Goal: Task Accomplishment & Management: Complete application form

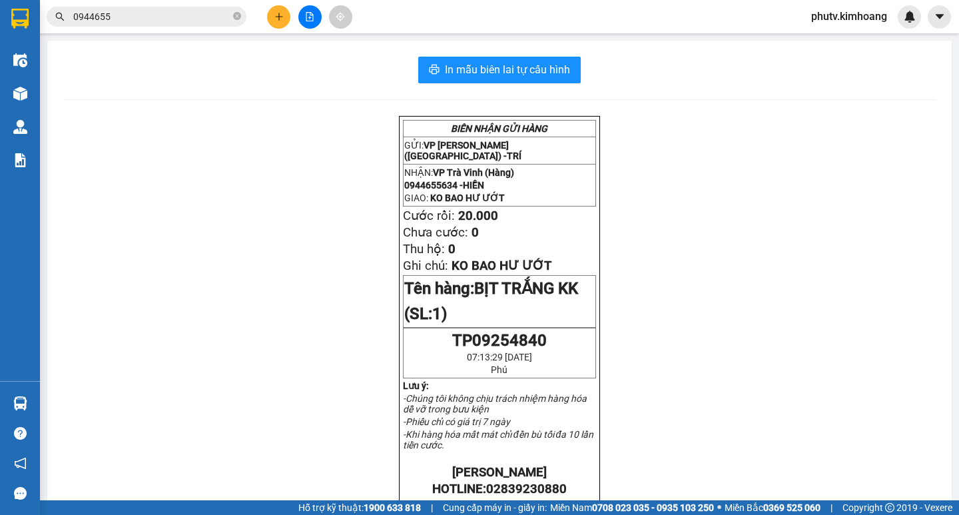
click at [285, 15] on button at bounding box center [278, 16] width 23 height 23
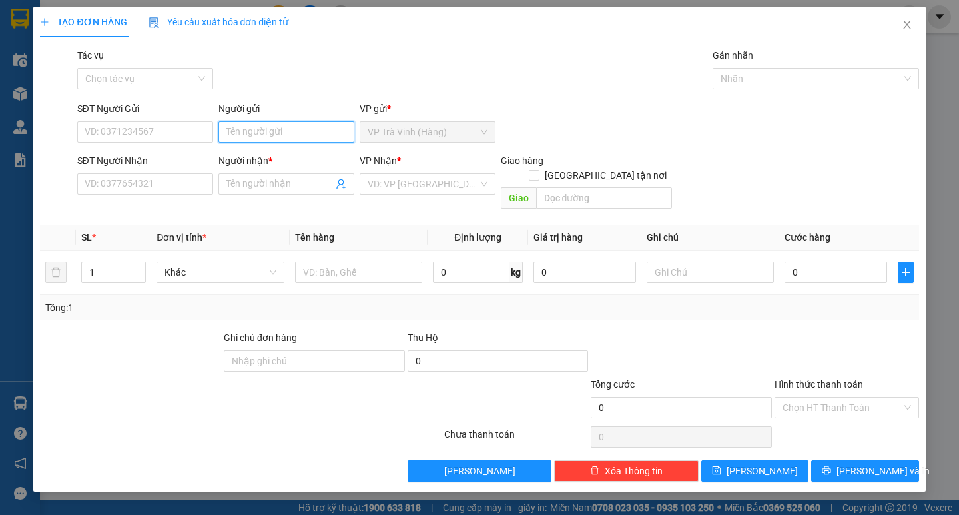
click at [317, 129] on input "Người gửi" at bounding box center [286, 131] width 136 height 21
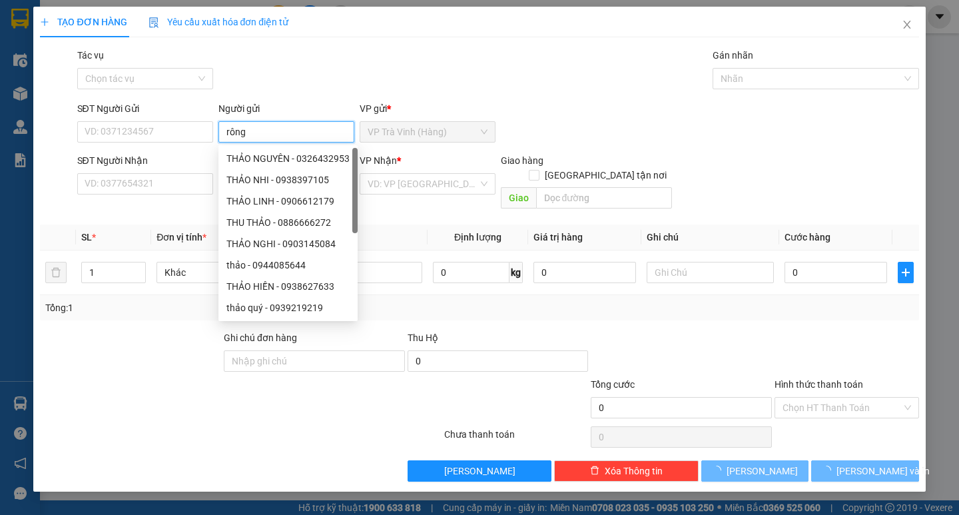
type input "rông"
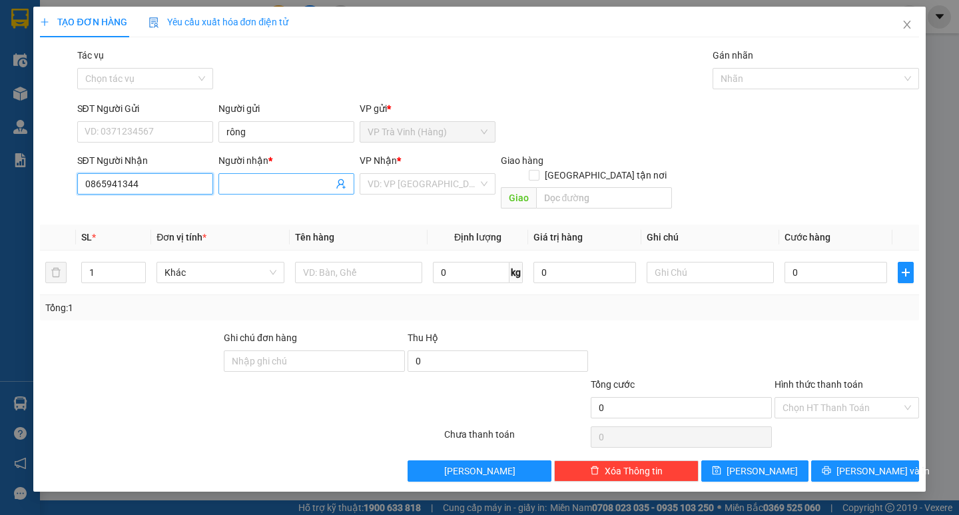
type input "0865941344"
click at [274, 184] on input "Người nhận *" at bounding box center [279, 183] width 107 height 15
drag, startPoint x: 267, startPoint y: 180, endPoint x: 0, endPoint y: 215, distance: 269.2
click at [0, 215] on div "TẠO ĐƠN HÀNG Yêu cầu xuất hóa đơn điện tử Transit Pickup Surcharge Ids Transit …" at bounding box center [479, 257] width 959 height 515
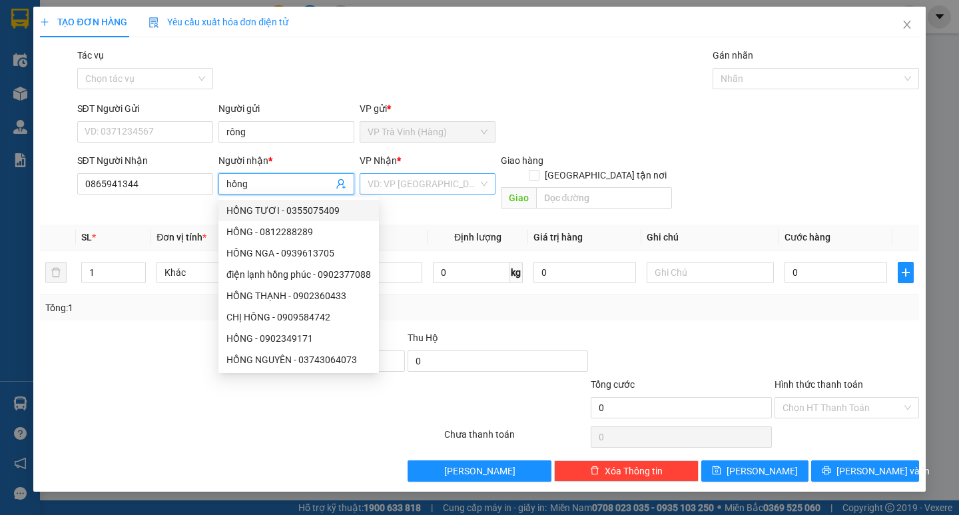
type input "hồng"
click at [425, 184] on input "search" at bounding box center [423, 184] width 111 height 20
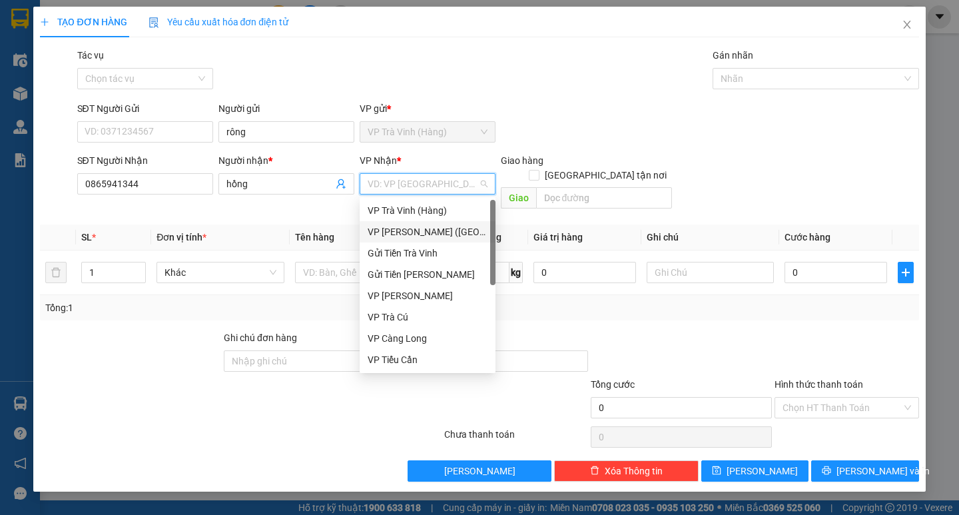
click at [424, 226] on div "VP [PERSON_NAME] ([GEOGRAPHIC_DATA])" at bounding box center [428, 231] width 120 height 15
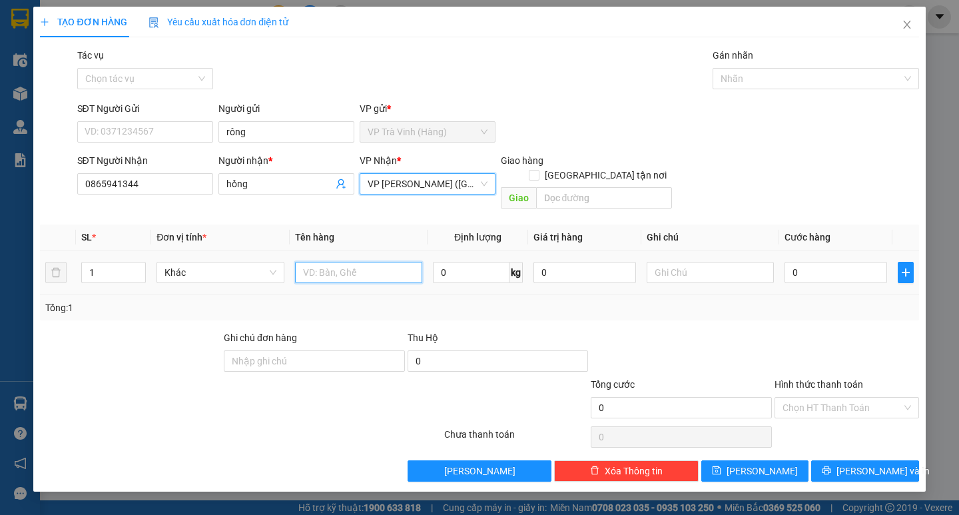
click at [393, 262] on input "text" at bounding box center [358, 272] width 127 height 21
type input "1 bao đỏ kk"
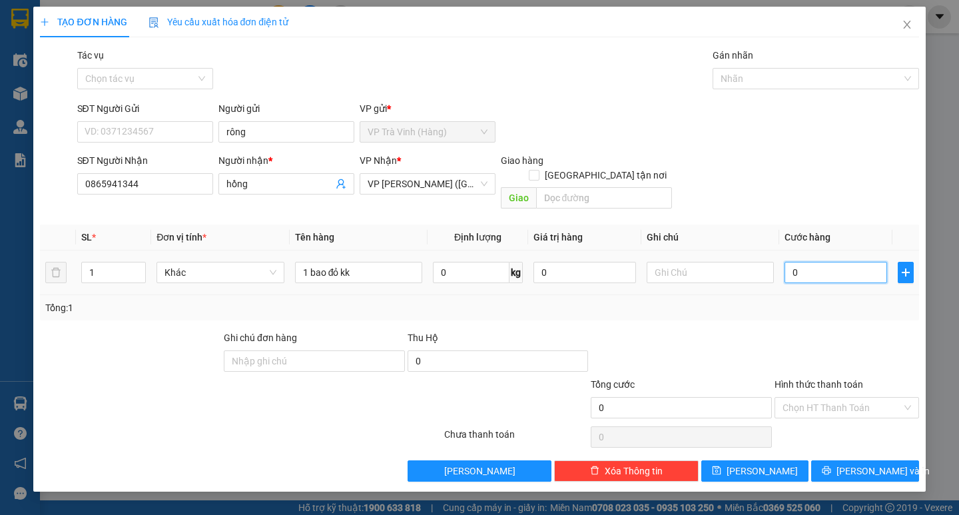
click at [821, 262] on input "0" at bounding box center [835, 272] width 103 height 21
type input "3"
type input "30"
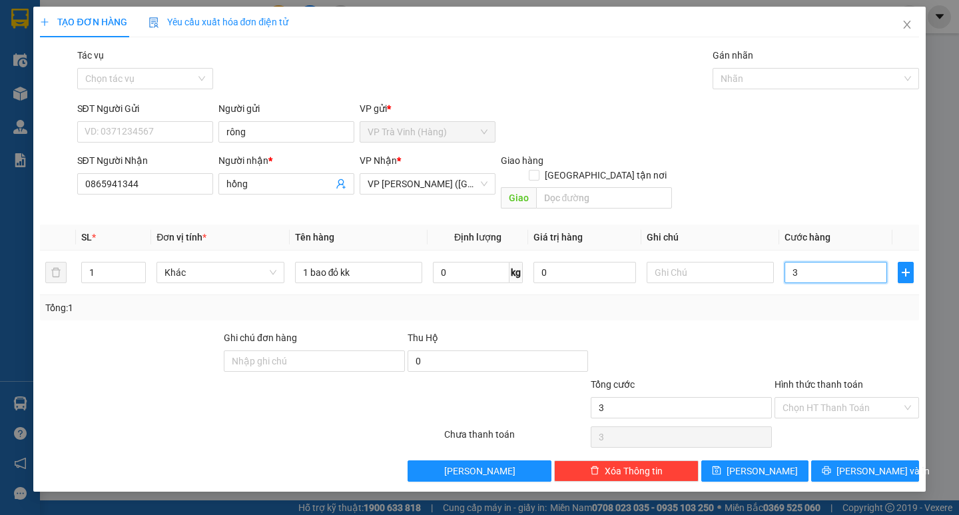
type input "30"
type input "30.000"
click at [812, 330] on div at bounding box center [846, 353] width 147 height 47
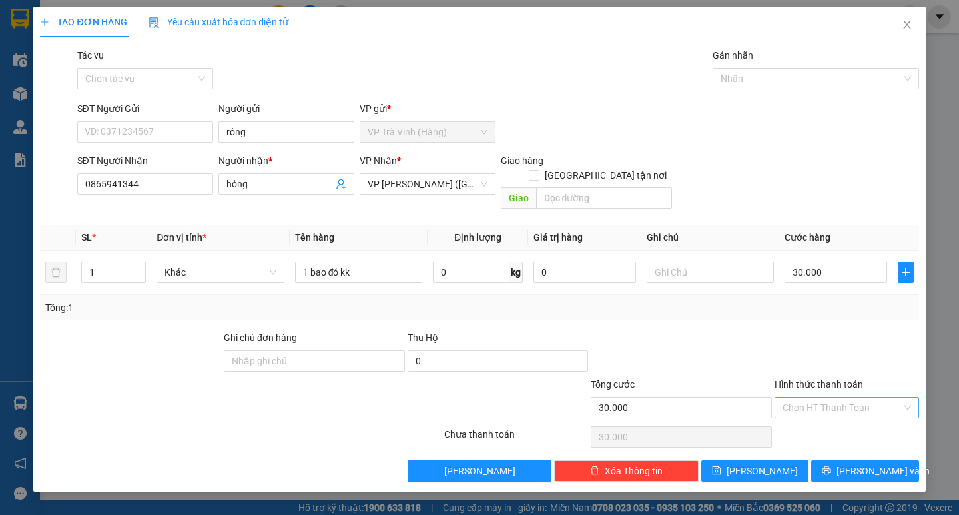
click at [853, 400] on input "Hình thức thanh toán" at bounding box center [841, 408] width 119 height 20
click at [838, 416] on div "Tại văn phòng" at bounding box center [846, 419] width 129 height 15
type input "0"
click at [831, 465] on icon "printer" at bounding box center [826, 469] width 9 height 9
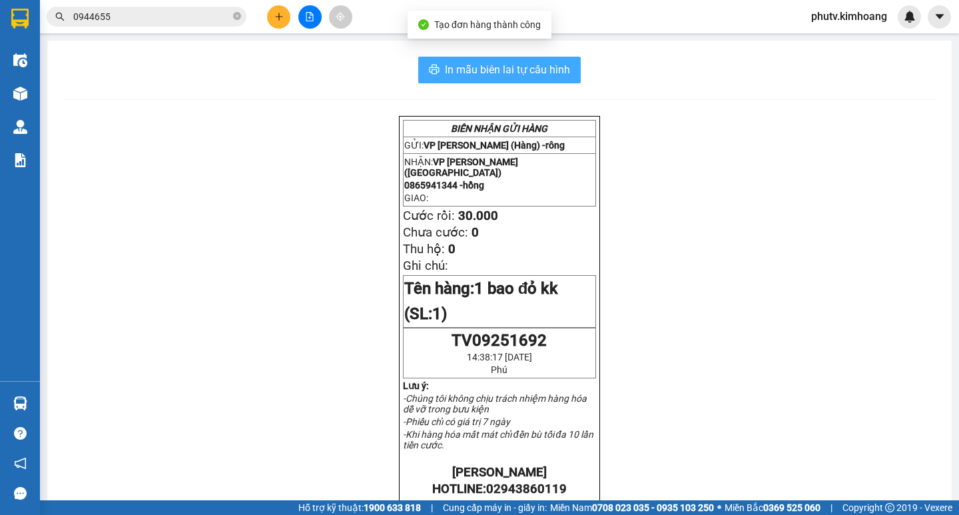
click at [481, 69] on span "In mẫu biên lai tự cấu hình" at bounding box center [507, 69] width 125 height 17
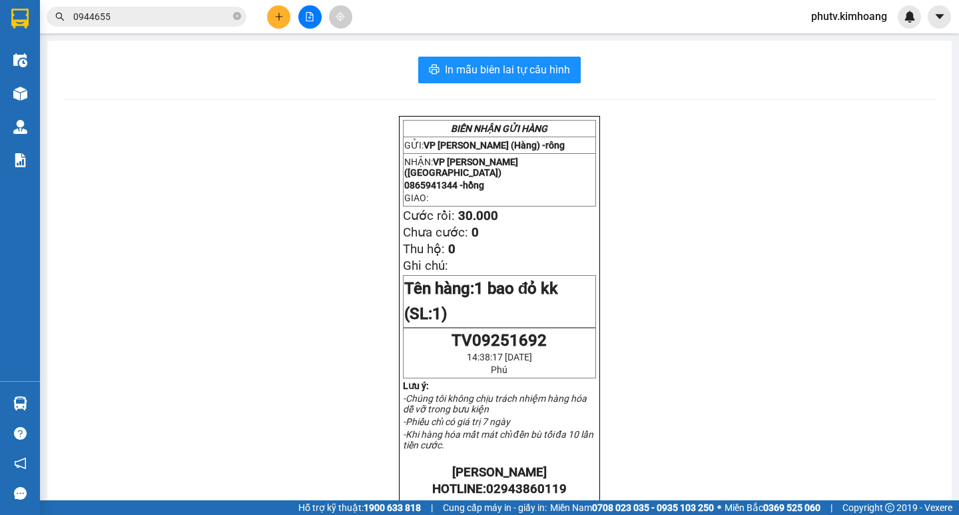
click at [119, 16] on input "0944655" at bounding box center [151, 16] width 157 height 15
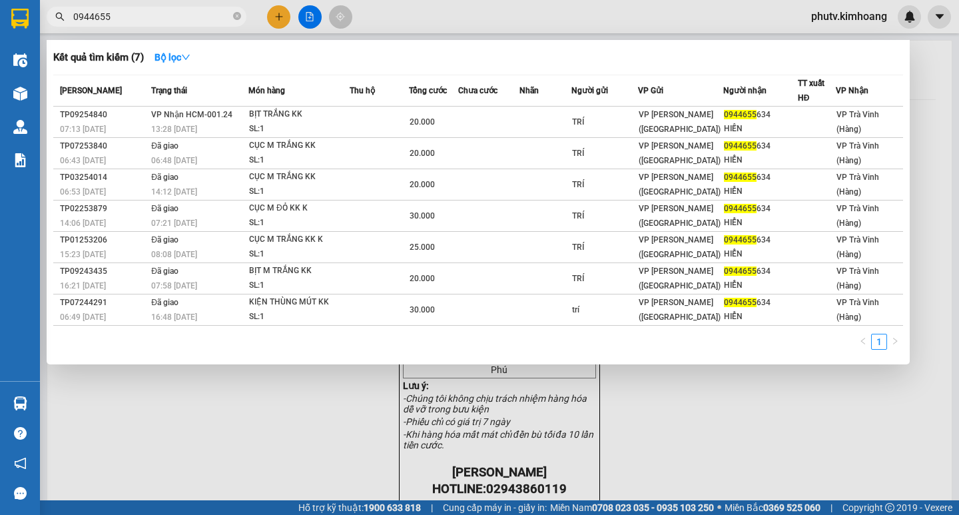
click at [119, 16] on input "0944655" at bounding box center [151, 16] width 157 height 15
type input "51320"
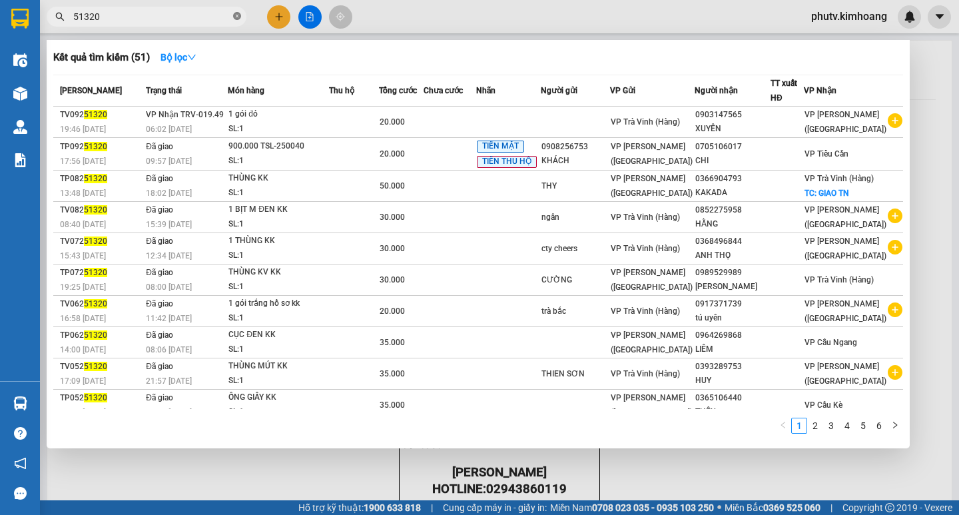
click at [238, 16] on icon "close-circle" at bounding box center [237, 16] width 8 height 8
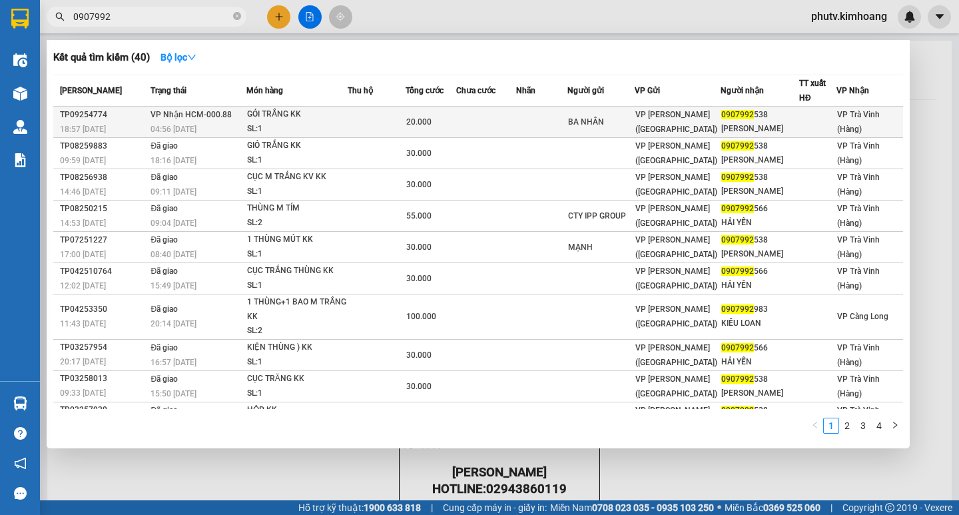
type input "0907992"
click at [229, 111] on td "VP Nhận HCM-000.88 04:56 - 13/09" at bounding box center [196, 122] width 99 height 31
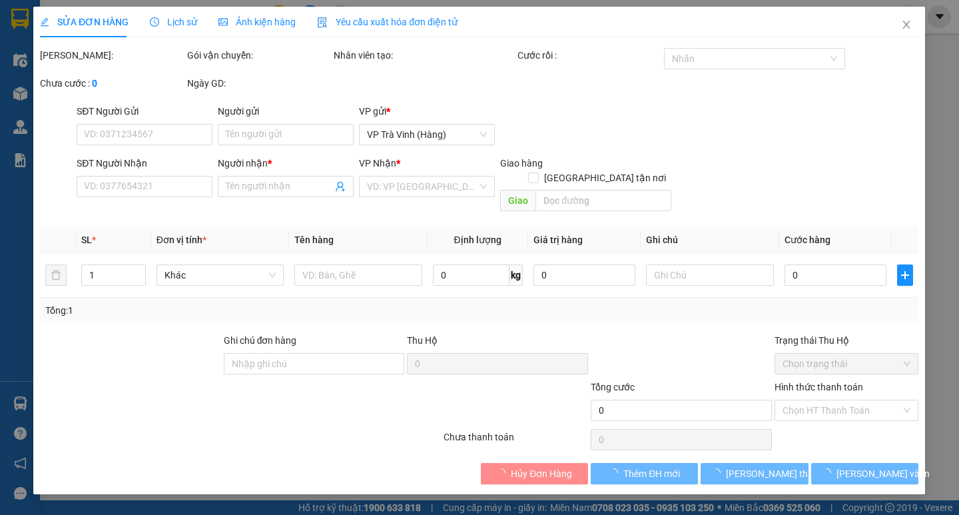
type input "BA NHÂN"
type input "0907992538"
type input "MỸ LINH"
type input "20.000"
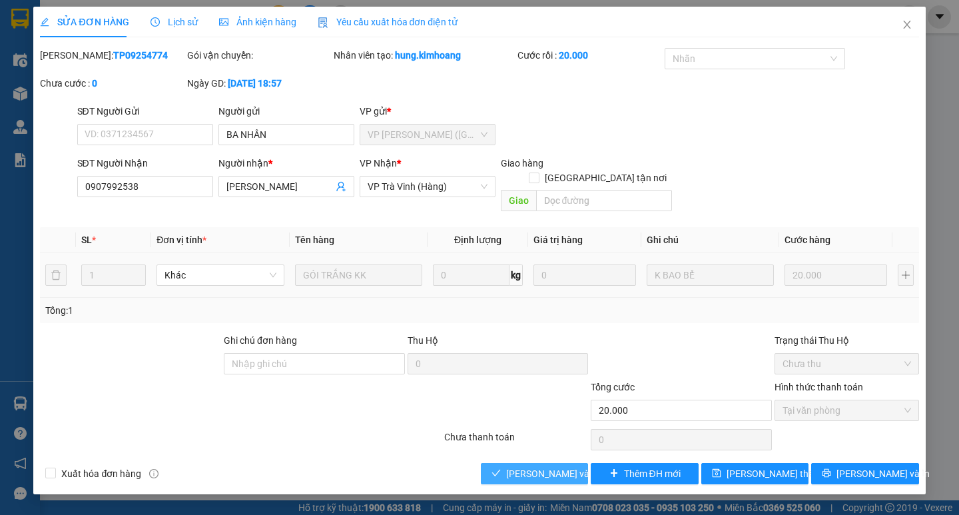
click at [535, 466] on span "[PERSON_NAME] và Giao hàng" at bounding box center [570, 473] width 128 height 15
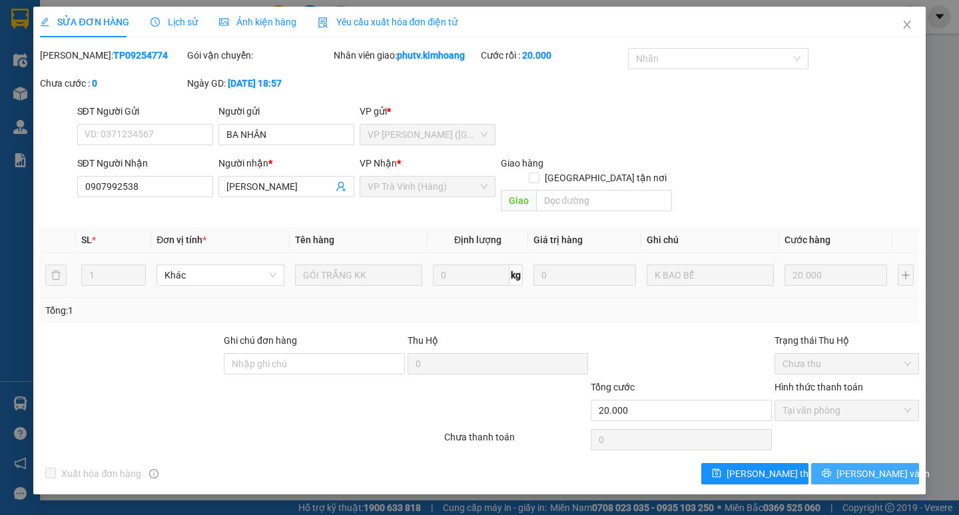
click at [831, 469] on icon "printer" at bounding box center [826, 473] width 9 height 9
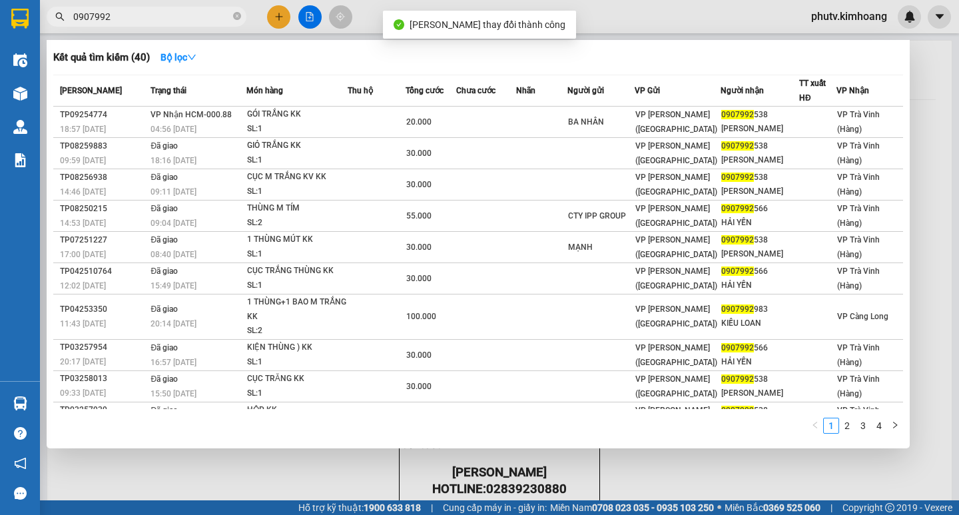
click at [183, 23] on input "0907992" at bounding box center [151, 16] width 157 height 15
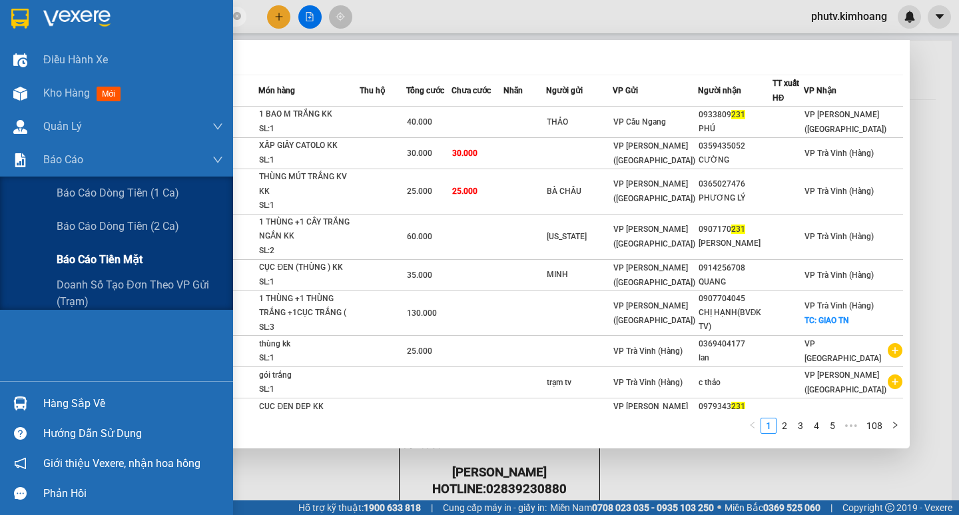
type input "231"
click at [87, 260] on span "Báo cáo tiền mặt" at bounding box center [100, 259] width 86 height 17
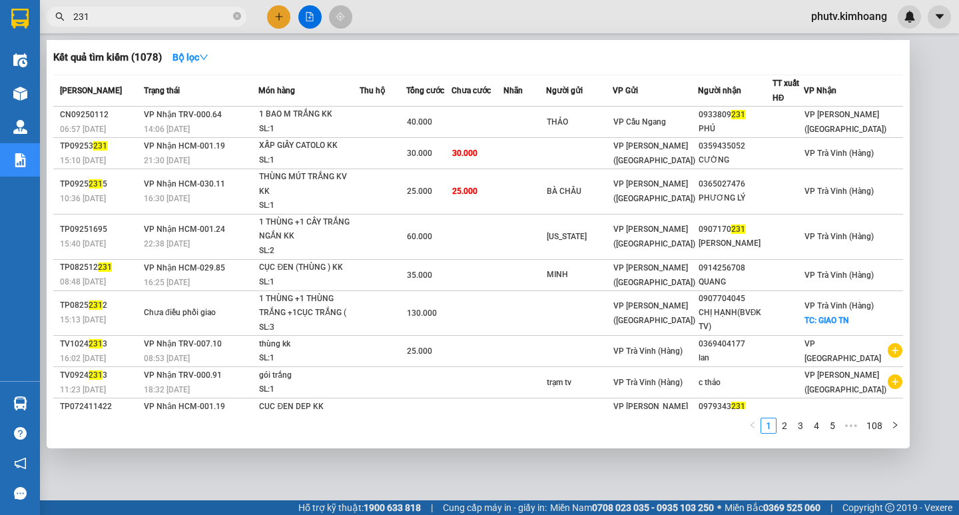
click at [386, 473] on div at bounding box center [479, 257] width 959 height 515
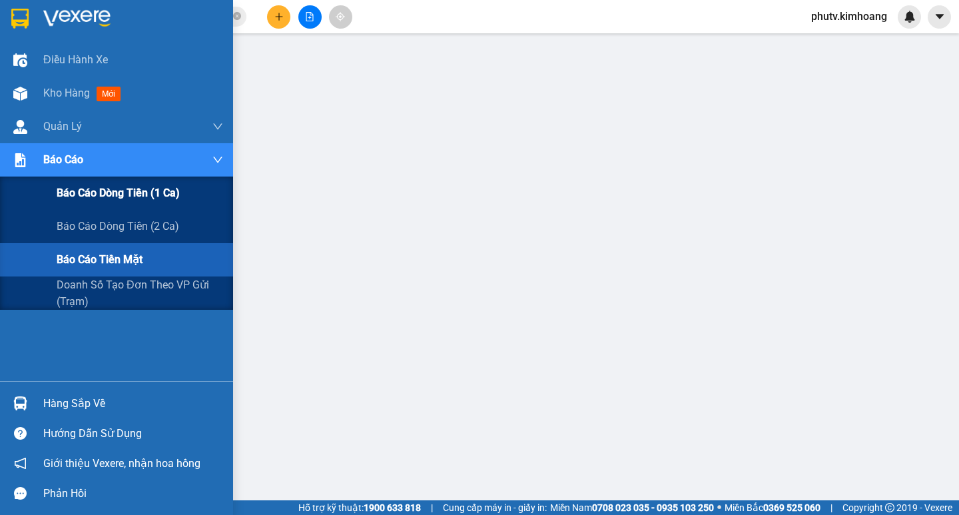
click at [134, 197] on span "Báo cáo dòng tiền (1 ca)" at bounding box center [118, 192] width 123 height 17
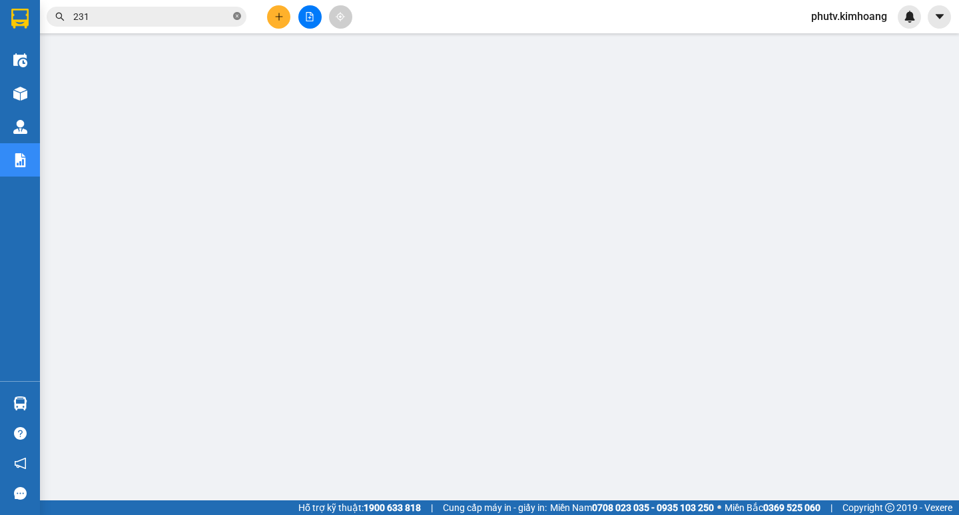
click at [236, 14] on icon "close-circle" at bounding box center [237, 16] width 8 height 8
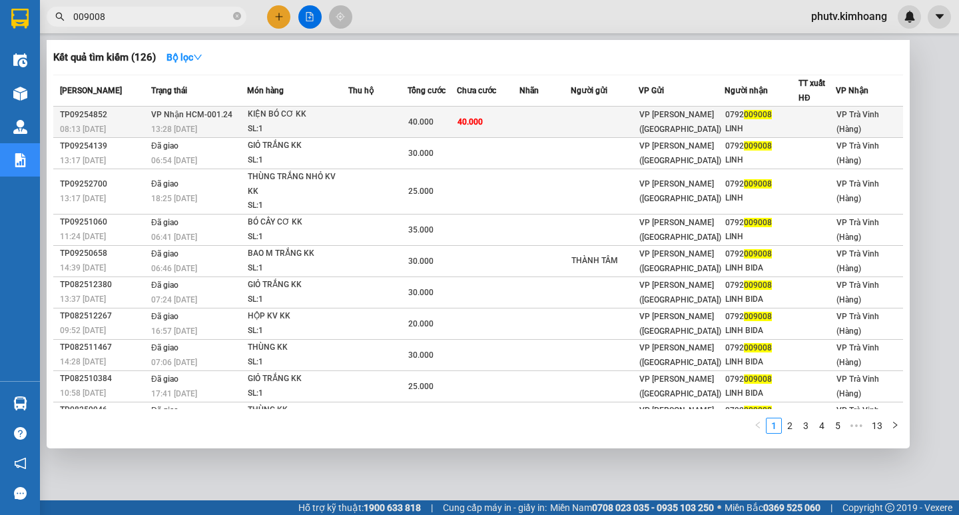
type input "009008"
click at [326, 112] on div "KIỆN BÓ CƠ KK" at bounding box center [298, 114] width 100 height 15
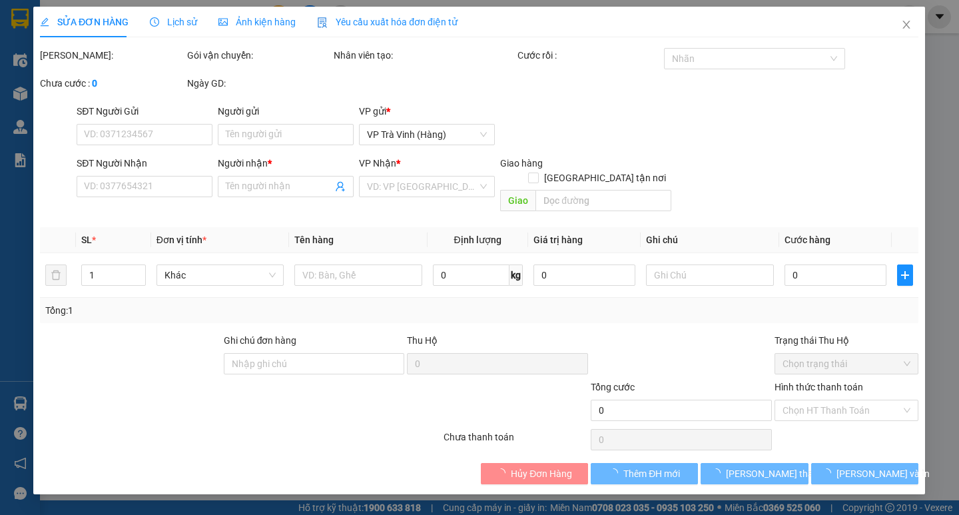
type input "0792009008"
type input "LINH"
type input "40.000"
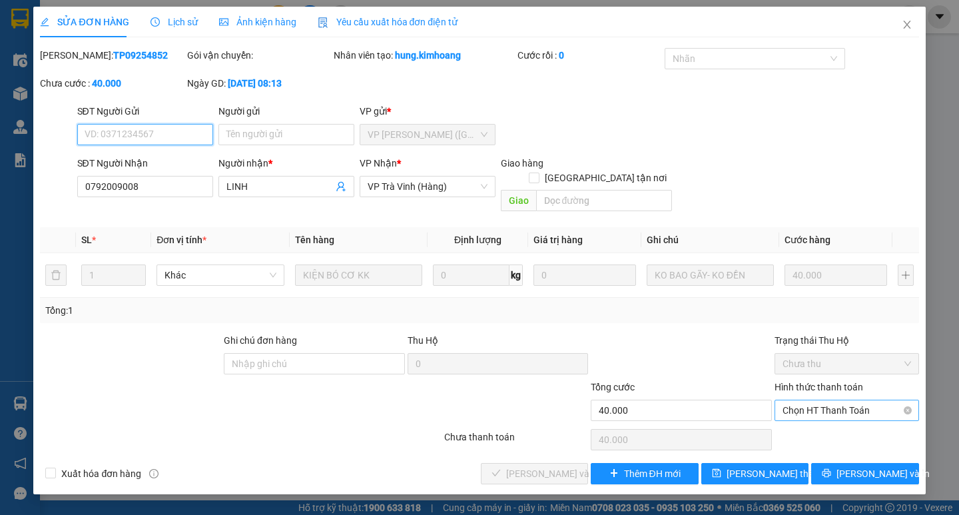
click at [796, 402] on span "Chọn HT Thanh Toán" at bounding box center [846, 410] width 129 height 20
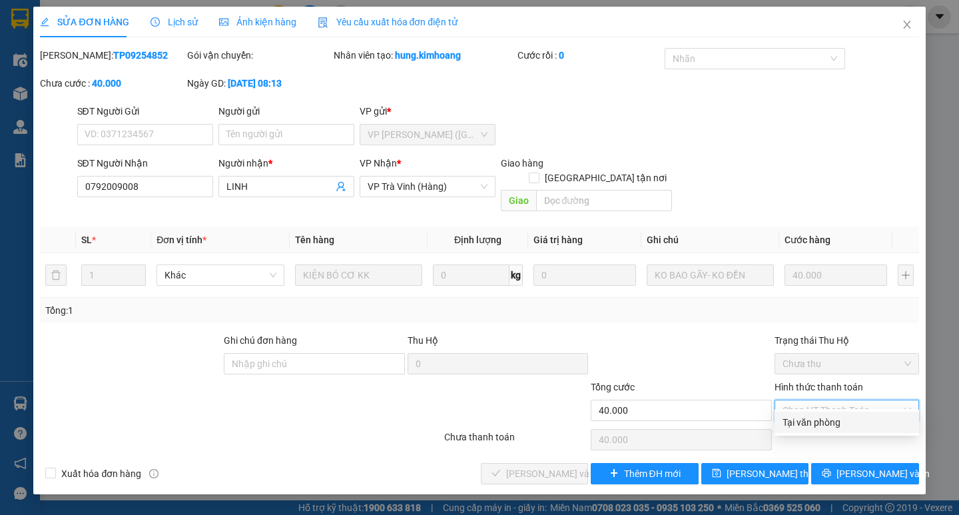
click at [787, 420] on div "Tại văn phòng" at bounding box center [846, 422] width 129 height 15
type input "0"
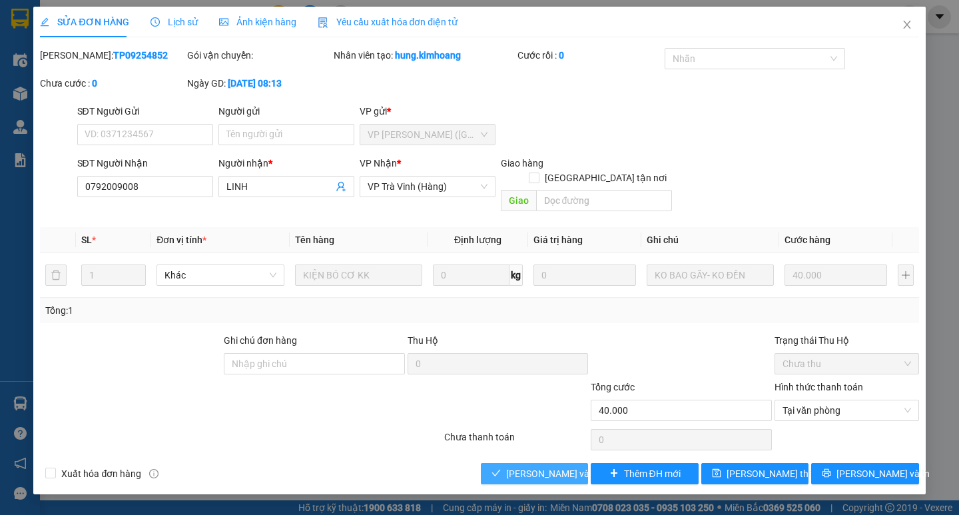
click at [541, 463] on button "[PERSON_NAME] và Giao hàng" at bounding box center [534, 473] width 107 height 21
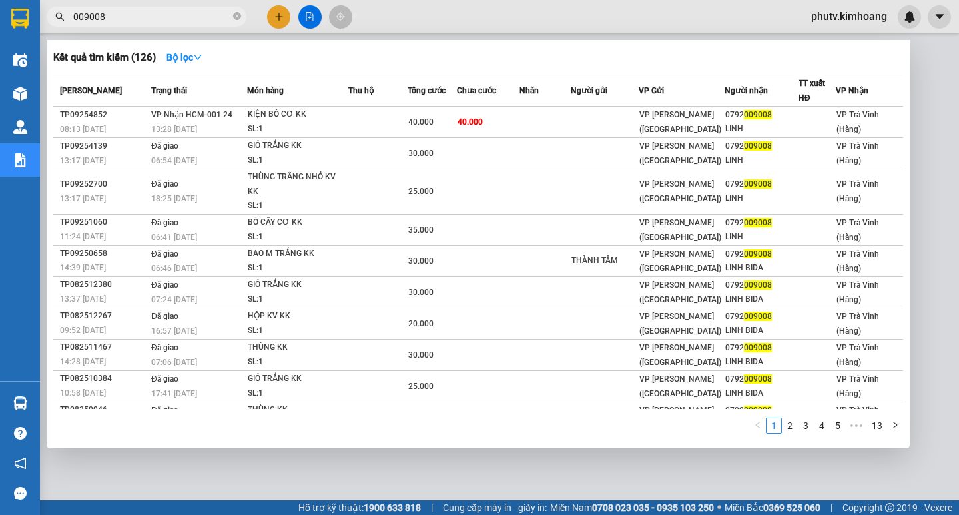
click at [239, 16] on icon "close-circle" at bounding box center [237, 16] width 8 height 8
drag, startPoint x: 239, startPoint y: 17, endPoint x: 213, endPoint y: 28, distance: 28.1
click at [221, 27] on div "Kết quả tìm kiếm ( 126 ) Bộ lọc Mã ĐH Trạng thái Món hàng Thu hộ Tổng cước Chưa…" at bounding box center [130, 16] width 260 height 23
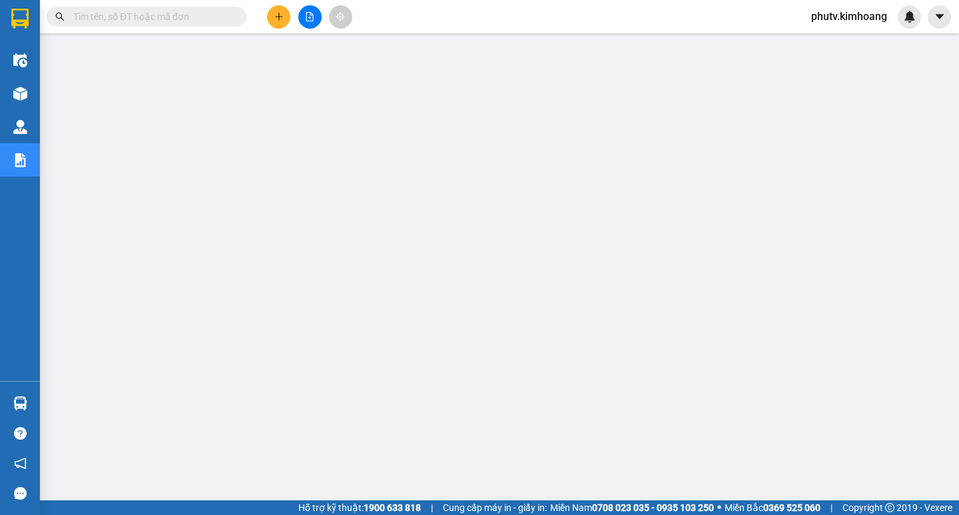
click at [182, 23] on input "text" at bounding box center [151, 16] width 157 height 15
drag, startPoint x: 182, startPoint y: 23, endPoint x: 212, endPoint y: -58, distance: 86.0
click at [212, 0] on html "Kết quả tìm kiếm ( 126 ) Bộ lọc Mã ĐH Trạng thái Món hàng Thu hộ Tổng cước Chưa…" at bounding box center [479, 257] width 959 height 515
click at [181, 7] on span at bounding box center [147, 17] width 200 height 20
click at [182, 14] on input "text" at bounding box center [151, 16] width 157 height 15
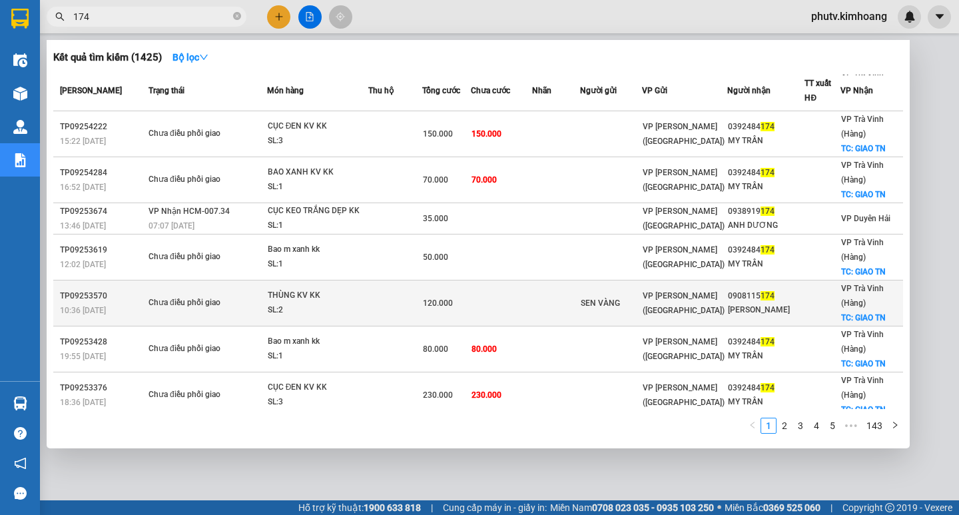
scroll to position [142, 0]
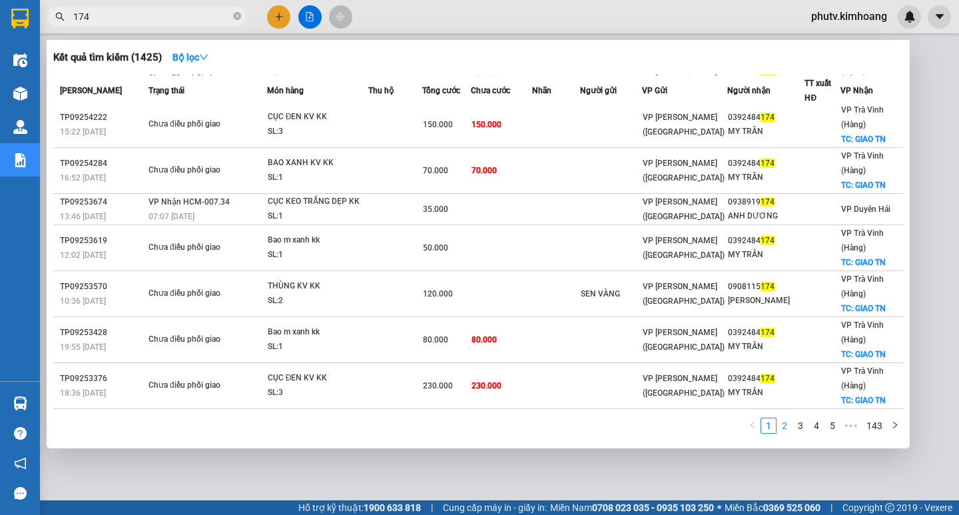
type input "174"
click at [787, 425] on link "2" at bounding box center [784, 425] width 15 height 15
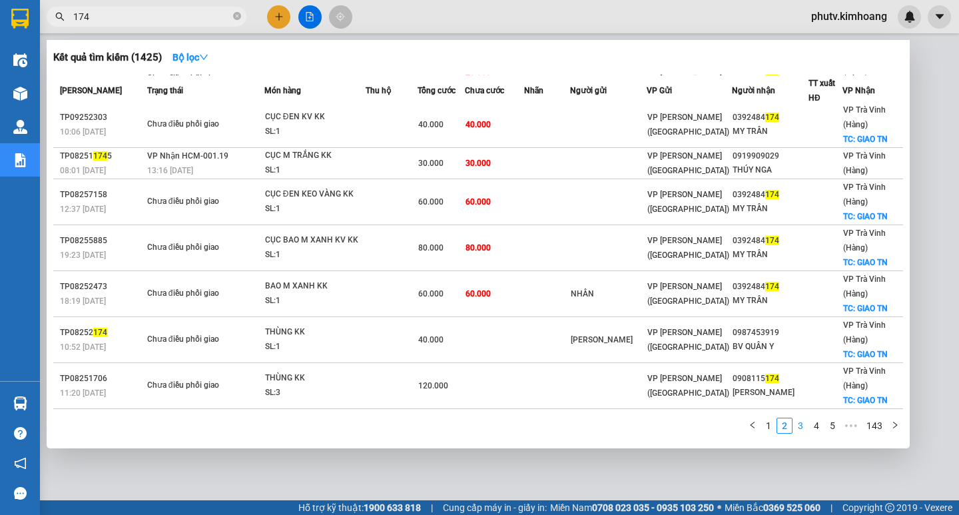
click at [797, 421] on link "3" at bounding box center [800, 425] width 15 height 15
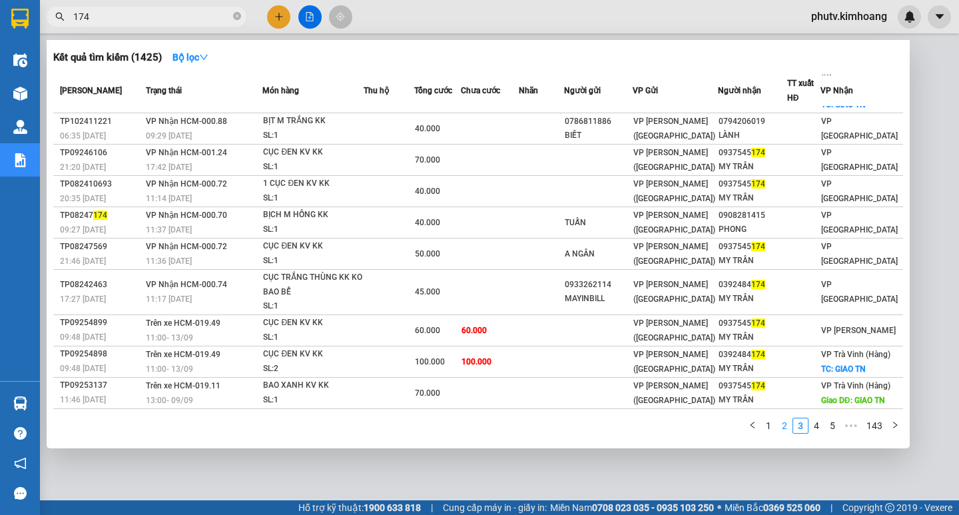
scroll to position [69, 0]
click at [236, 17] on icon "close-circle" at bounding box center [237, 16] width 8 height 8
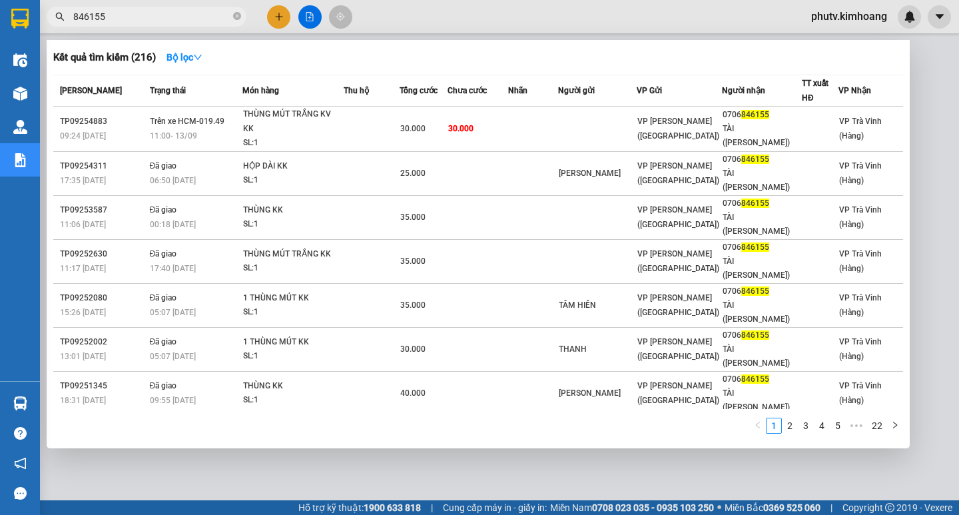
type input "846155"
click at [238, 9] on span at bounding box center [237, 16] width 8 height 15
click at [236, 15] on icon "close-circle" at bounding box center [237, 16] width 8 height 8
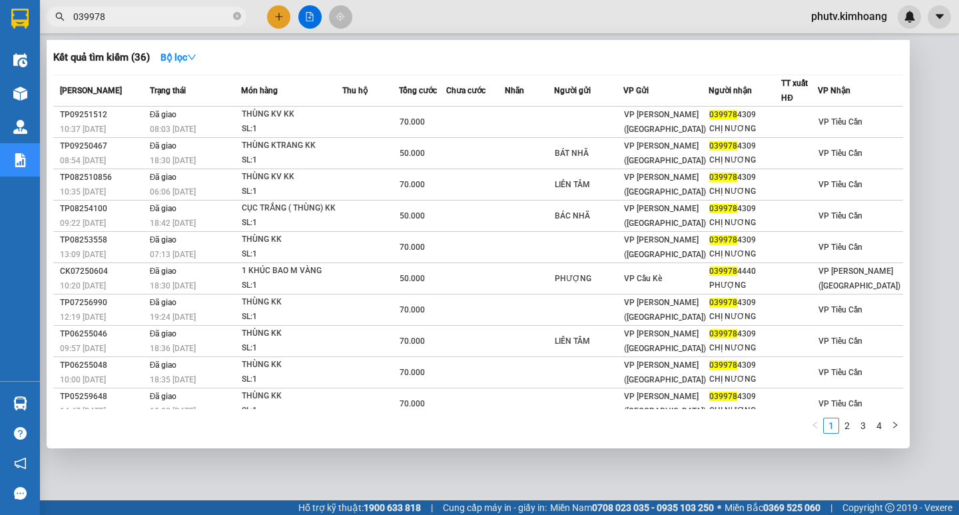
type input "0399787"
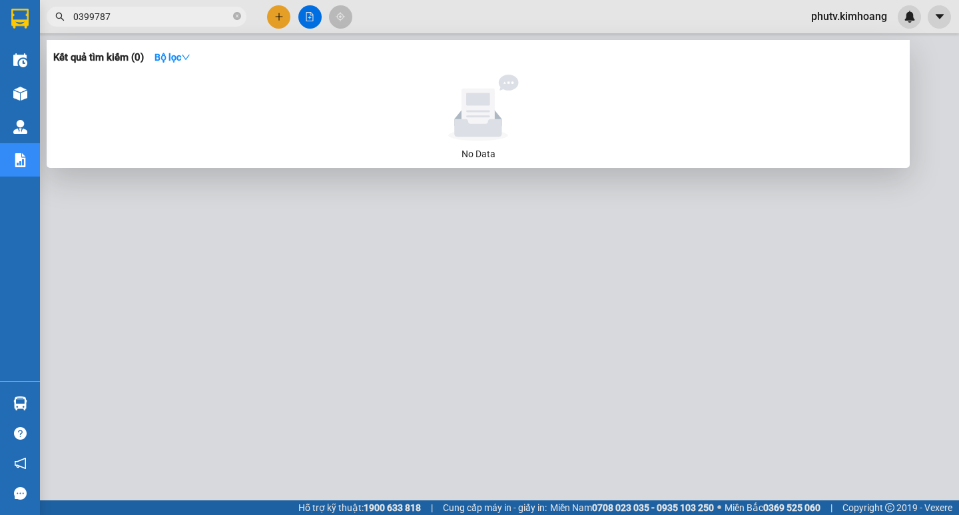
click at [236, 17] on icon "close-circle" at bounding box center [237, 16] width 8 height 8
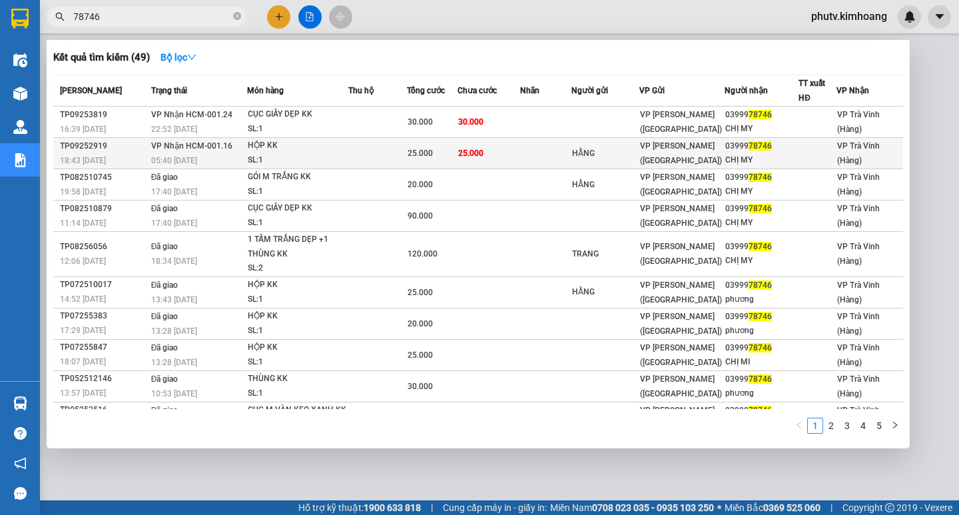
type input "78746"
click at [483, 154] on span "25.000" at bounding box center [470, 152] width 25 height 9
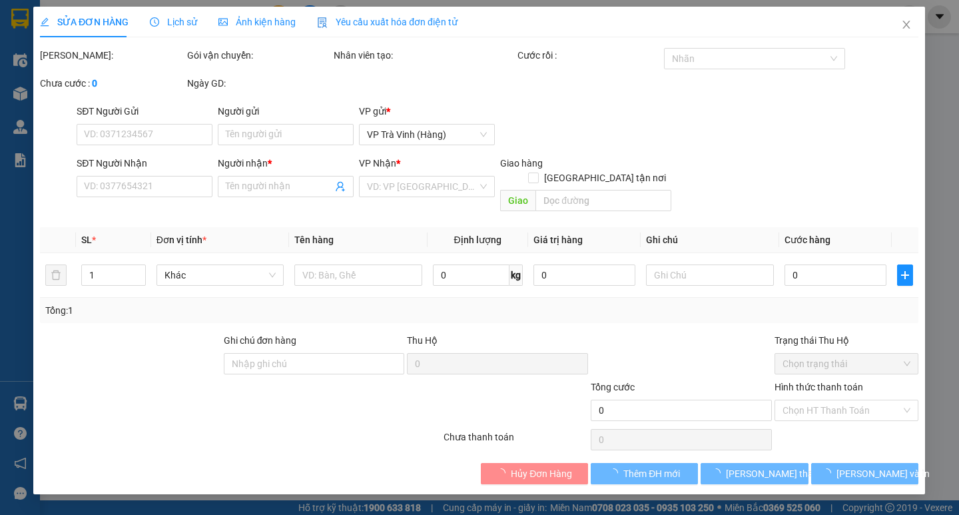
type input "HẰNG"
type input "0399978746"
type input "CHỊ MY"
type input "25.000"
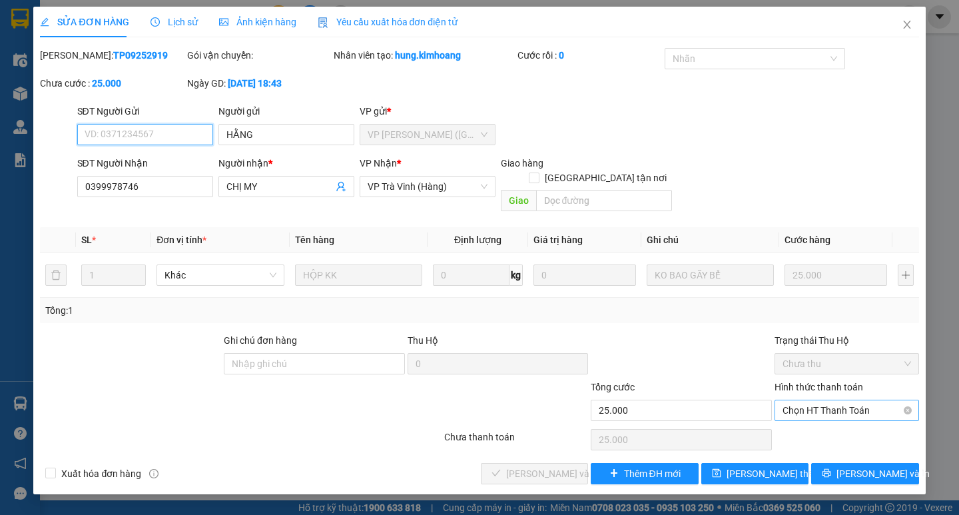
click at [800, 400] on span "Chọn HT Thanh Toán" at bounding box center [846, 410] width 129 height 20
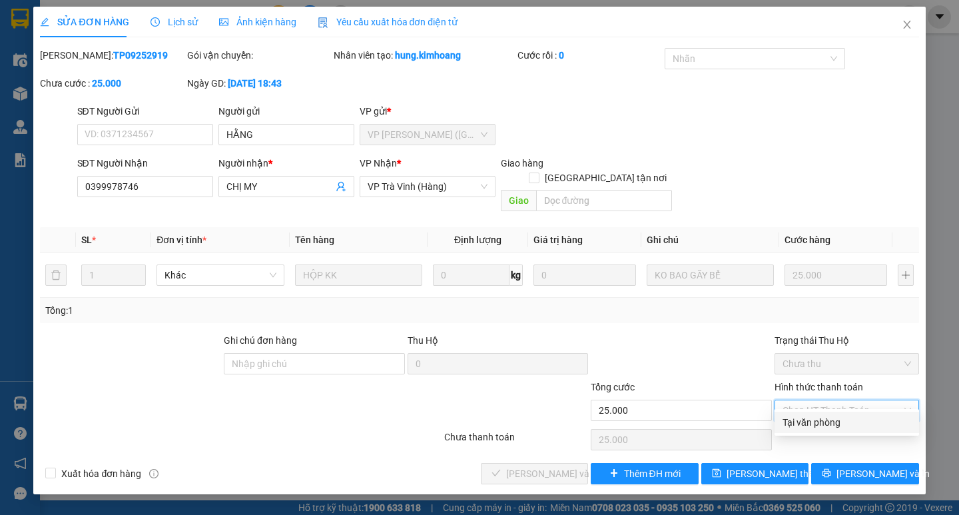
click at [807, 420] on div "Tại văn phòng" at bounding box center [846, 422] width 129 height 15
type input "0"
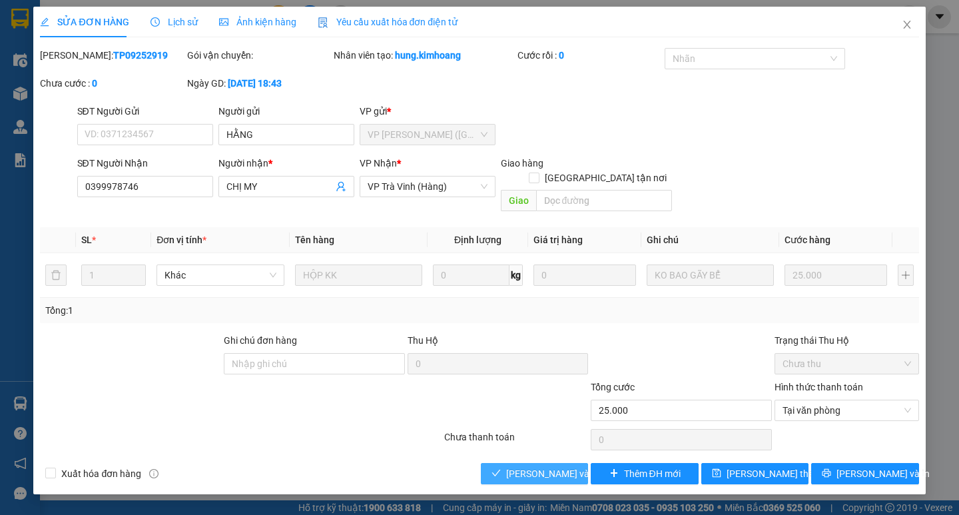
drag, startPoint x: 557, startPoint y: 458, endPoint x: 577, endPoint y: 457, distance: 19.3
click at [557, 466] on span "[PERSON_NAME] và Giao hàng" at bounding box center [570, 473] width 128 height 15
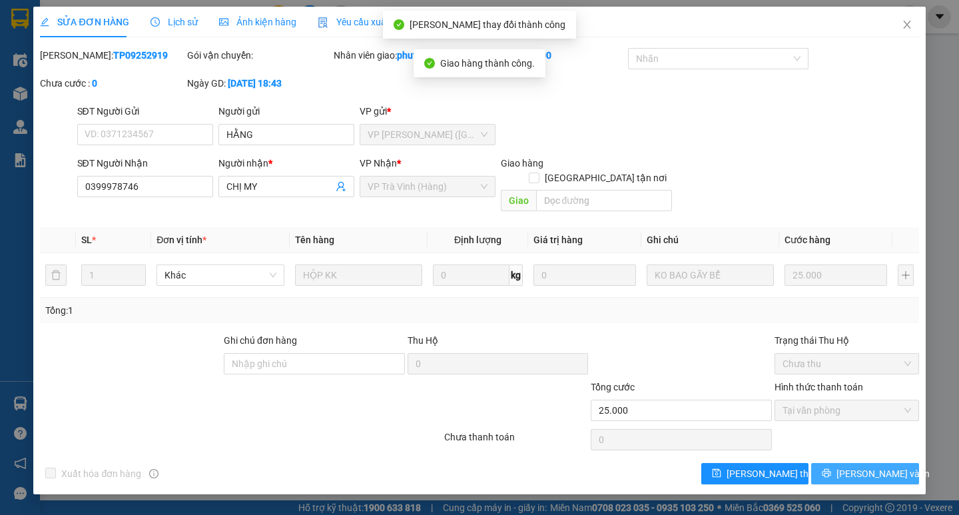
click at [831, 468] on icon "printer" at bounding box center [826, 472] width 9 height 9
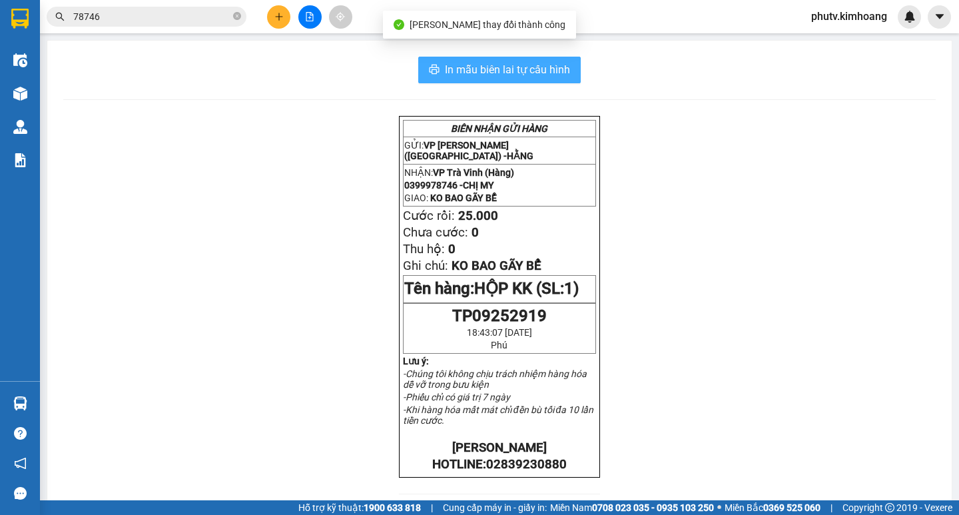
click at [559, 71] on span "In mẫu biên lai tự cấu hình" at bounding box center [507, 69] width 125 height 17
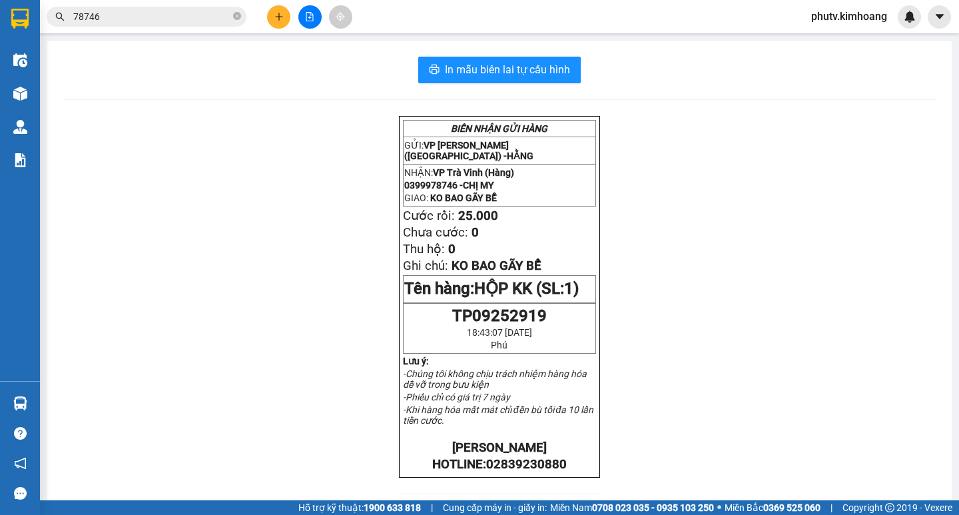
click at [194, 21] on input "78746" at bounding box center [151, 16] width 157 height 15
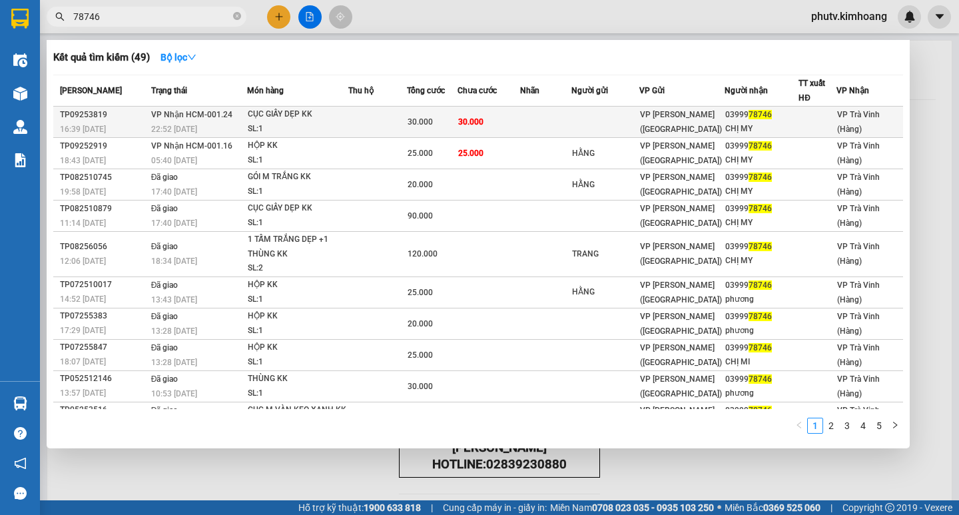
click at [402, 130] on td at bounding box center [377, 122] width 59 height 31
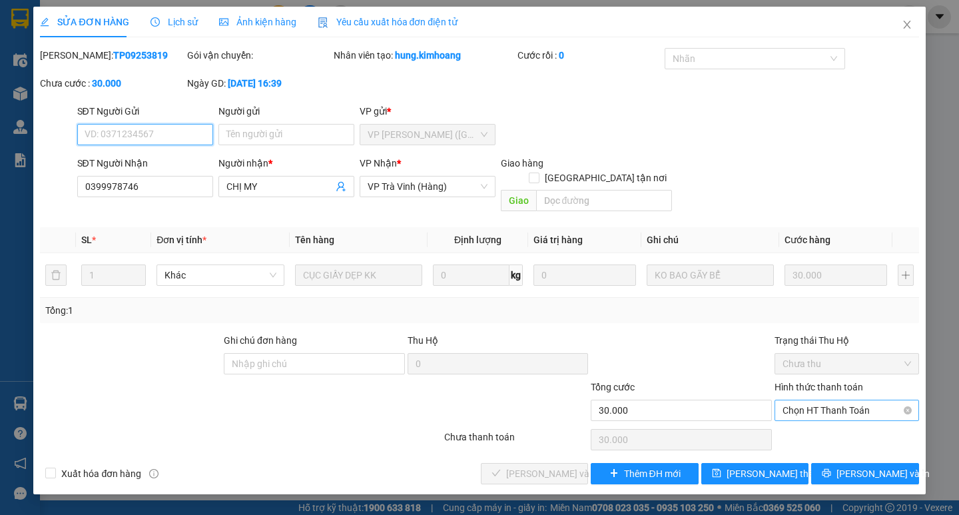
click at [800, 400] on span "Chọn HT Thanh Toán" at bounding box center [846, 410] width 129 height 20
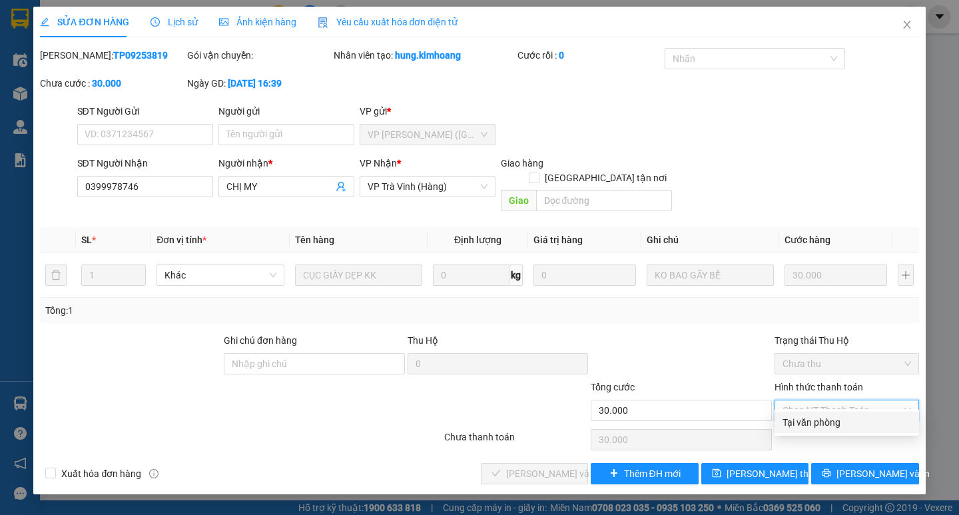
click at [803, 418] on div "Tại văn phòng" at bounding box center [846, 422] width 129 height 15
type input "0"
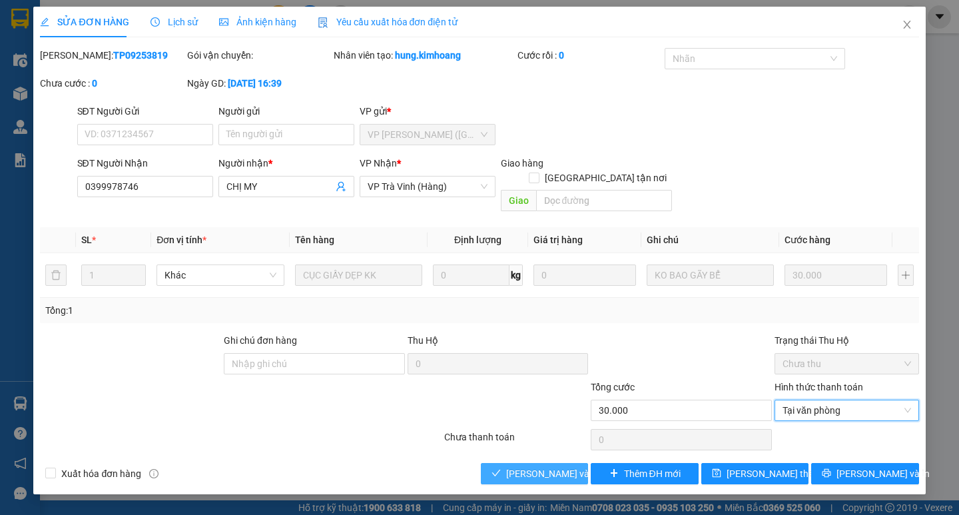
drag, startPoint x: 545, startPoint y: 457, endPoint x: 569, endPoint y: 461, distance: 23.5
click at [545, 466] on span "[PERSON_NAME] và Giao hàng" at bounding box center [570, 473] width 128 height 15
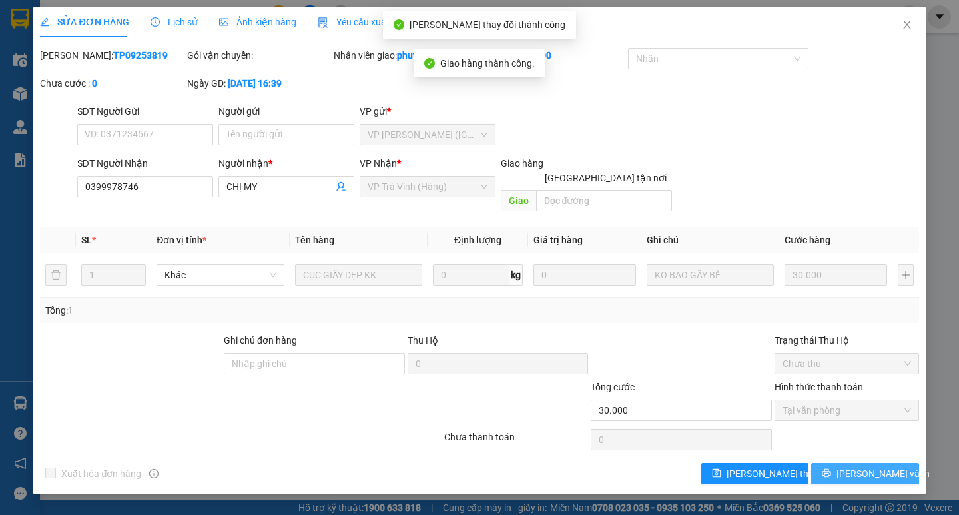
click at [876, 466] on span "[PERSON_NAME] và In" at bounding box center [882, 473] width 93 height 15
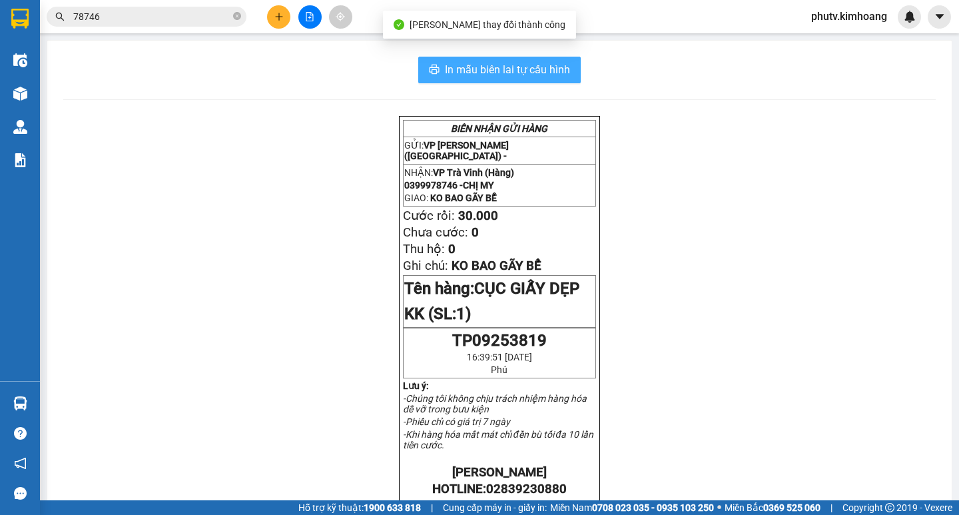
click at [557, 69] on span "In mẫu biên lai tự cấu hình" at bounding box center [507, 69] width 125 height 17
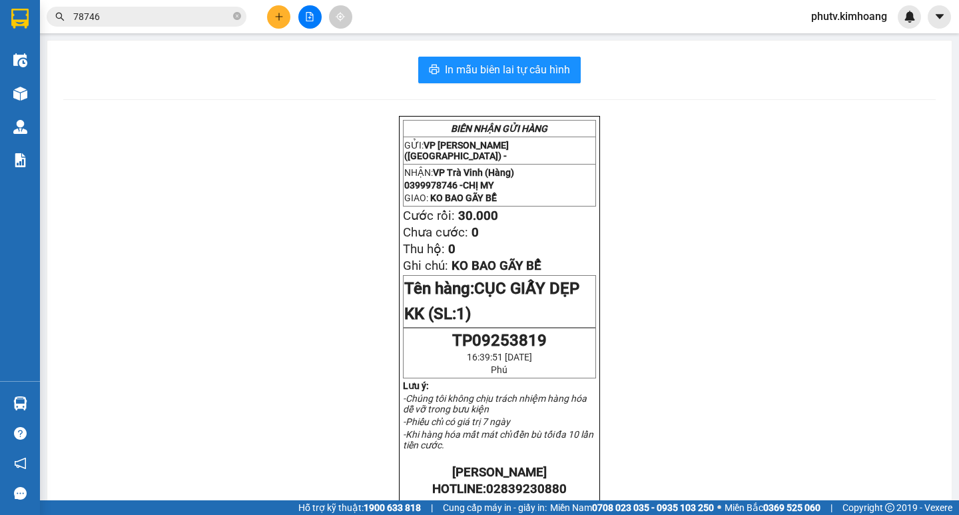
click at [105, 24] on span "78746" at bounding box center [147, 17] width 200 height 20
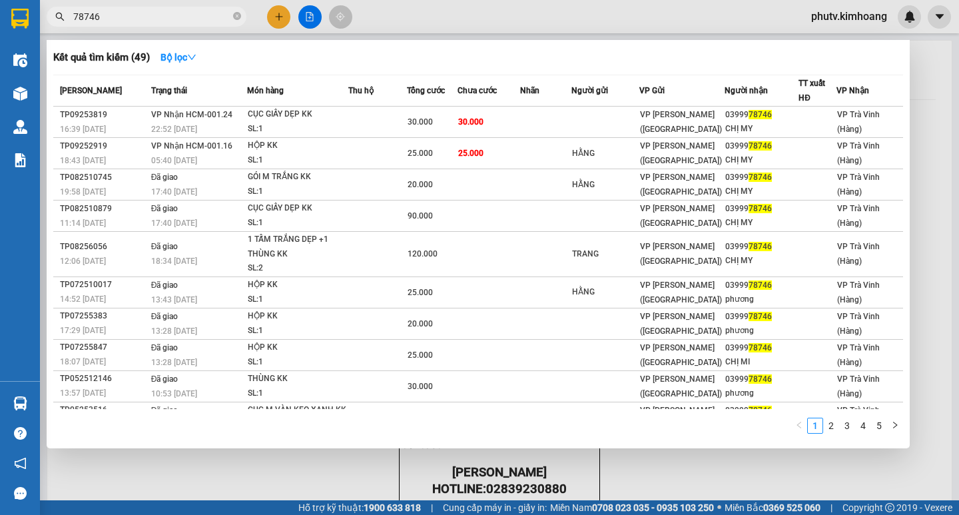
click at [105, 24] on span "78746" at bounding box center [147, 17] width 200 height 20
click at [105, 17] on input "78746" at bounding box center [151, 16] width 157 height 15
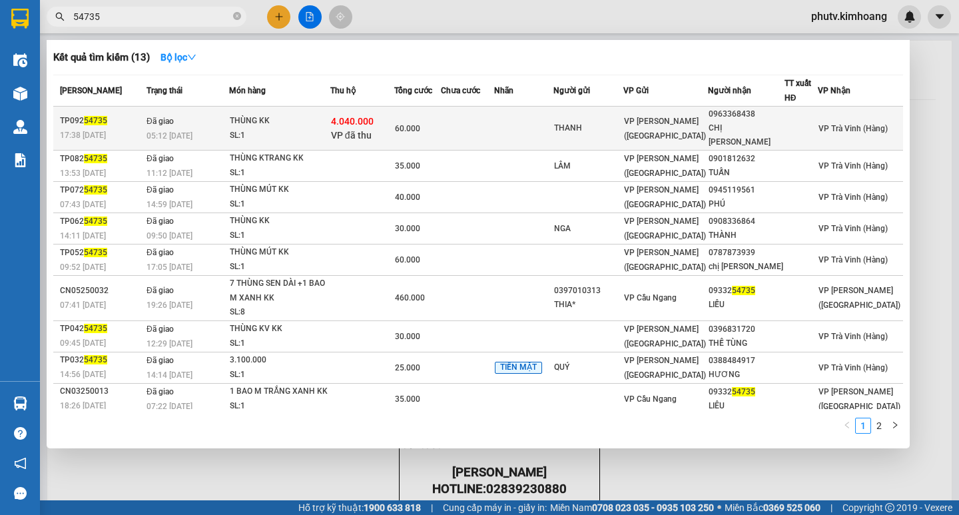
type input "54735"
click at [439, 121] on div "60.000" at bounding box center [418, 128] width 46 height 15
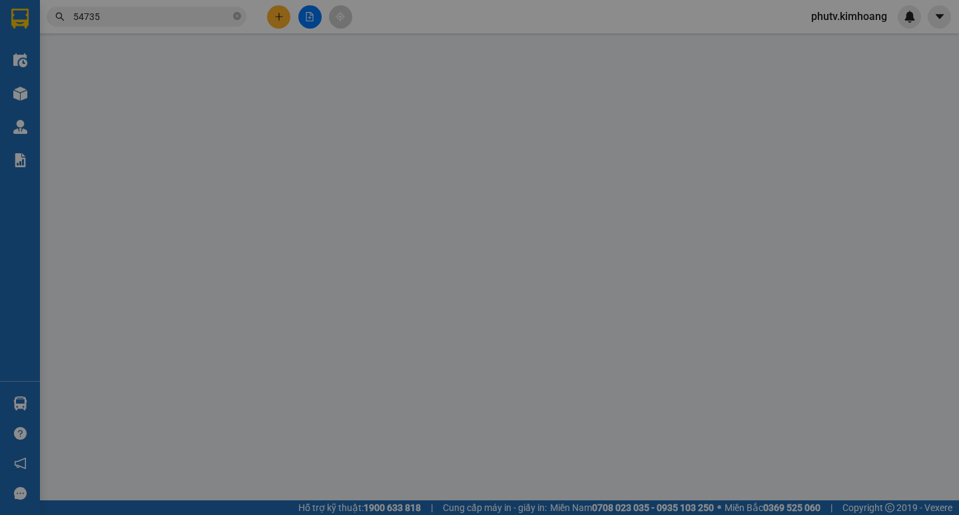
type input "THANH"
type input "0963368438"
type input "CHỊ HƯƠNG"
type input "4.040.000"
type input "60.000"
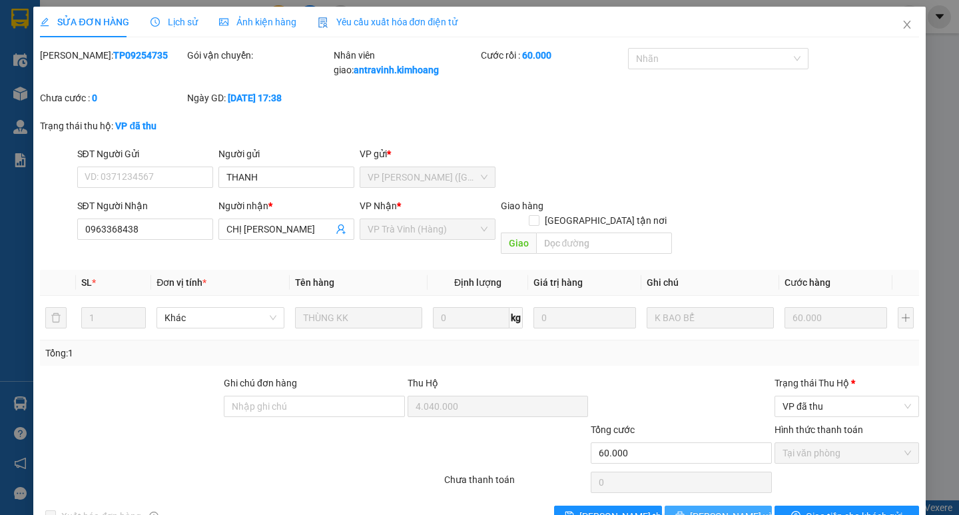
click at [714, 509] on span "[PERSON_NAME] và In" at bounding box center [736, 516] width 93 height 15
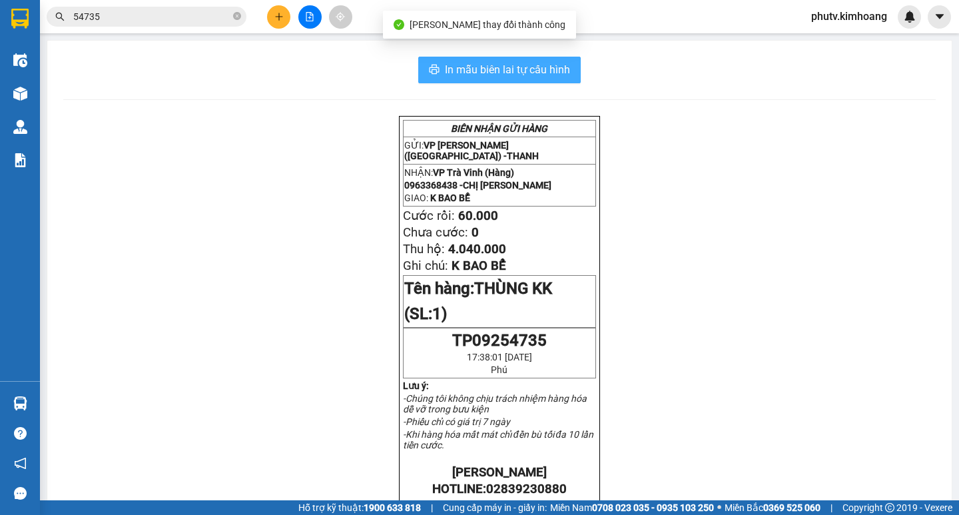
click at [551, 68] on span "In mẫu biên lai tự cấu hình" at bounding box center [507, 69] width 125 height 17
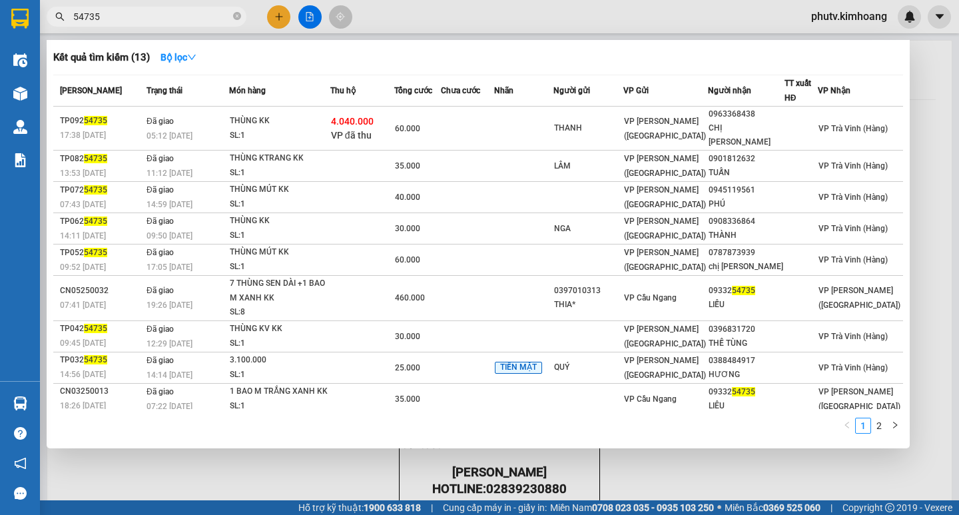
click at [192, 16] on input "54735" at bounding box center [151, 16] width 157 height 15
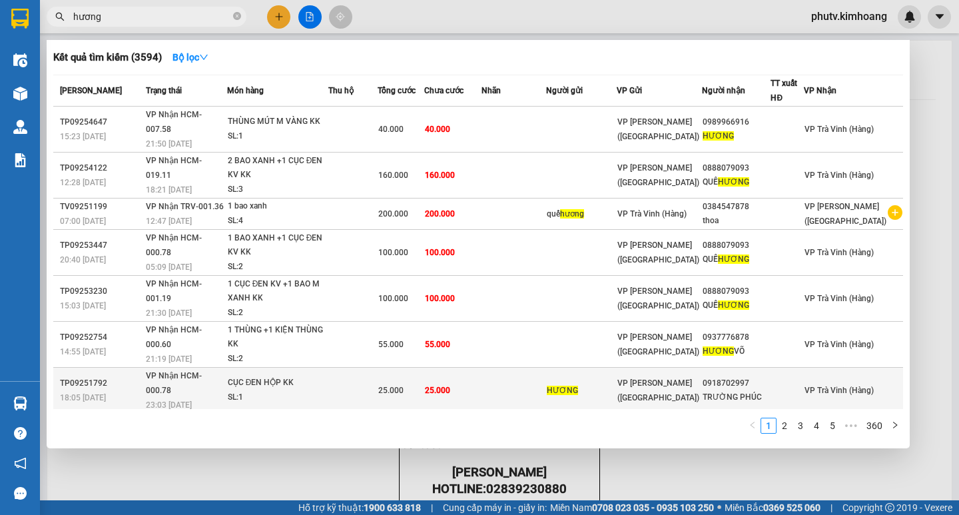
scroll to position [67, 0]
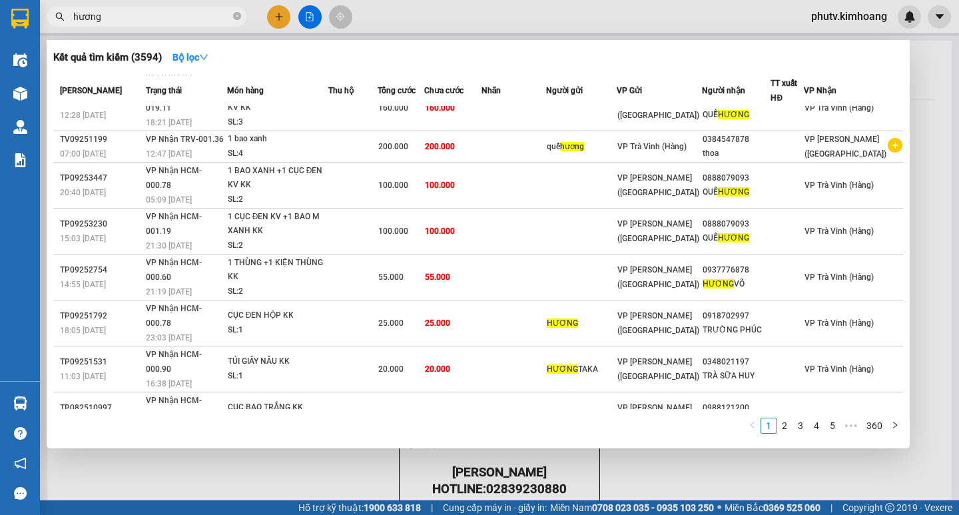
type input "hương"
click at [276, 17] on div at bounding box center [479, 257] width 959 height 515
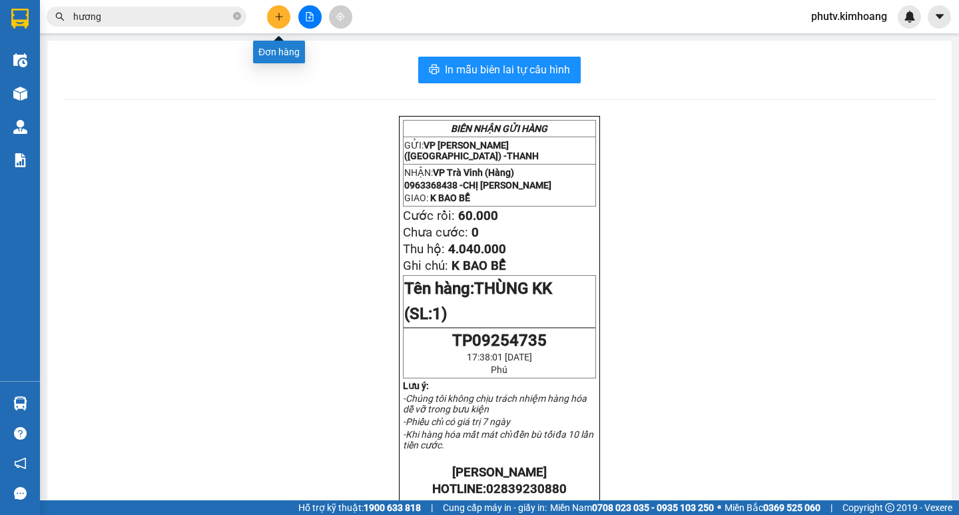
click at [284, 15] on button at bounding box center [278, 16] width 23 height 23
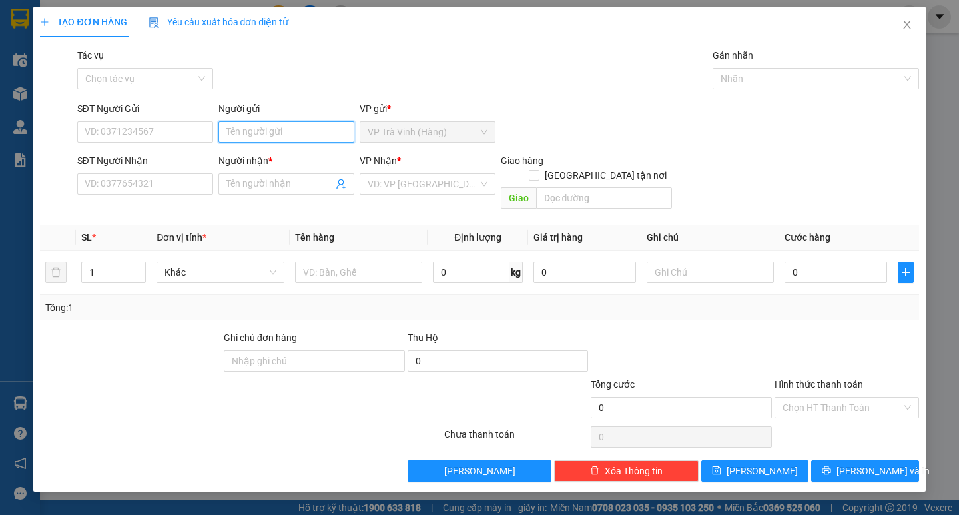
click at [283, 133] on input "Người gửi" at bounding box center [286, 131] width 136 height 21
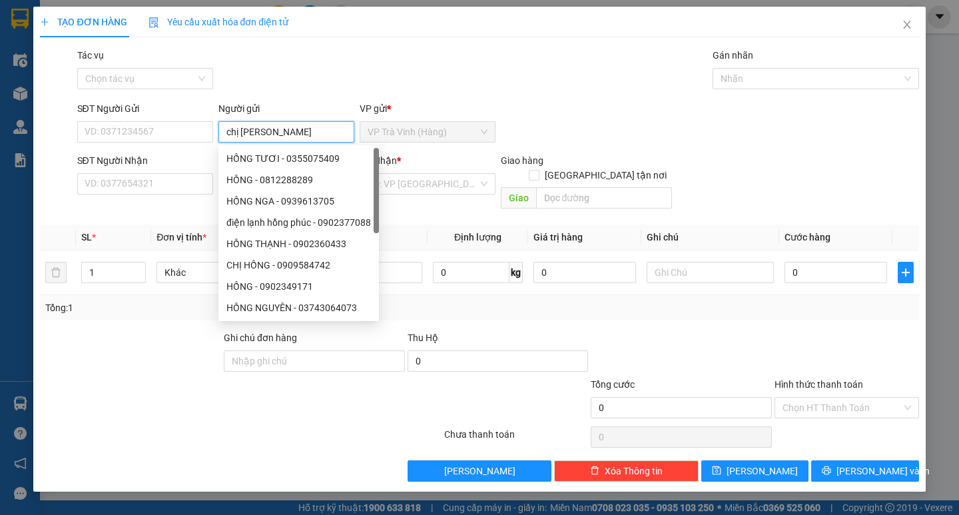
type input "chị hương"
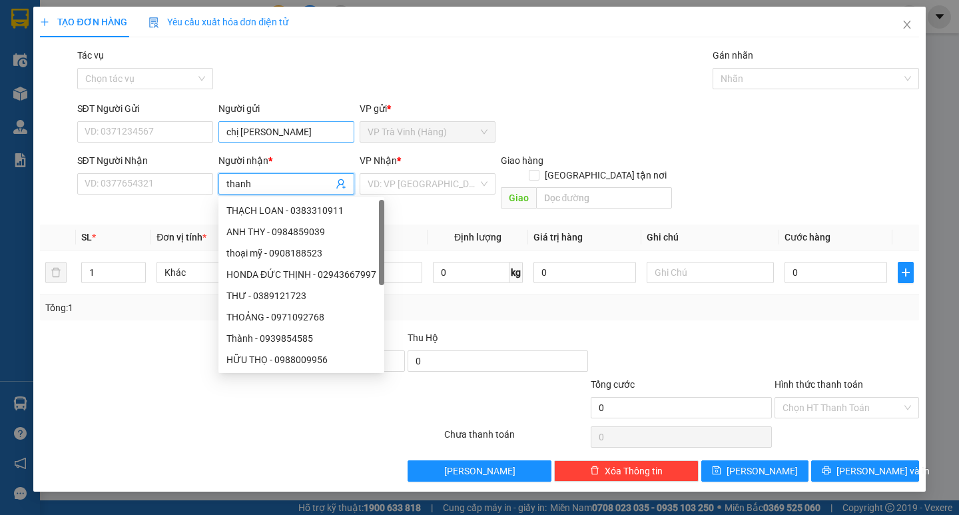
type input "thanh"
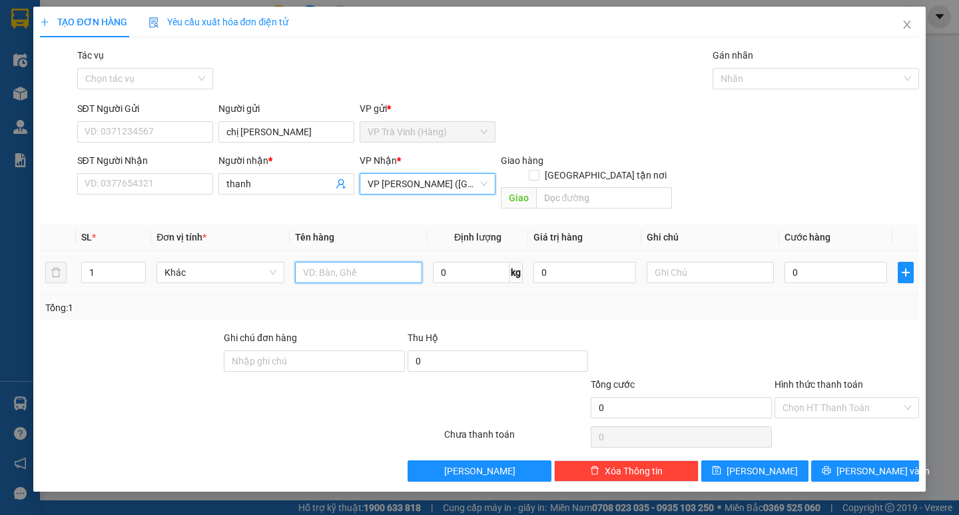
click at [342, 262] on input "text" at bounding box center [358, 272] width 127 height 21
type input "tiền sl 54735 4.040.000"
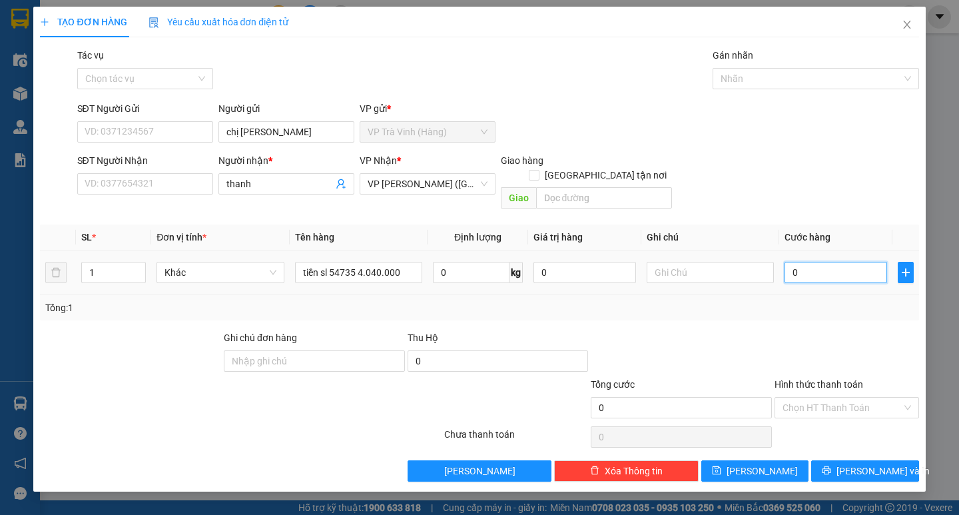
click at [803, 262] on input "0" at bounding box center [835, 272] width 103 height 21
type input "3"
type input "30"
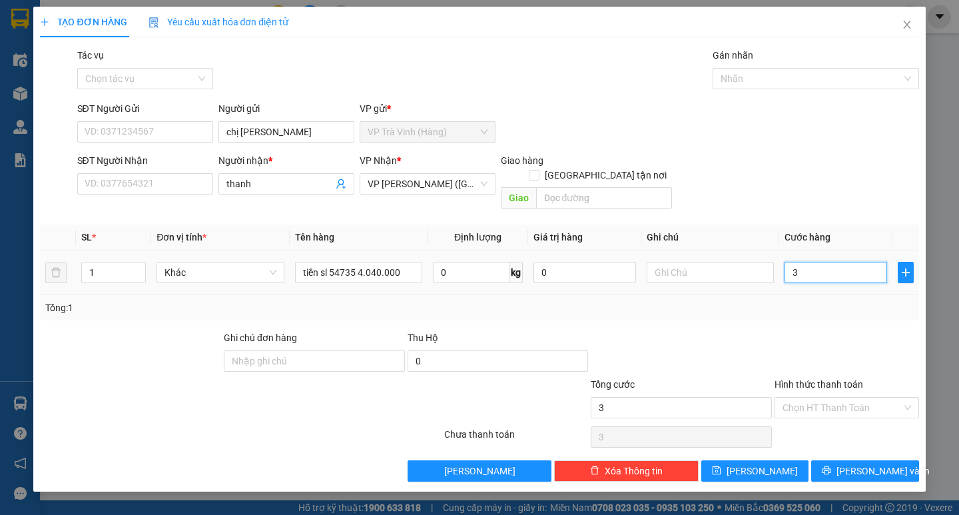
type input "30"
type input "30.000"
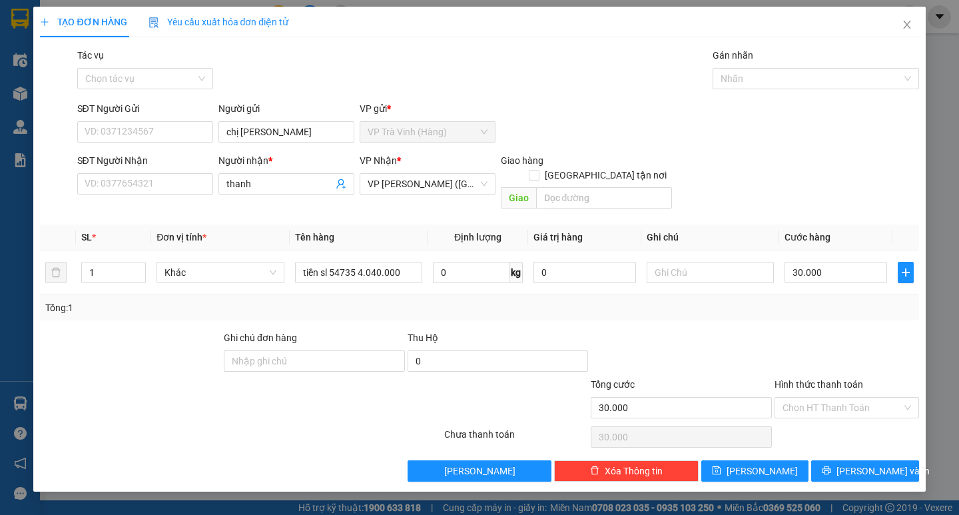
click at [800, 295] on div "Tổng: 1" at bounding box center [479, 307] width 878 height 25
click at [745, 89] on div "Gán nhãn Nhãn" at bounding box center [815, 71] width 206 height 47
click at [744, 81] on div at bounding box center [809, 79] width 186 height 16
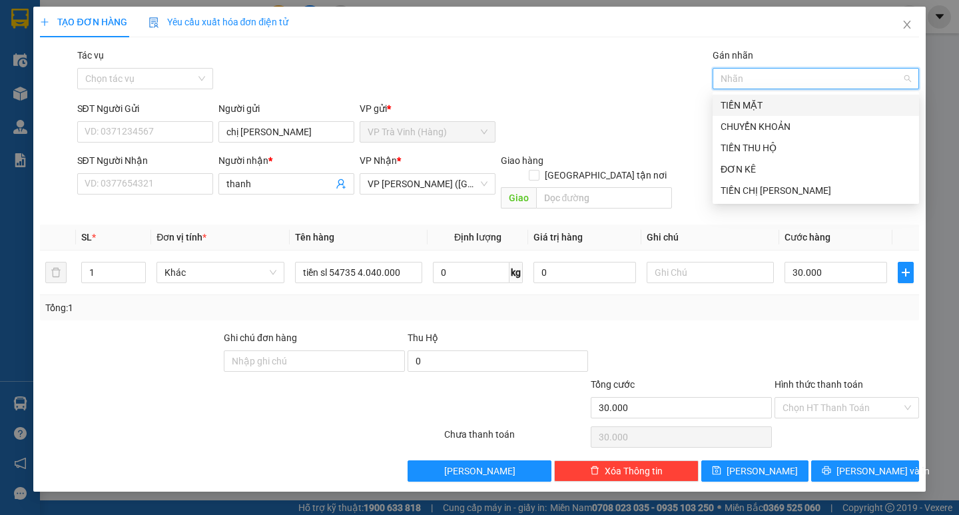
click at [754, 109] on div "TIỀN MẶT" at bounding box center [815, 105] width 190 height 15
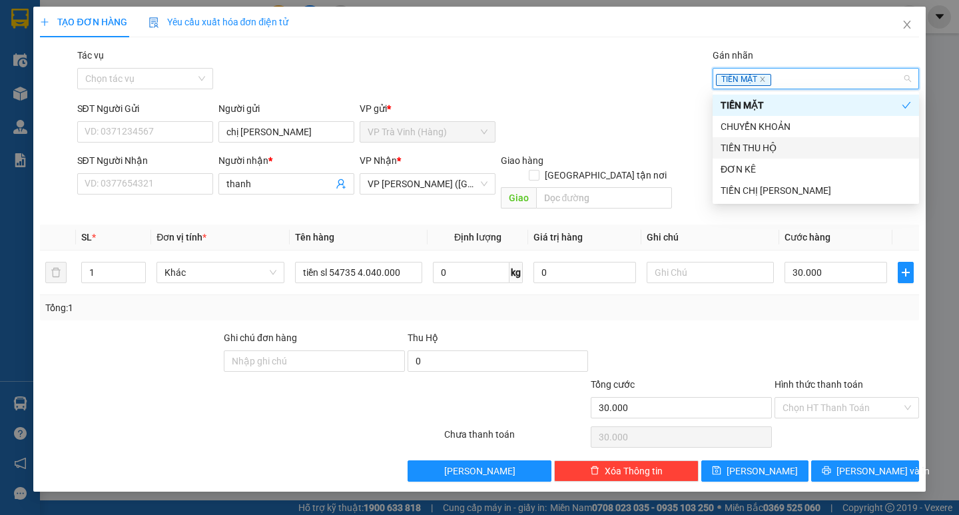
click at [762, 140] on div "TIỀN THU HỘ" at bounding box center [815, 147] width 206 height 21
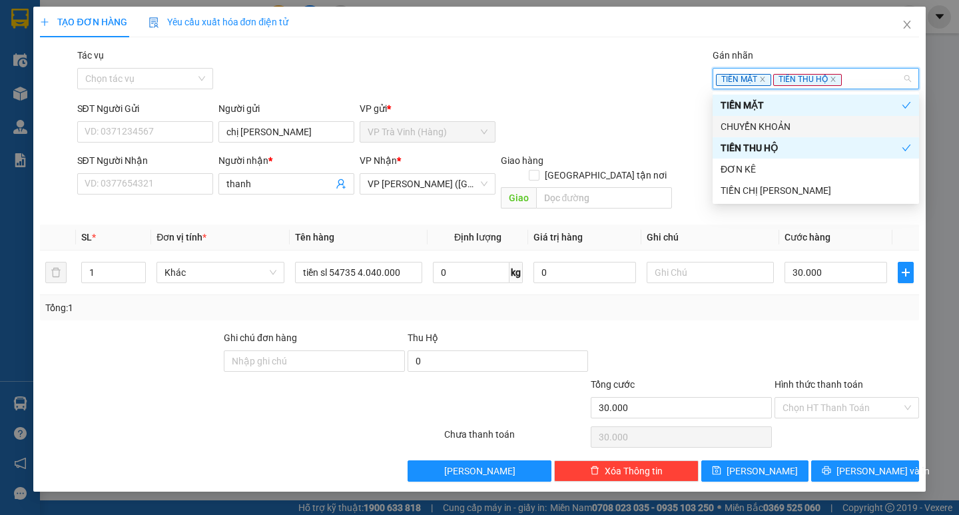
click at [94, 67] on div "Tác vụ" at bounding box center [145, 58] width 136 height 20
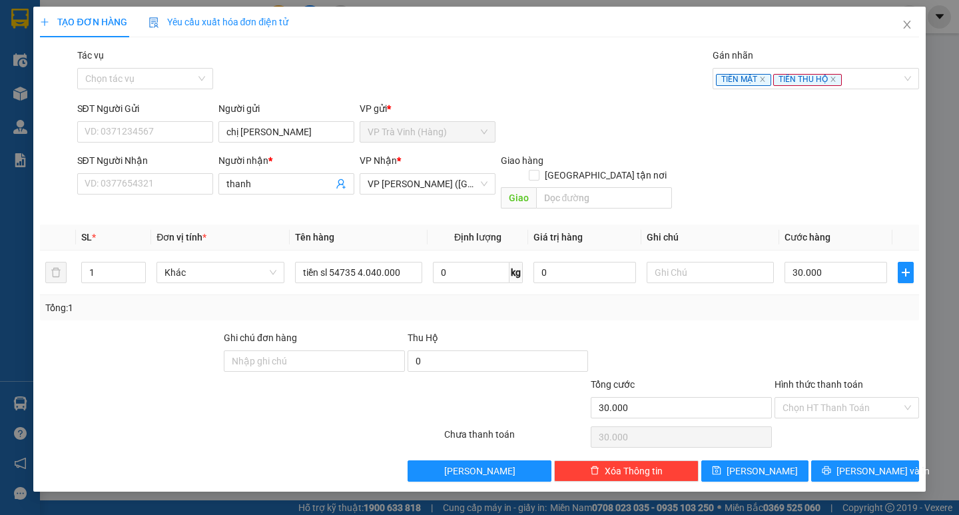
drag, startPoint x: 102, startPoint y: 81, endPoint x: 115, endPoint y: 89, distance: 15.3
click at [102, 81] on input "Tác vụ" at bounding box center [140, 79] width 111 height 20
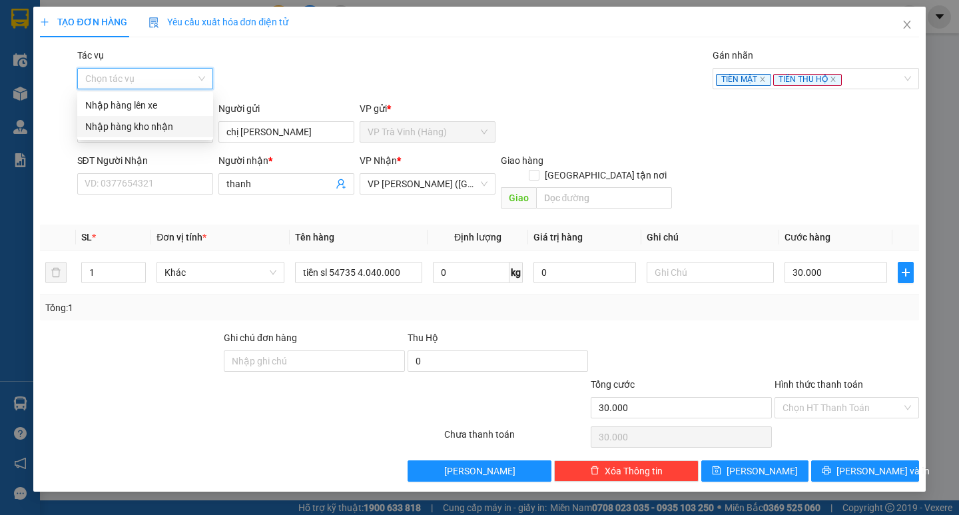
click at [130, 125] on div "Nhập hàng kho nhận" at bounding box center [145, 126] width 120 height 15
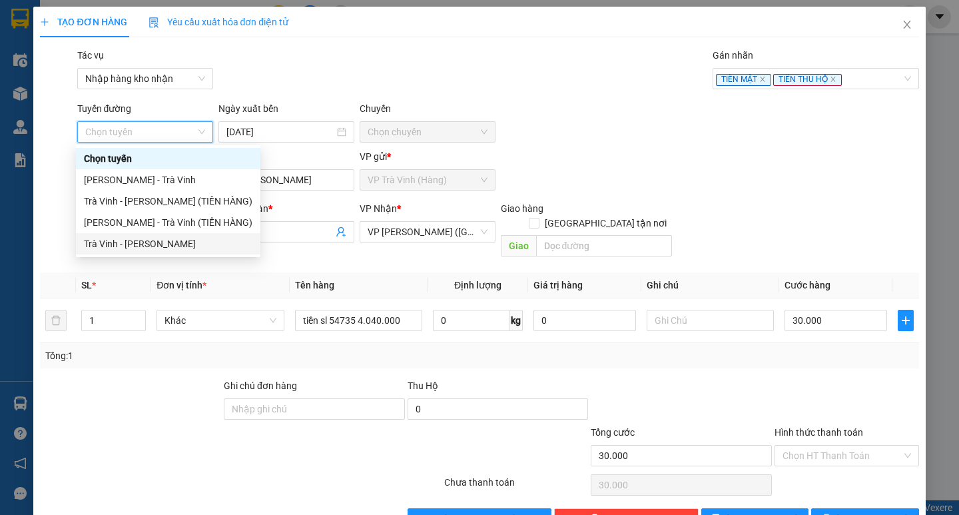
click at [146, 242] on div "Trà Vinh - Hồ Chí Minh" at bounding box center [168, 243] width 168 height 15
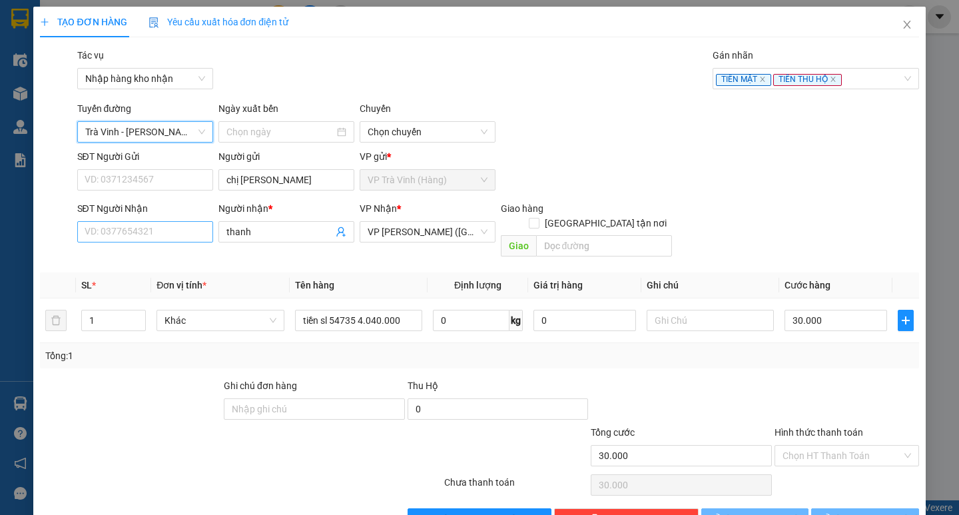
type input "[DATE]"
click at [135, 138] on span "Trà Vinh - Hồ Chí Minh" at bounding box center [145, 132] width 120 height 20
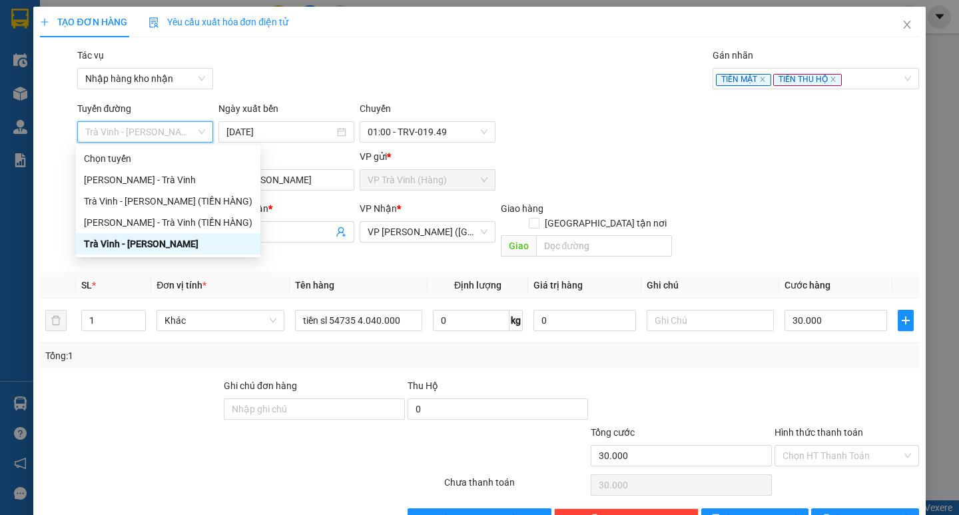
click at [136, 130] on span "Trà Vinh - Hồ Chí Minh" at bounding box center [145, 132] width 120 height 20
click at [137, 194] on div "Trà Vinh - Hồ Chí Minh (TIỀN HÀNG)" at bounding box center [168, 200] width 184 height 21
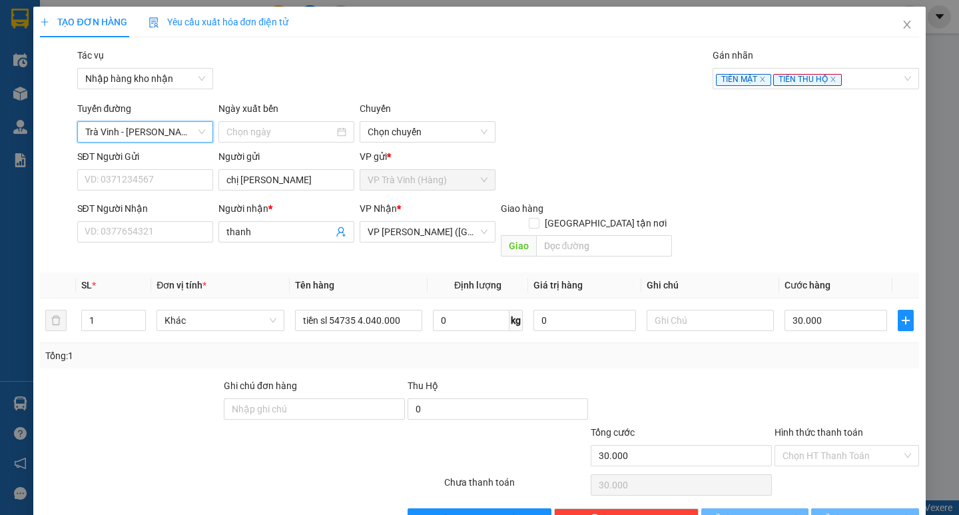
type input "[DATE]"
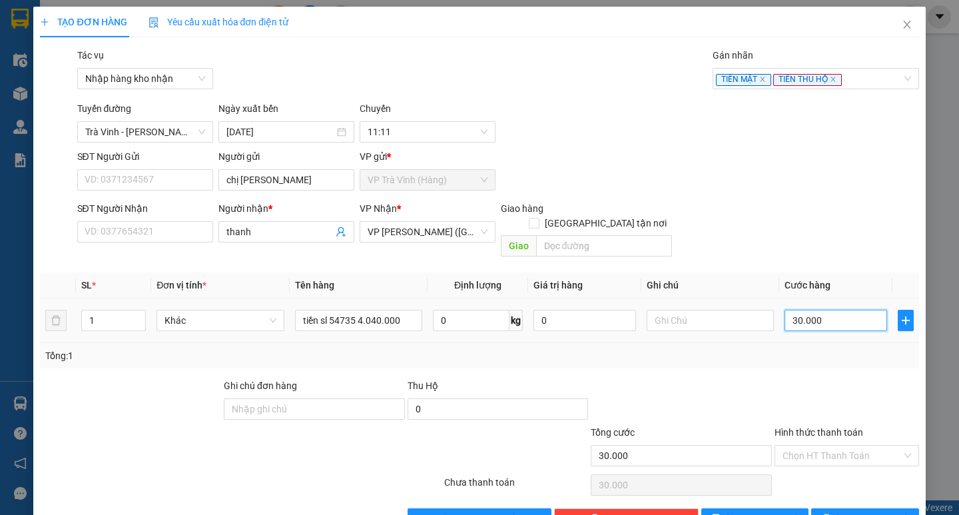
type input "2"
type input "20"
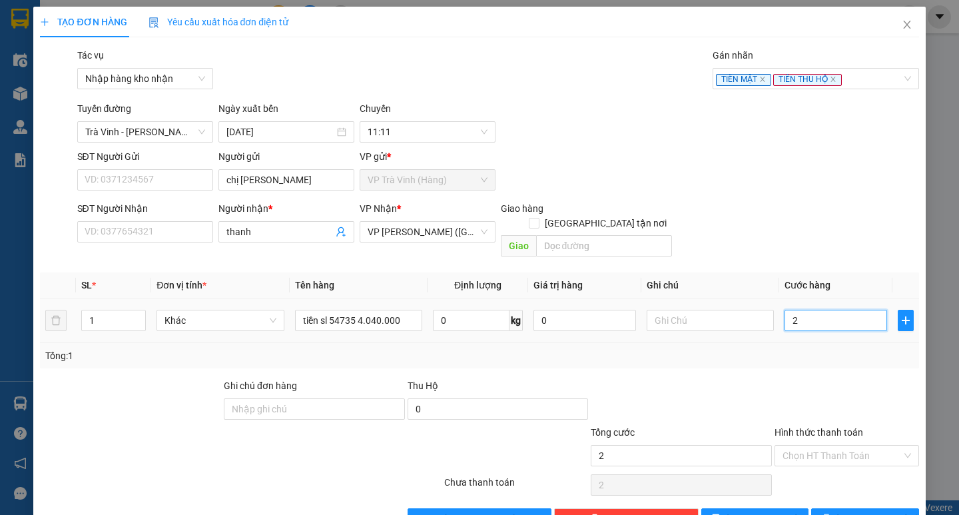
type input "20"
type input "20.000"
click at [848, 490] on div "Transit Pickup Surcharge Ids Transit Deliver Surcharge Ids Transit Deliver Surc…" at bounding box center [479, 288] width 878 height 481
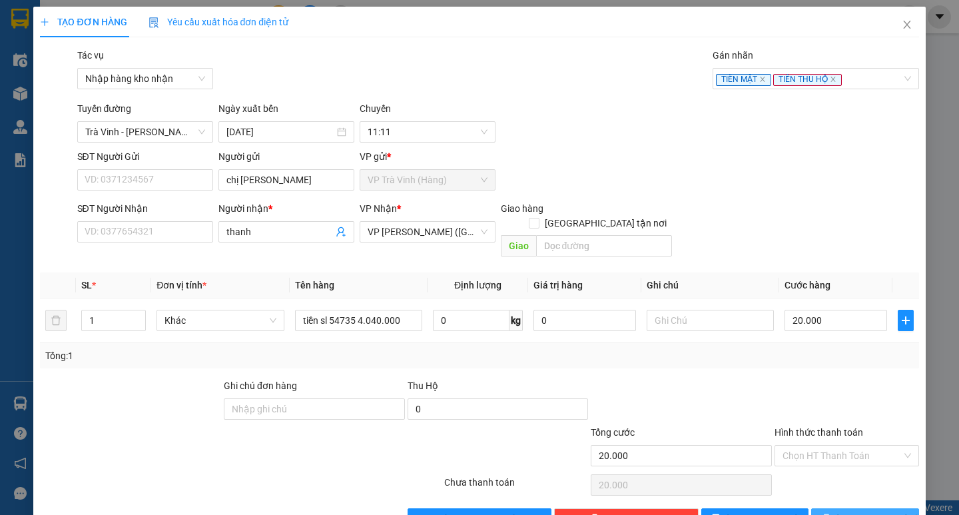
click at [845, 508] on button "[PERSON_NAME] và In" at bounding box center [864, 518] width 107 height 21
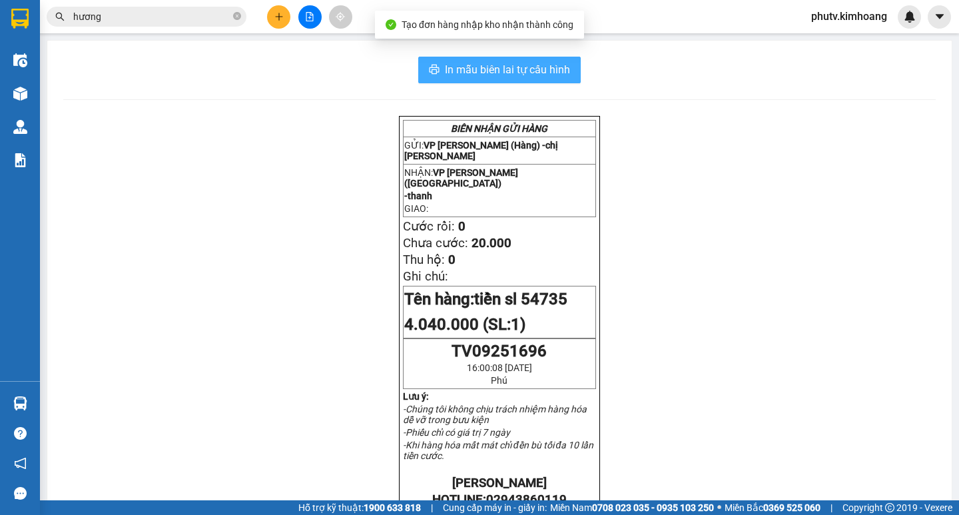
click at [477, 62] on span "In mẫu biên lai tự cấu hình" at bounding box center [507, 69] width 125 height 17
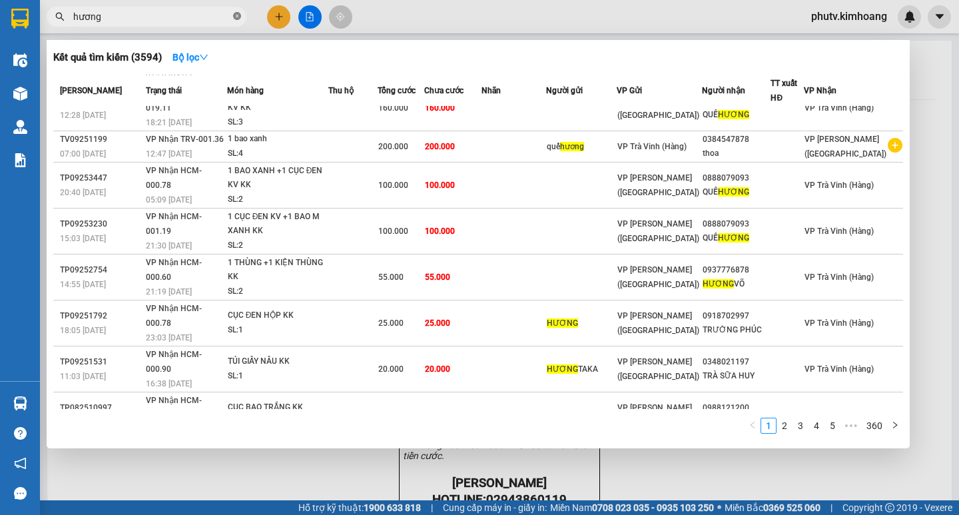
click at [236, 16] on icon "close-circle" at bounding box center [237, 16] width 8 height 8
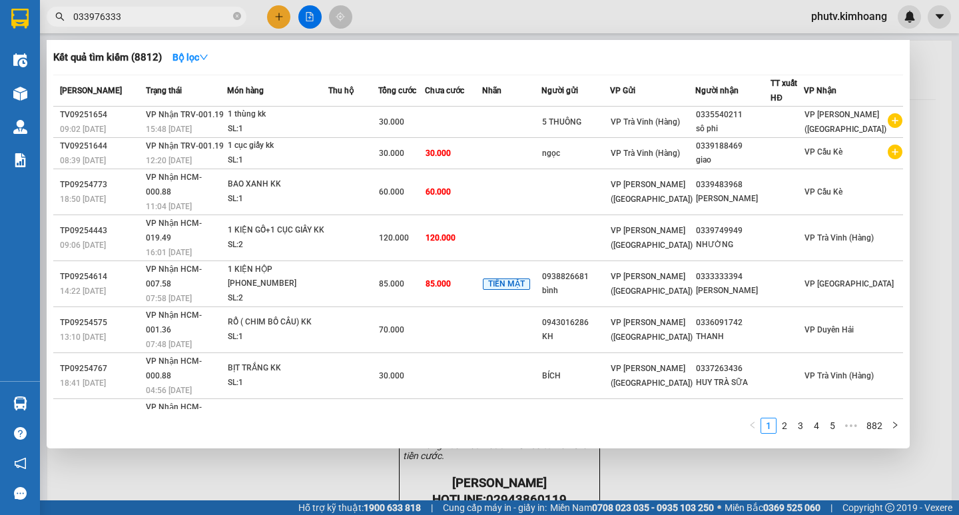
type input "0339763334"
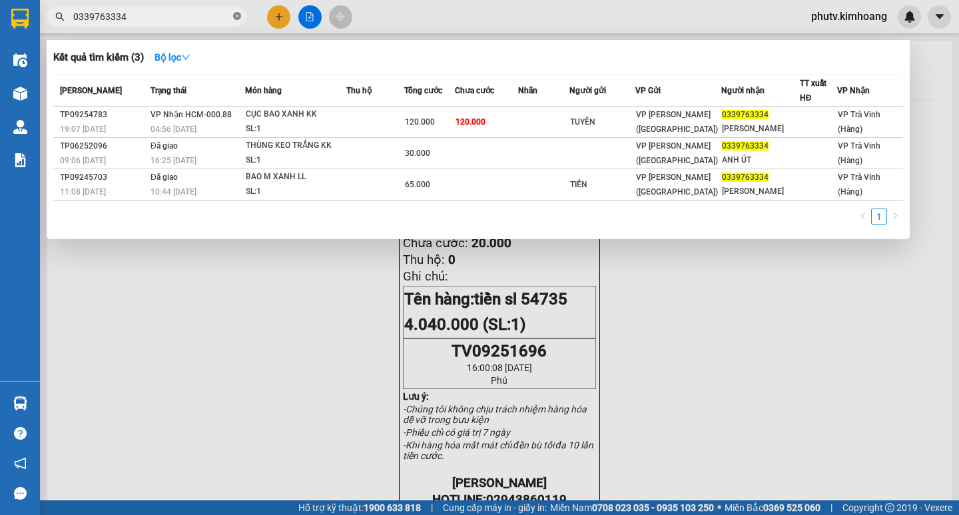
click at [236, 14] on icon "close-circle" at bounding box center [237, 16] width 8 height 8
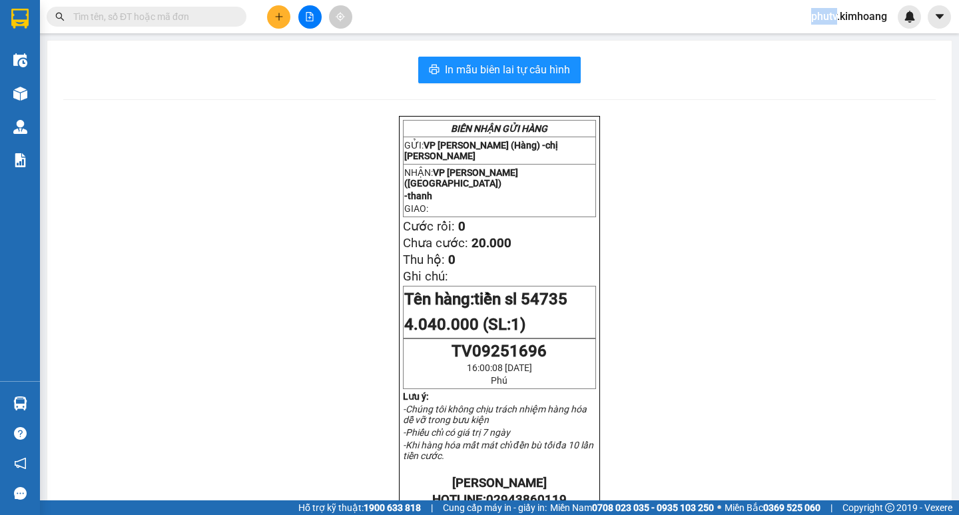
drag, startPoint x: 236, startPoint y: 14, endPoint x: 209, endPoint y: 20, distance: 27.3
click at [230, 20] on span at bounding box center [147, 17] width 200 height 20
click at [191, 16] on input "text" at bounding box center [151, 16] width 157 height 15
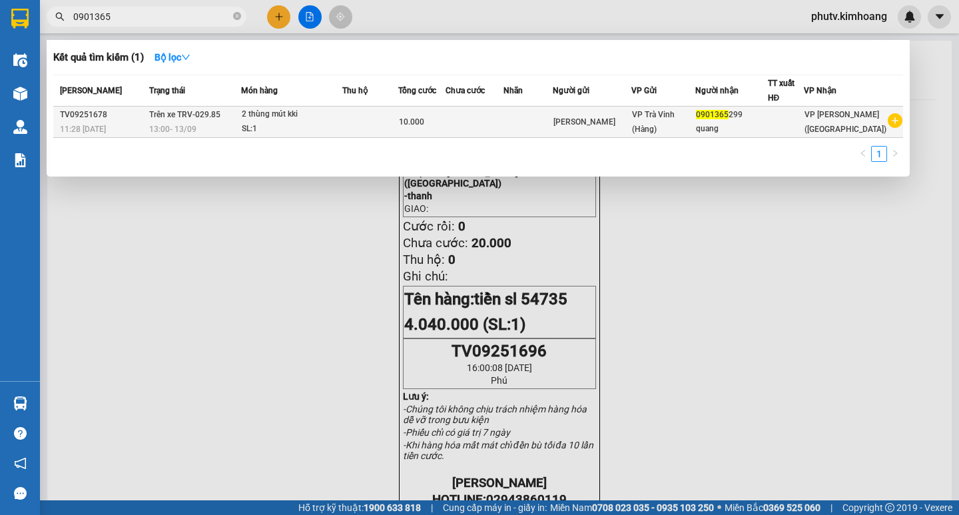
type input "0901365"
click at [308, 128] on div "SL: 1" at bounding box center [292, 129] width 100 height 15
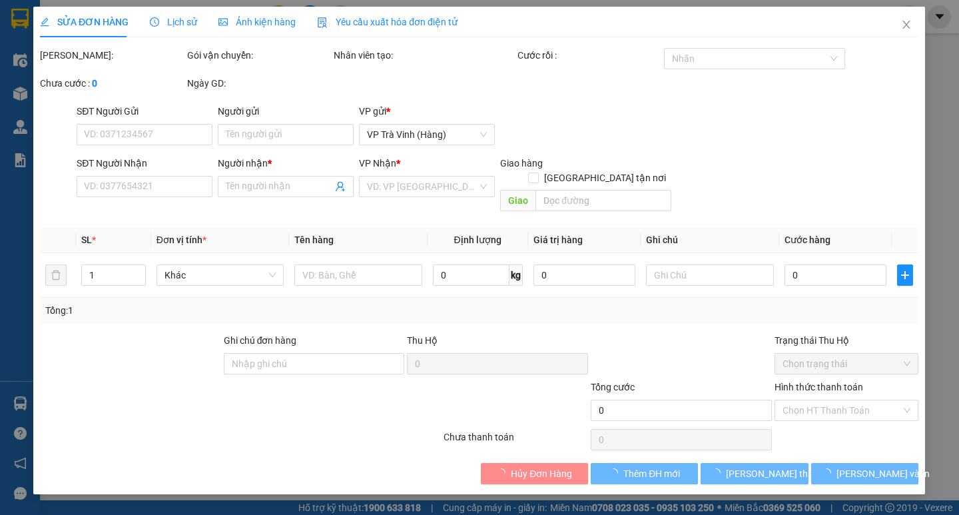
type input "đặng"
type input "0901365299"
type input "quang"
type input "10.000"
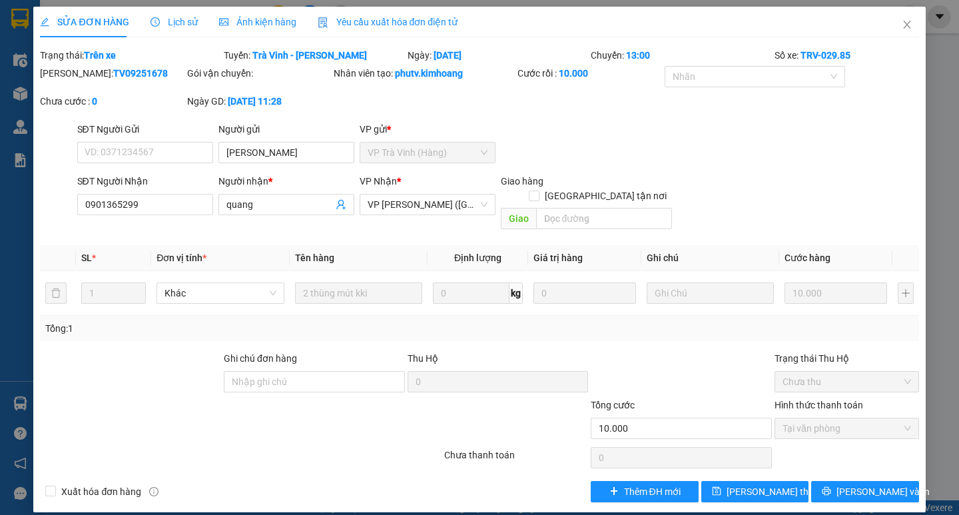
click at [175, 18] on span "Lịch sử" at bounding box center [173, 22] width 47 height 11
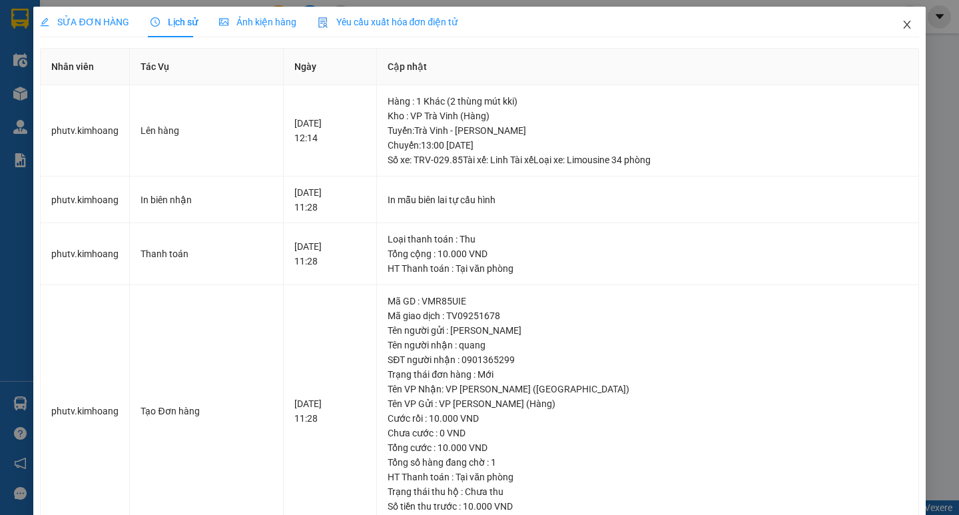
click at [903, 23] on icon "close" at bounding box center [906, 25] width 7 height 8
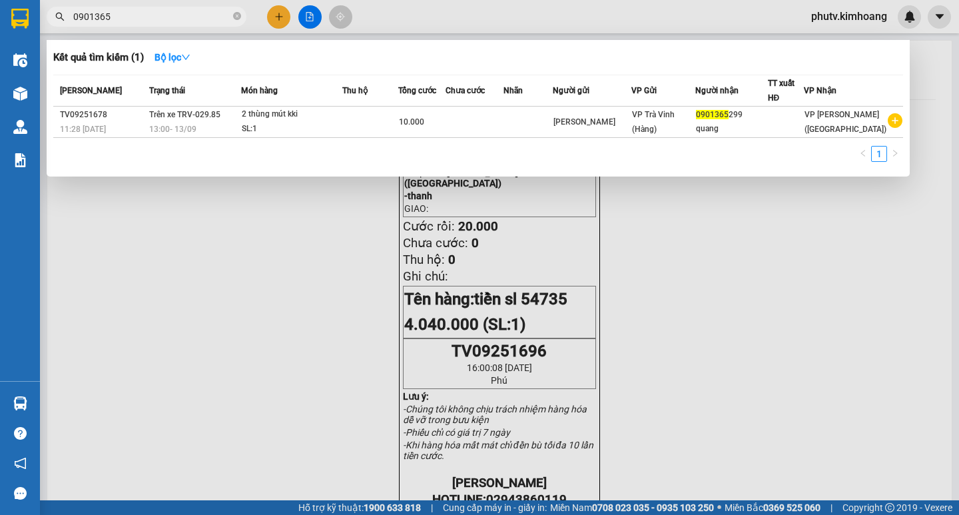
click at [178, 17] on input "0901365" at bounding box center [151, 16] width 157 height 15
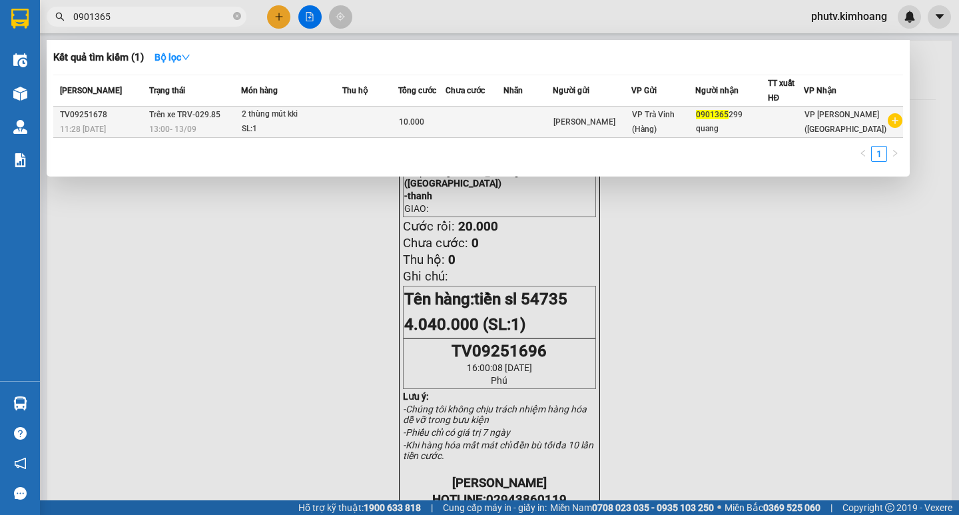
click at [424, 117] on span "10.000" at bounding box center [411, 121] width 25 height 9
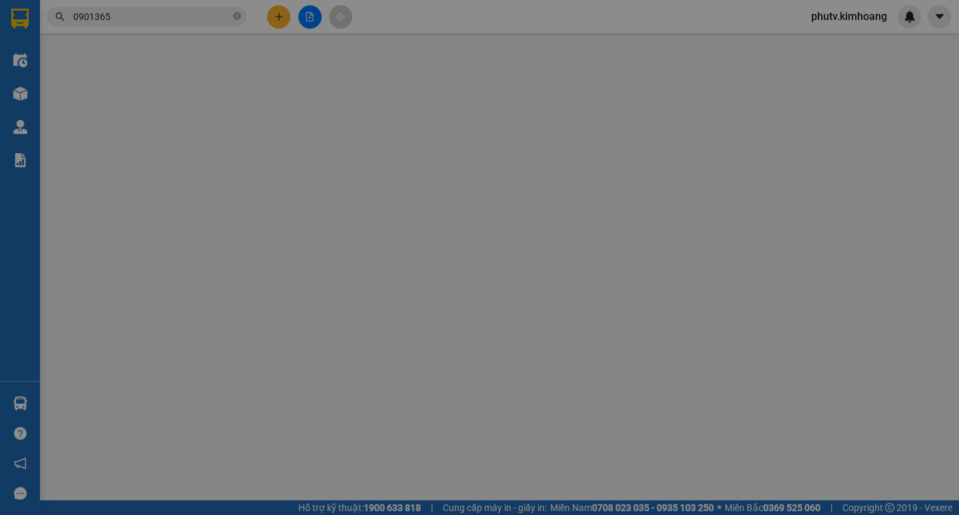
type input "đặng"
type input "0901365299"
type input "quang"
type input "10.000"
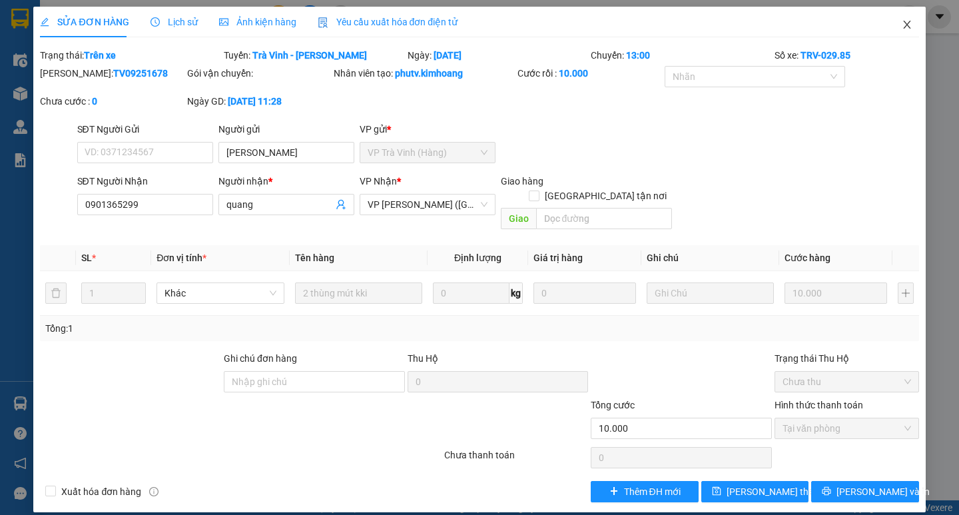
click at [904, 23] on icon "close" at bounding box center [907, 24] width 11 height 11
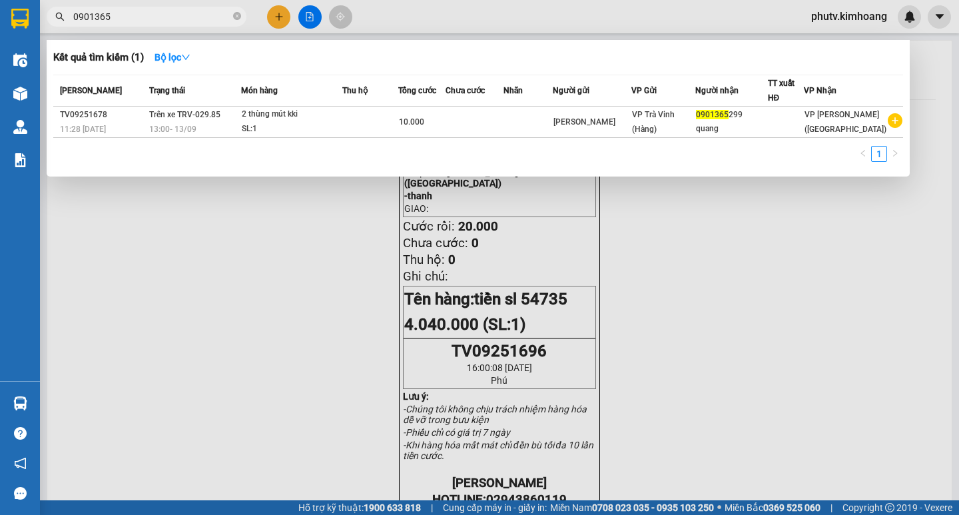
click at [149, 20] on input "0901365" at bounding box center [151, 16] width 157 height 15
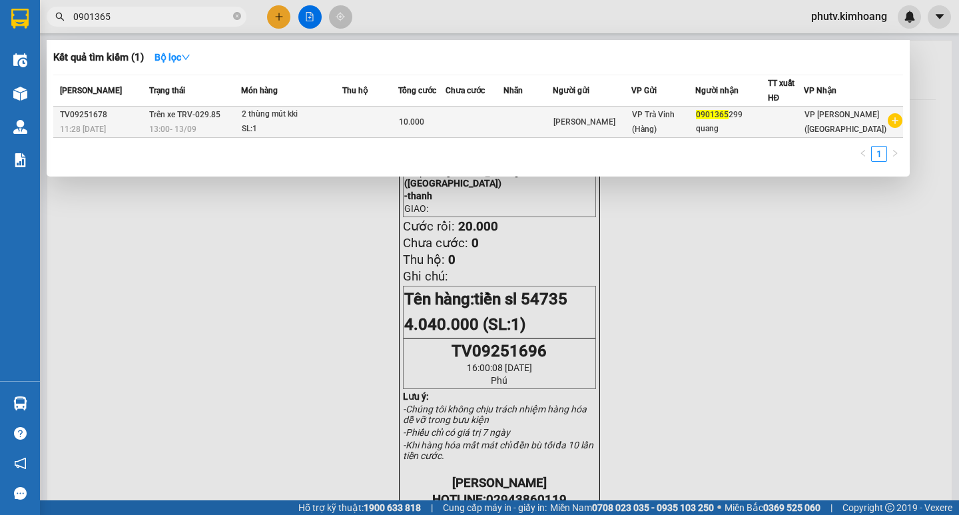
click at [283, 115] on div "2 thùng mút kki" at bounding box center [292, 114] width 100 height 15
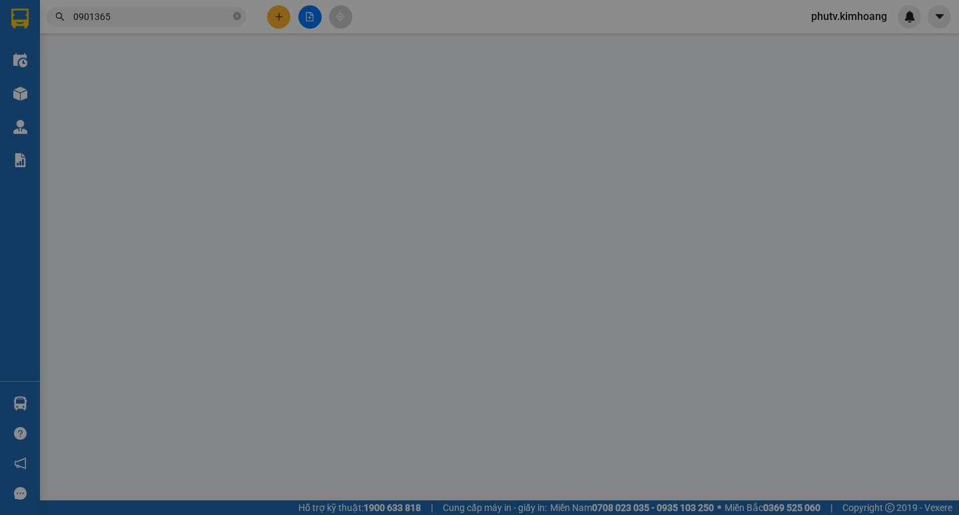
type input "đặng"
type input "0901365299"
type input "quang"
type input "10.000"
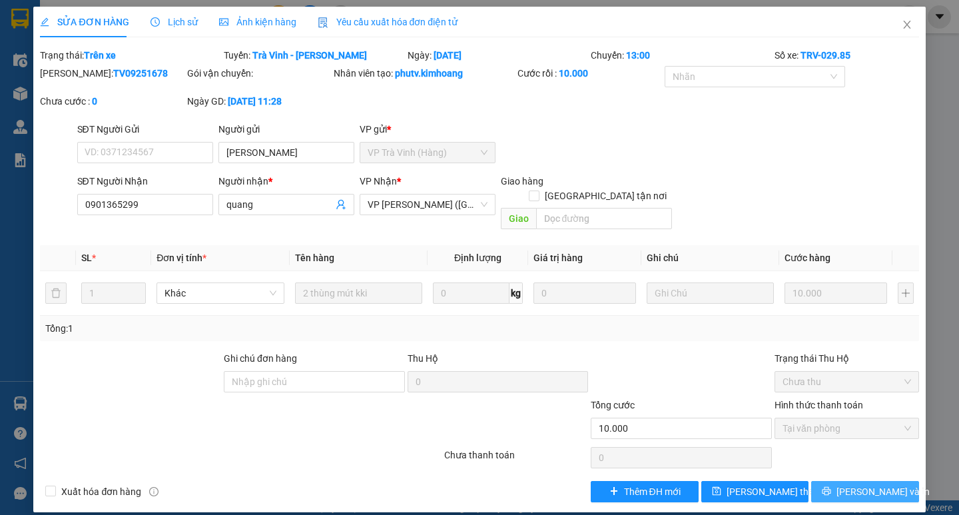
click at [858, 484] on span "[PERSON_NAME] và In" at bounding box center [882, 491] width 93 height 15
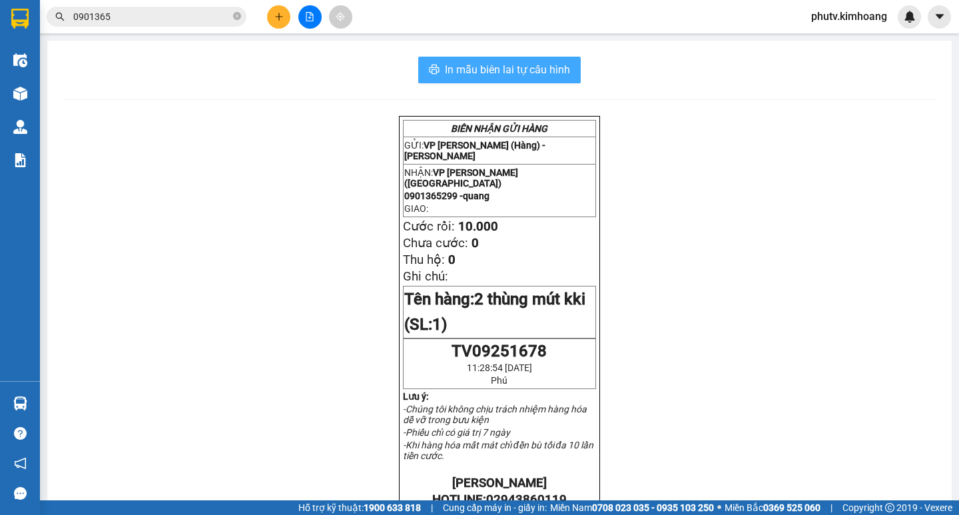
click at [419, 67] on button "In mẫu biên lai tự cấu hình" at bounding box center [499, 70] width 162 height 27
click at [272, 14] on button at bounding box center [278, 16] width 23 height 23
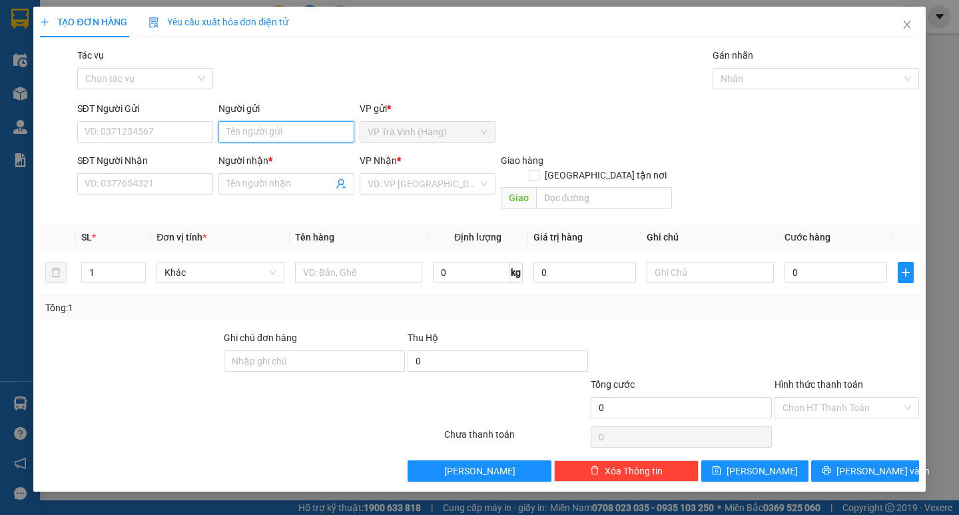
click at [259, 136] on input "Người gửi" at bounding box center [286, 131] width 136 height 21
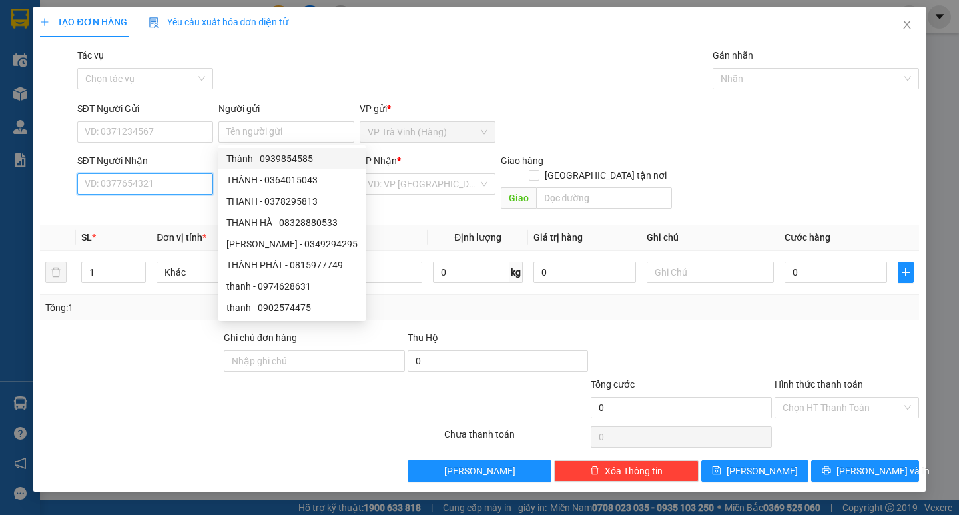
click at [160, 188] on input "SĐT Người Nhận" at bounding box center [145, 183] width 136 height 21
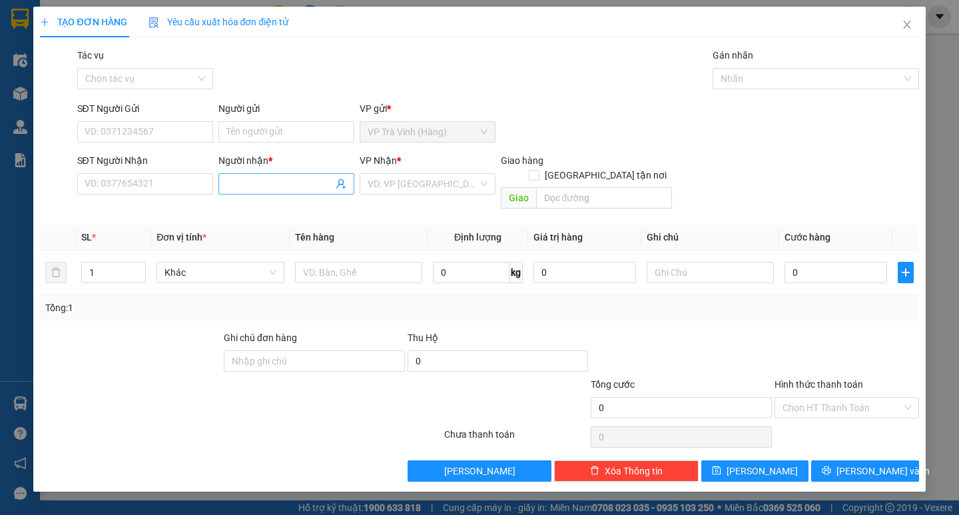
click at [292, 181] on input "Người nhận *" at bounding box center [279, 183] width 107 height 15
type input "bù sl 251678"
click at [414, 185] on input "search" at bounding box center [423, 184] width 111 height 20
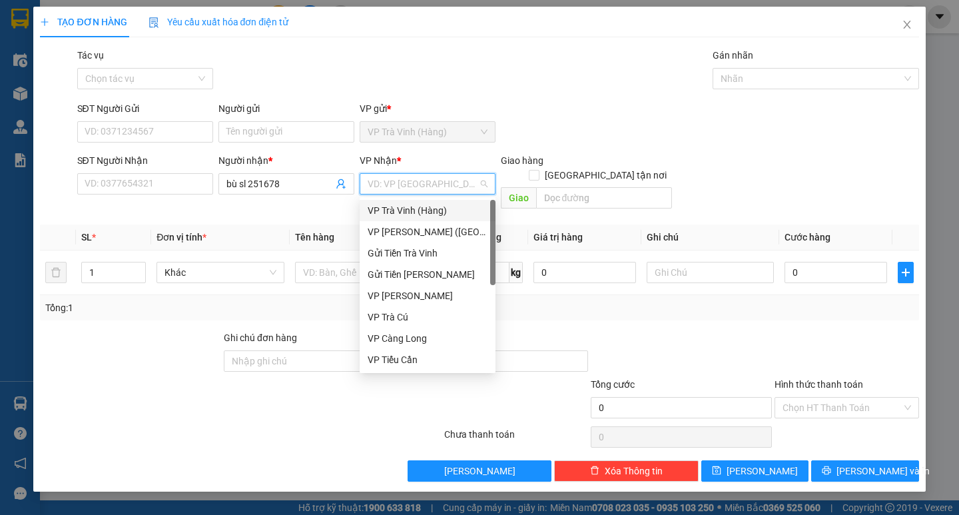
click at [435, 220] on div "VP Trà Vinh (Hàng)" at bounding box center [428, 210] width 136 height 21
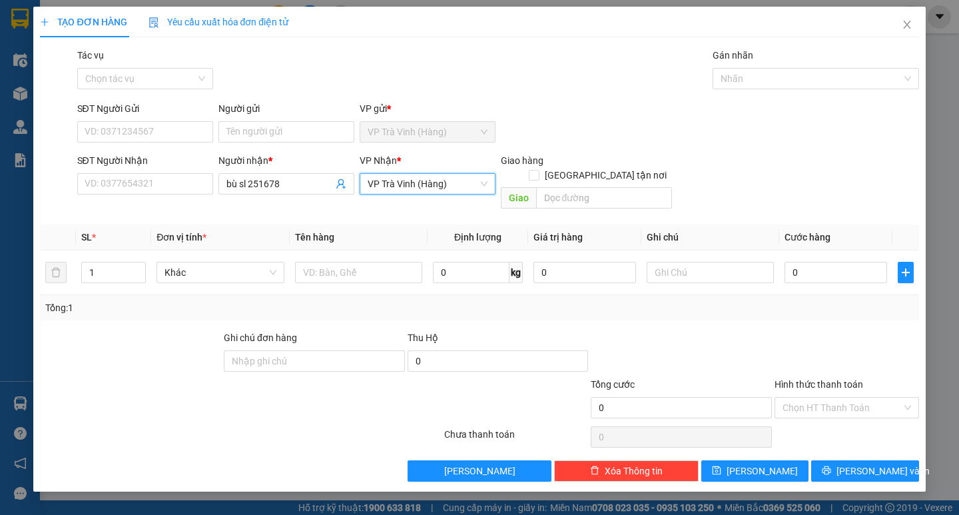
click at [426, 188] on span "VP Trà Vinh (Hàng)" at bounding box center [428, 184] width 120 height 20
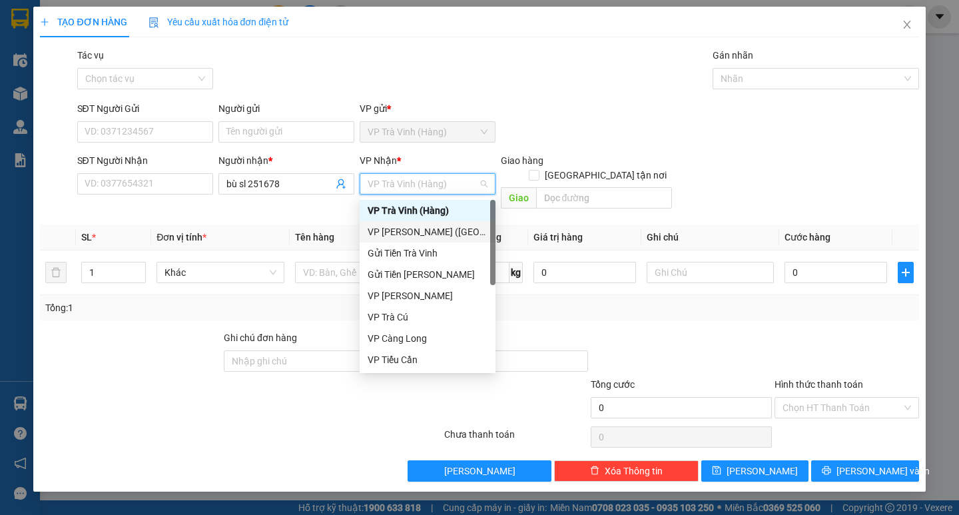
click at [421, 229] on div "VP [PERSON_NAME] ([GEOGRAPHIC_DATA])" at bounding box center [428, 231] width 120 height 15
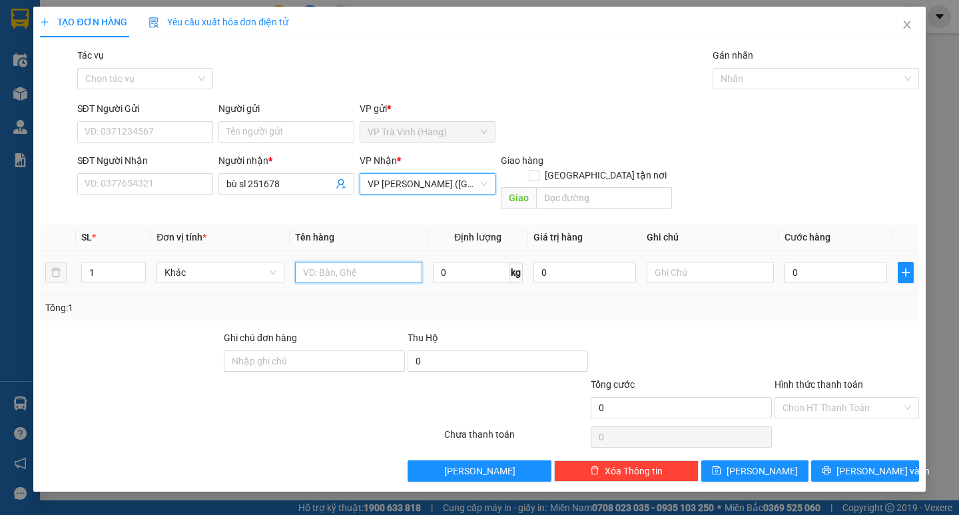
click at [346, 262] on input "text" at bounding box center [358, 272] width 127 height 21
type input "1"
type input "bù sl 51678"
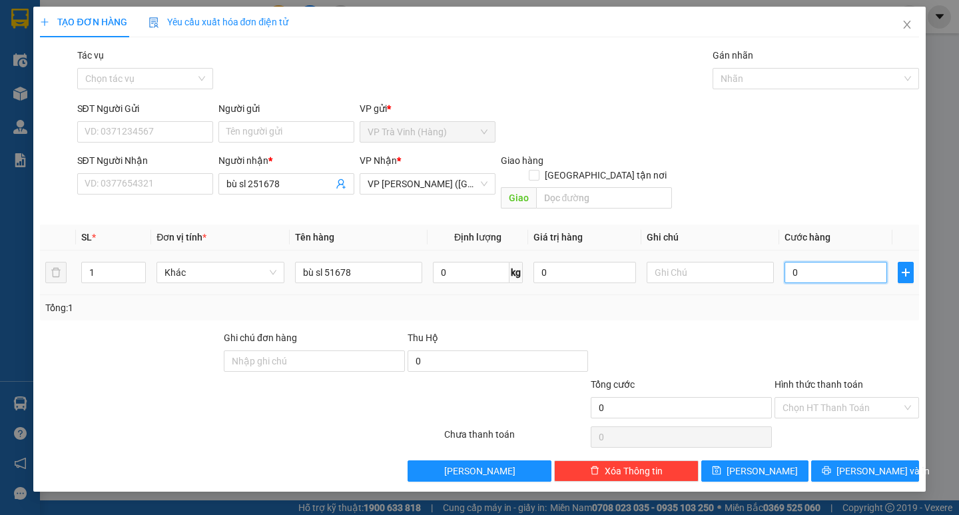
click at [812, 262] on input "0" at bounding box center [835, 272] width 103 height 21
type input "6"
type input "60"
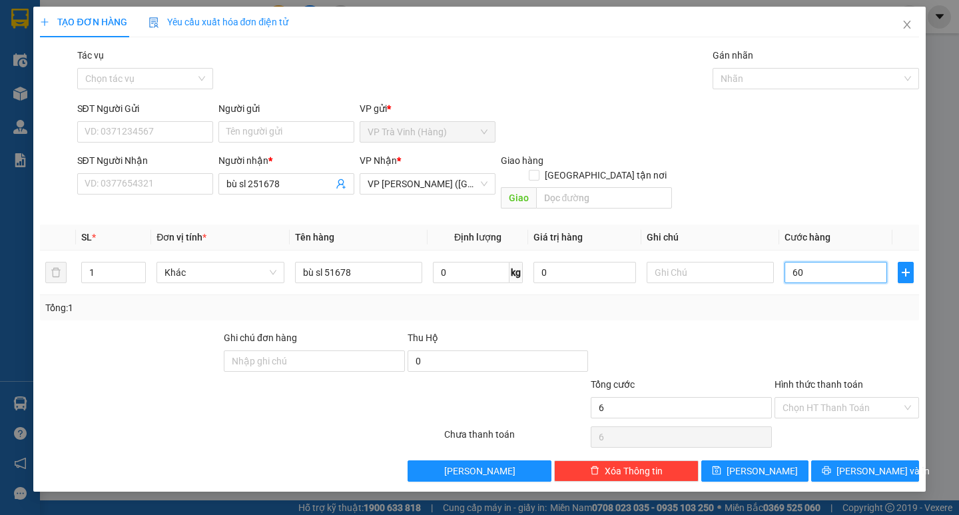
type input "60"
type input "60.000"
click at [794, 330] on div at bounding box center [846, 353] width 147 height 47
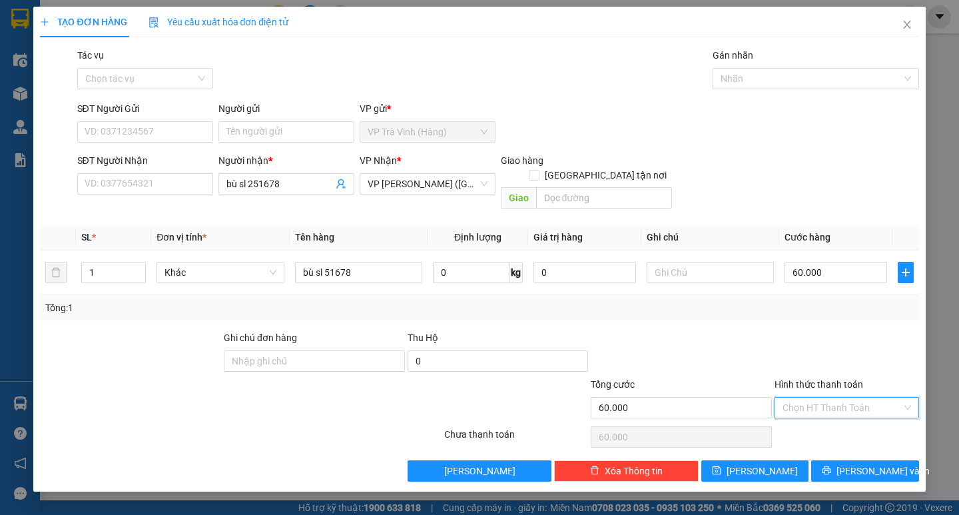
click at [821, 398] on input "Hình thức thanh toán" at bounding box center [841, 408] width 119 height 20
click at [828, 410] on div "Tại văn phòng" at bounding box center [846, 419] width 144 height 21
type input "0"
click at [834, 460] on button "[PERSON_NAME] và In" at bounding box center [864, 470] width 107 height 21
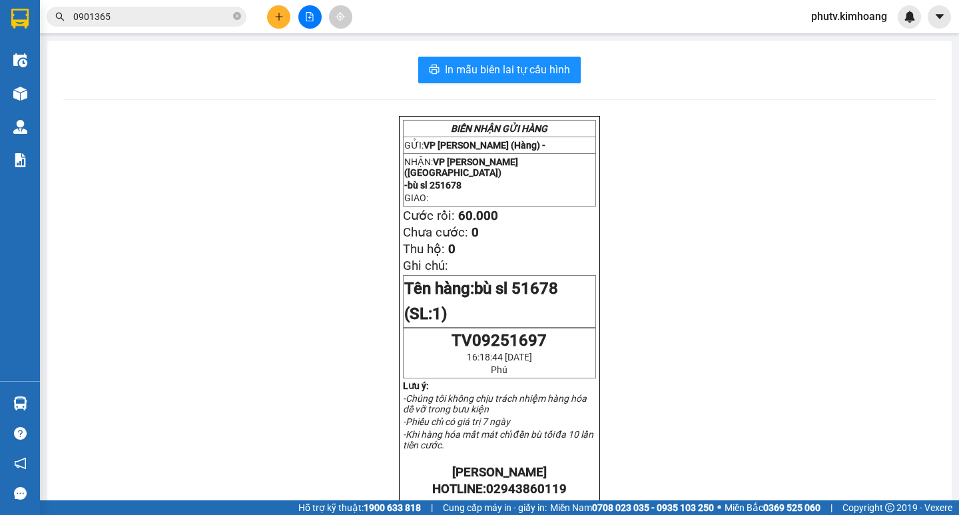
click at [278, 15] on icon "plus" at bounding box center [278, 16] width 9 height 9
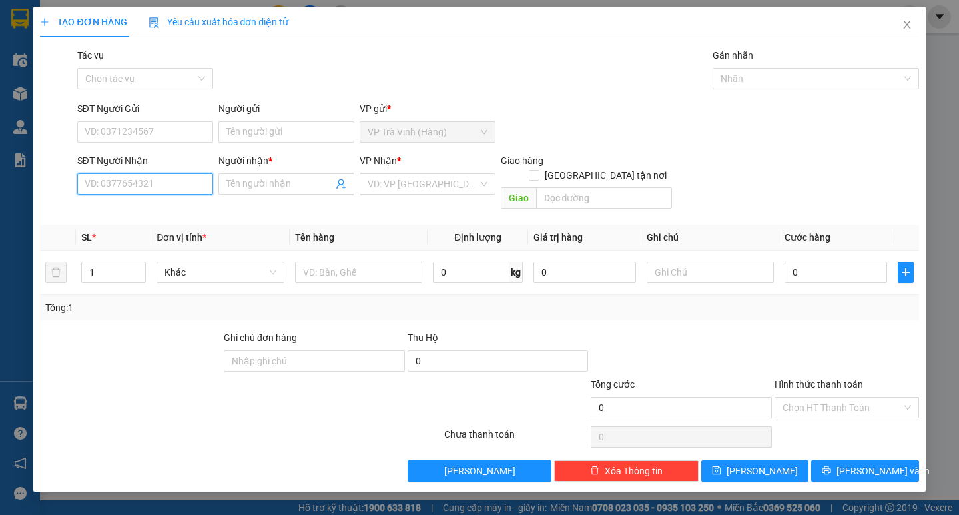
click at [175, 176] on input "SĐT Người Nhận" at bounding box center [145, 183] width 136 height 21
click at [240, 130] on input "Người gửi" at bounding box center [286, 131] width 136 height 21
type input "nga"
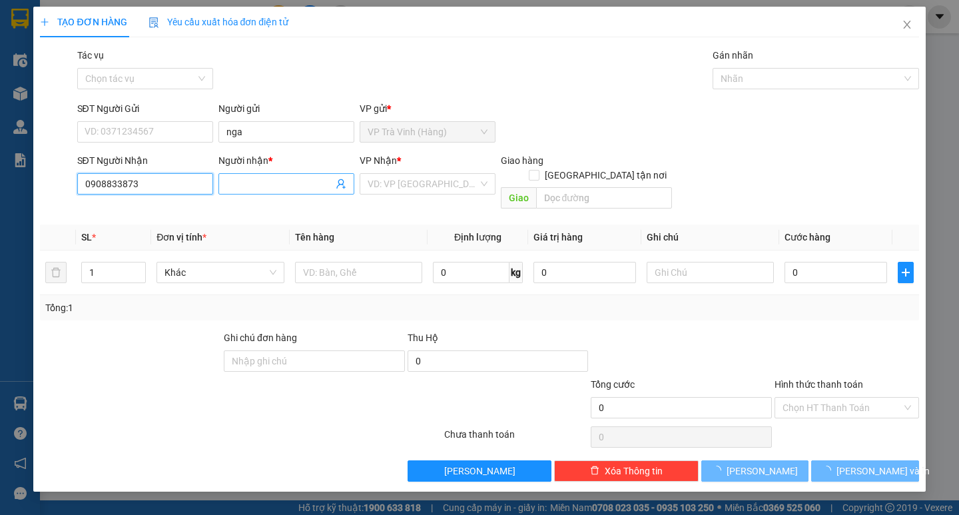
type input "0908833873"
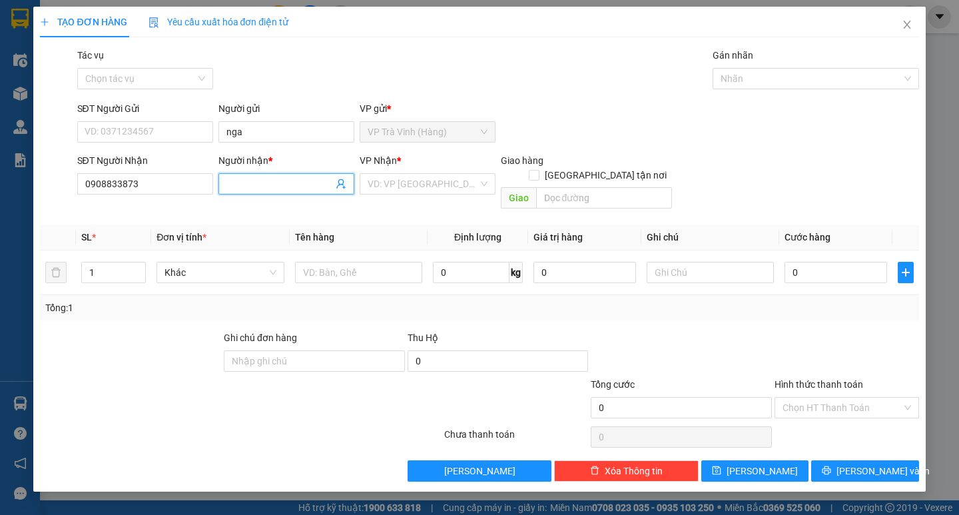
click at [256, 183] on input "Người nhận *" at bounding box center [279, 183] width 107 height 15
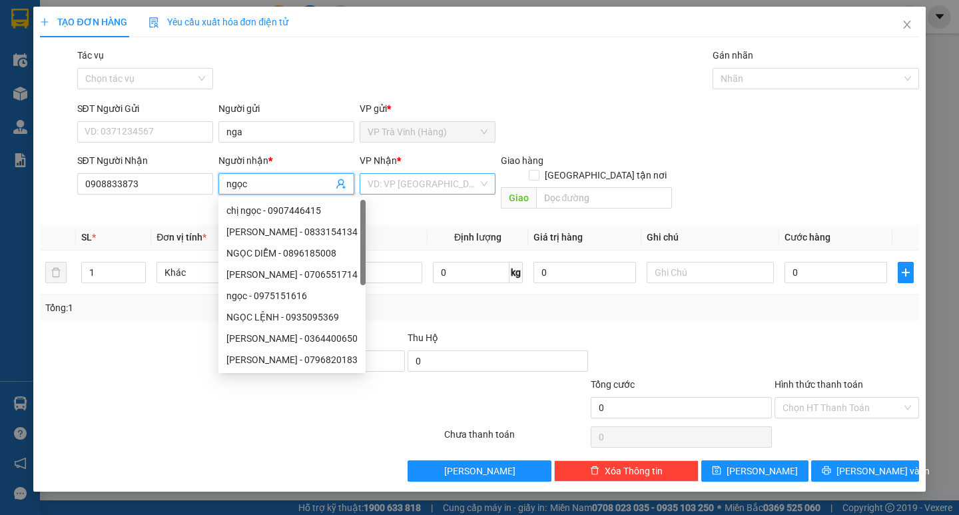
type input "ngọc"
click at [424, 184] on input "search" at bounding box center [423, 184] width 111 height 20
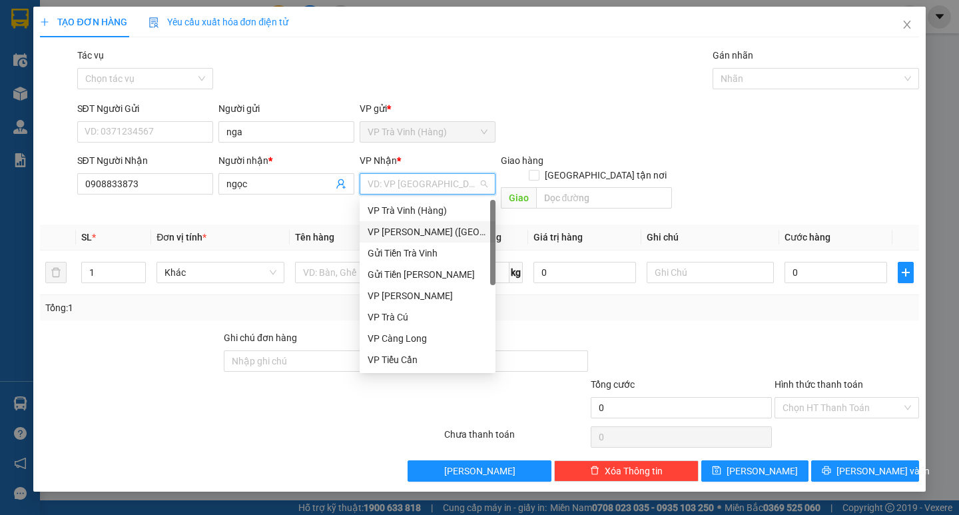
click at [427, 233] on div "VP [PERSON_NAME] ([GEOGRAPHIC_DATA])" at bounding box center [428, 231] width 120 height 15
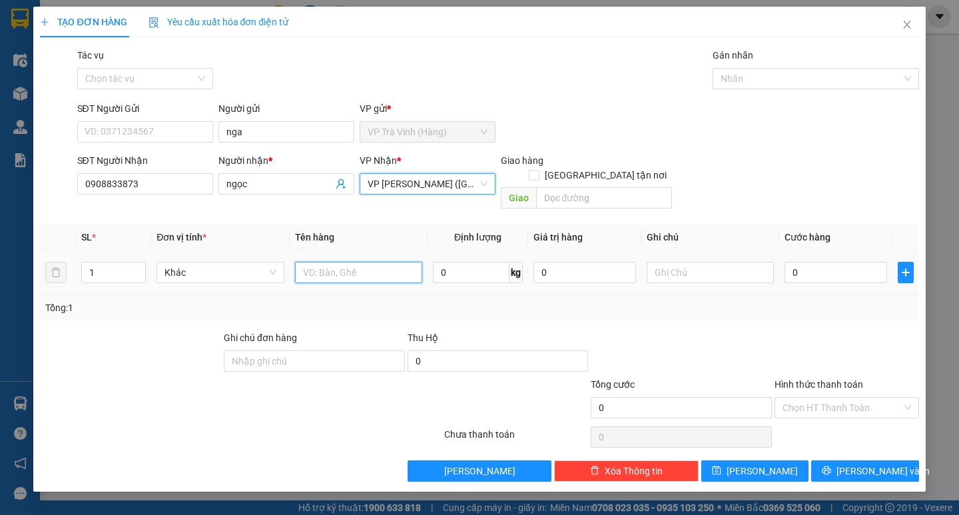
click at [362, 262] on input "text" at bounding box center [358, 272] width 127 height 21
type input "1 cục m đỏ kk"
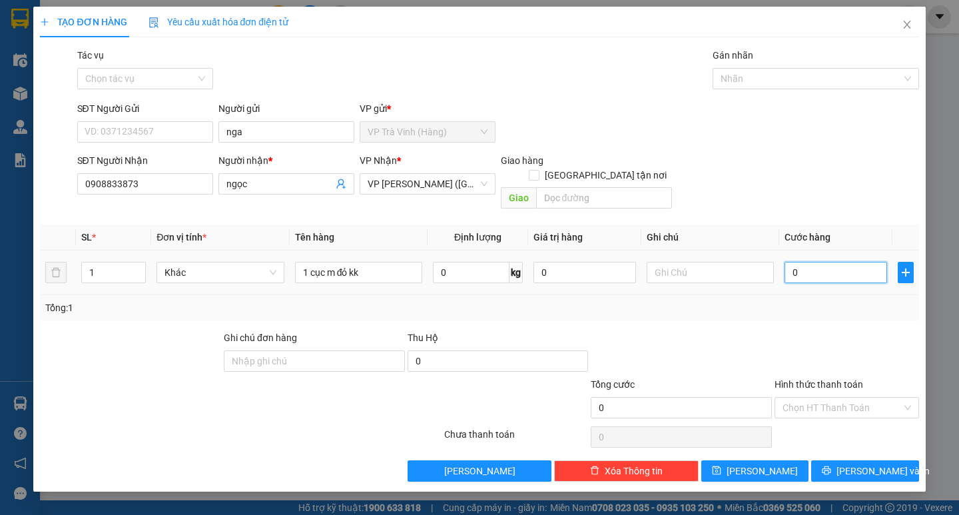
type input "2"
type input "20"
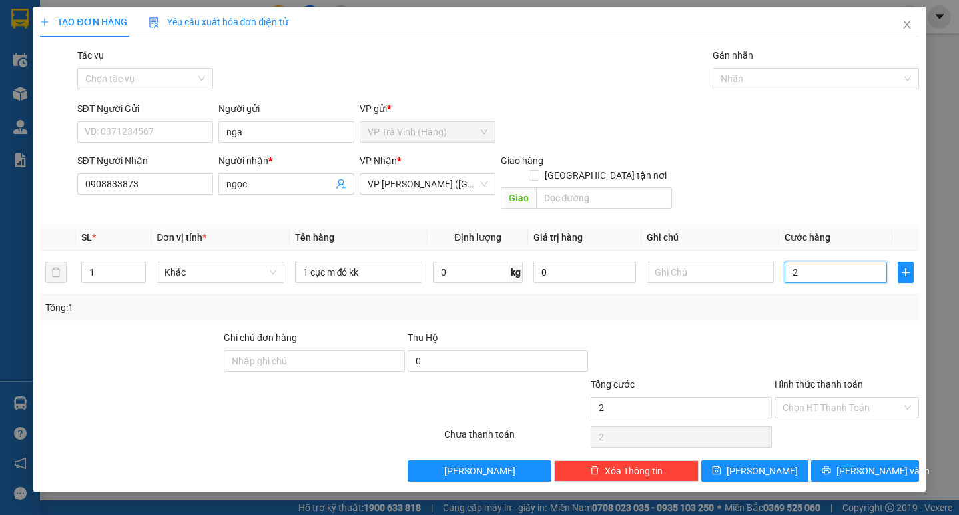
type input "20"
type input "20.000"
click at [804, 341] on div at bounding box center [846, 353] width 147 height 47
click at [849, 398] on input "Hình thức thanh toán" at bounding box center [841, 408] width 119 height 20
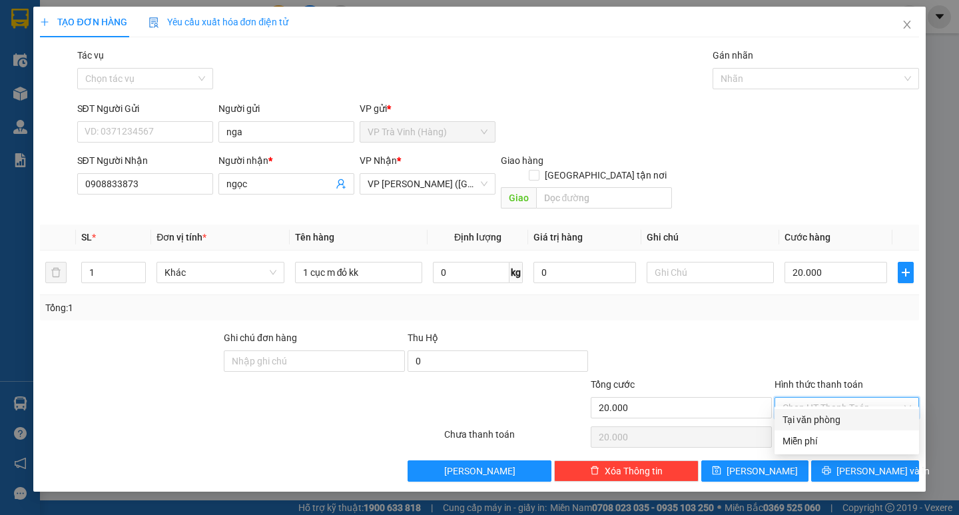
click at [837, 413] on div "Tại văn phòng" at bounding box center [846, 419] width 129 height 15
type input "0"
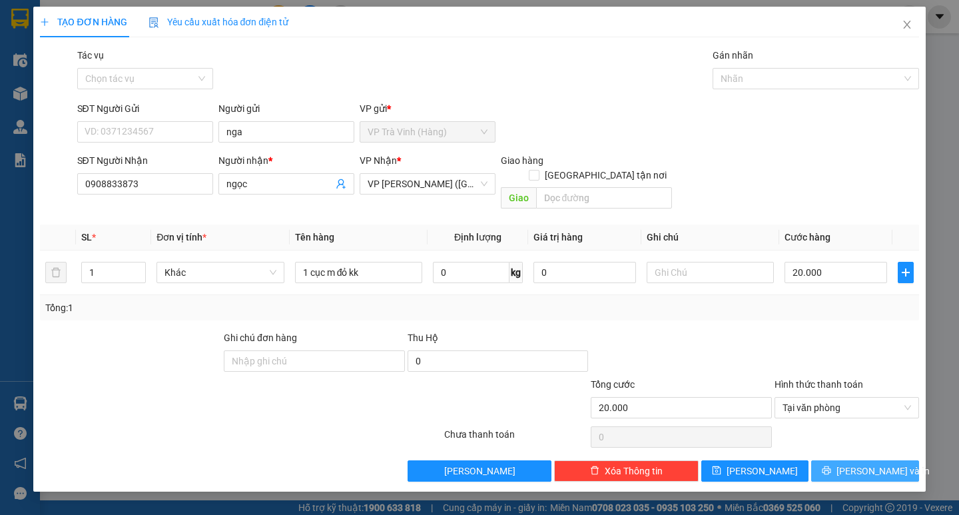
click at [848, 460] on button "[PERSON_NAME] và In" at bounding box center [864, 470] width 107 height 21
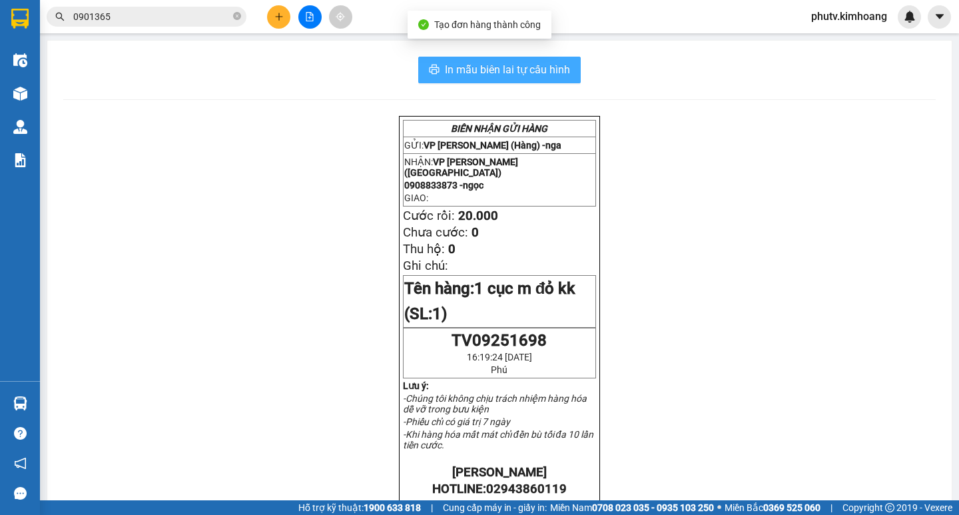
click at [432, 75] on icon "printer" at bounding box center [434, 69] width 11 height 11
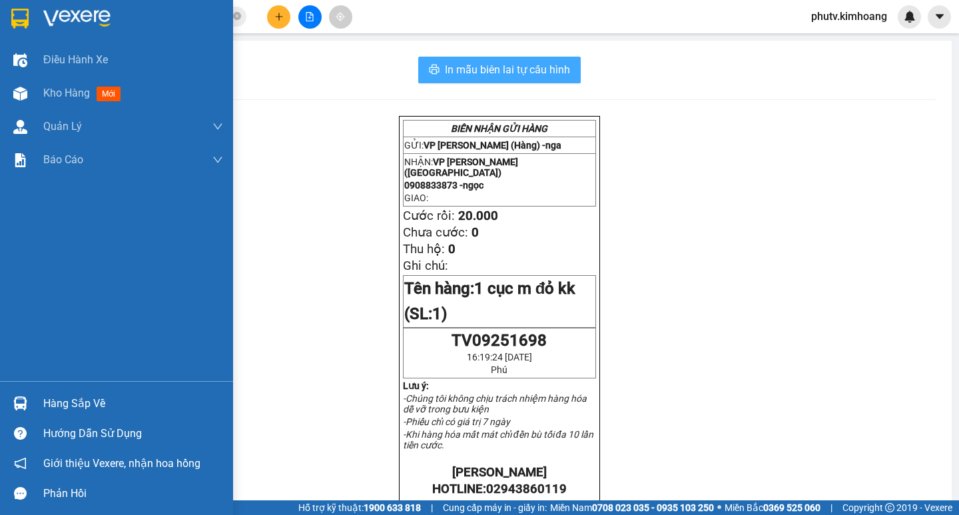
click at [77, 401] on div "Hàng sắp về" at bounding box center [133, 404] width 180 height 20
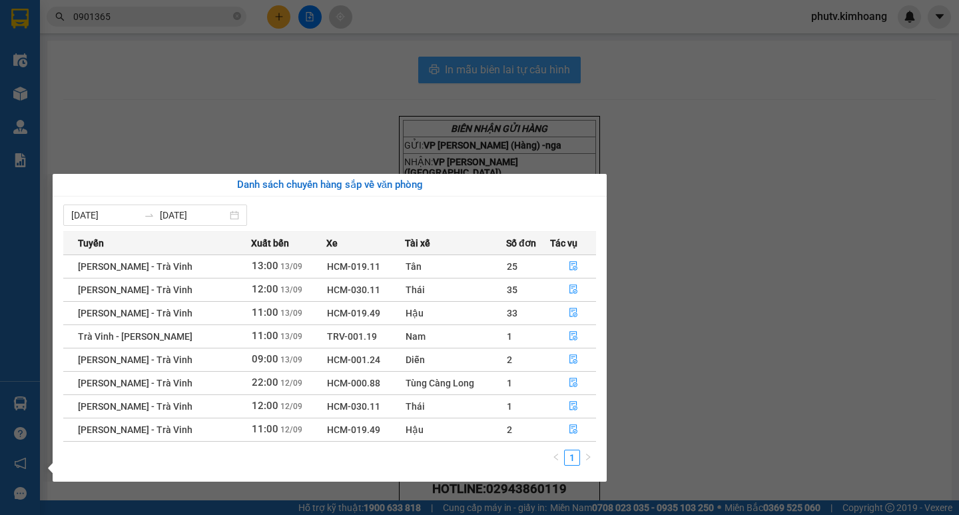
click at [703, 297] on section "Kết quả tìm kiếm ( 1 ) Bộ lọc Mã ĐH Trạng thái Món hàng Thu hộ Tổng cước Chưa c…" at bounding box center [479, 257] width 959 height 515
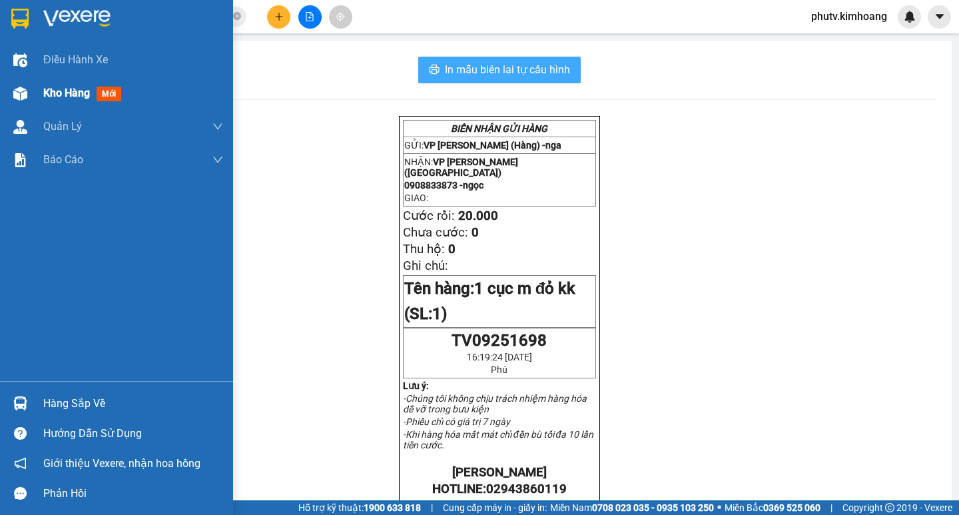
click at [78, 96] on span "Kho hàng" at bounding box center [66, 93] width 47 height 13
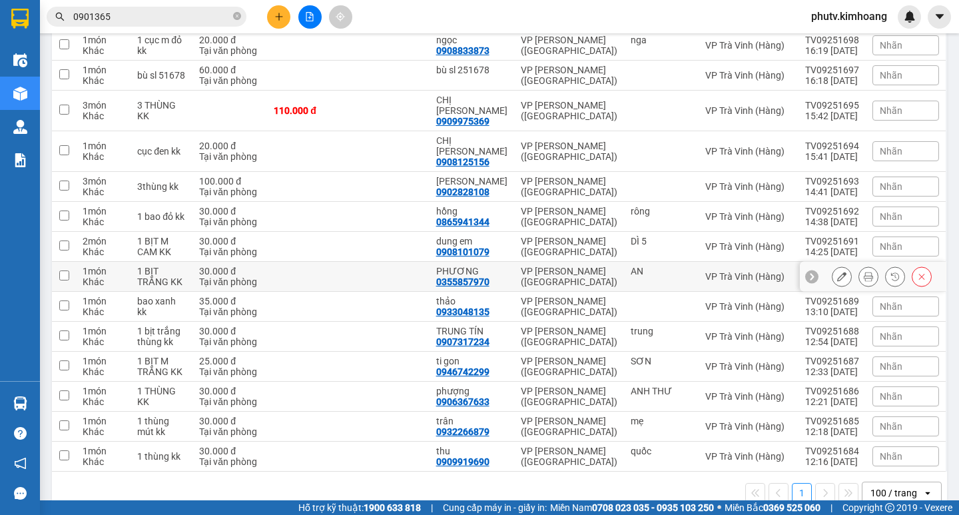
scroll to position [197, 0]
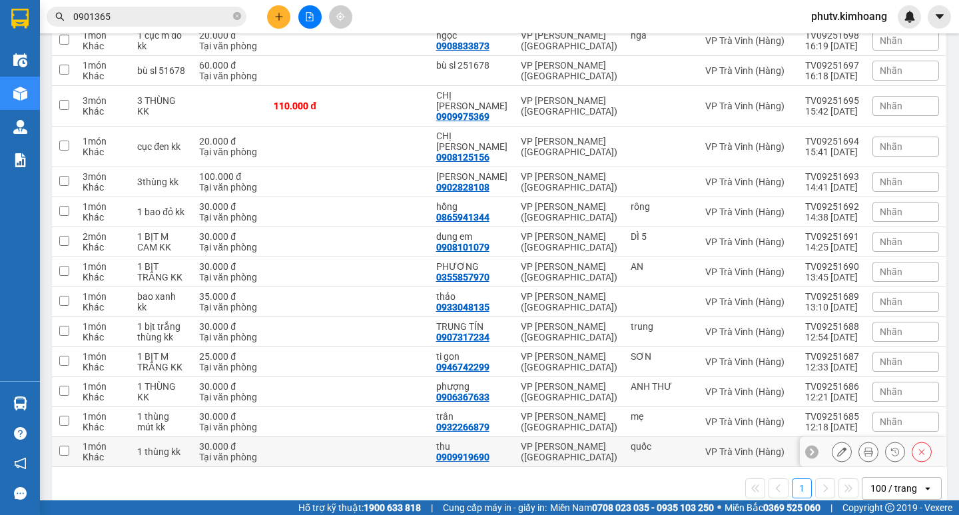
click at [457, 441] on div "thu" at bounding box center [471, 446] width 71 height 11
checkbox input "true"
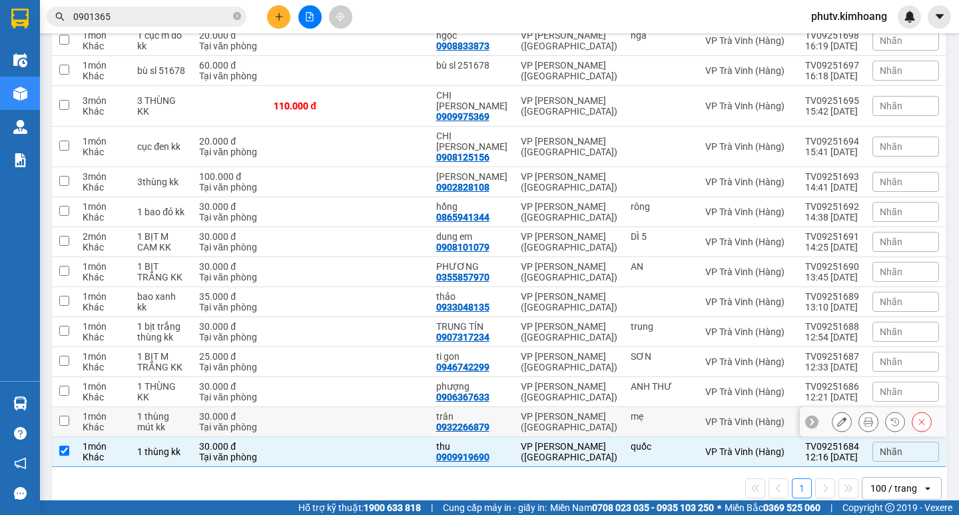
click at [455, 421] on div "0932266879" at bounding box center [462, 426] width 53 height 11
click at [455, 392] on div "0906367633" at bounding box center [462, 397] width 53 height 11
click at [429, 407] on td at bounding box center [388, 422] width 81 height 30
checkbox input "true"
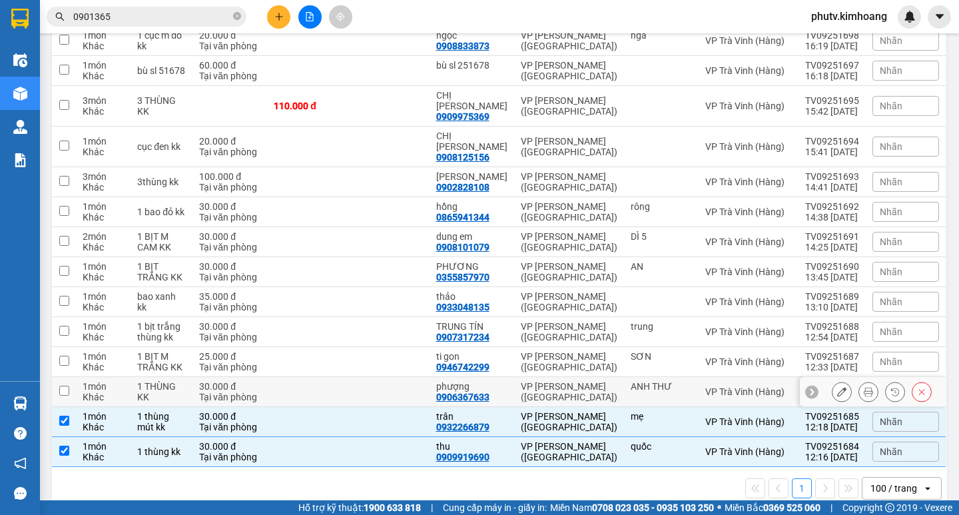
click at [423, 377] on td at bounding box center [388, 392] width 81 height 30
checkbox input "true"
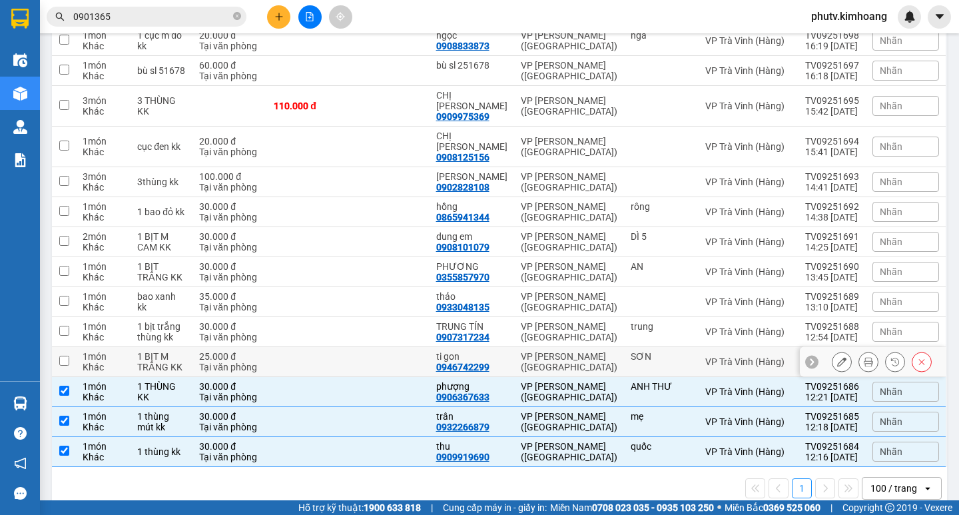
click at [415, 347] on td at bounding box center [388, 362] width 81 height 30
checkbox input "true"
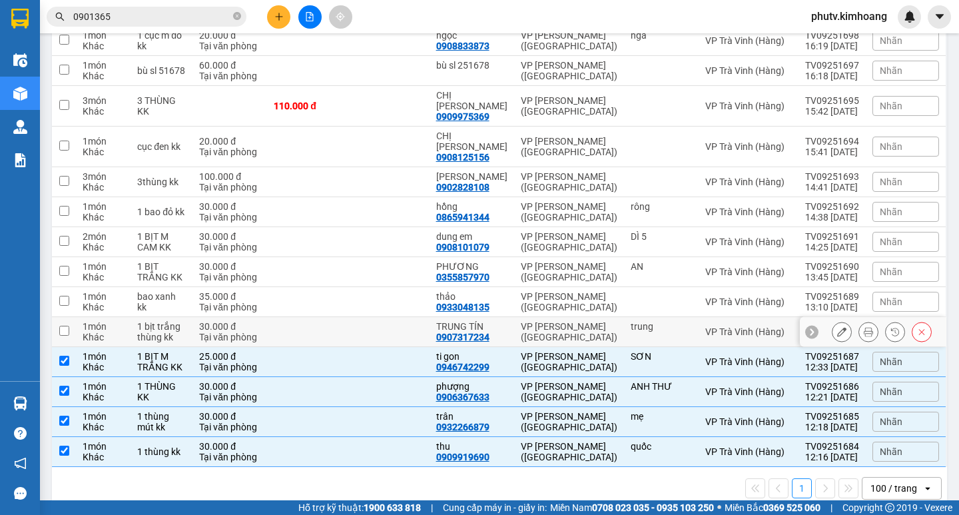
click at [409, 317] on td at bounding box center [388, 332] width 81 height 30
checkbox input "true"
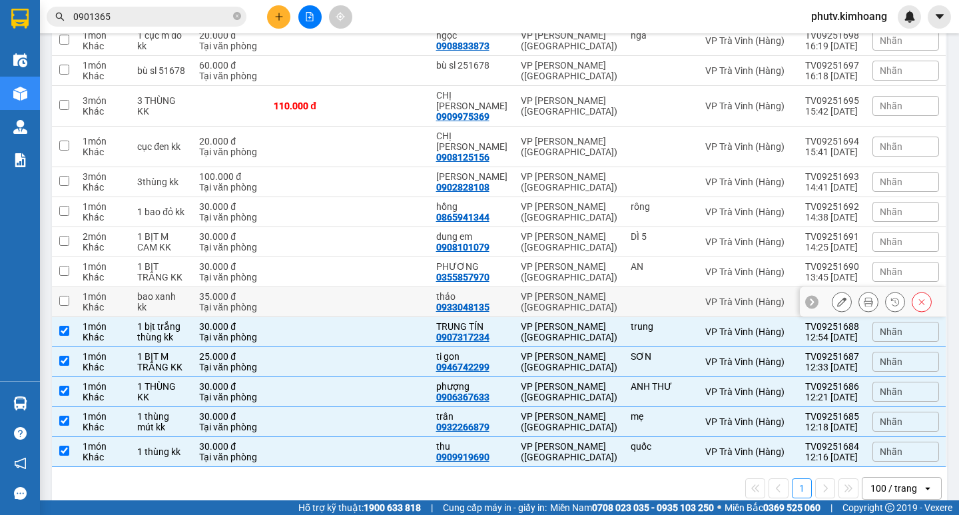
click at [389, 287] on td at bounding box center [388, 302] width 81 height 30
checkbox input "true"
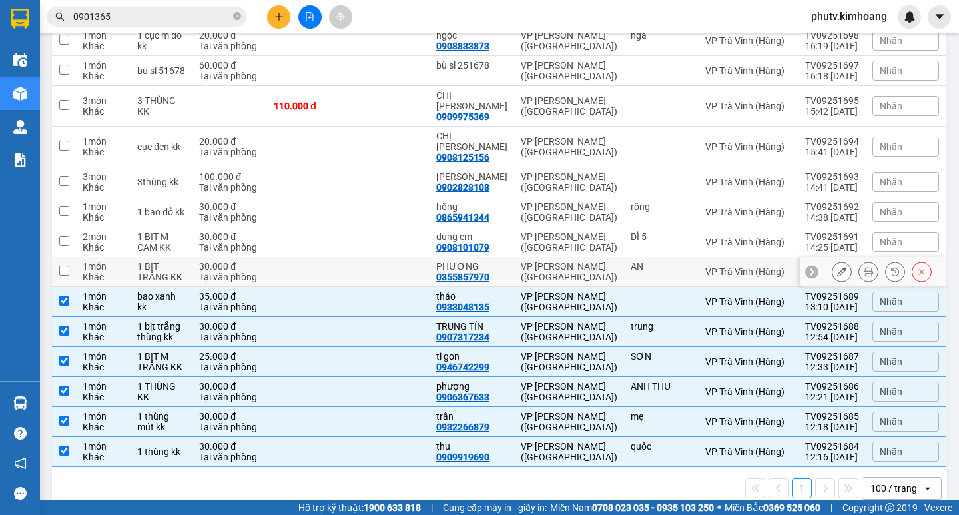
click at [382, 257] on td at bounding box center [388, 272] width 81 height 30
checkbox input "true"
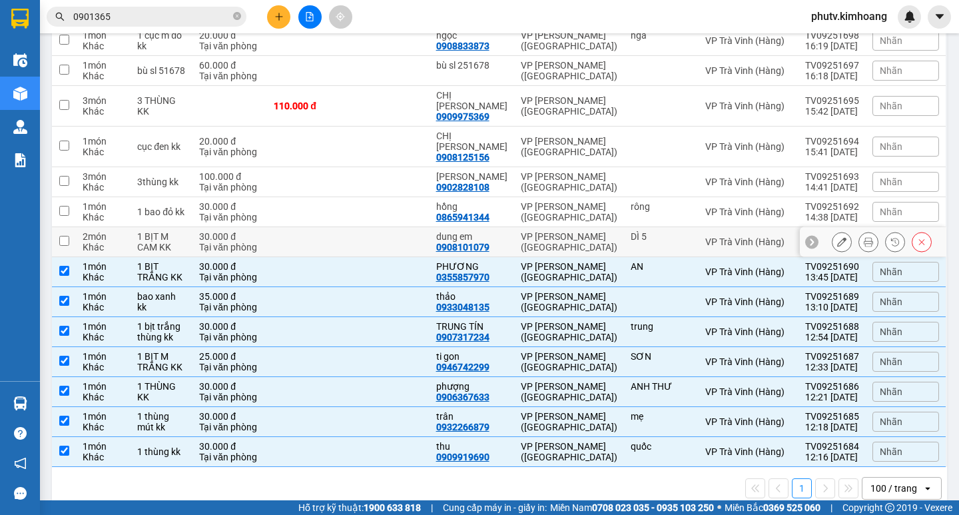
click at [385, 227] on td at bounding box center [388, 242] width 81 height 30
checkbox input "true"
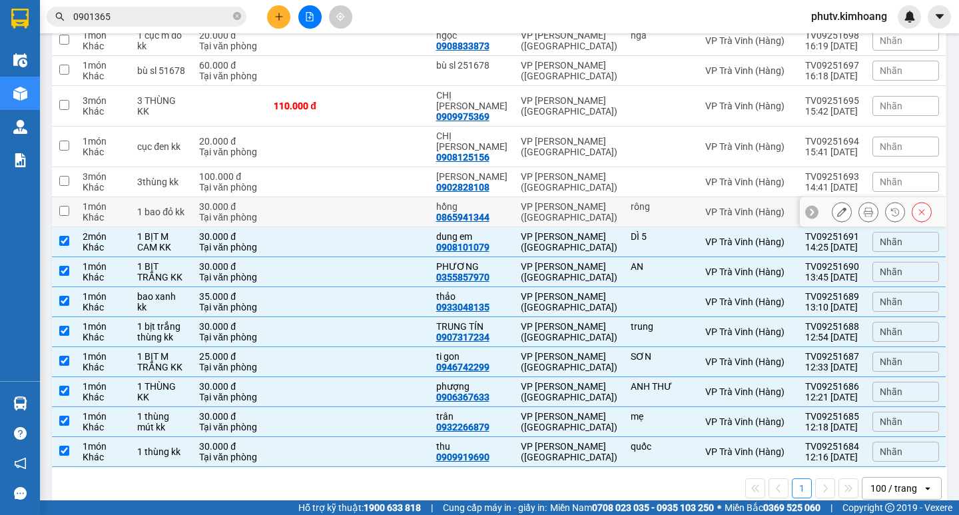
click at [451, 202] on td "hồng 0865941344" at bounding box center [471, 212] width 85 height 30
checkbox input "true"
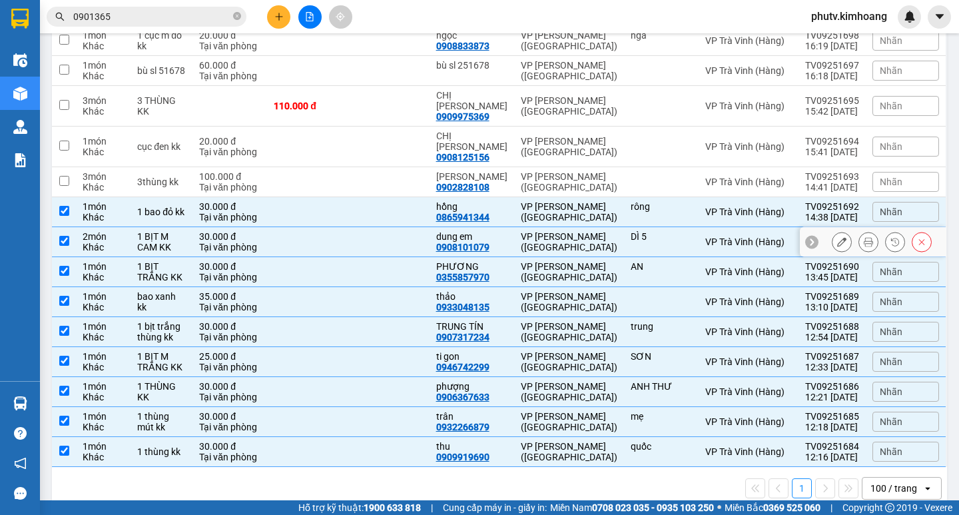
click at [444, 227] on td "dung em 0908101079" at bounding box center [471, 242] width 85 height 30
checkbox input "false"
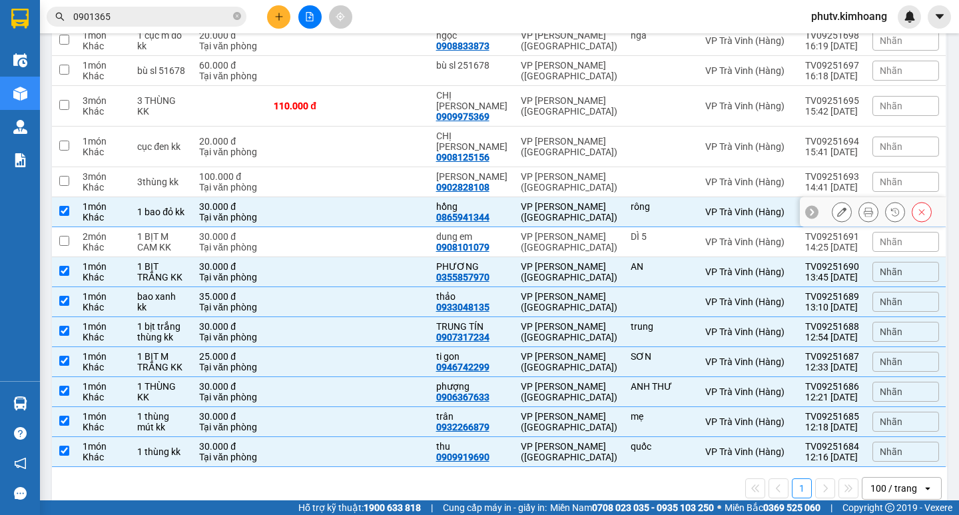
click at [427, 197] on td at bounding box center [388, 212] width 81 height 30
checkbox input "false"
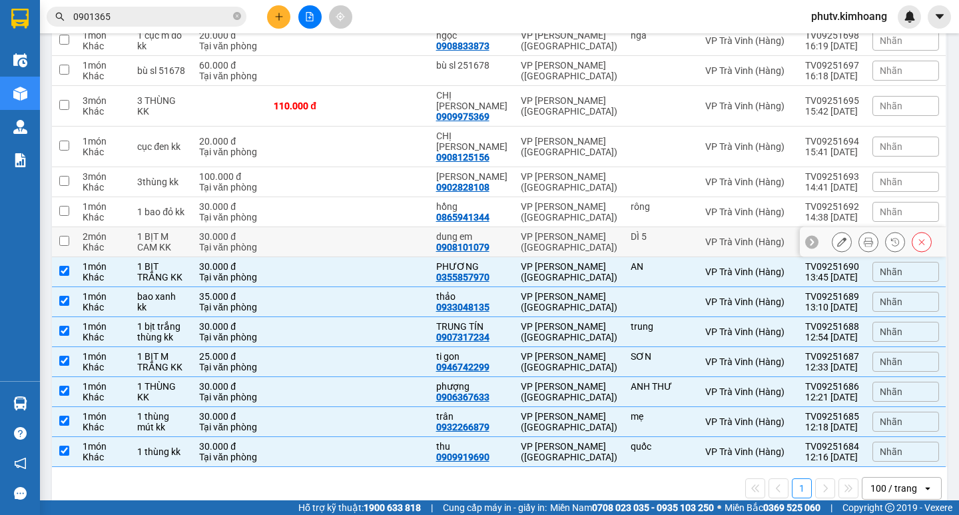
scroll to position [0, 0]
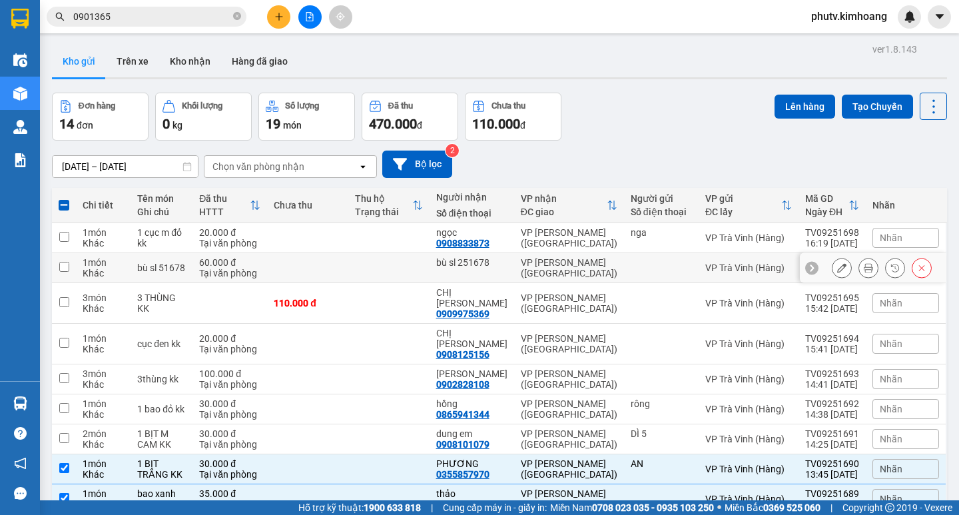
click at [348, 258] on td at bounding box center [307, 268] width 81 height 30
checkbox input "true"
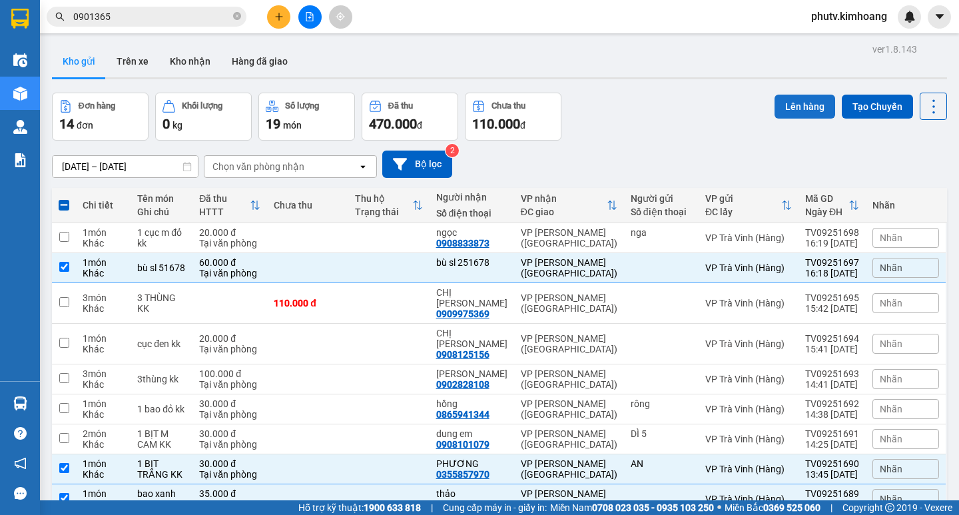
click at [784, 105] on button "Lên hàng" at bounding box center [804, 107] width 61 height 24
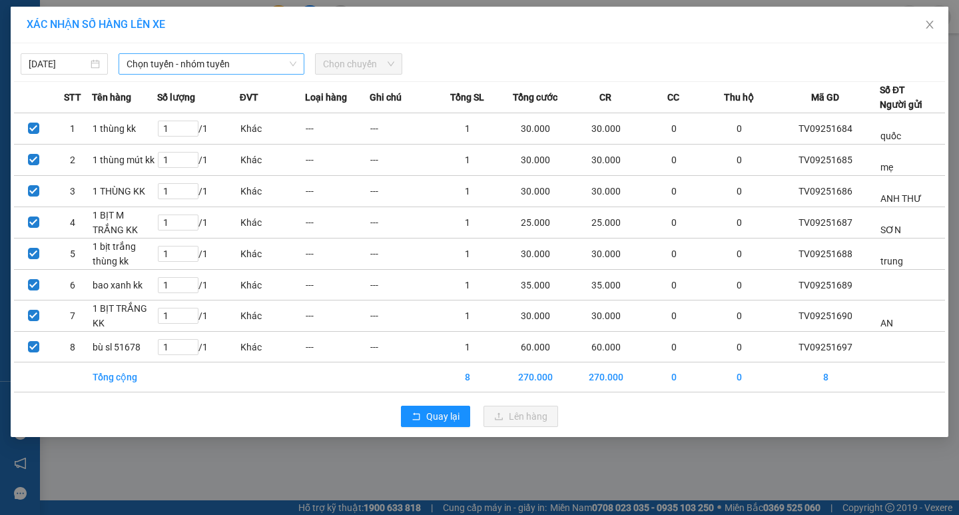
click at [134, 64] on span "Chọn tuyến - nhóm tuyến" at bounding box center [212, 64] width 170 height 20
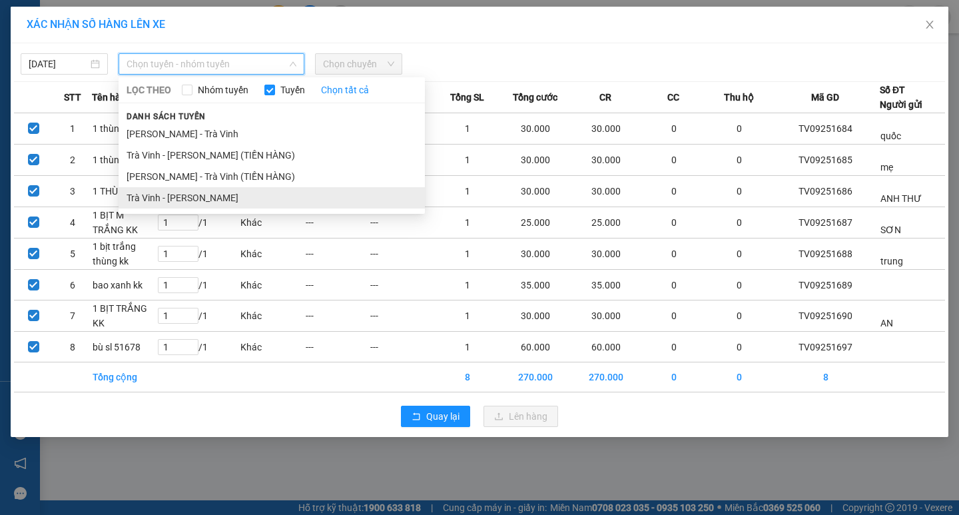
click at [176, 194] on li "Trà Vinh - Hồ Chí Minh" at bounding box center [272, 197] width 306 height 21
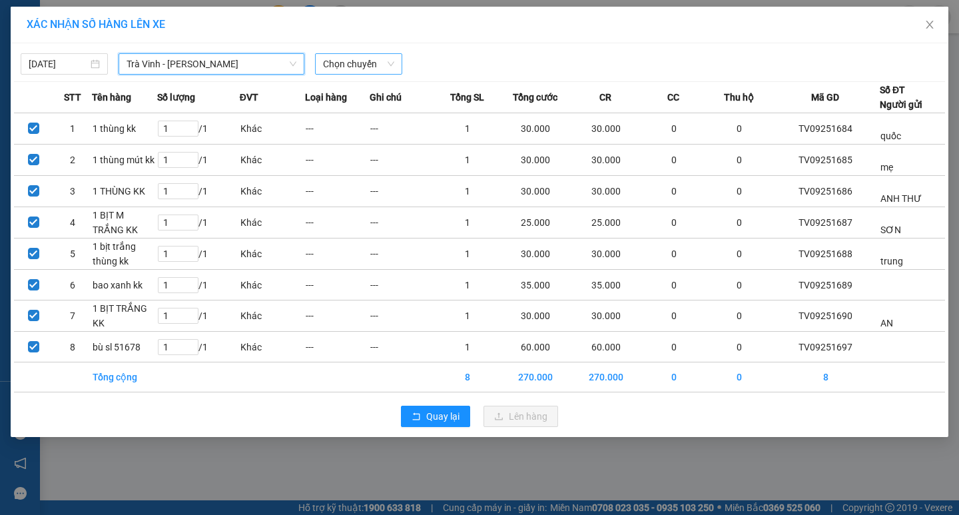
click at [356, 53] on div "Chọn chuyến" at bounding box center [358, 63] width 87 height 21
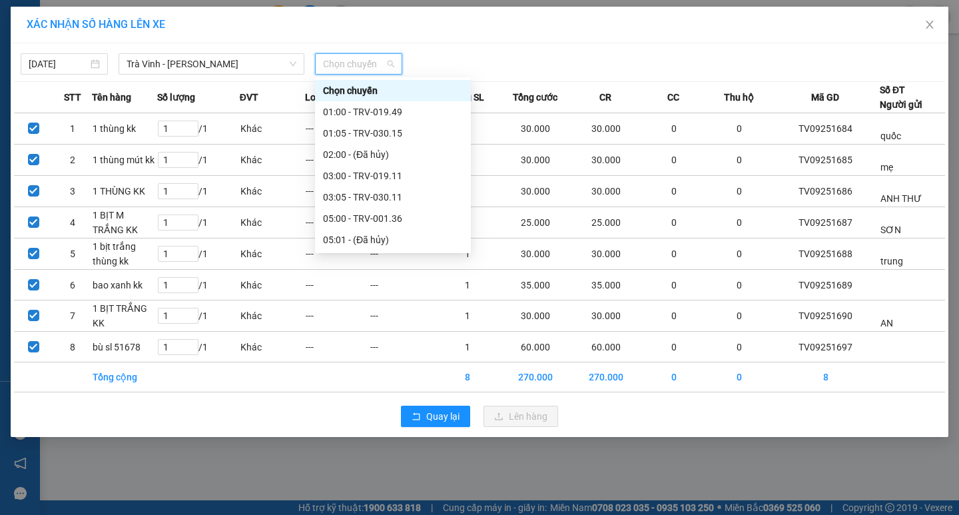
click at [356, 59] on span "Chọn chuyến" at bounding box center [358, 64] width 71 height 20
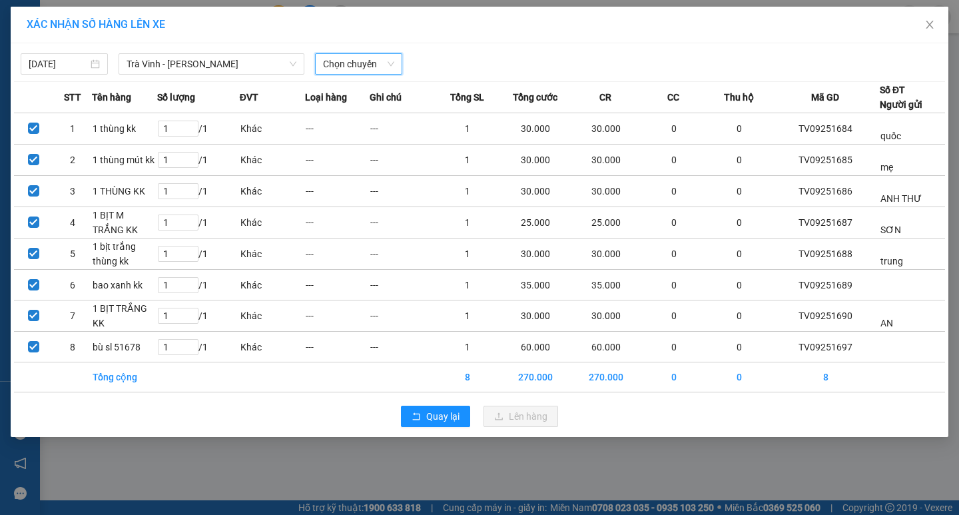
click at [352, 61] on span "Chọn chuyến" at bounding box center [358, 64] width 71 height 20
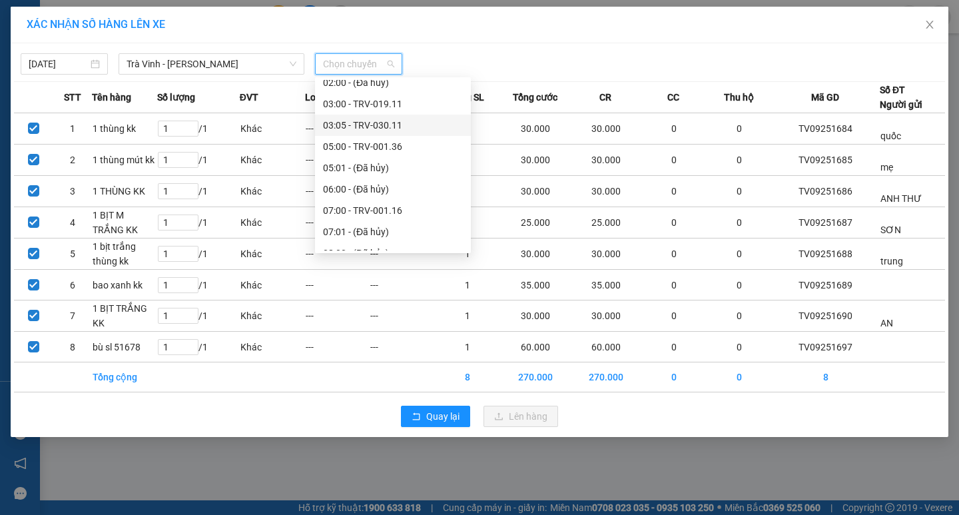
scroll to position [133, 0]
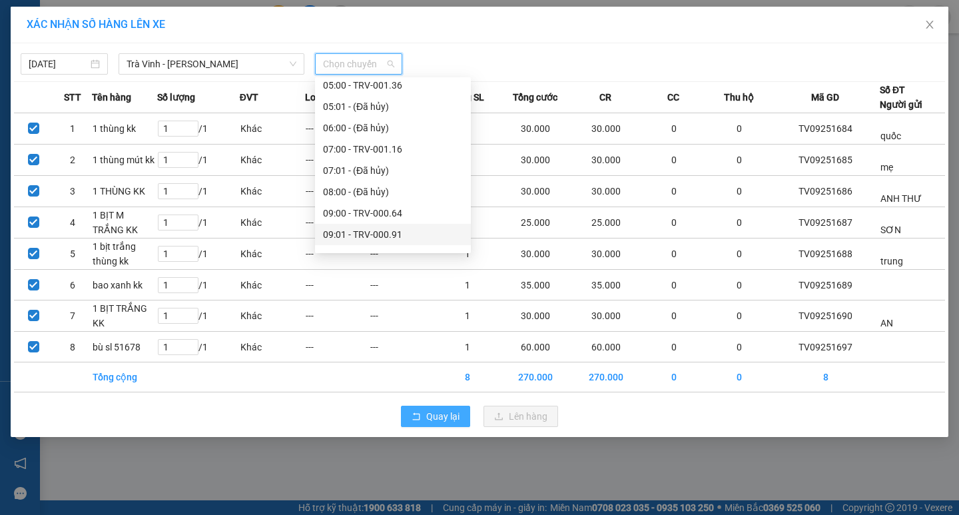
click at [423, 414] on button "Quay lại" at bounding box center [435, 416] width 69 height 21
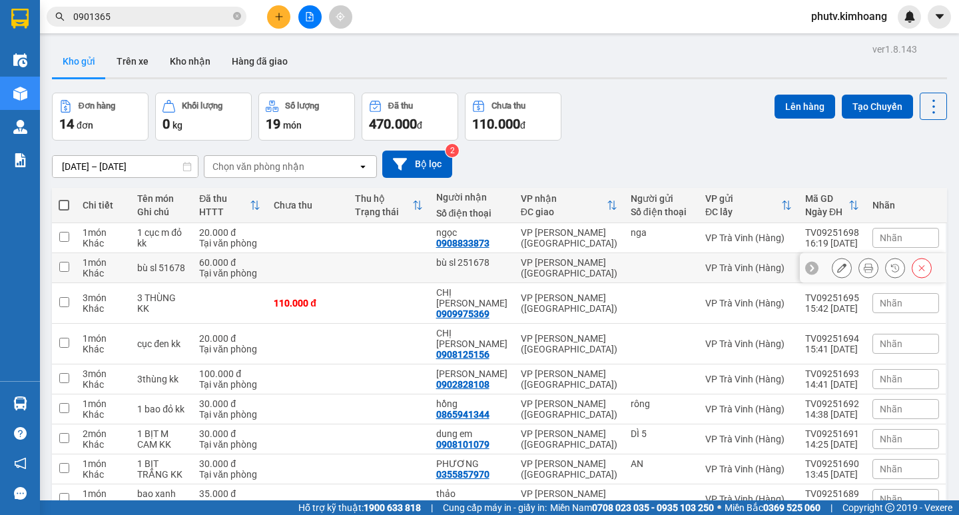
click at [64, 262] on input "checkbox" at bounding box center [64, 267] width 10 height 10
checkbox input "true"
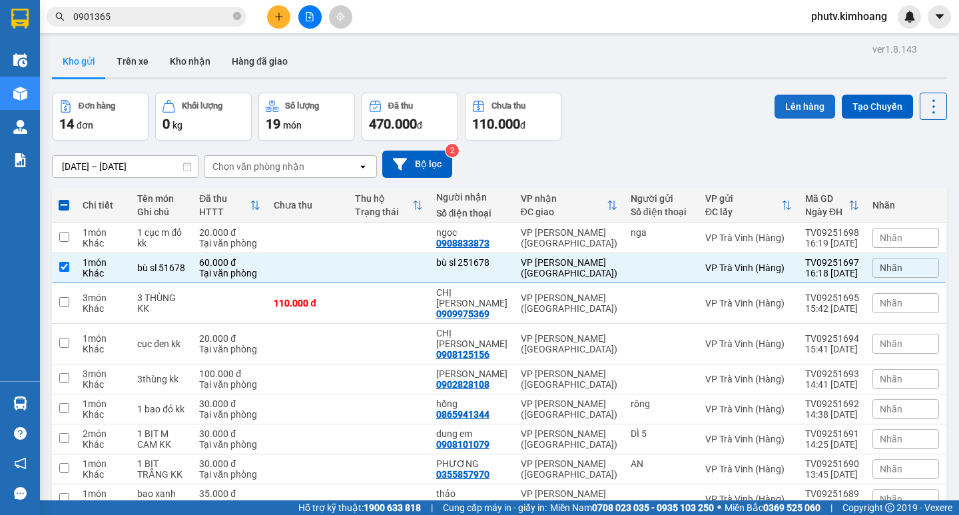
click at [774, 107] on button "Lên hàng" at bounding box center [804, 107] width 61 height 24
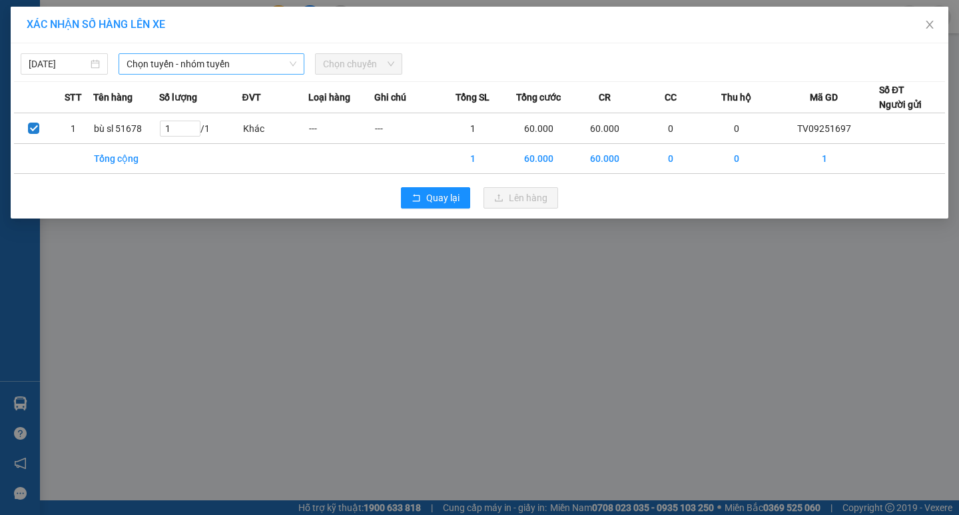
click at [225, 65] on span "Chọn tuyến - nhóm tuyến" at bounding box center [212, 64] width 170 height 20
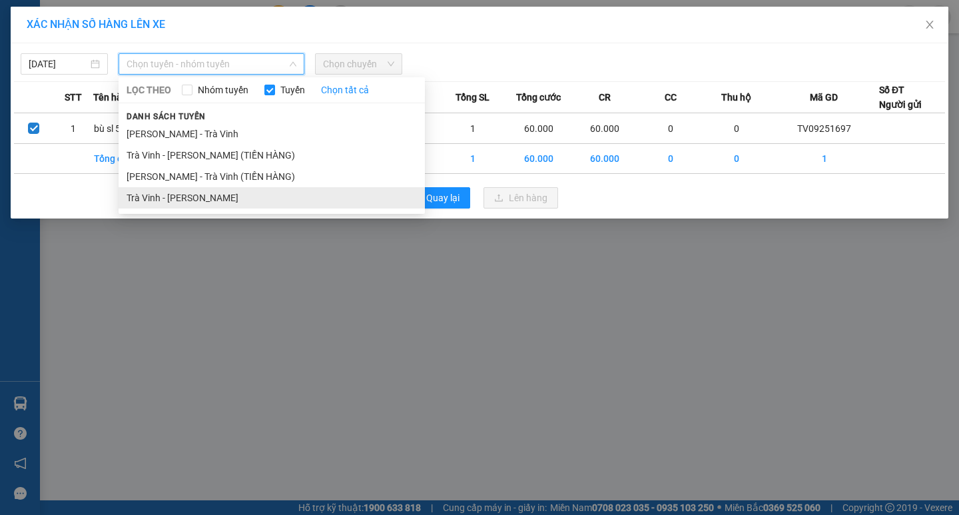
click at [214, 192] on li "Trà Vinh - Hồ Chí Minh" at bounding box center [272, 197] width 306 height 21
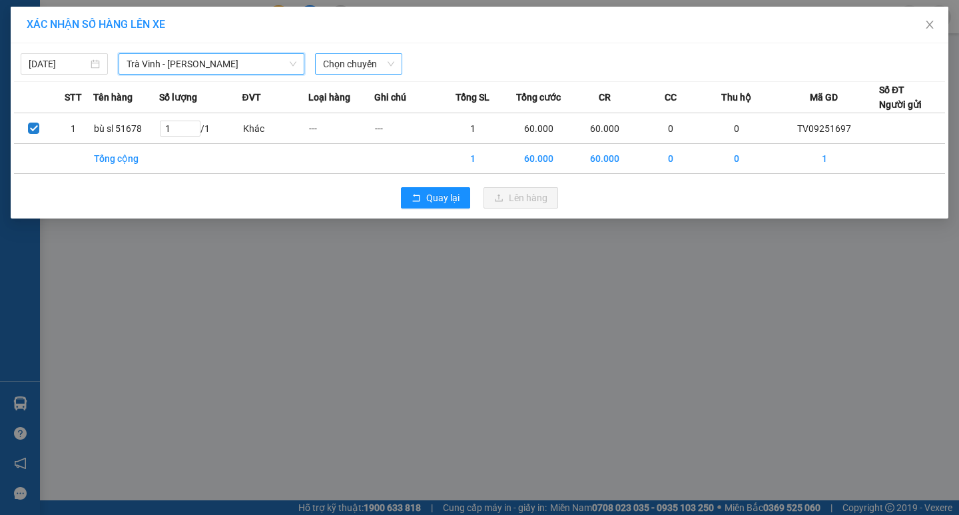
click at [331, 67] on span "Chọn chuyến" at bounding box center [358, 64] width 71 height 20
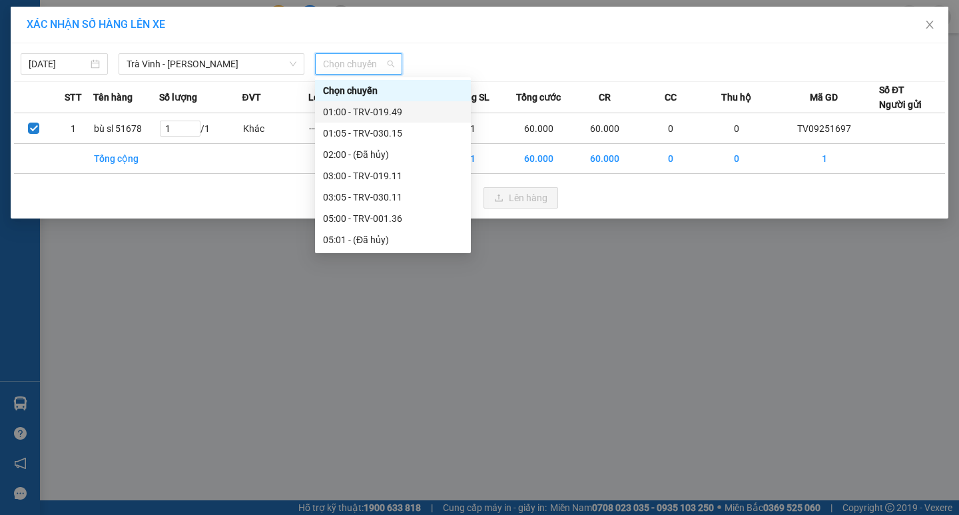
click at [362, 113] on div "01:00 - TRV-019.49" at bounding box center [393, 112] width 140 height 15
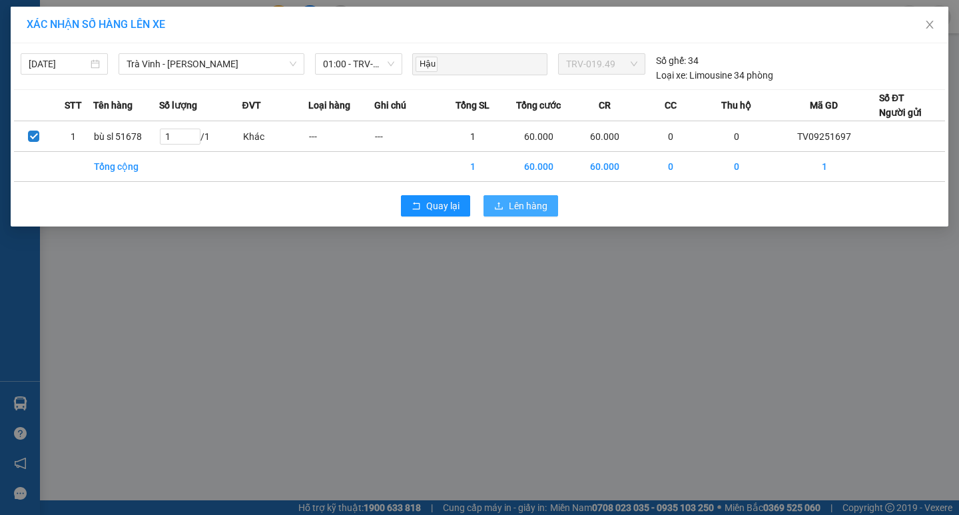
click at [541, 202] on span "Lên hàng" at bounding box center [528, 205] width 39 height 15
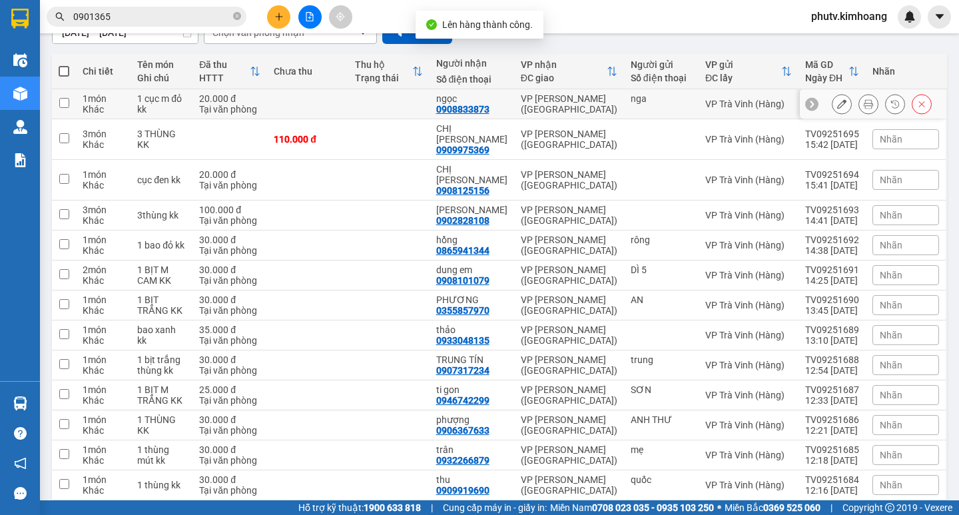
scroll to position [167, 0]
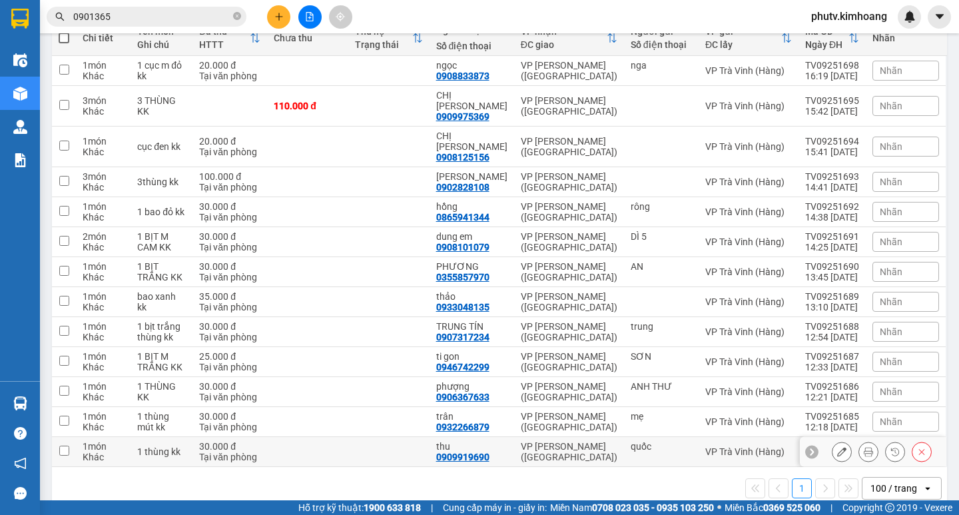
click at [561, 437] on td "VP [PERSON_NAME] ([GEOGRAPHIC_DATA])" at bounding box center [569, 452] width 110 height 30
checkbox input "true"
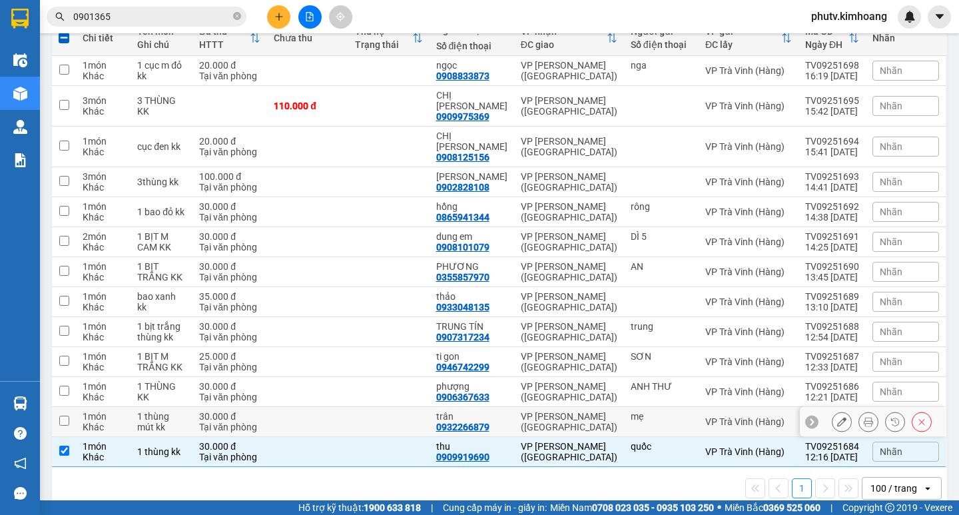
click at [564, 411] on div "VP [PERSON_NAME] ([GEOGRAPHIC_DATA])" at bounding box center [569, 421] width 97 height 21
checkbox input "true"
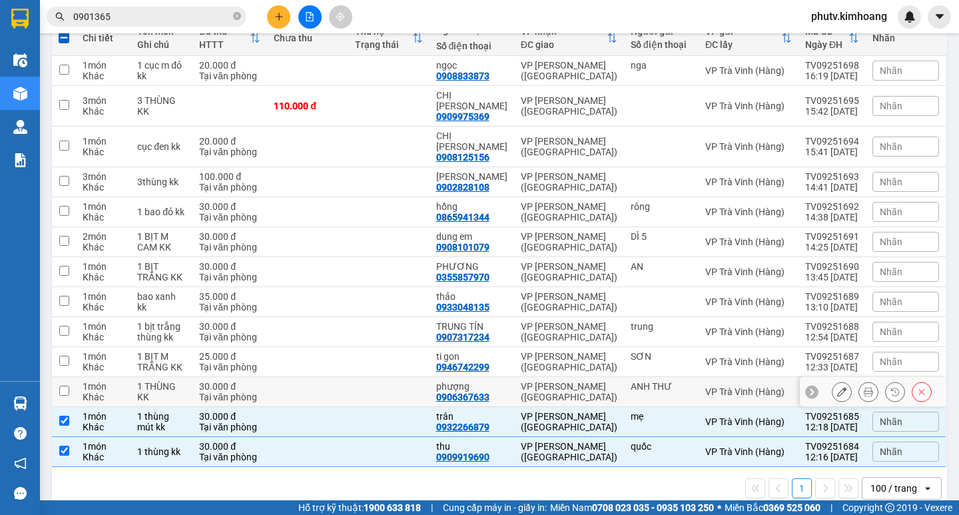
click at [564, 377] on td "VP [PERSON_NAME] ([GEOGRAPHIC_DATA])" at bounding box center [569, 392] width 110 height 30
checkbox input "true"
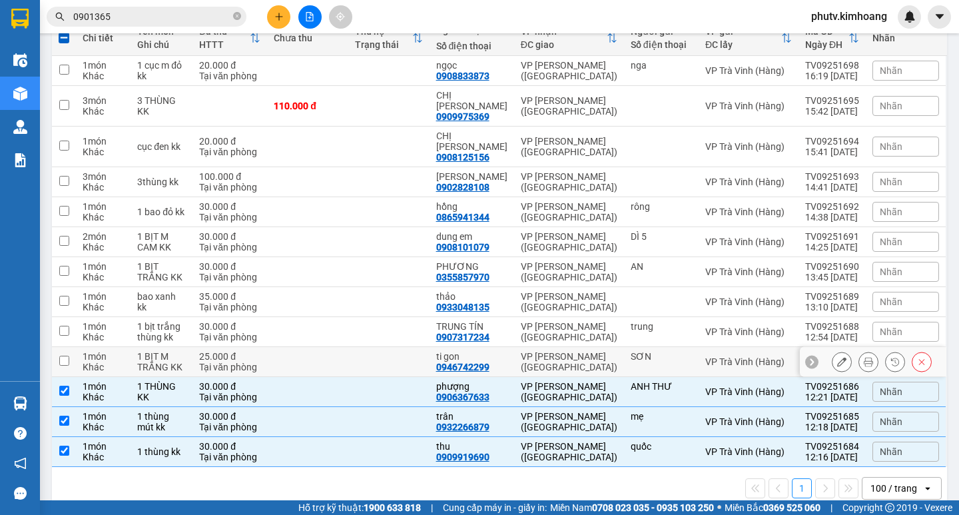
click at [571, 351] on div "VP [PERSON_NAME] ([GEOGRAPHIC_DATA])" at bounding box center [569, 361] width 97 height 21
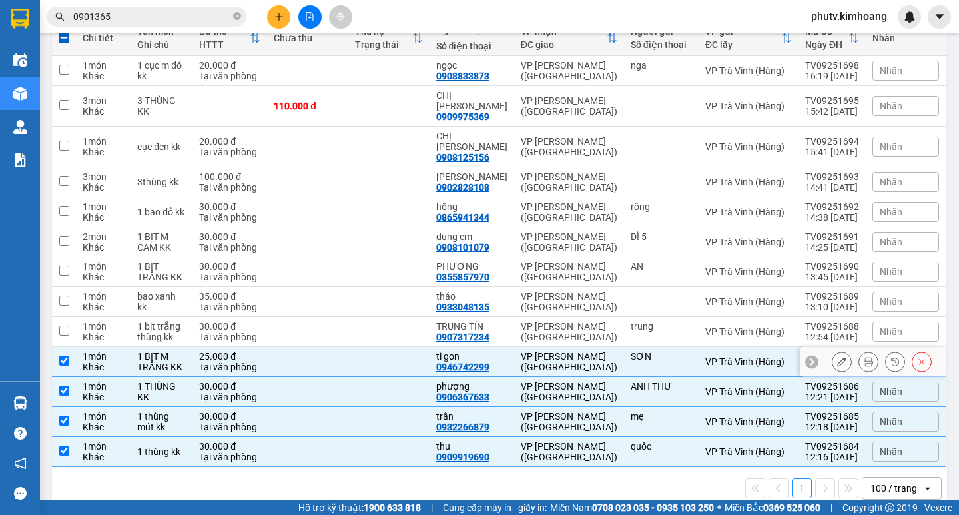
click at [574, 347] on td "VP [PERSON_NAME] ([GEOGRAPHIC_DATA])" at bounding box center [569, 362] width 110 height 30
checkbox input "false"
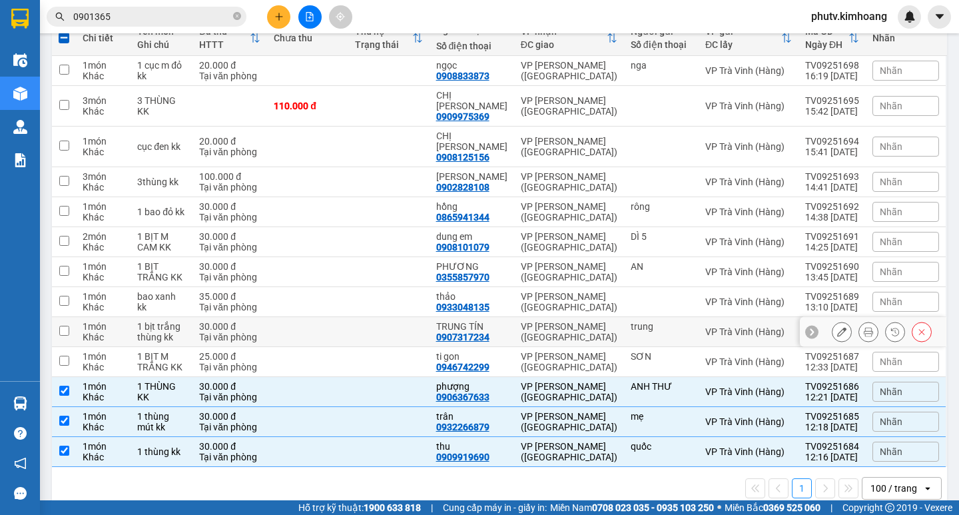
click at [578, 321] on div "VP [PERSON_NAME] ([GEOGRAPHIC_DATA])" at bounding box center [569, 331] width 97 height 21
checkbox input "true"
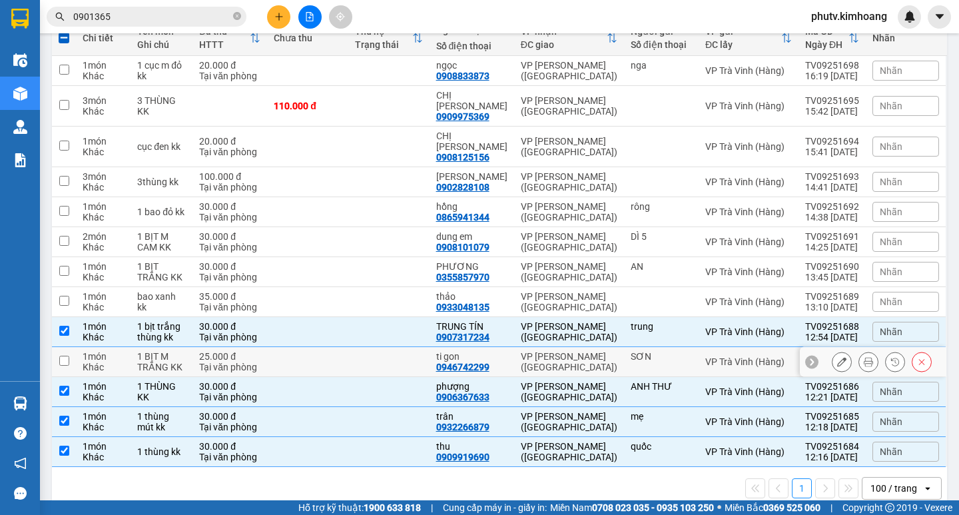
click at [559, 353] on td "VP [PERSON_NAME] ([GEOGRAPHIC_DATA])" at bounding box center [569, 362] width 110 height 30
checkbox input "true"
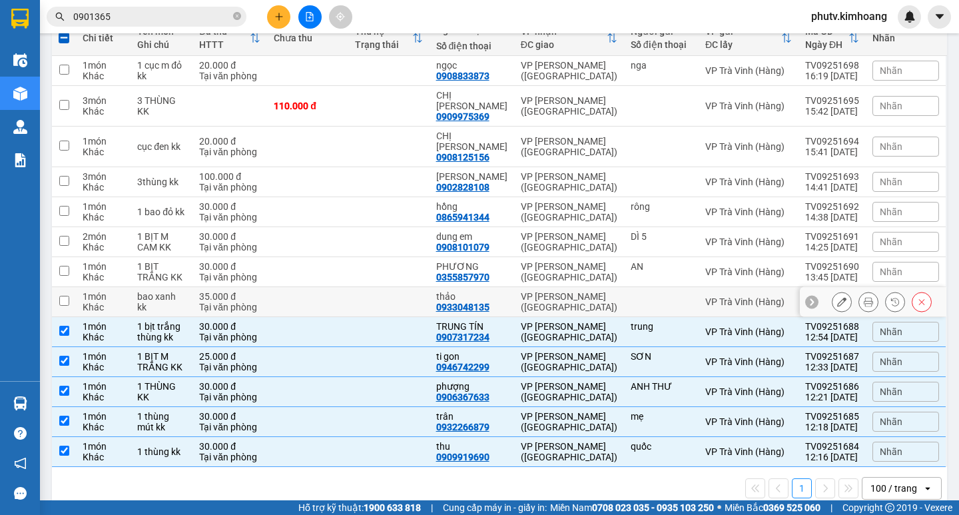
click at [555, 291] on div "VP [PERSON_NAME] ([GEOGRAPHIC_DATA])" at bounding box center [569, 301] width 97 height 21
checkbox input "true"
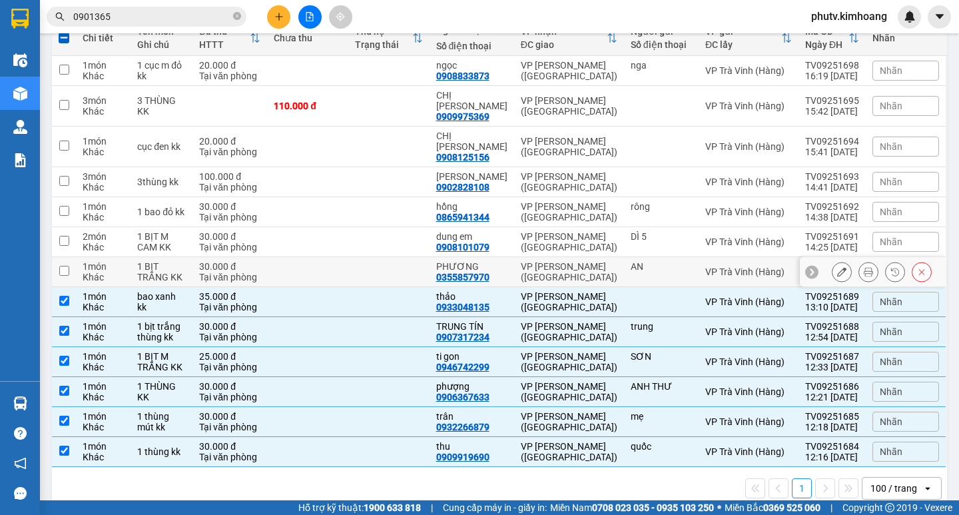
click at [561, 261] on div "VP [PERSON_NAME] ([GEOGRAPHIC_DATA])" at bounding box center [569, 271] width 97 height 21
checkbox input "true"
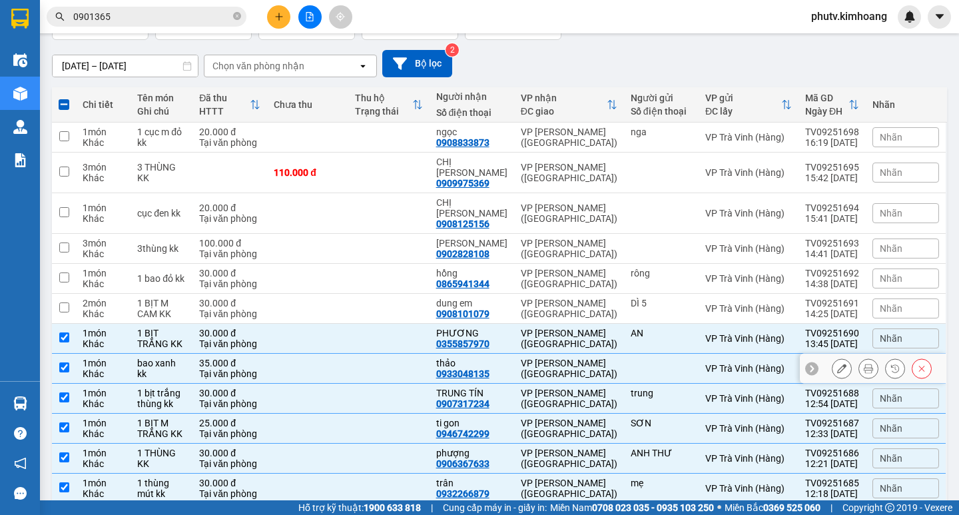
scroll to position [0, 0]
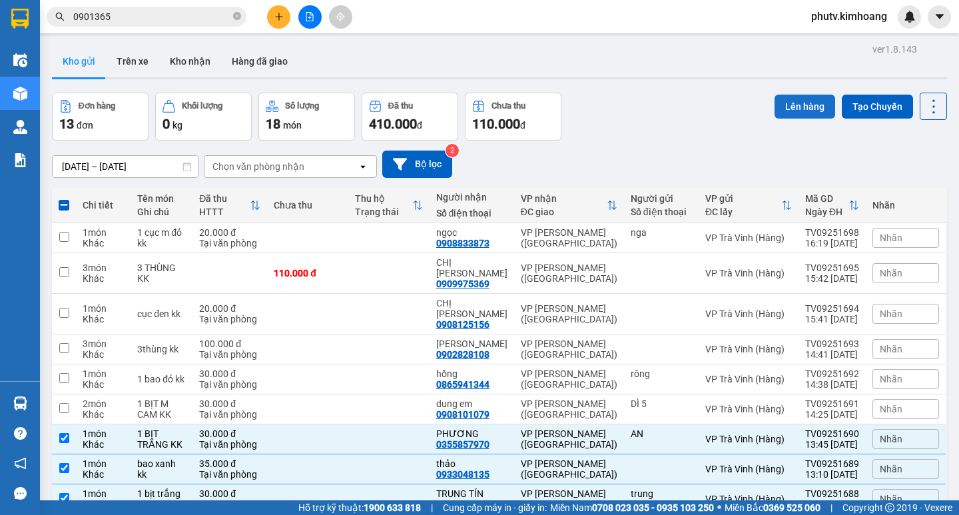
click at [779, 101] on button "Lên hàng" at bounding box center [804, 107] width 61 height 24
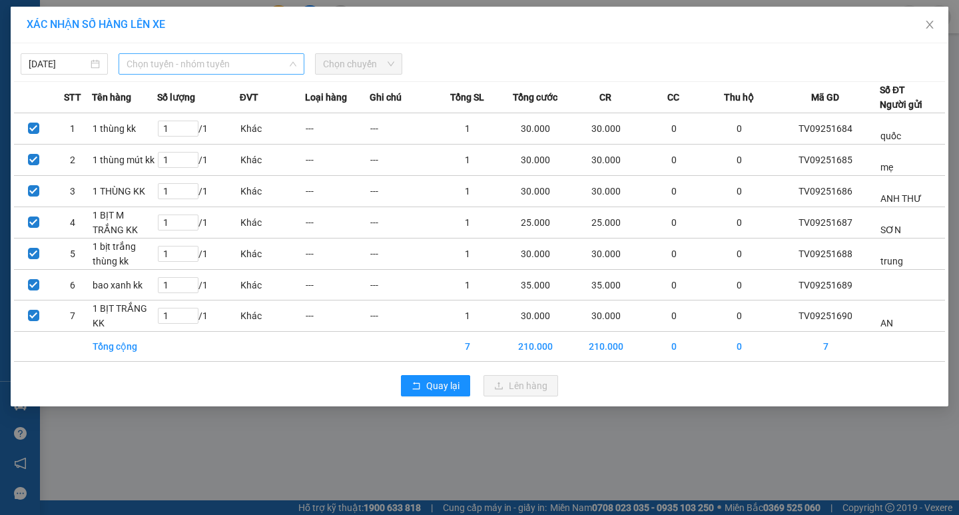
click at [207, 72] on span "Chọn tuyến - nhóm tuyến" at bounding box center [212, 64] width 170 height 20
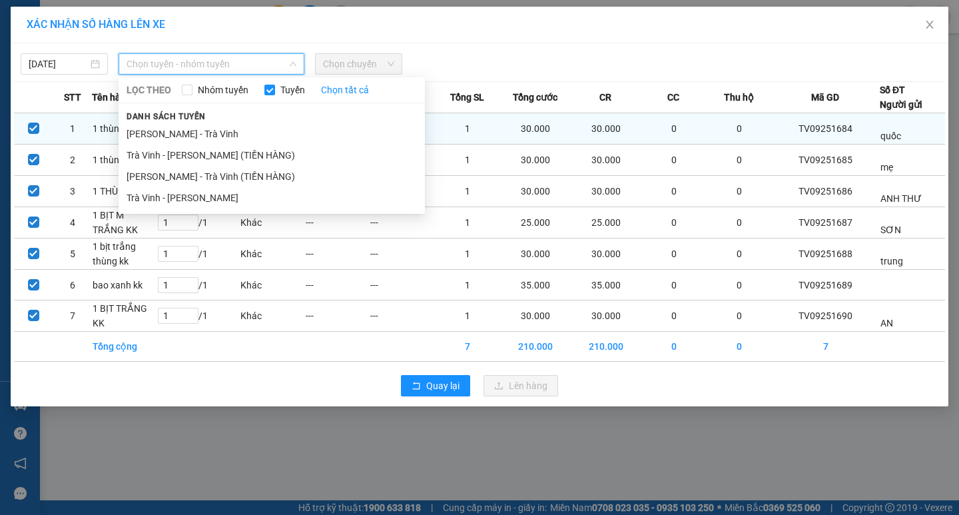
drag, startPoint x: 190, startPoint y: 195, endPoint x: 292, endPoint y: 116, distance: 129.6
click at [190, 193] on li "Trà Vinh - Hồ Chí Minh" at bounding box center [272, 197] width 306 height 21
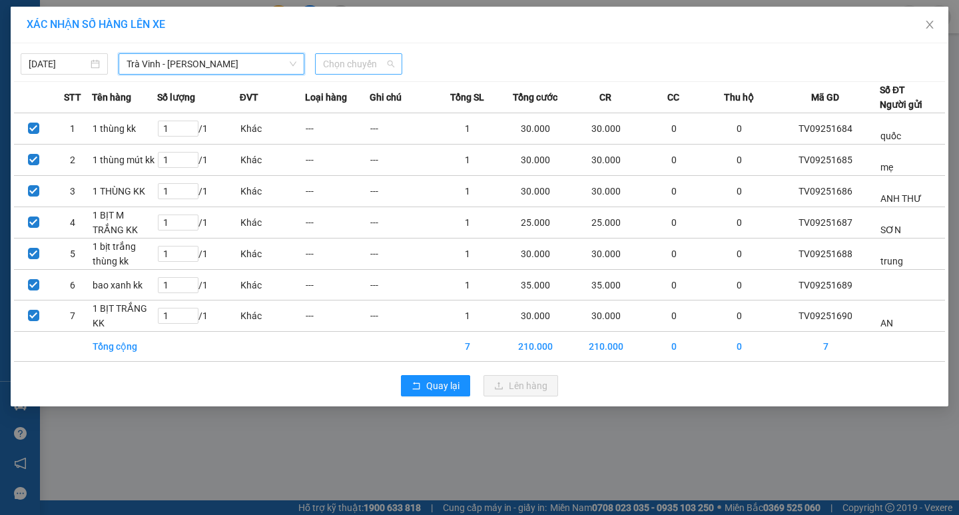
click at [349, 68] on span "Chọn chuyến" at bounding box center [358, 64] width 71 height 20
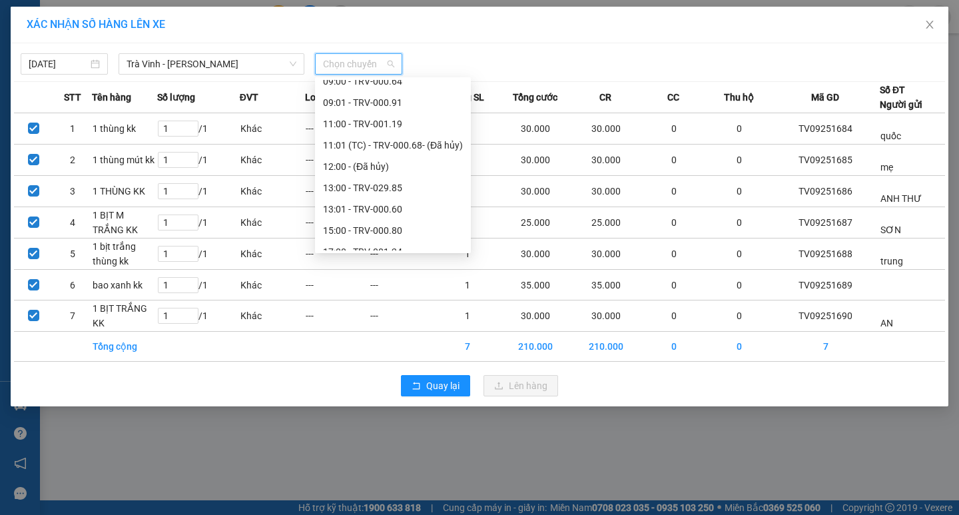
scroll to position [320, 0]
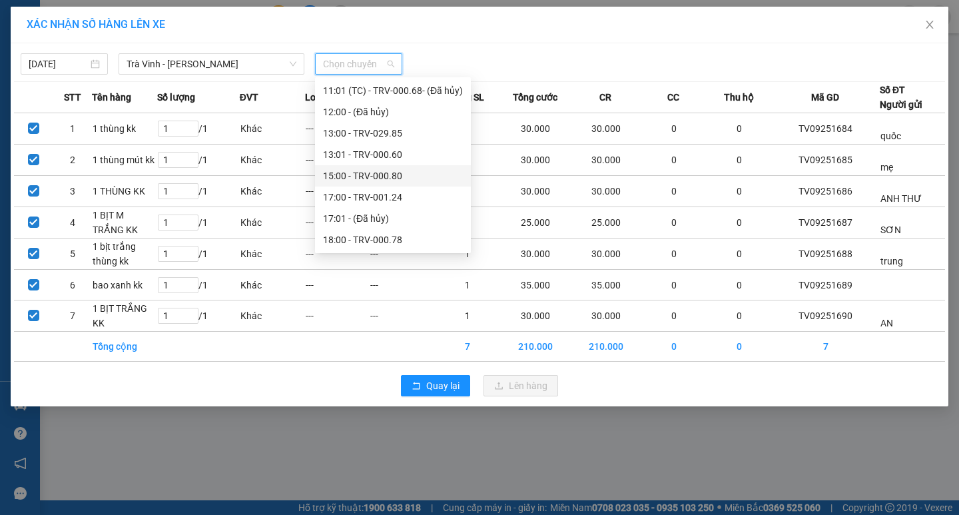
click at [367, 178] on div "15:00 - TRV-000.80" at bounding box center [393, 175] width 140 height 15
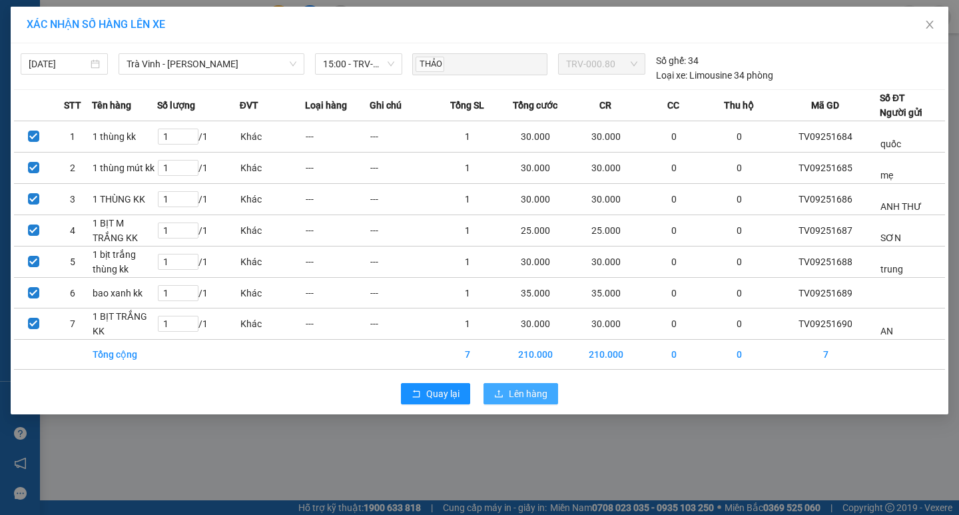
click at [492, 395] on button "Lên hàng" at bounding box center [520, 393] width 75 height 21
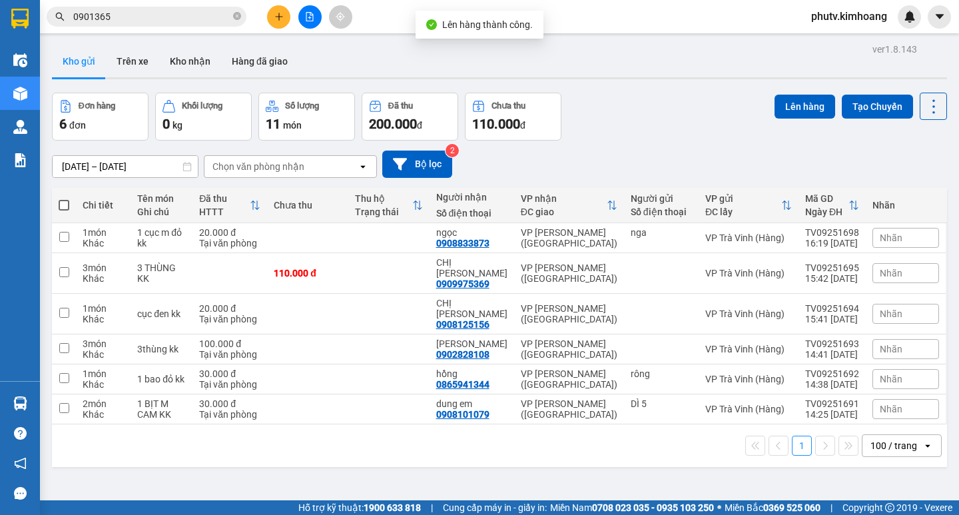
click at [61, 198] on label at bounding box center [64, 204] width 11 height 13
click at [64, 198] on input "checkbox" at bounding box center [64, 198] width 0 height 0
checkbox input "true"
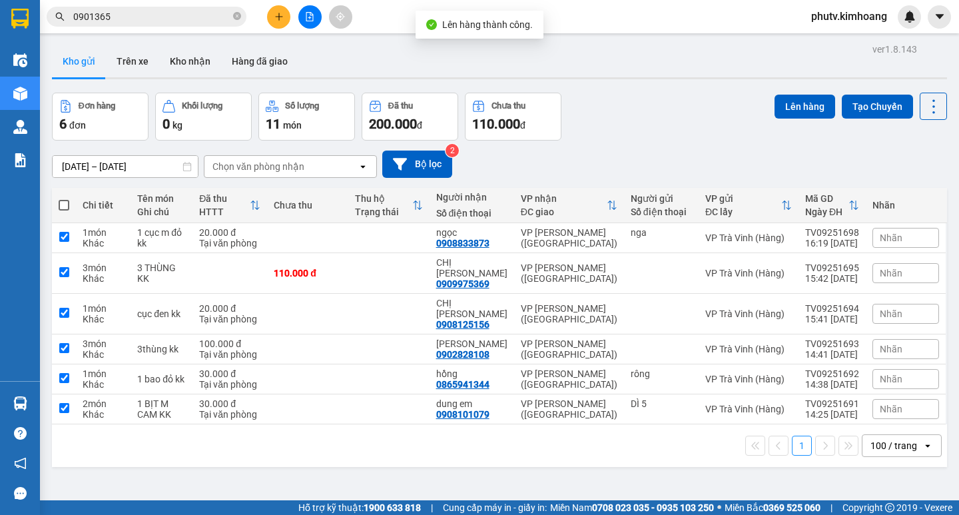
checkbox input "true"
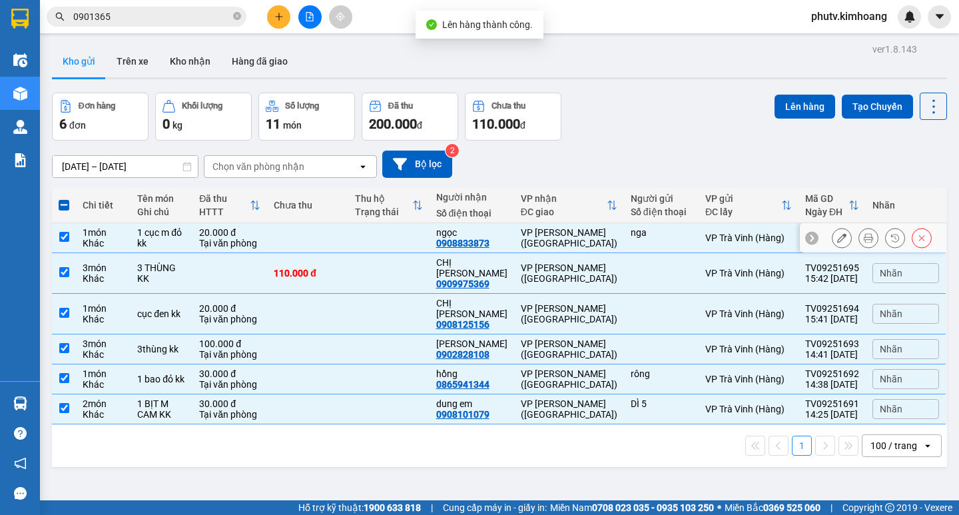
click at [338, 226] on td at bounding box center [307, 238] width 81 height 30
checkbox input "false"
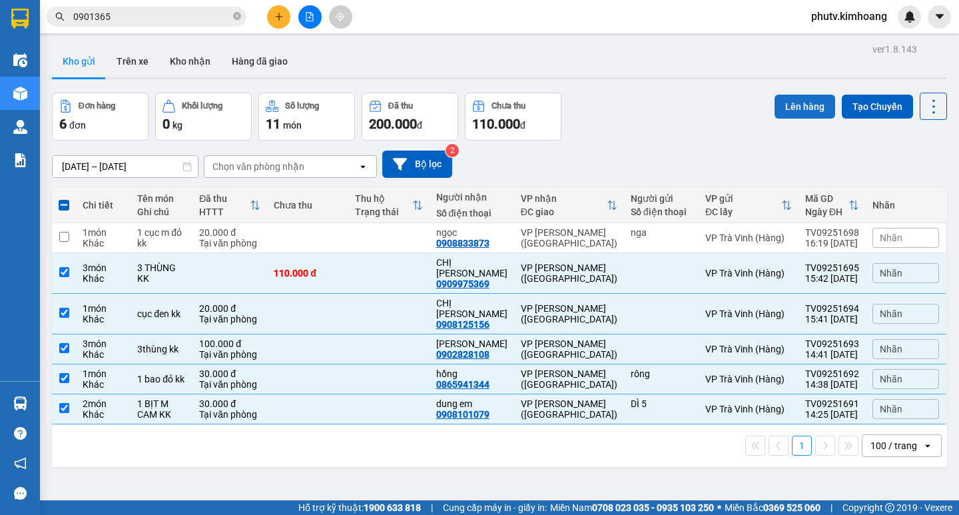
click at [808, 103] on button "Lên hàng" at bounding box center [804, 107] width 61 height 24
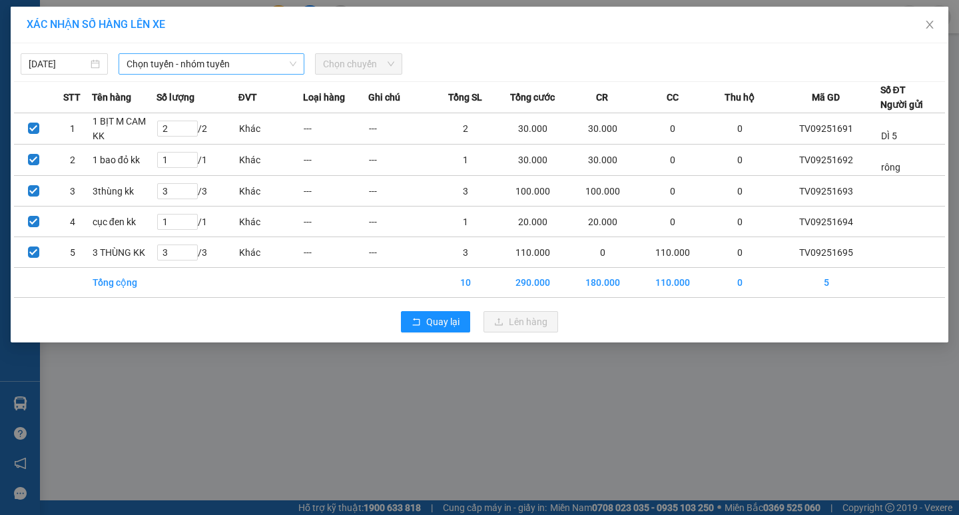
click at [204, 62] on span "Chọn tuyến - nhóm tuyến" at bounding box center [212, 64] width 170 height 20
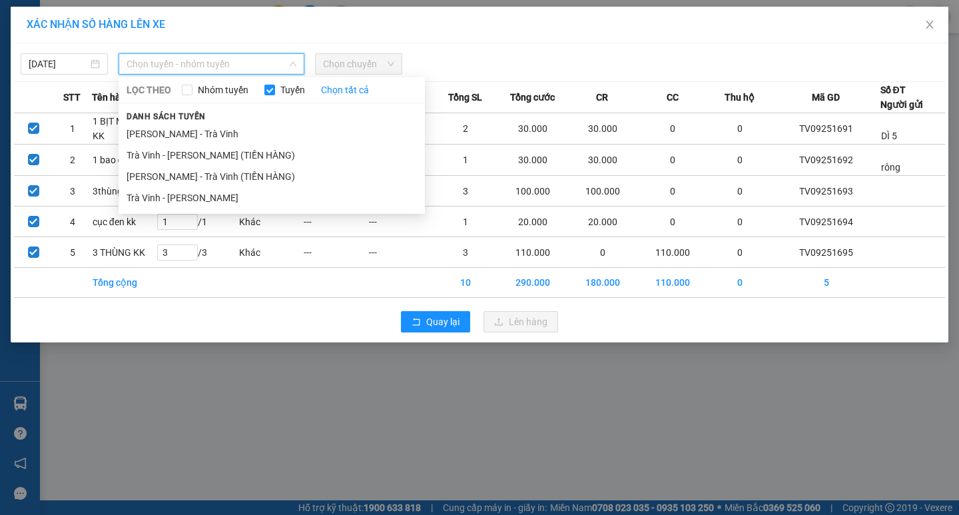
drag, startPoint x: 210, startPoint y: 198, endPoint x: 286, endPoint y: 101, distance: 122.8
click at [210, 195] on li "Trà Vinh - Hồ Chí Minh" at bounding box center [272, 197] width 306 height 21
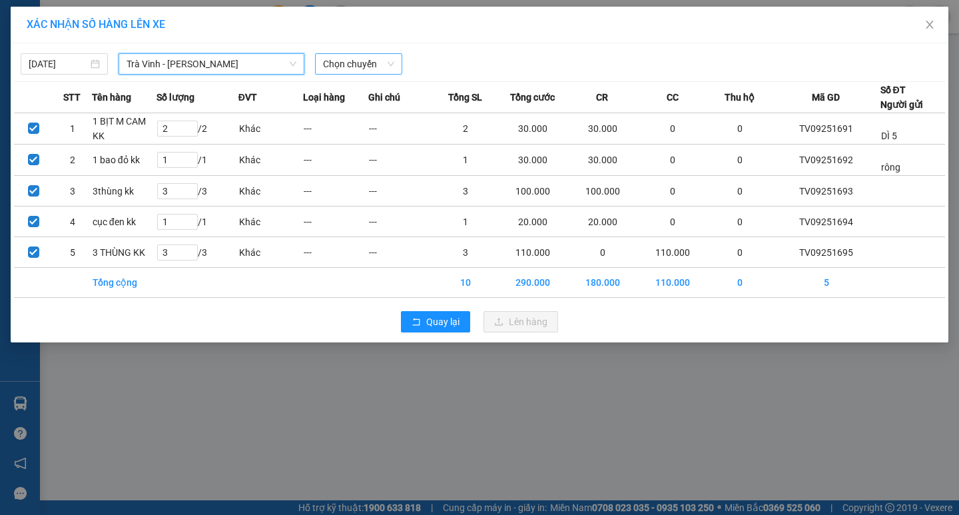
click at [324, 71] on span "Chọn chuyến" at bounding box center [358, 64] width 71 height 20
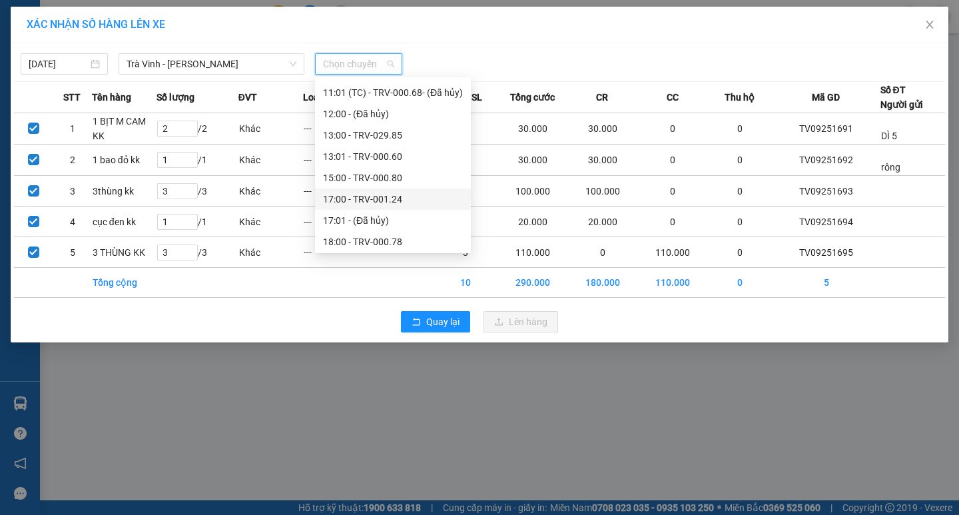
scroll to position [320, 0]
click at [382, 194] on div "17:00 - TRV-001.24" at bounding box center [393, 197] width 140 height 15
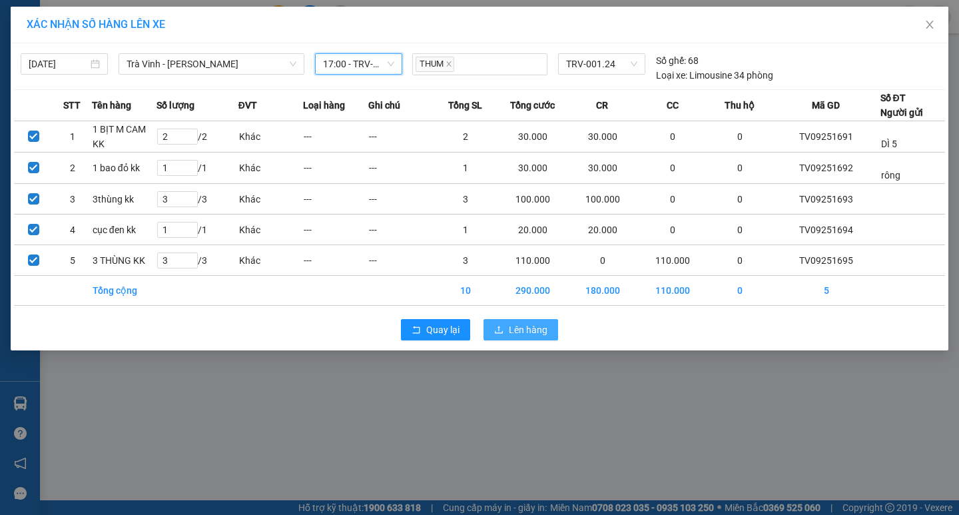
click at [507, 327] on button "Lên hàng" at bounding box center [520, 329] width 75 height 21
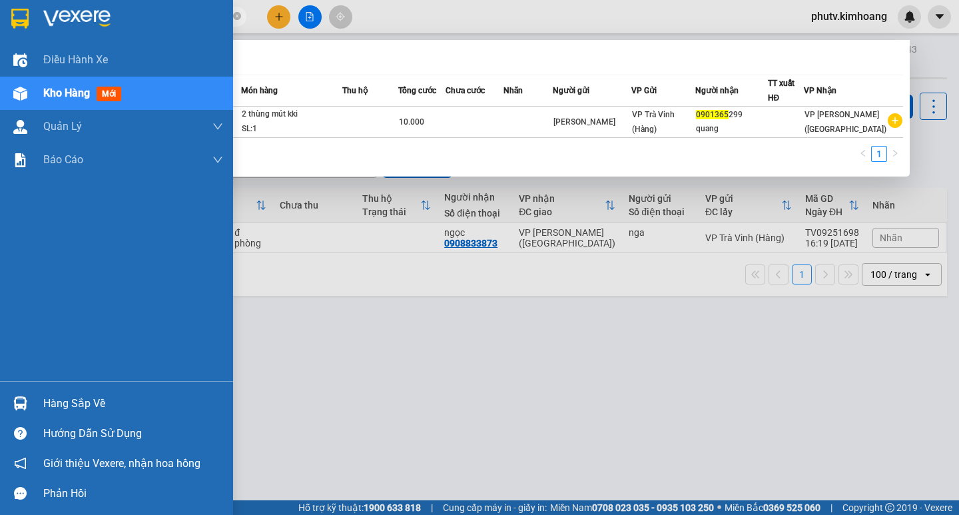
drag, startPoint x: 129, startPoint y: 18, endPoint x: 0, endPoint y: -13, distance: 132.3
click at [0, 0] on html "Kết quả tìm kiếm ( 1 ) Bộ lọc Mã ĐH Trạng thái Món hàng Thu hộ Tổng cước Chưa c…" at bounding box center [479, 257] width 959 height 515
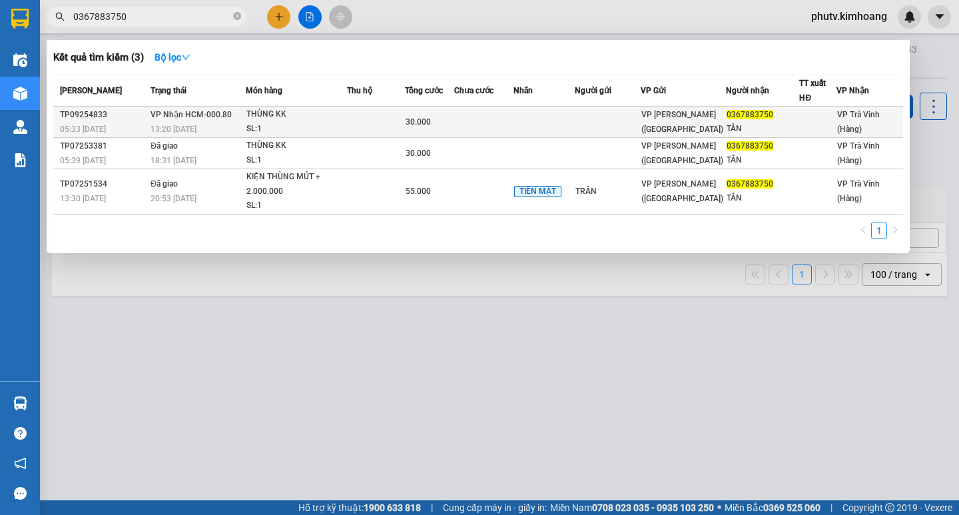
type input "0367883750"
click at [254, 113] on div "THÙNG KK" at bounding box center [296, 114] width 100 height 15
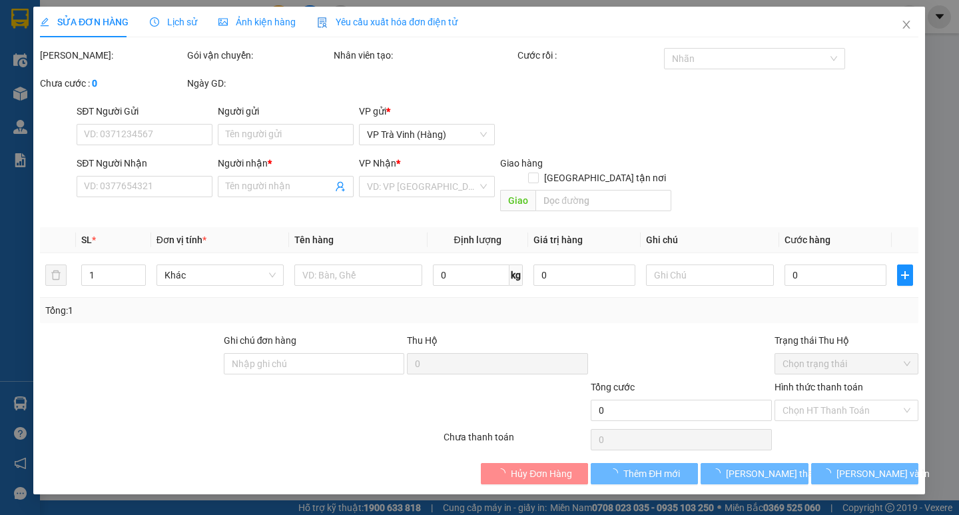
type input "0367883750"
type input "TÂN"
type input "30.000"
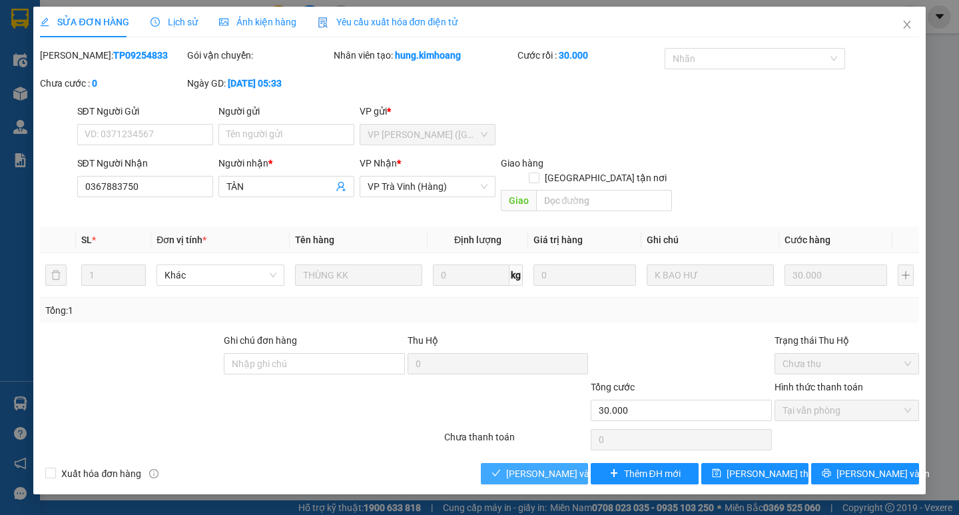
click at [536, 466] on span "[PERSON_NAME] và Giao hàng" at bounding box center [570, 473] width 128 height 15
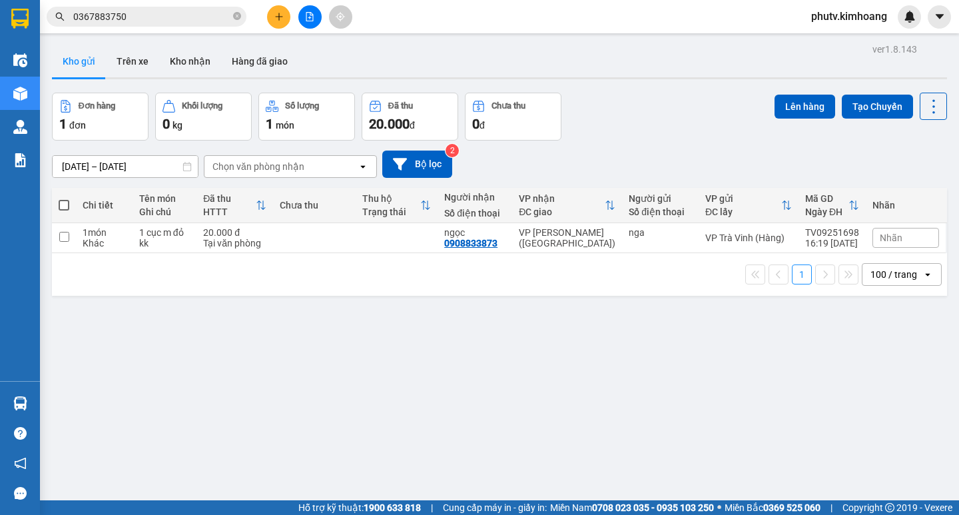
click at [237, 13] on icon "close-circle" at bounding box center [237, 16] width 8 height 8
drag, startPoint x: 233, startPoint y: 13, endPoint x: 191, endPoint y: 12, distance: 42.0
click at [206, 14] on span at bounding box center [147, 17] width 200 height 20
click at [191, 12] on input "text" at bounding box center [151, 16] width 157 height 15
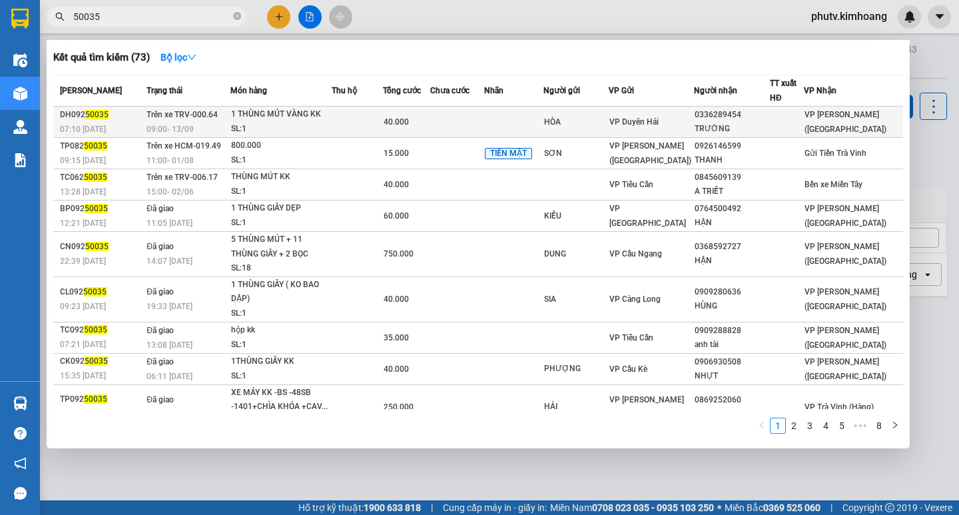
type input "50035"
click at [678, 128] on div "VP Duyên Hải" at bounding box center [651, 122] width 84 height 15
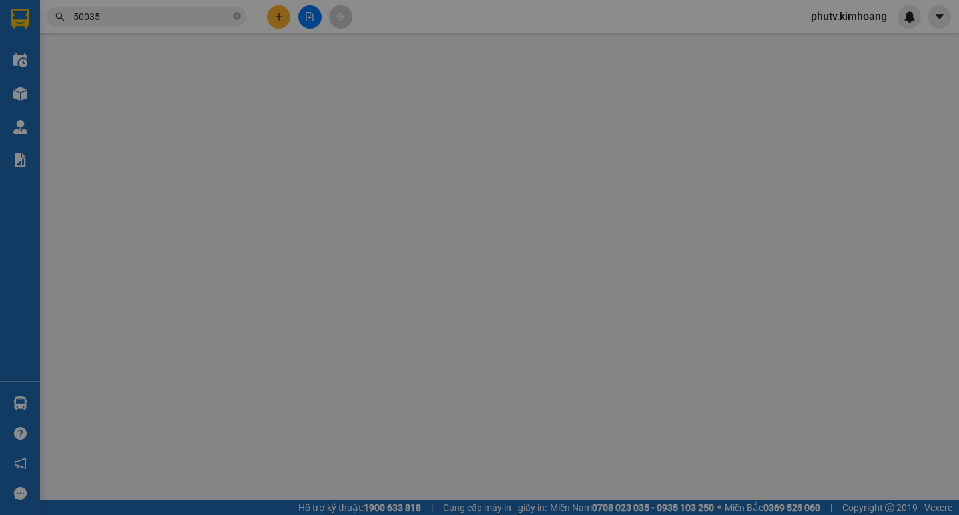
type input "HÒA"
type input "0336289454"
type input "TRƯỜNG"
type input "40.000"
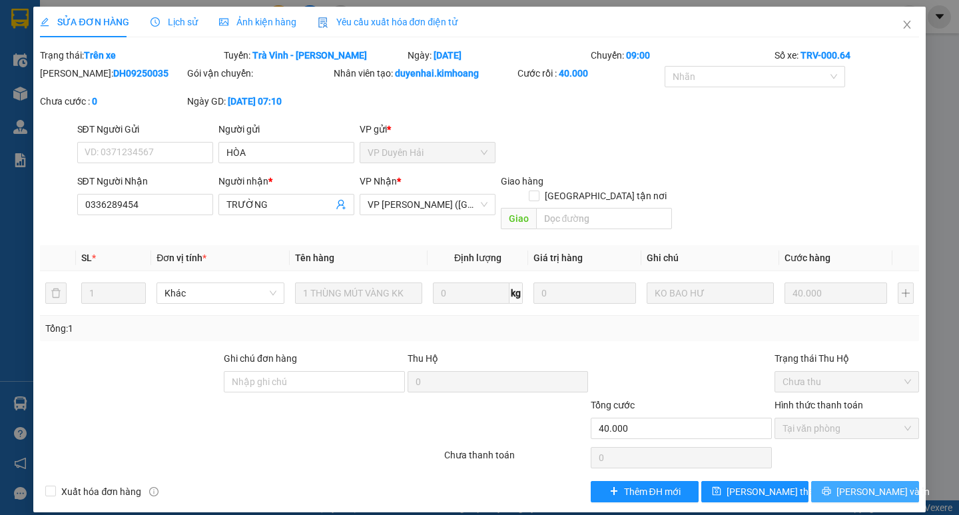
click at [884, 484] on span "[PERSON_NAME] và In" at bounding box center [882, 491] width 93 height 15
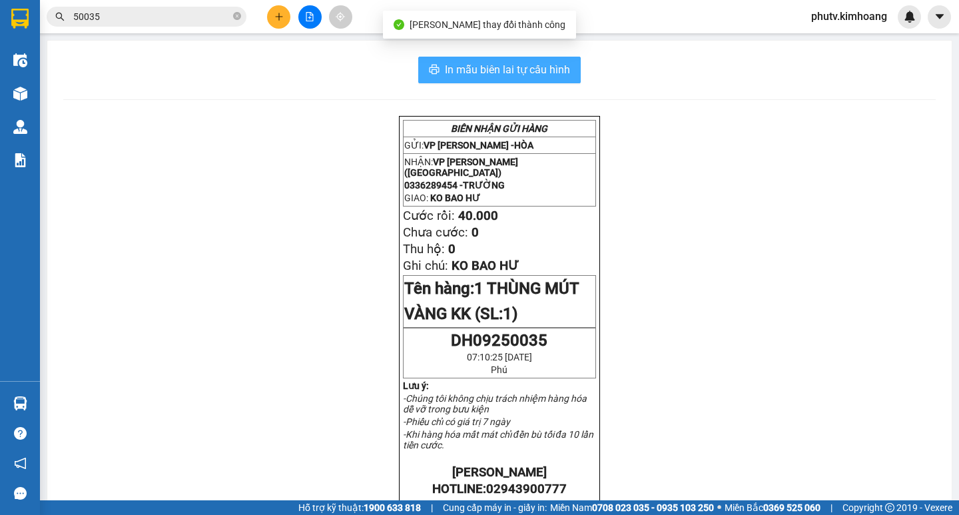
click at [540, 64] on span "In mẫu biên lai tự cấu hình" at bounding box center [507, 69] width 125 height 17
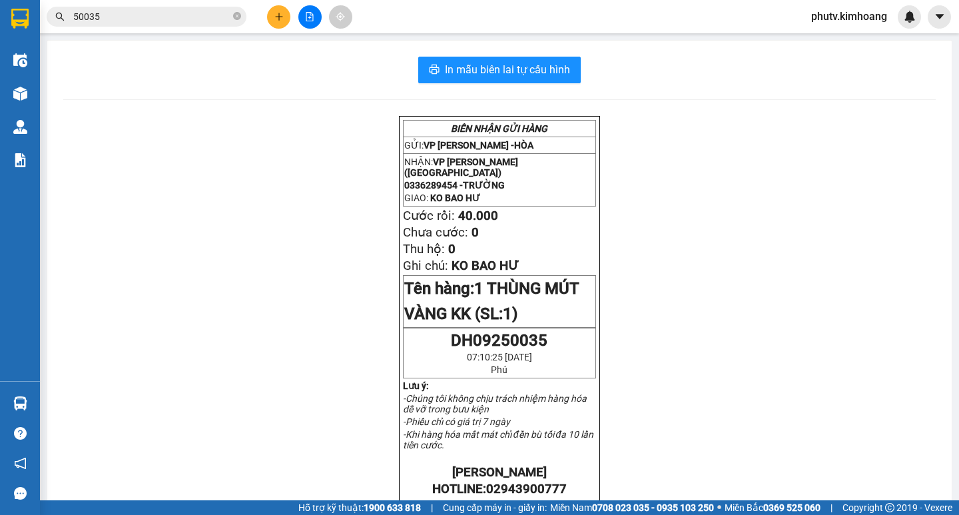
click at [410, 414] on em "-Chúng tôi không chịu trách nhiệm hàng hóa dễ vỡ trong bưu kiện" at bounding box center [495, 403] width 184 height 21
click at [465, 463] on p at bounding box center [499, 457] width 193 height 11
click at [221, 365] on div "BIÊN NHẬN GỬI HÀNG GỬI: VP Duyên Hải - HÒA NHẬN: VP Trần Phú (Hàng) 0336289454 …" at bounding box center [499, 494] width 872 height 757
click at [270, 19] on button at bounding box center [278, 16] width 23 height 23
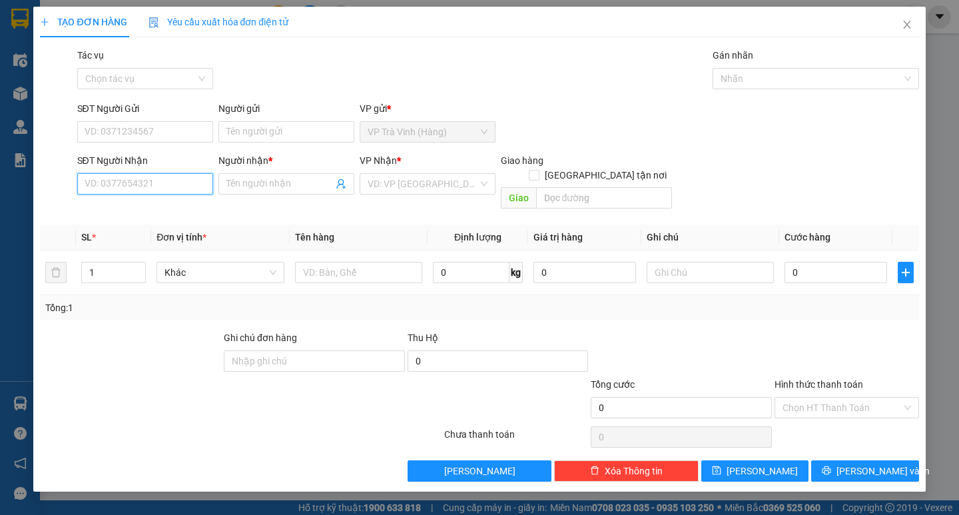
click at [157, 186] on input "SĐT Người Nhận" at bounding box center [145, 183] width 136 height 21
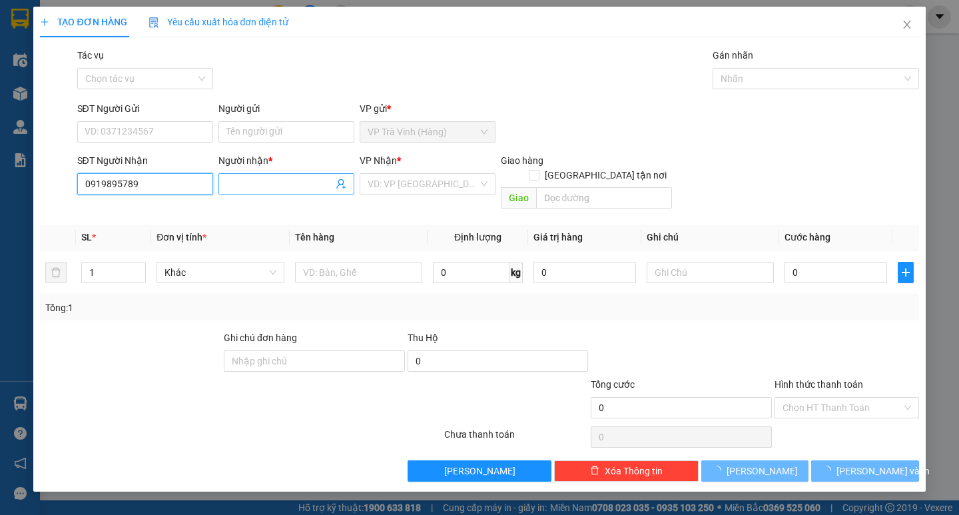
type input "0919895789"
click at [242, 175] on span at bounding box center [286, 183] width 136 height 21
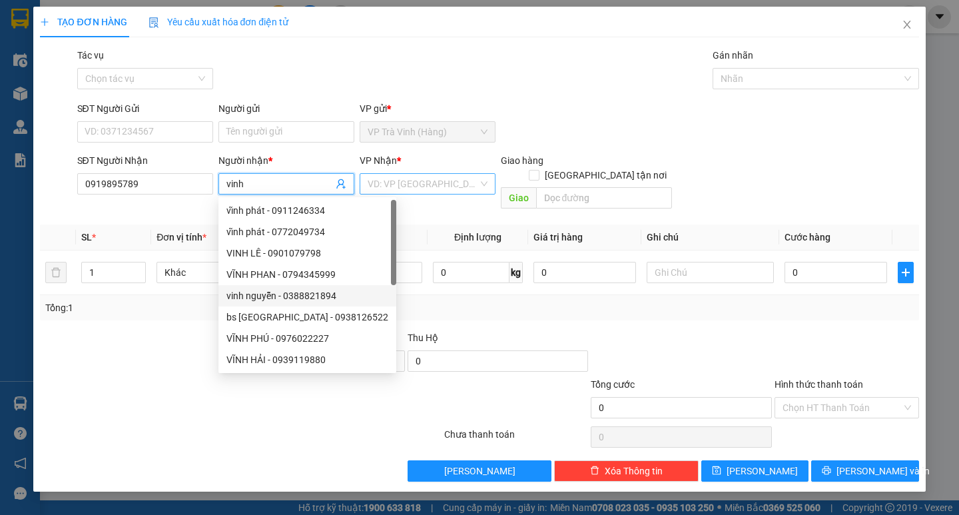
type input "vinh"
click at [415, 185] on input "search" at bounding box center [423, 184] width 111 height 20
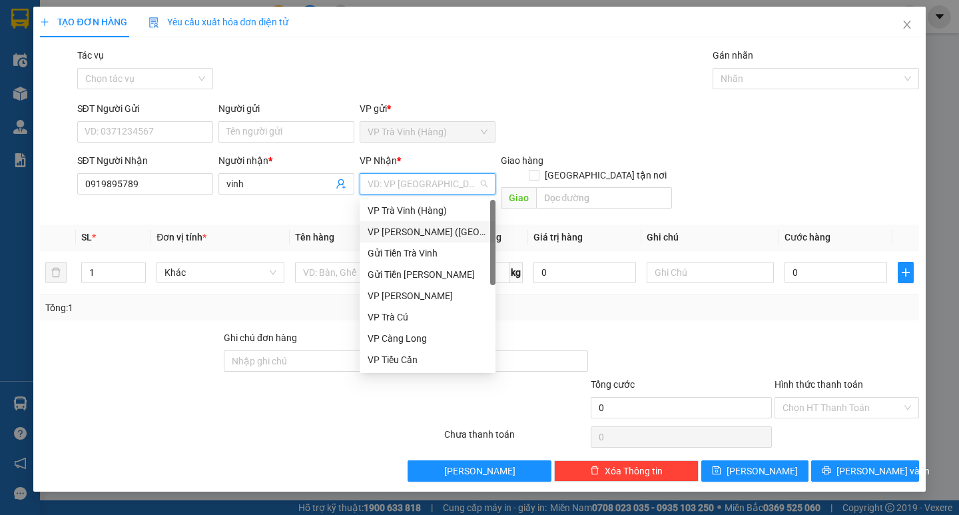
click at [401, 236] on div "VP [PERSON_NAME] ([GEOGRAPHIC_DATA])" at bounding box center [428, 231] width 120 height 15
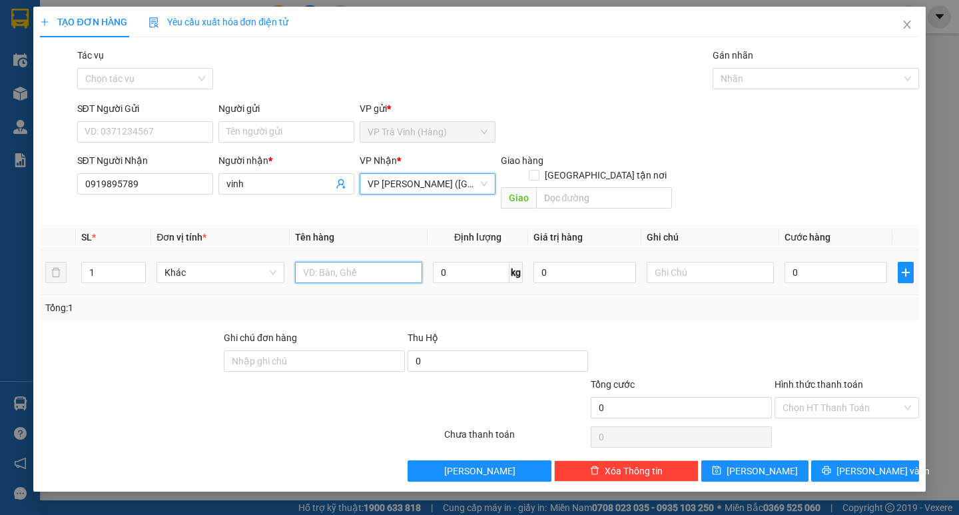
click at [314, 264] on input "text" at bounding box center [358, 272] width 127 height 21
type input "cục kv kk"
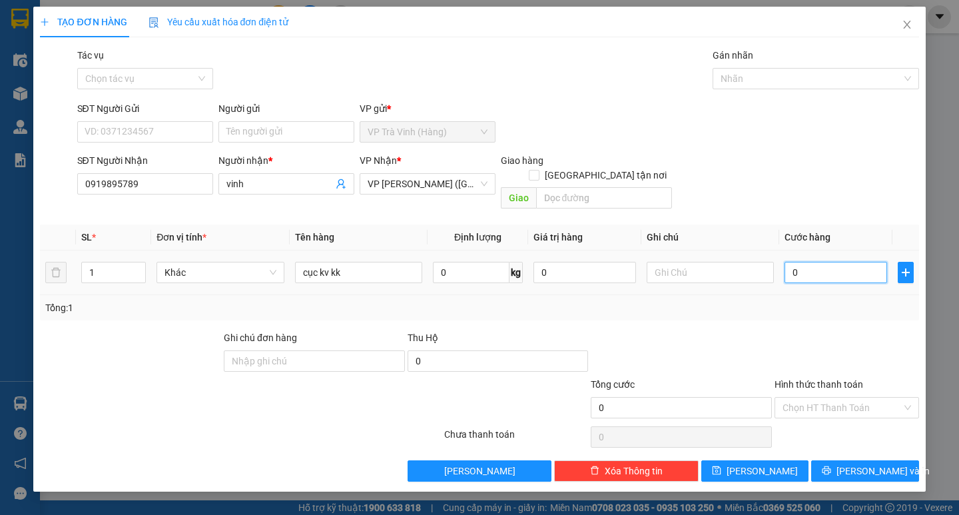
click at [822, 262] on input "0" at bounding box center [835, 272] width 103 height 21
type input "2"
type input "20"
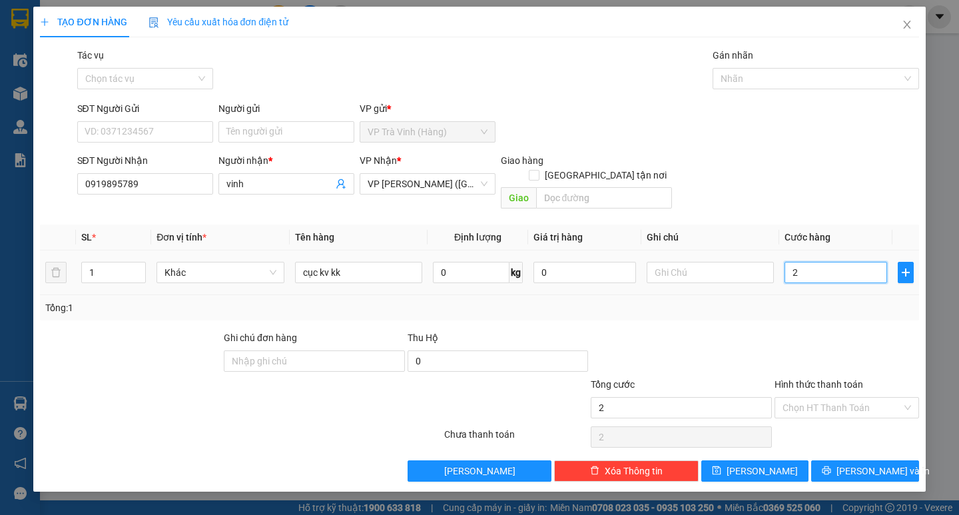
type input "20"
type input "200"
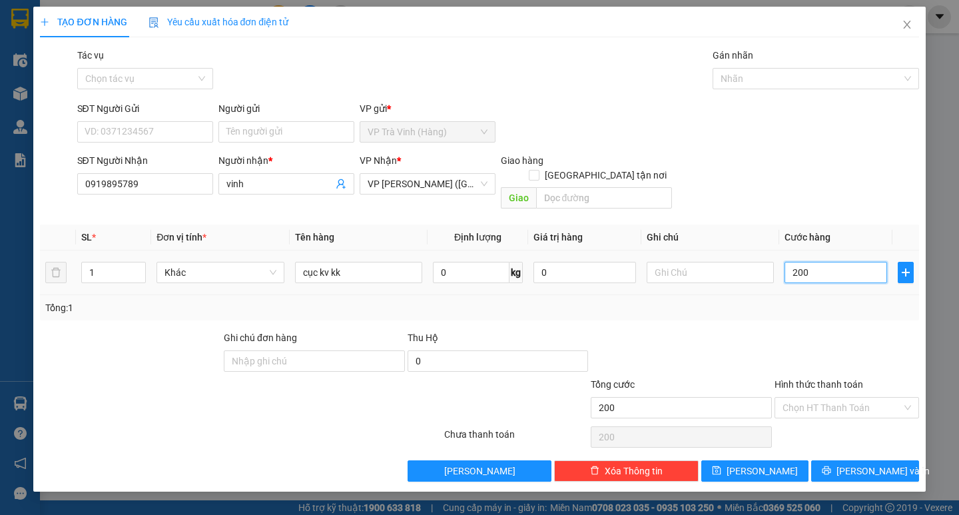
type input "2.000"
type input "20.000"
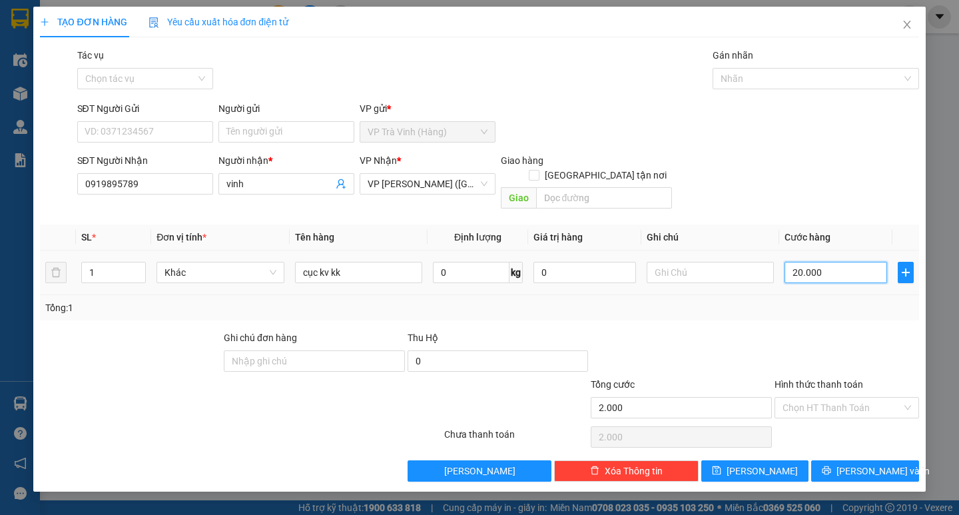
type input "20.000"
click at [845, 398] on input "Hình thức thanh toán" at bounding box center [841, 408] width 119 height 20
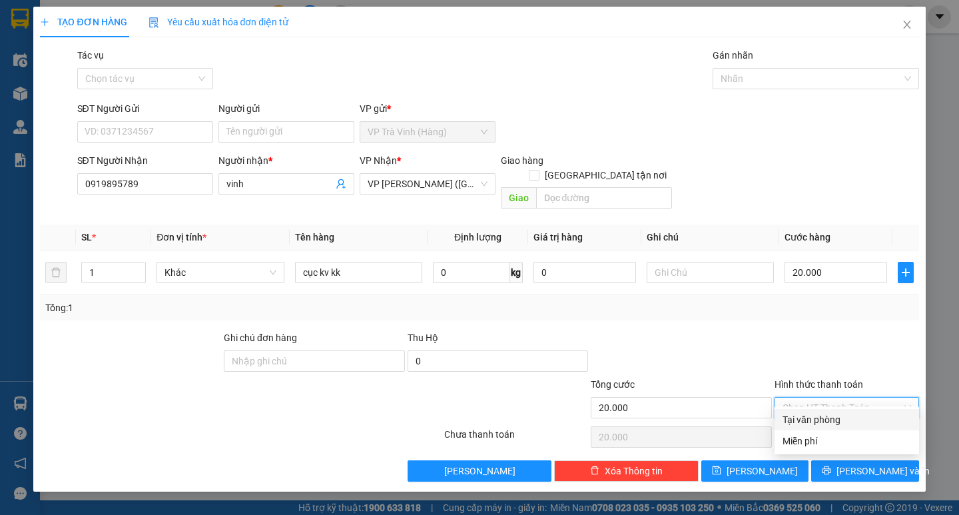
click at [837, 422] on div "Tại văn phòng" at bounding box center [846, 419] width 129 height 15
type input "0"
click at [877, 463] on span "[PERSON_NAME] và In" at bounding box center [882, 470] width 93 height 15
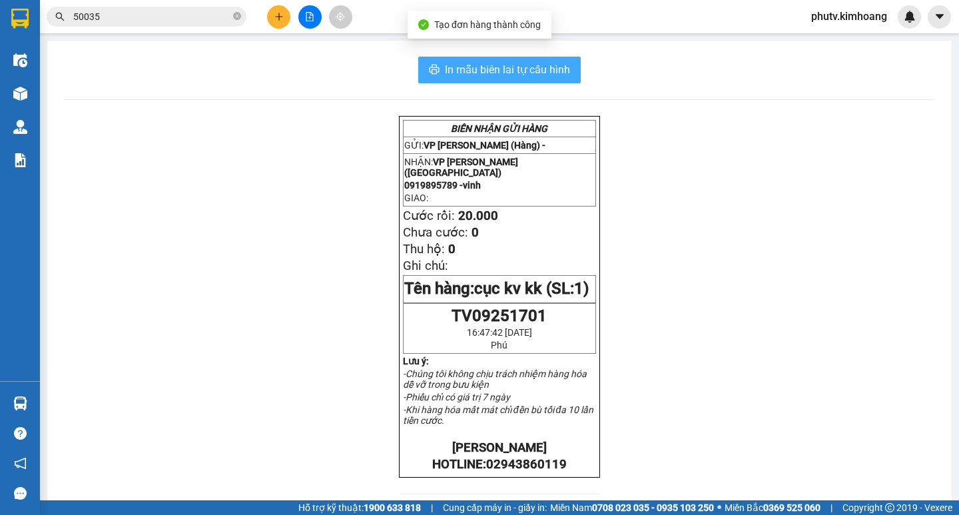
click at [509, 71] on span "In mẫu biên lai tự cấu hình" at bounding box center [507, 69] width 125 height 17
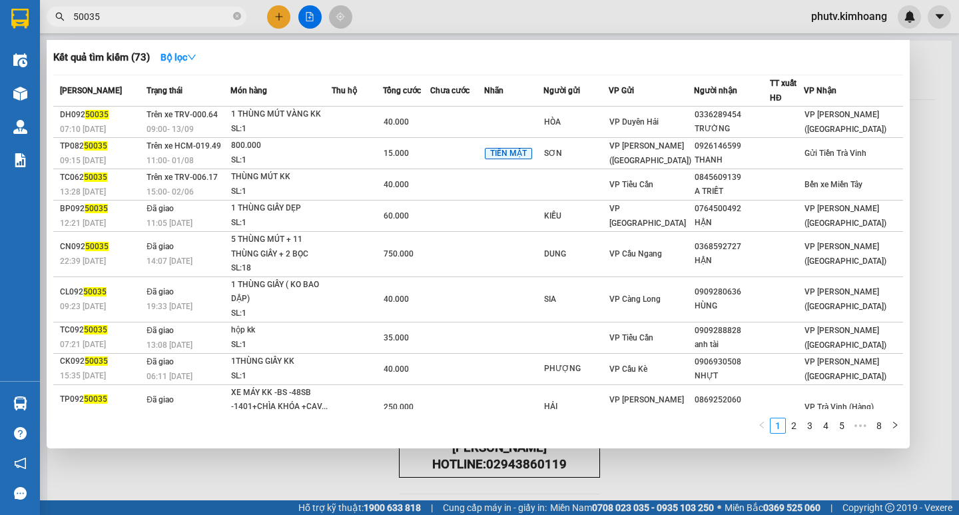
drag, startPoint x: 105, startPoint y: 21, endPoint x: 0, endPoint y: 9, distance: 105.3
click at [0, 9] on section "Kết quả tìm kiếm ( 73 ) Bộ lọc Mã ĐH Trạng thái Món hàng Thu hộ Tổng cước Chưa …" at bounding box center [479, 257] width 959 height 515
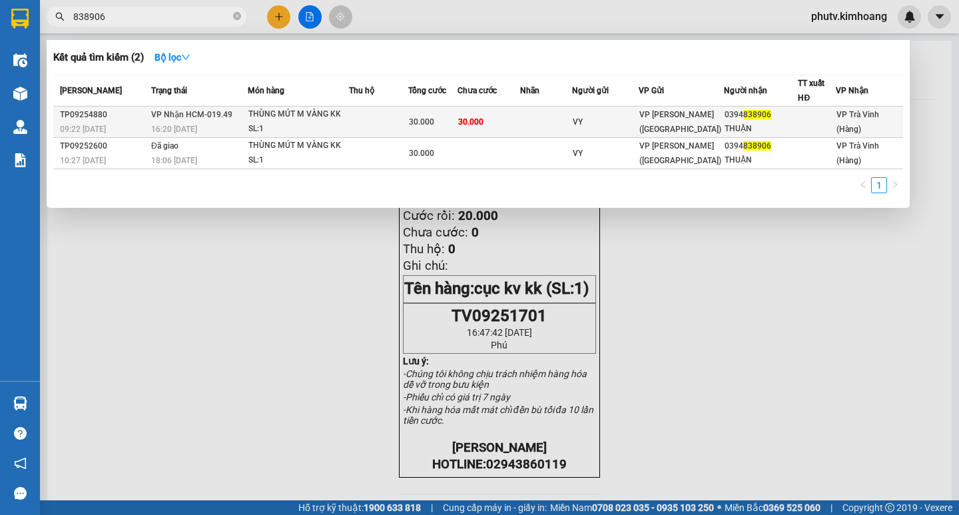
type input "838906"
click at [302, 120] on div "THÙNG MÚT M VÀNG KK" at bounding box center [298, 114] width 100 height 15
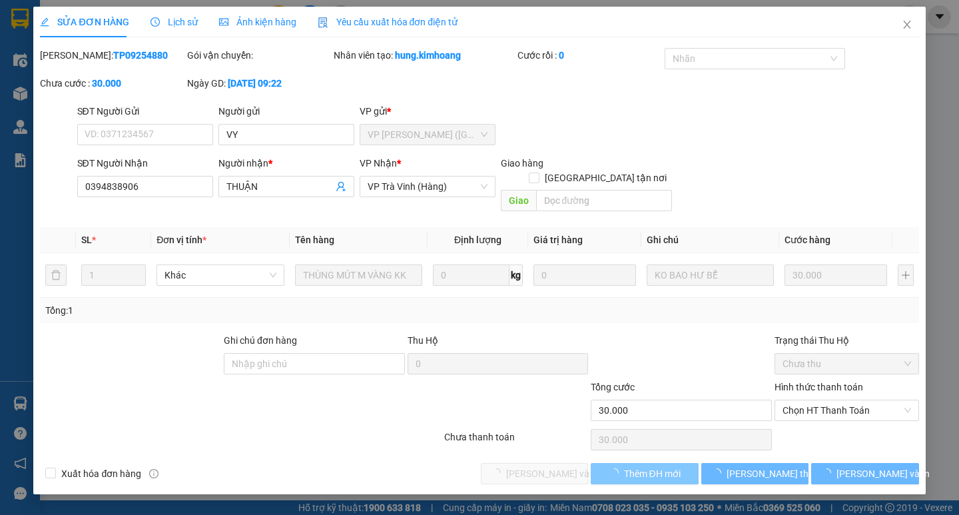
type input "VY"
type input "0394838906"
type input "THUẬN"
type input "30.000"
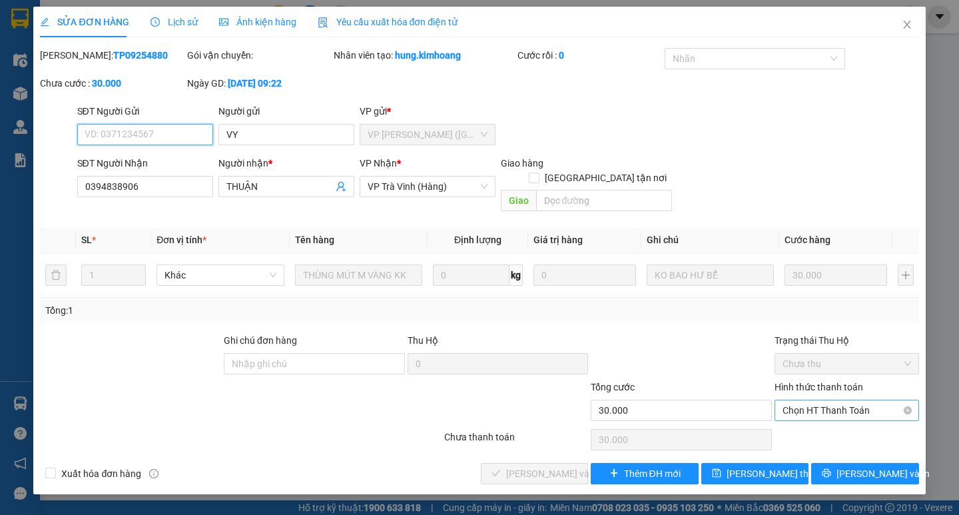
click at [867, 400] on span "Chọn HT Thanh Toán" at bounding box center [846, 410] width 129 height 20
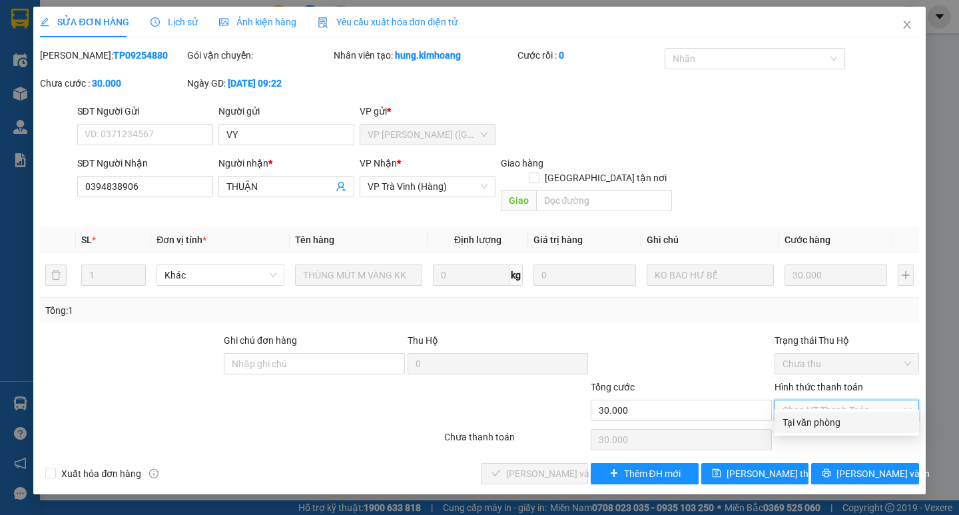
click at [818, 423] on div "Tại văn phòng" at bounding box center [846, 422] width 129 height 15
type input "0"
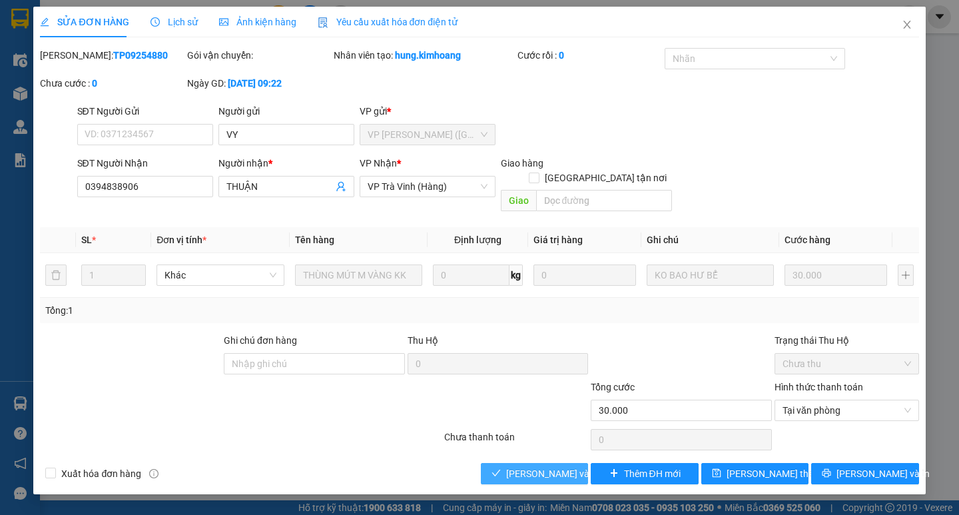
click at [525, 466] on span "[PERSON_NAME] và Giao hàng" at bounding box center [570, 473] width 128 height 15
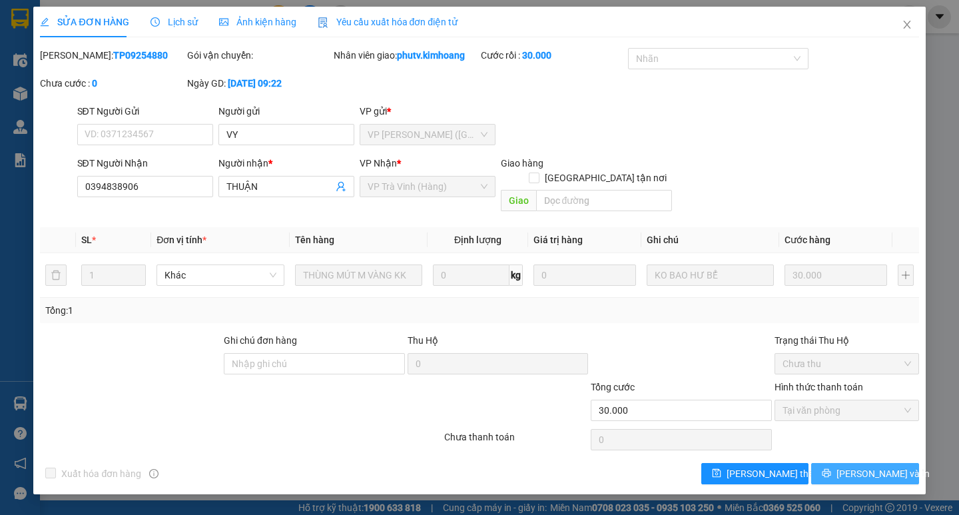
drag, startPoint x: 833, startPoint y: 445, endPoint x: 836, endPoint y: 456, distance: 11.6
click at [836, 456] on div "Total Paid Fee 30.000 Total UnPaid Fee 0 Cash Collection Total Fee Mã ĐH: TP092…" at bounding box center [479, 266] width 878 height 436
click at [836, 463] on button "[PERSON_NAME] và In" at bounding box center [864, 473] width 107 height 21
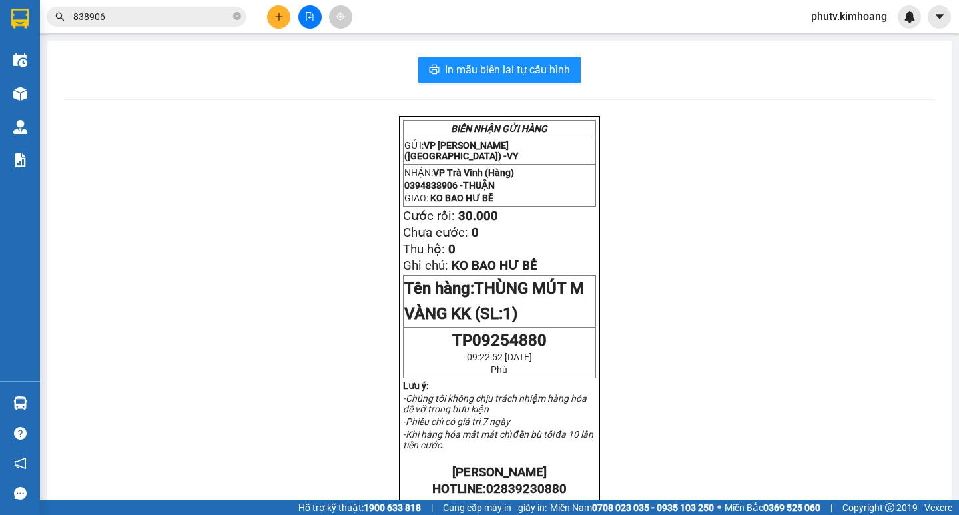
click at [144, 18] on input "838906" at bounding box center [151, 16] width 157 height 15
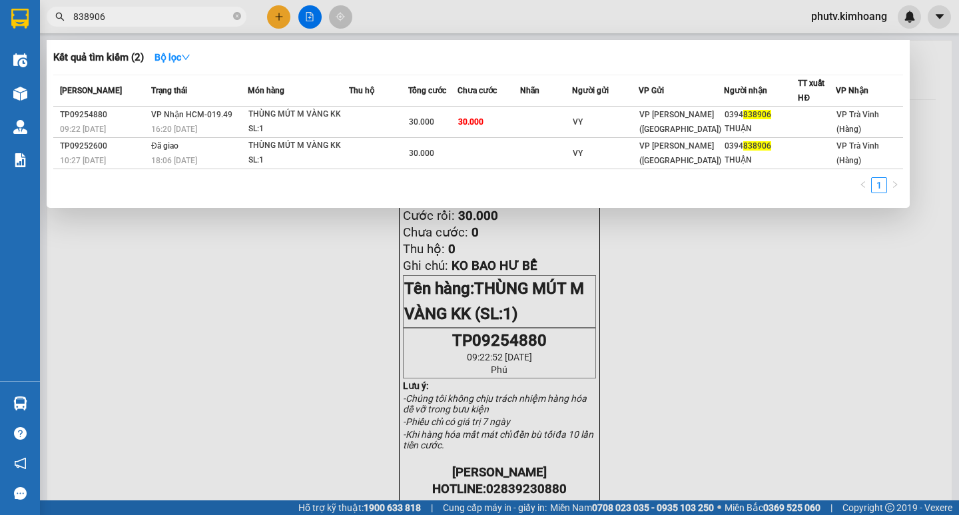
click at [144, 17] on input "838906" at bounding box center [151, 16] width 157 height 15
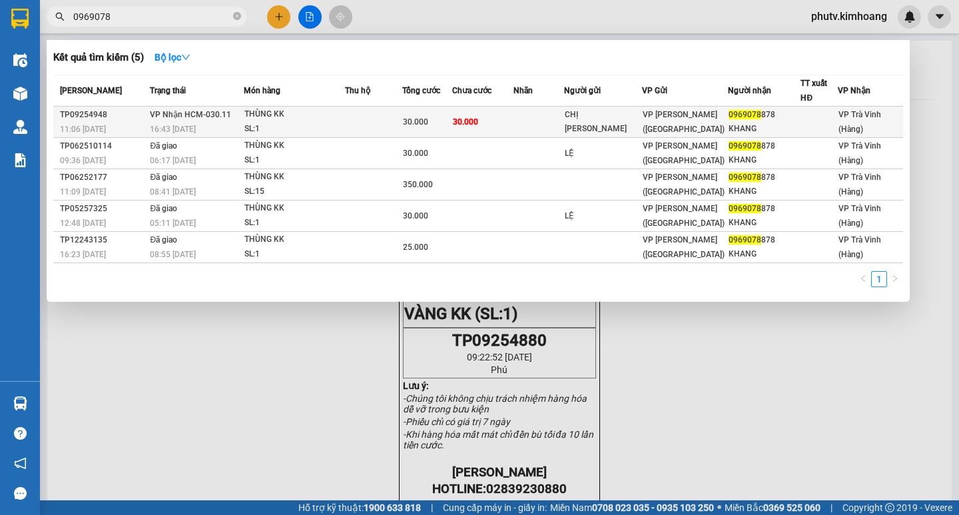
type input "0969078"
click at [380, 128] on td at bounding box center [373, 122] width 57 height 31
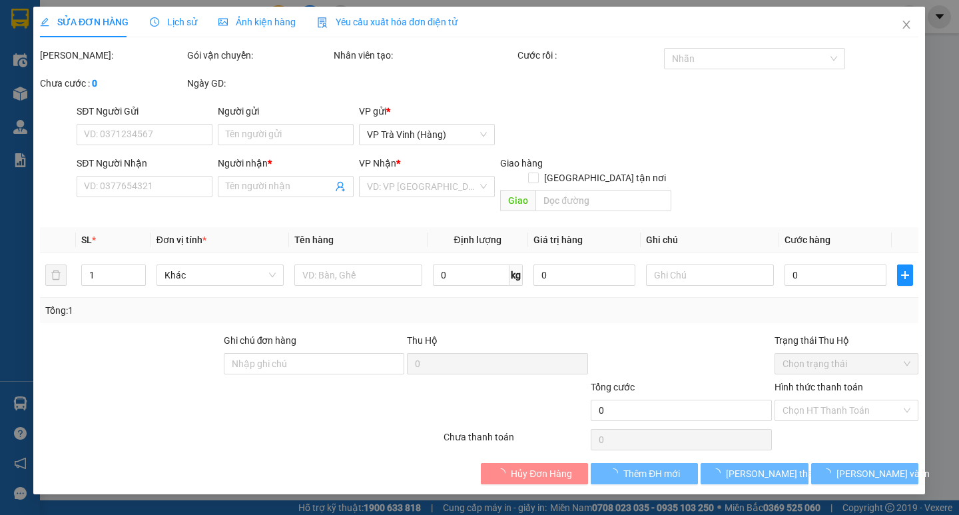
type input "CHỊ LỆ"
type input "0969078878"
type input "KHANG"
type input "30.000"
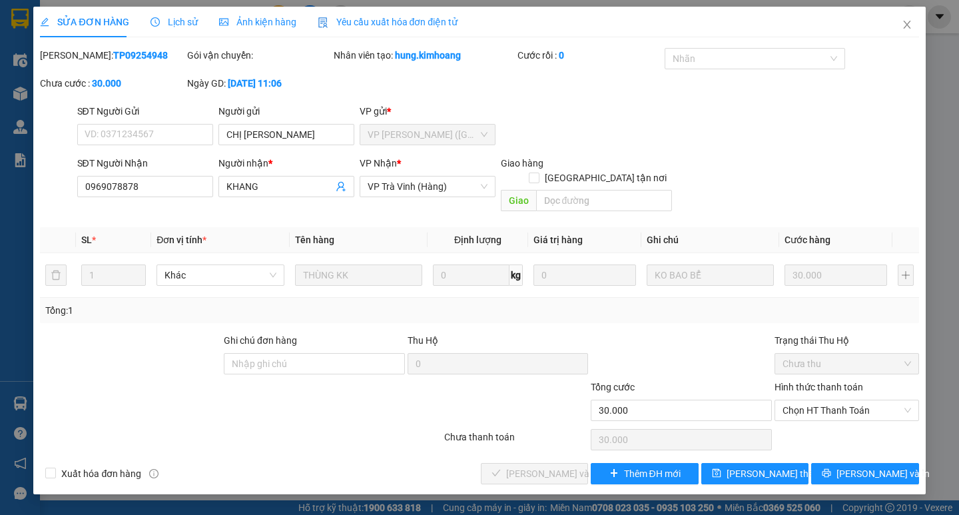
click at [826, 409] on div "Hình thức thanh toán Chọn HT Thanh Toán" at bounding box center [846, 403] width 144 height 47
click at [827, 401] on span "Chọn HT Thanh Toán" at bounding box center [846, 410] width 129 height 20
click at [823, 421] on div "Tại văn phòng" at bounding box center [846, 422] width 129 height 15
type input "0"
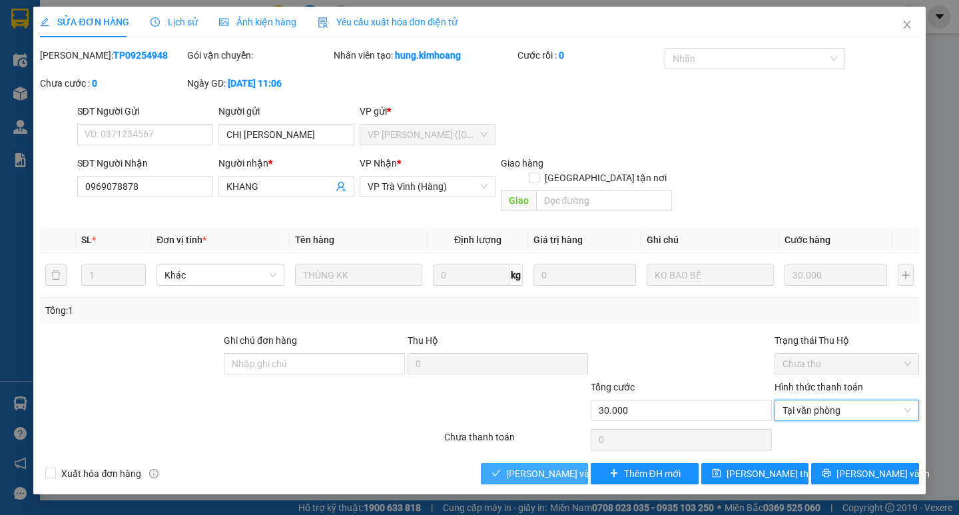
click at [545, 466] on span "[PERSON_NAME] và Giao hàng" at bounding box center [570, 473] width 128 height 15
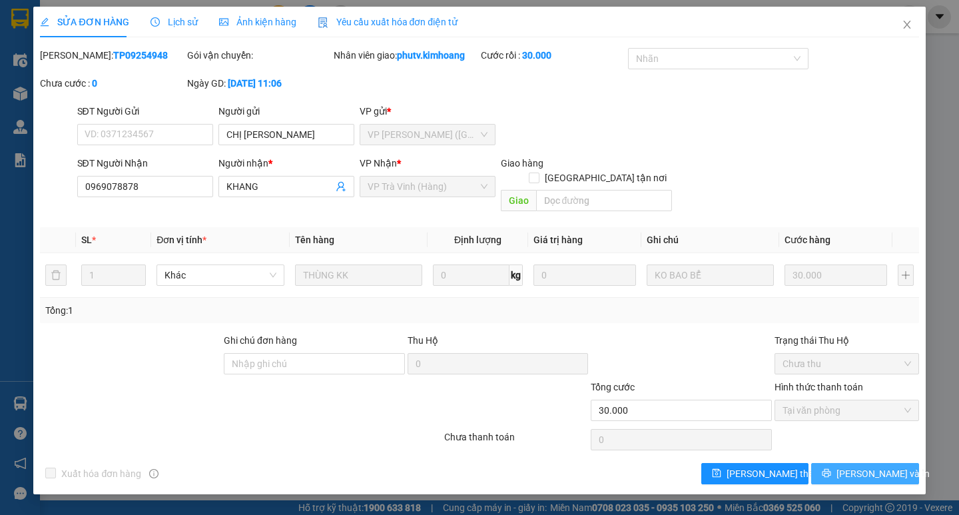
drag, startPoint x: 841, startPoint y: 445, endPoint x: 824, endPoint y: 451, distance: 17.5
click at [842, 445] on div "Total Paid Fee 30.000 Total UnPaid Fee 0 Cash Collection Total Fee Mã ĐH: TP092…" at bounding box center [479, 266] width 878 height 436
click at [842, 463] on button "[PERSON_NAME] và In" at bounding box center [864, 473] width 107 height 21
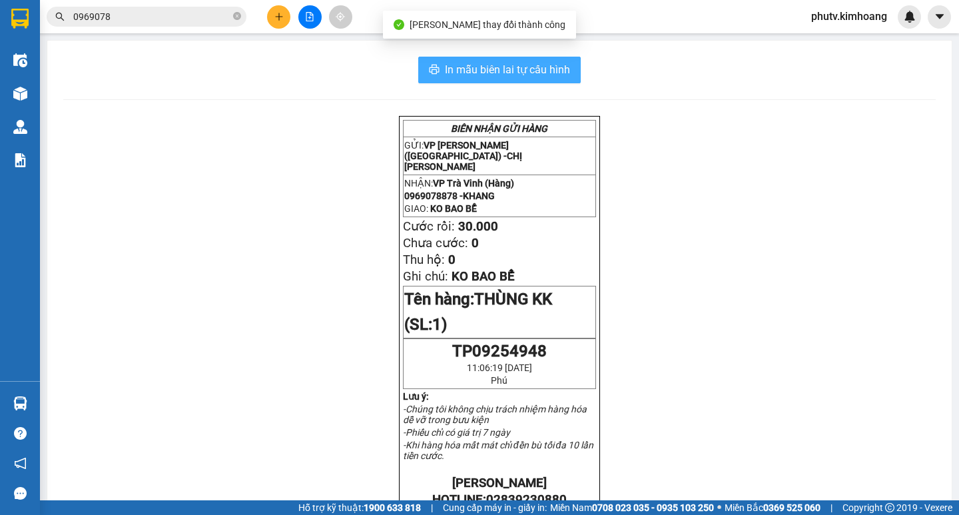
click at [545, 67] on span "In mẫu biên lai tự cấu hình" at bounding box center [507, 69] width 125 height 17
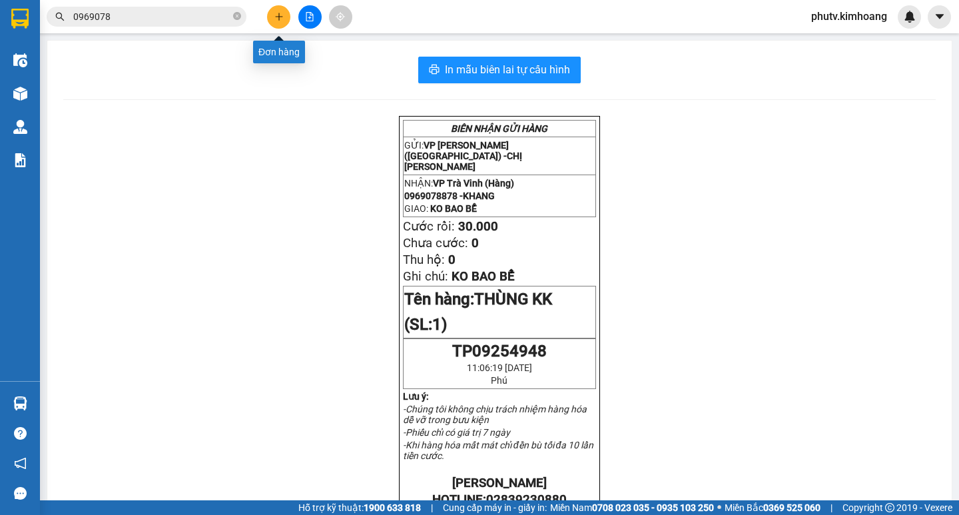
click at [278, 17] on icon "plus" at bounding box center [278, 16] width 9 height 9
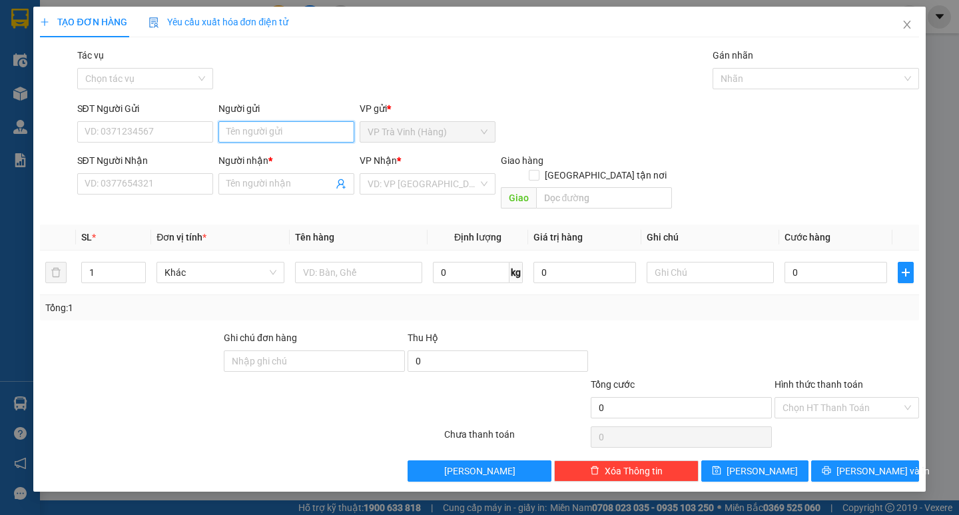
click at [292, 135] on input "Người gửi" at bounding box center [286, 131] width 136 height 21
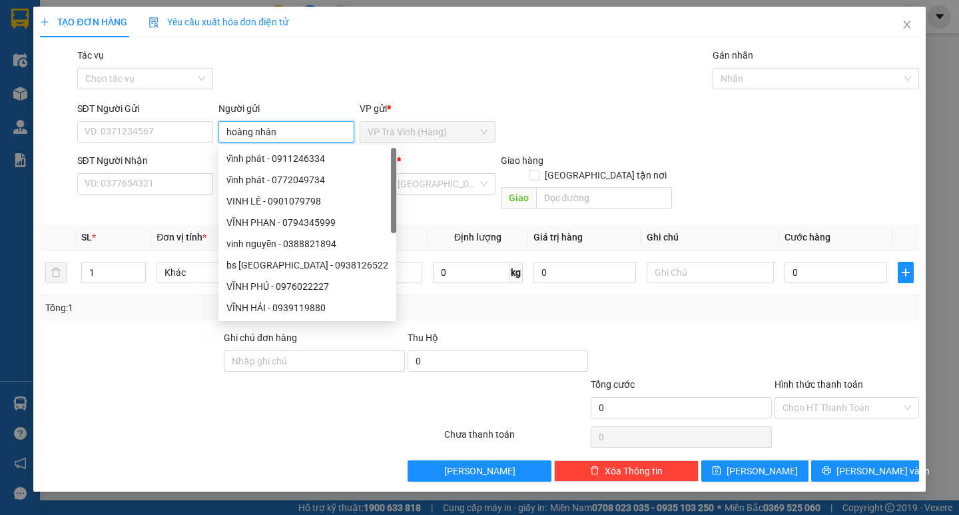
type input "hoàng nhân"
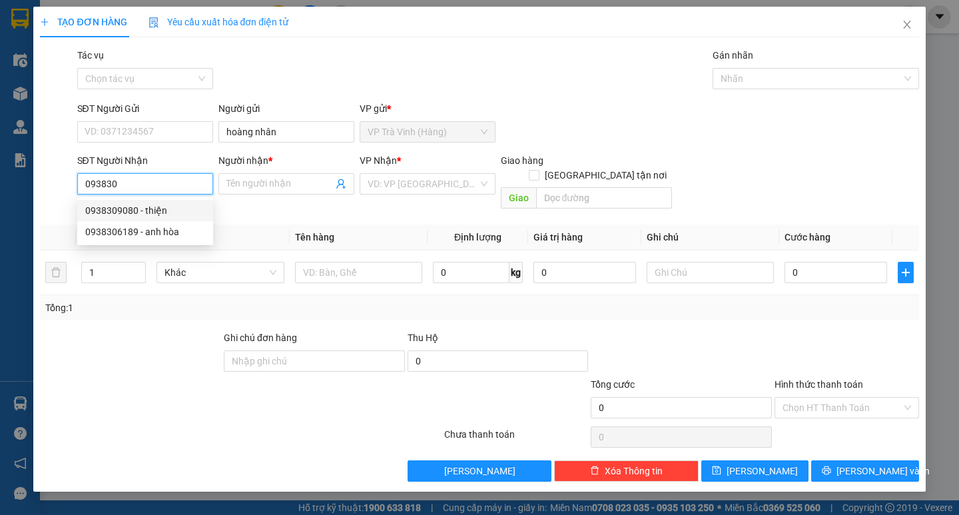
click at [168, 205] on div "0938309080 - thiện" at bounding box center [145, 210] width 120 height 15
type input "0938309080"
type input "thiện"
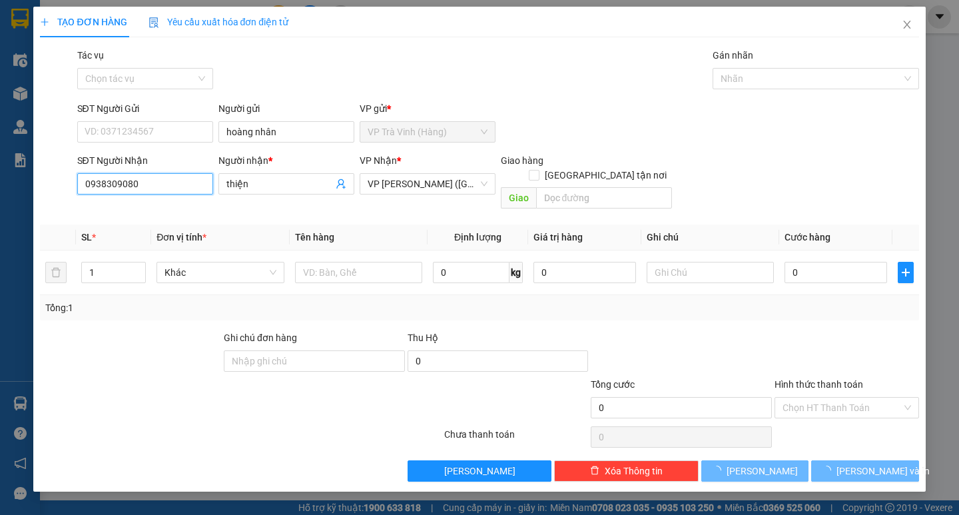
type input "35.000"
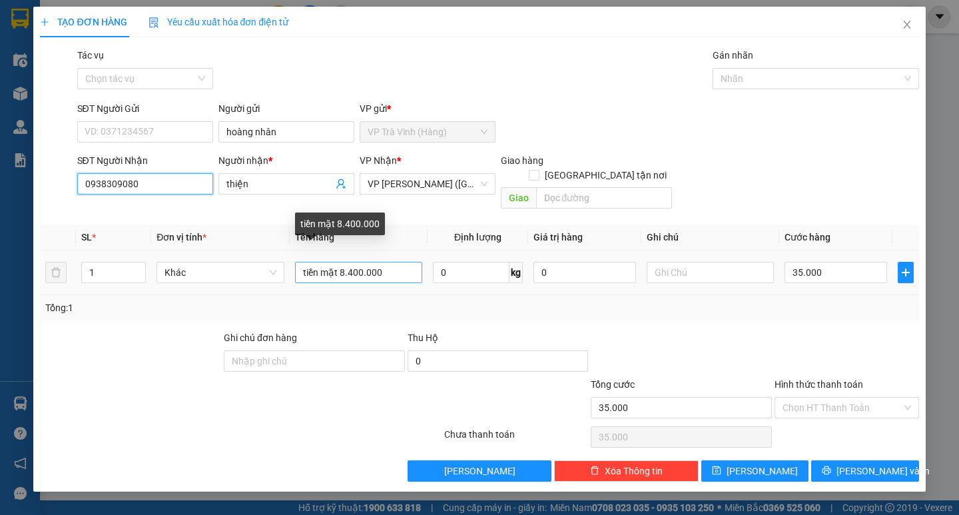
type input "0938309080"
click at [350, 262] on input "tiền mặt 8.400.000" at bounding box center [358, 272] width 127 height 21
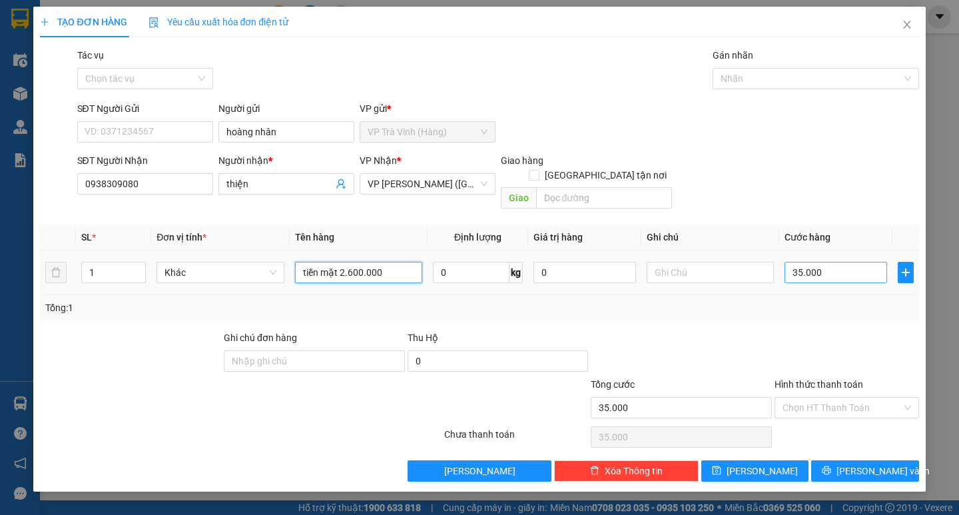
type input "tiền mặt 2.600.000"
click at [798, 262] on input "35.000" at bounding box center [835, 272] width 103 height 21
type input "2"
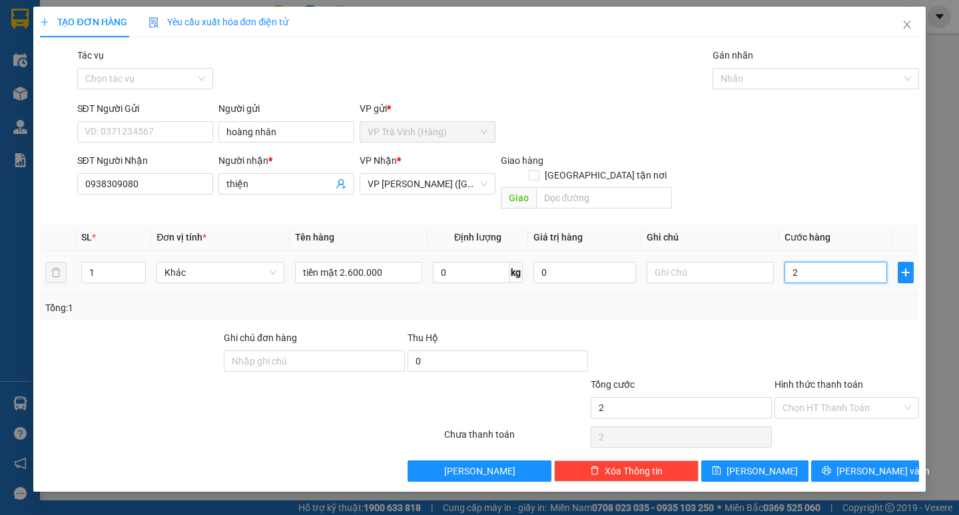
type input "20"
type input "20.000"
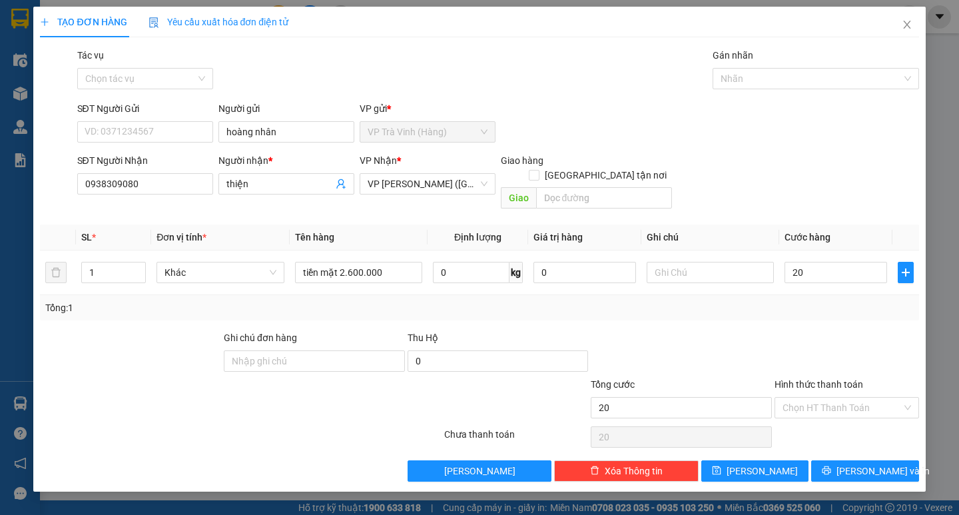
type input "20.000"
drag, startPoint x: 786, startPoint y: 292, endPoint x: 785, endPoint y: 192, distance: 99.9
click at [788, 300] on div "Tổng: 1" at bounding box center [479, 307] width 868 height 15
click at [733, 74] on div at bounding box center [809, 79] width 186 height 16
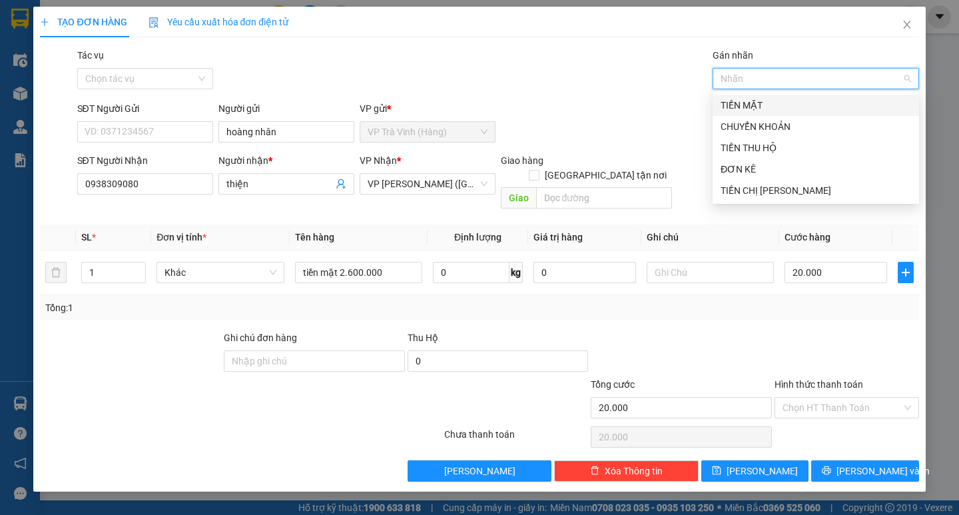
click at [760, 103] on div "TIỀN MẶT" at bounding box center [815, 105] width 190 height 15
click at [138, 72] on input "Tác vụ" at bounding box center [140, 79] width 111 height 20
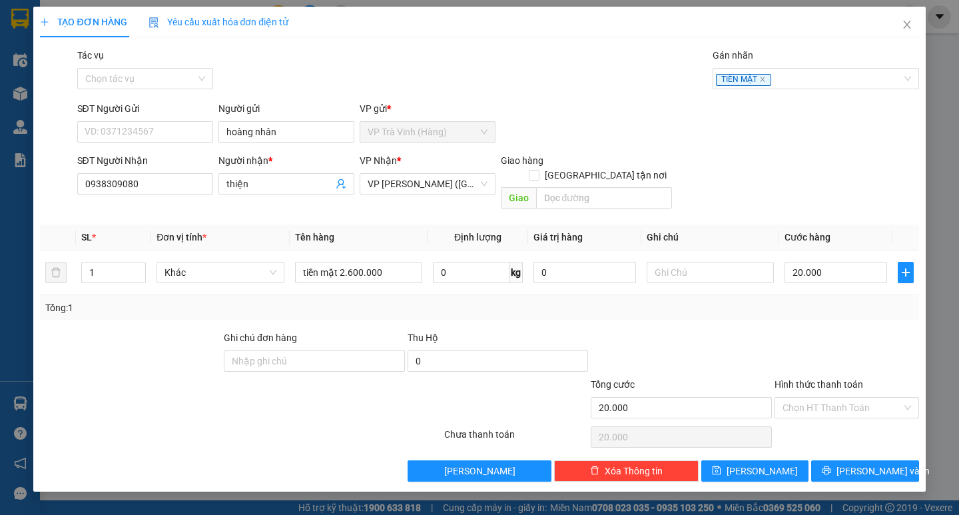
click at [213, 132] on div "SĐT Người Gửi VD: 0371234567" at bounding box center [145, 124] width 141 height 47
click at [162, 78] on input "Tác vụ" at bounding box center [140, 79] width 111 height 20
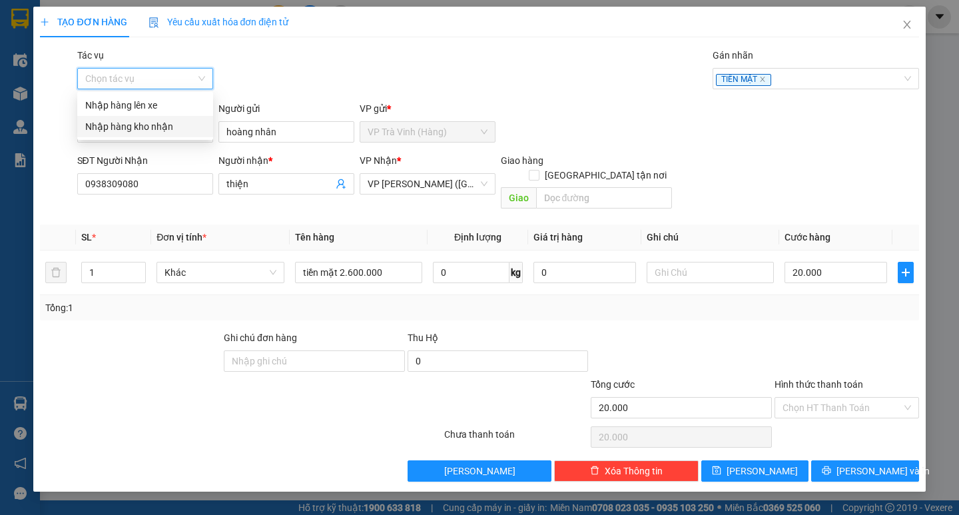
click at [176, 123] on div "Nhập hàng kho nhận" at bounding box center [145, 126] width 120 height 15
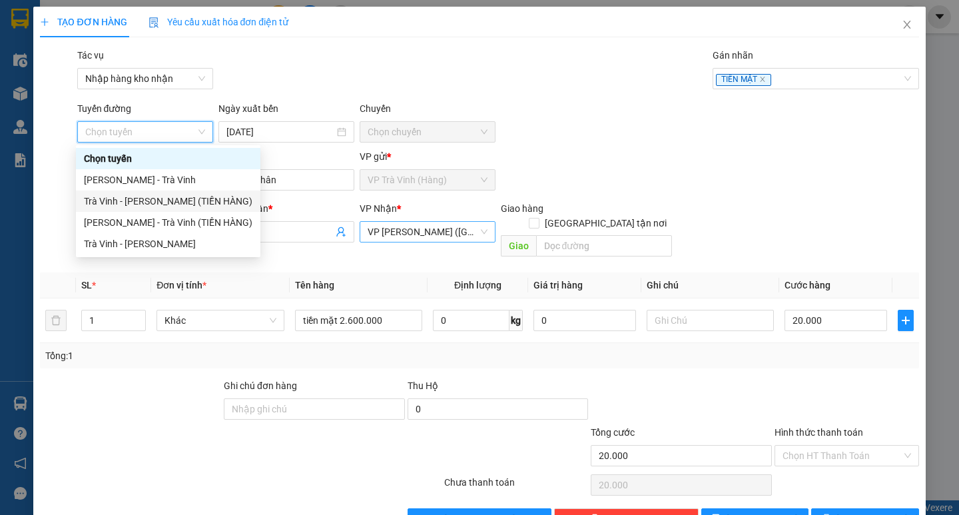
drag, startPoint x: 186, startPoint y: 194, endPoint x: 489, endPoint y: 238, distance: 306.1
click at [187, 194] on div "Trà Vinh - Hồ Chí Minh (TIỀN HÀNG)" at bounding box center [168, 201] width 168 height 15
type input "[DATE]"
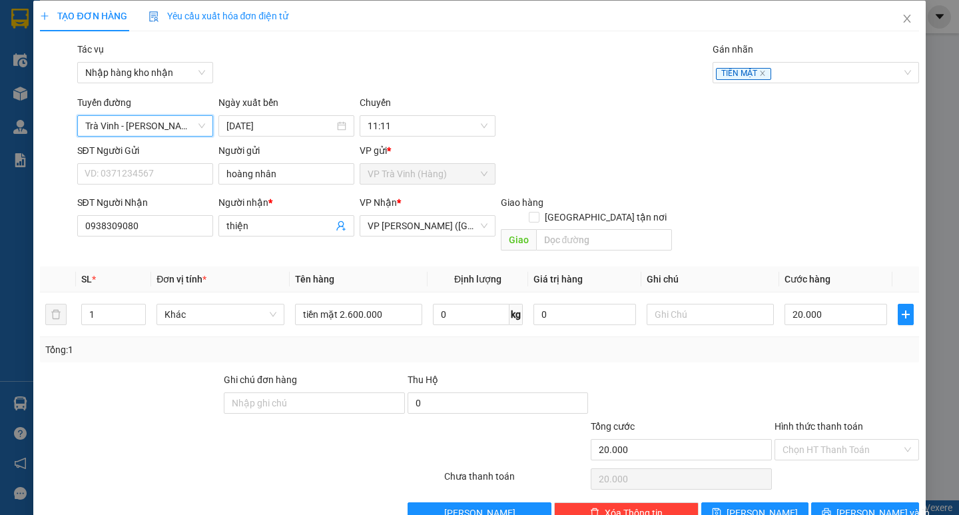
scroll to position [26, 0]
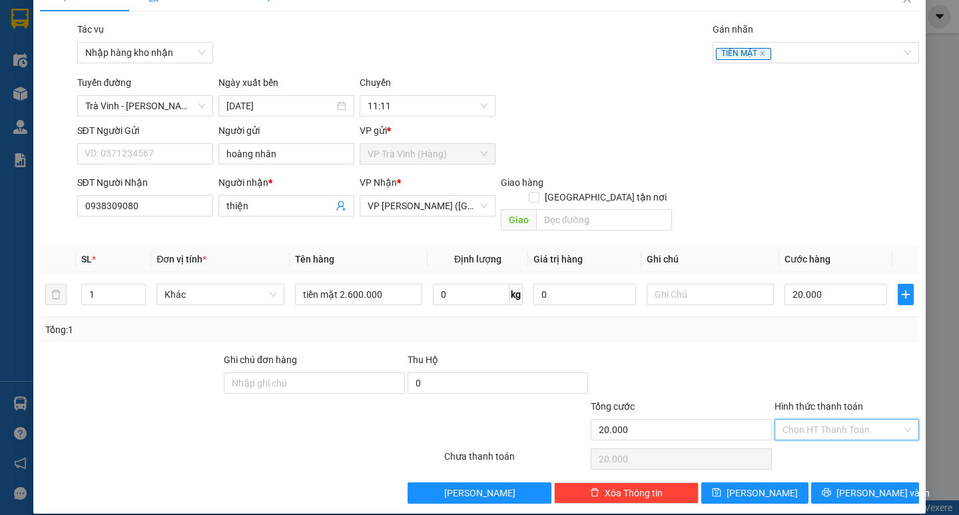
click at [840, 419] on input "Hình thức thanh toán" at bounding box center [841, 429] width 119 height 20
click at [845, 445] on div "Tại văn phòng" at bounding box center [838, 441] width 127 height 15
type input "0"
click at [847, 485] on span "[PERSON_NAME] và In" at bounding box center [882, 492] width 93 height 15
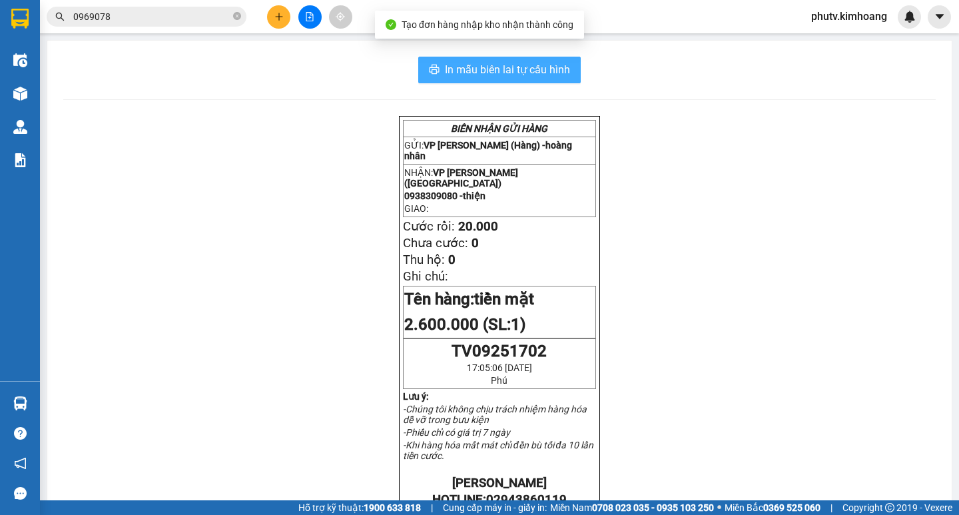
click at [529, 75] on span "In mẫu biên lai tự cấu hình" at bounding box center [507, 69] width 125 height 17
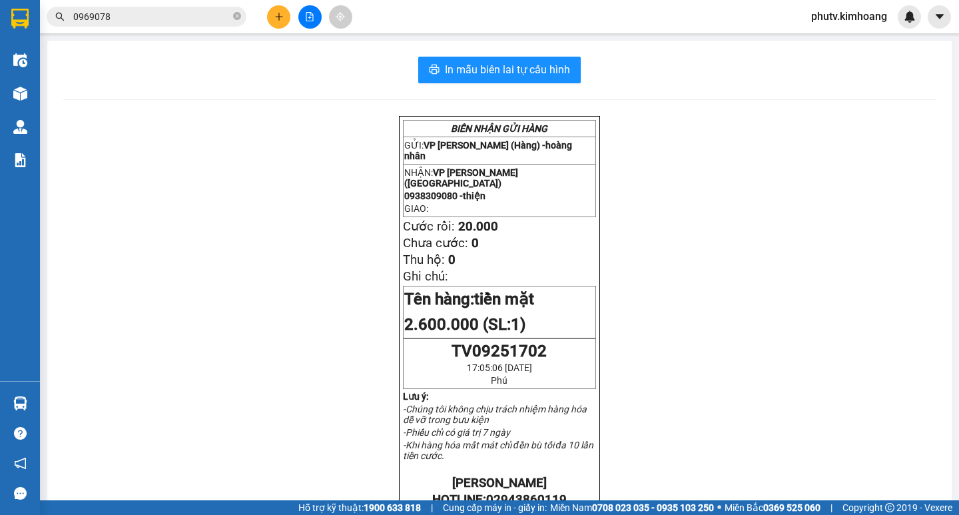
click at [103, 22] on input "0969078" at bounding box center [151, 16] width 157 height 15
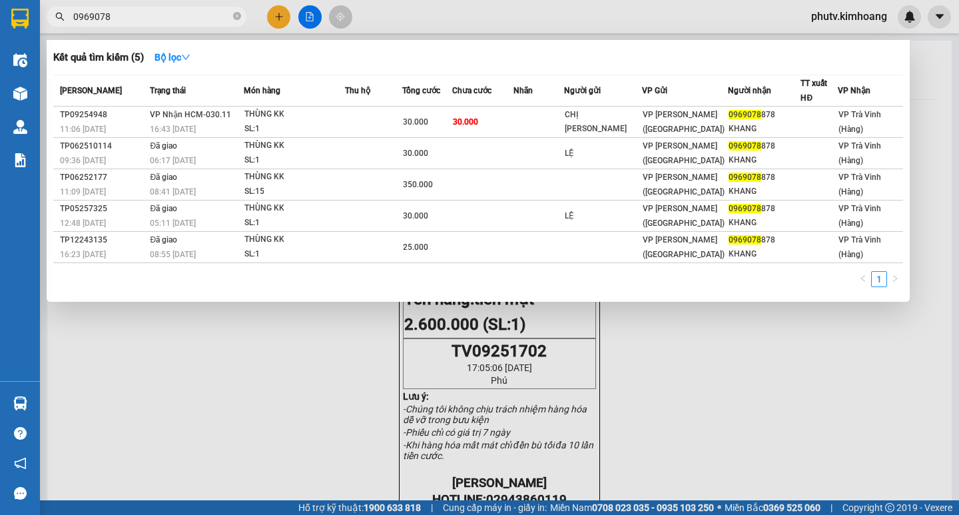
click at [103, 22] on input "0969078" at bounding box center [151, 16] width 157 height 15
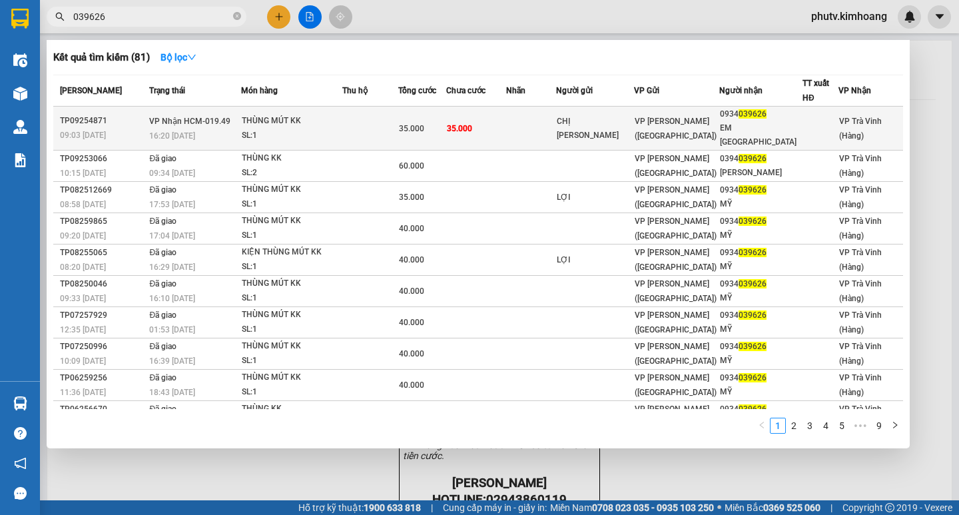
type input "039626"
click at [241, 111] on td "VP Nhận HCM-019.49 16:20 - 13/09" at bounding box center [193, 129] width 95 height 44
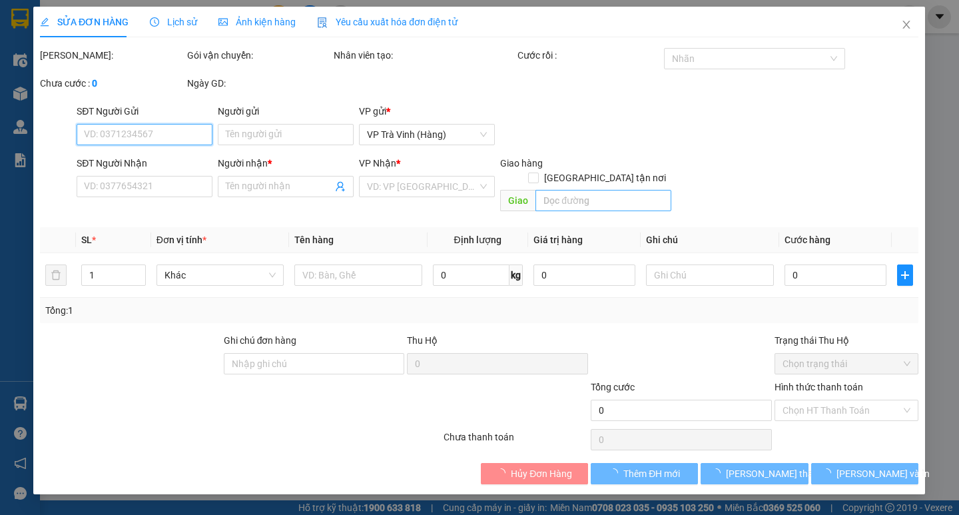
type input "CHỊ LỢI"
type input "0934039626"
type input "EM MỸ"
type input "35.000"
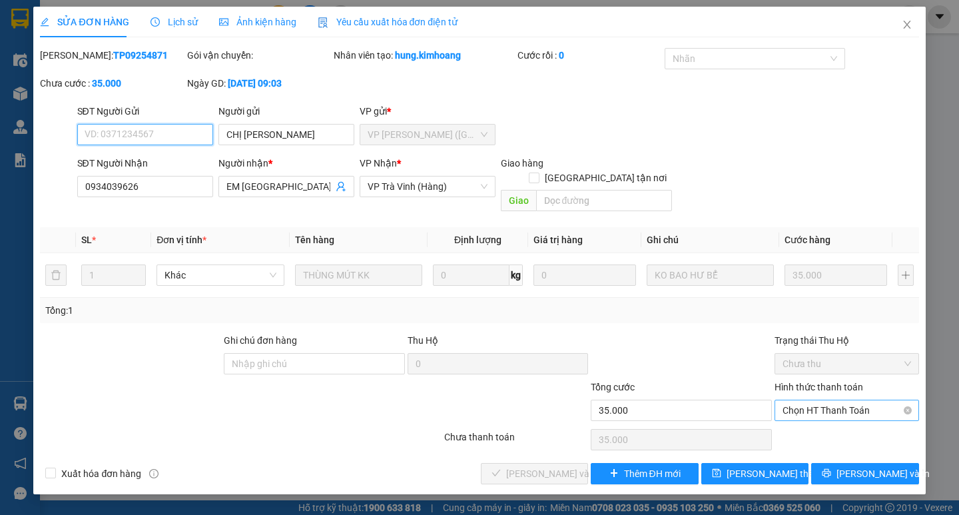
click at [808, 402] on span "Chọn HT Thanh Toán" at bounding box center [846, 410] width 129 height 20
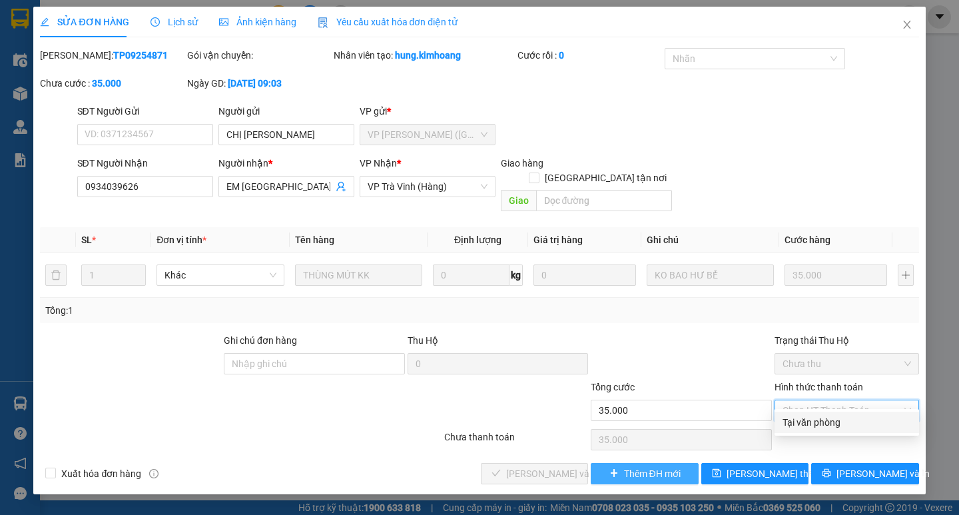
drag, startPoint x: 794, startPoint y: 421, endPoint x: 693, endPoint y: 451, distance: 105.4
click at [782, 425] on div "Tại văn phòng" at bounding box center [846, 421] width 144 height 21
type input "0"
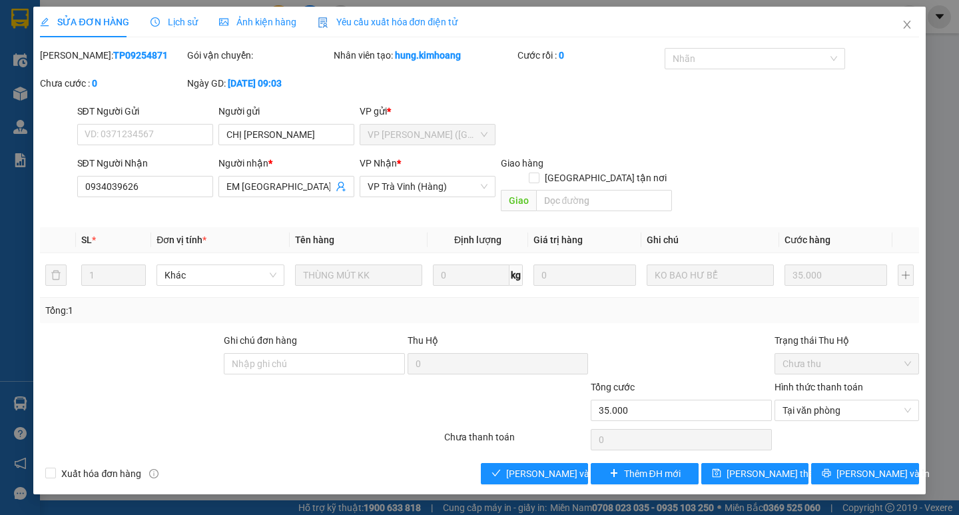
click at [527, 429] on div "Chưa thanh toán" at bounding box center [516, 440] width 147 height 23
drag, startPoint x: 508, startPoint y: 451, endPoint x: 0, endPoint y: 56, distance: 643.9
click at [498, 463] on button "[PERSON_NAME] và Giao hàng" at bounding box center [534, 473] width 107 height 21
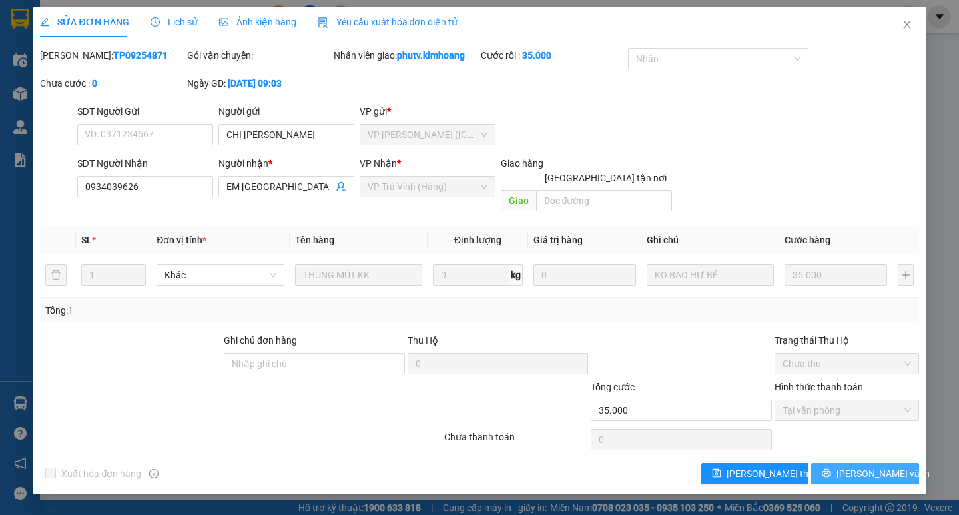
click at [888, 466] on span "[PERSON_NAME] và In" at bounding box center [882, 473] width 93 height 15
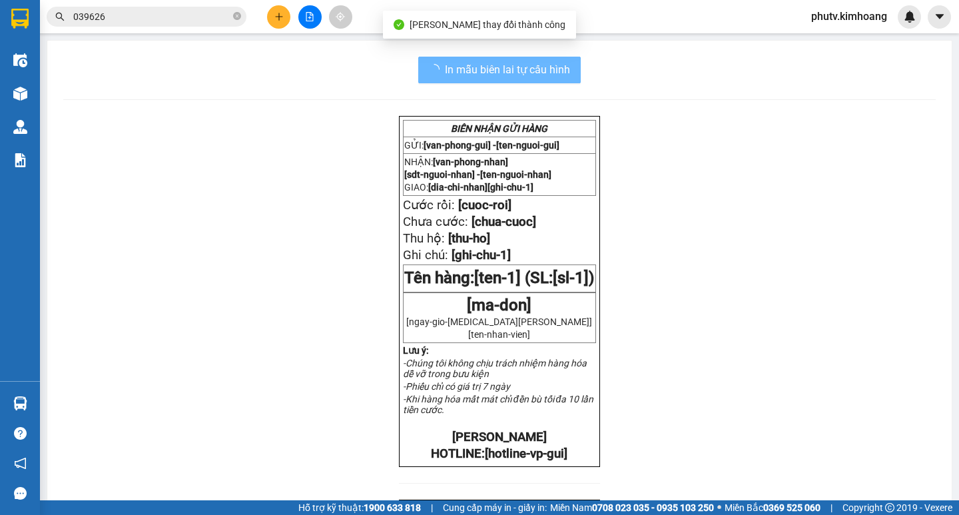
click at [123, 18] on input "039626" at bounding box center [151, 16] width 157 height 15
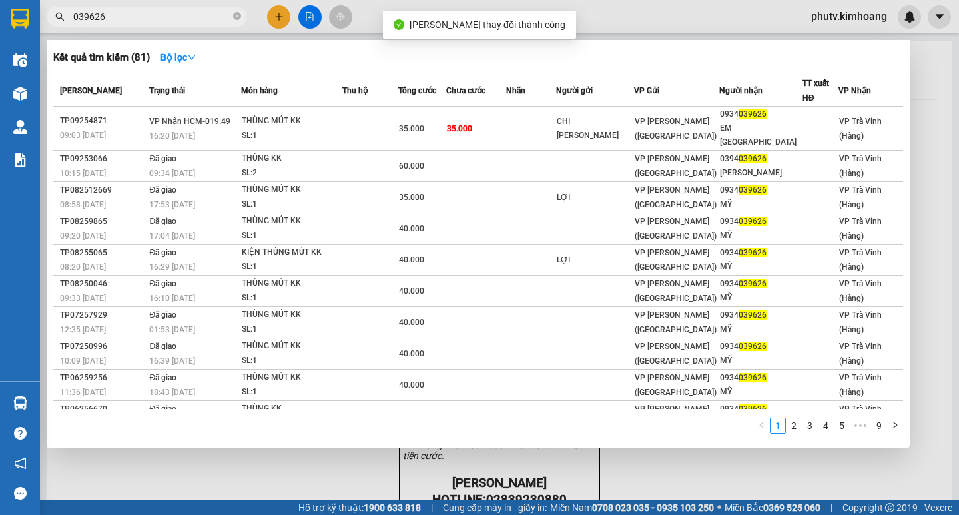
click at [123, 18] on input "039626" at bounding box center [151, 16] width 157 height 15
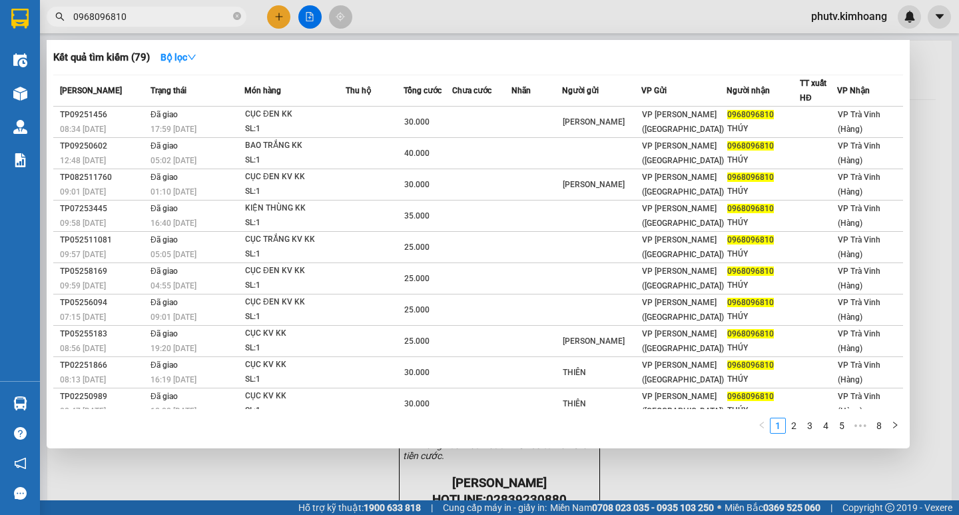
click at [188, 19] on input "0968096810" at bounding box center [151, 16] width 157 height 15
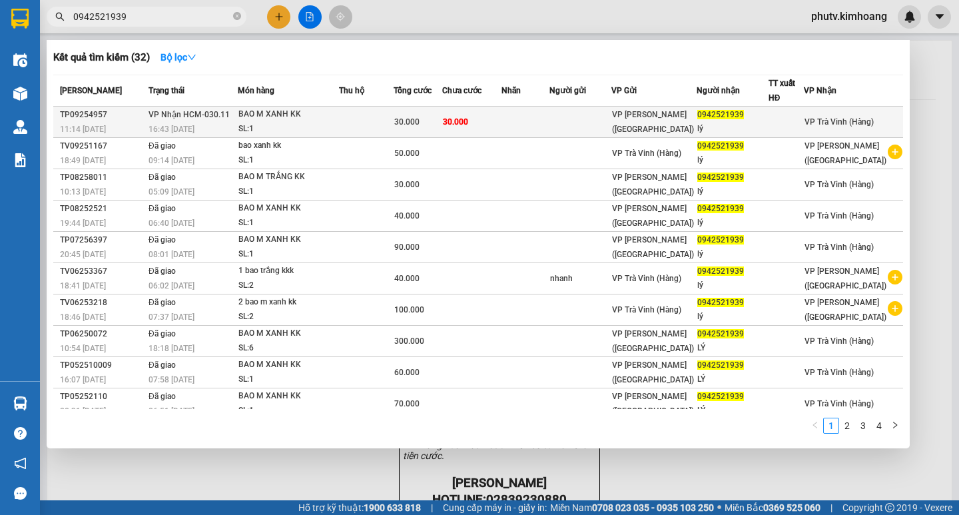
type input "0942521939"
click at [463, 119] on span "30.000" at bounding box center [455, 121] width 25 height 9
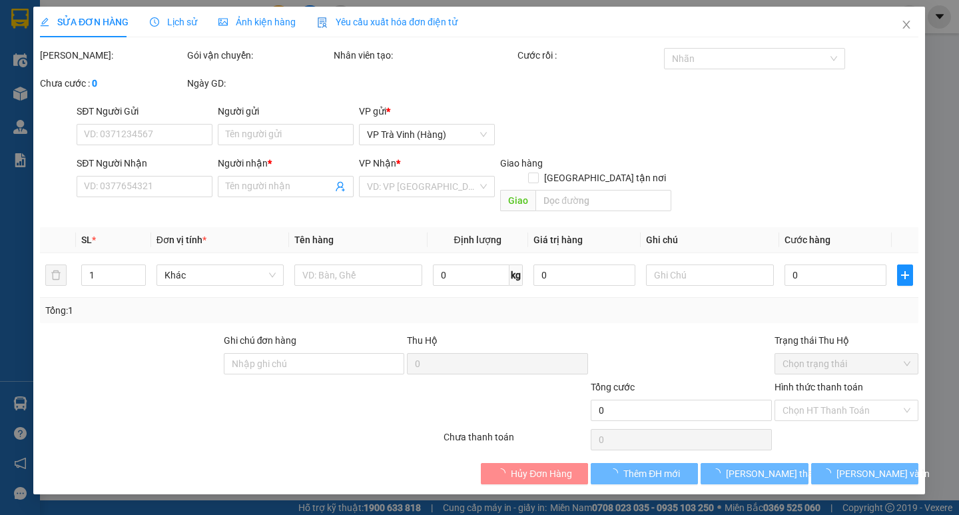
type input "0942521939"
type input "lý"
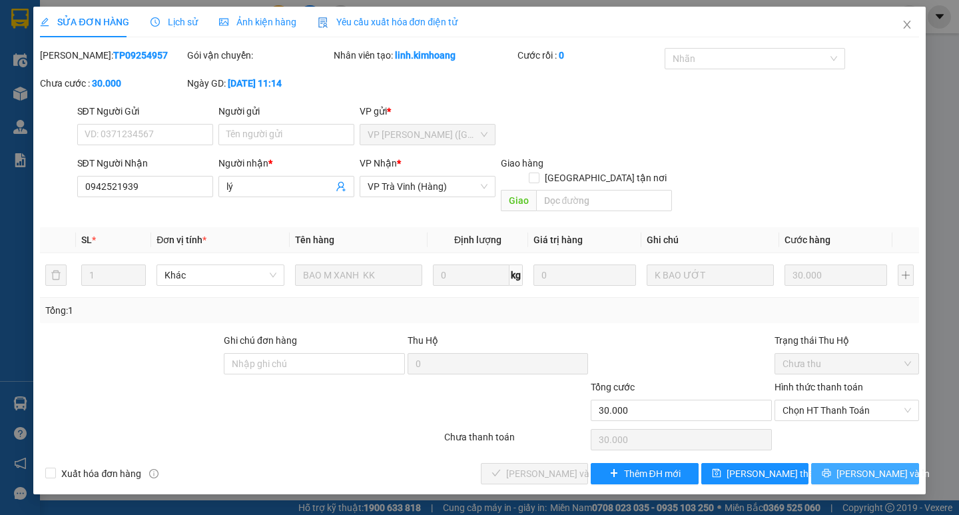
click at [843, 463] on button "[PERSON_NAME] và In" at bounding box center [864, 473] width 107 height 21
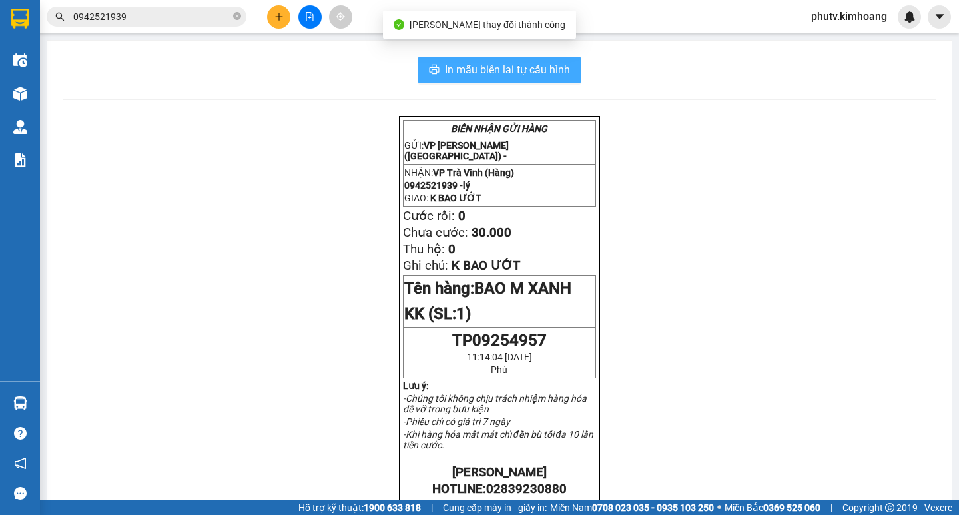
click at [517, 65] on span "In mẫu biên lai tự cấu hình" at bounding box center [507, 69] width 125 height 17
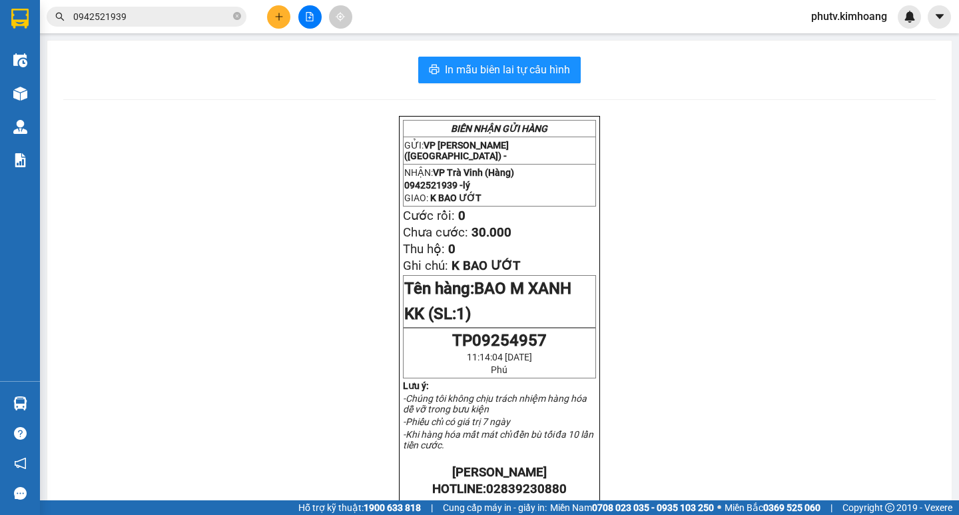
click at [152, 15] on input "0942521939" at bounding box center [151, 16] width 157 height 15
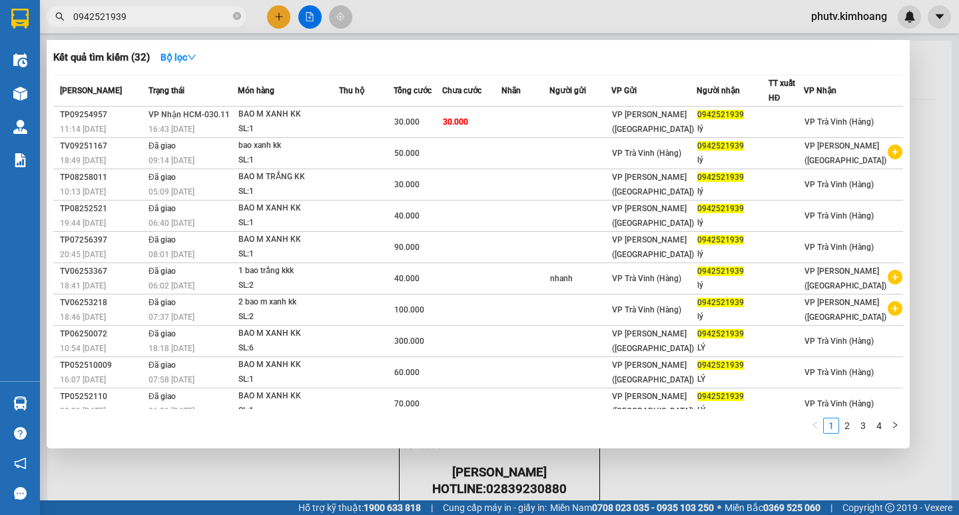
click at [152, 15] on input "0942521939" at bounding box center [151, 16] width 157 height 15
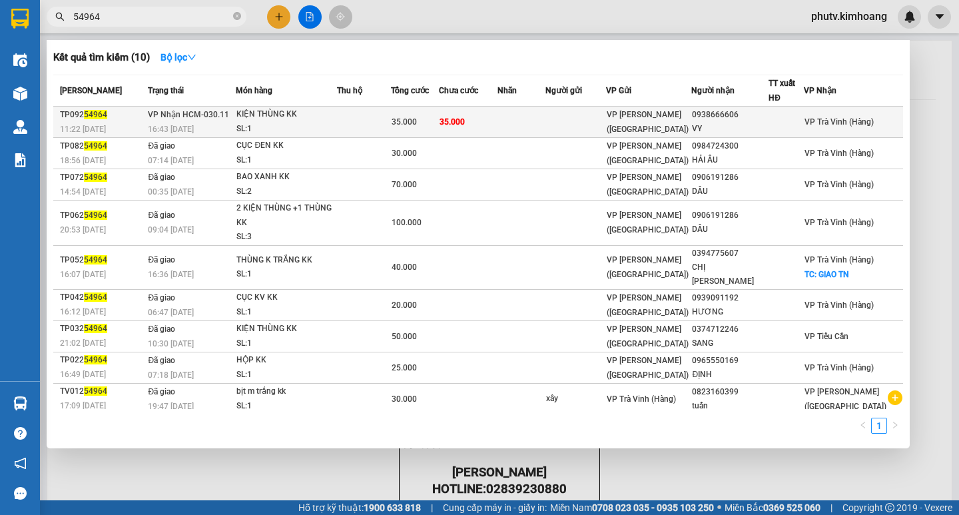
click at [433, 125] on div "35.000" at bounding box center [415, 122] width 47 height 15
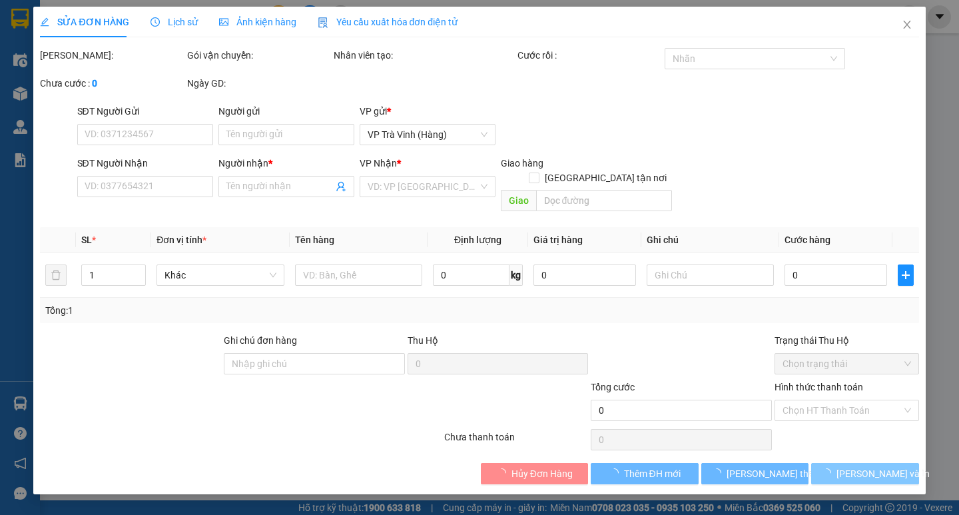
click at [850, 463] on button "[PERSON_NAME] và In" at bounding box center [864, 473] width 107 height 21
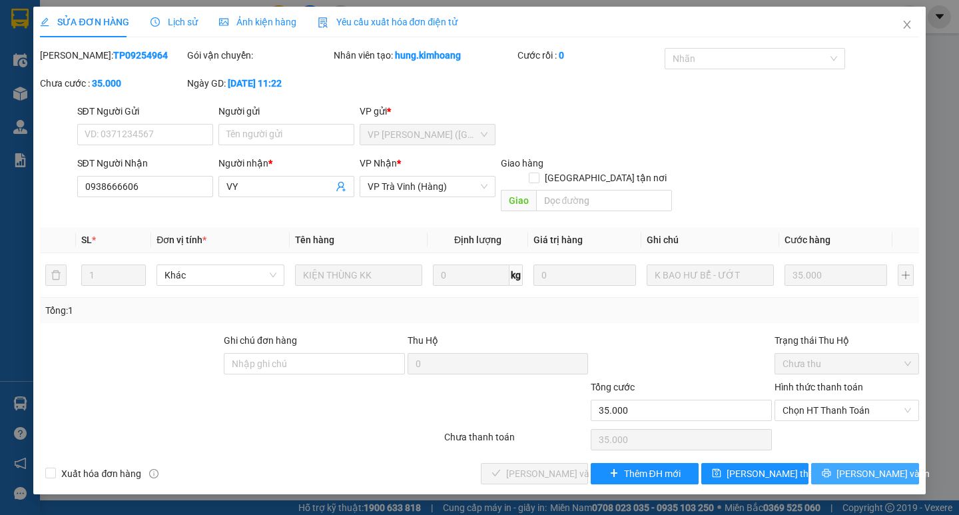
click at [848, 463] on button "[PERSON_NAME] và In" at bounding box center [864, 473] width 107 height 21
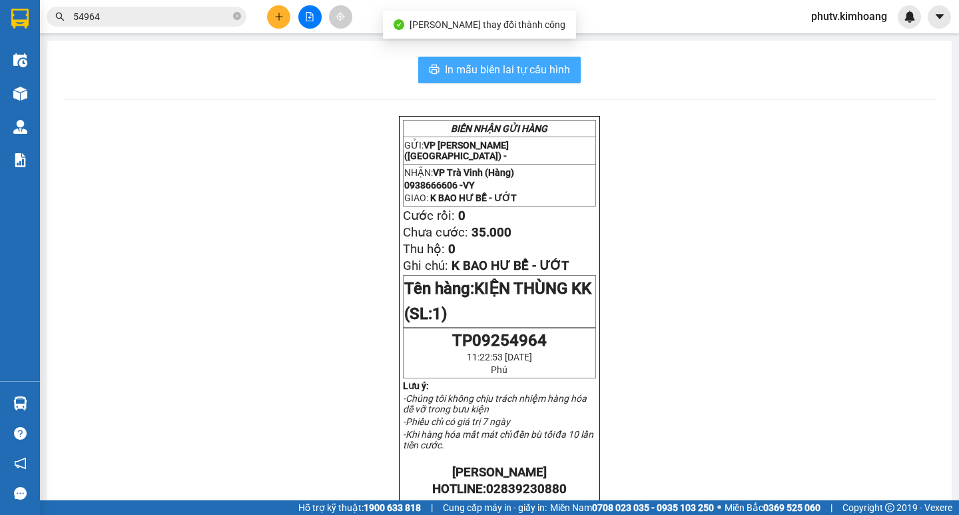
click at [479, 61] on button "In mẫu biên lai tự cấu hình" at bounding box center [499, 70] width 162 height 27
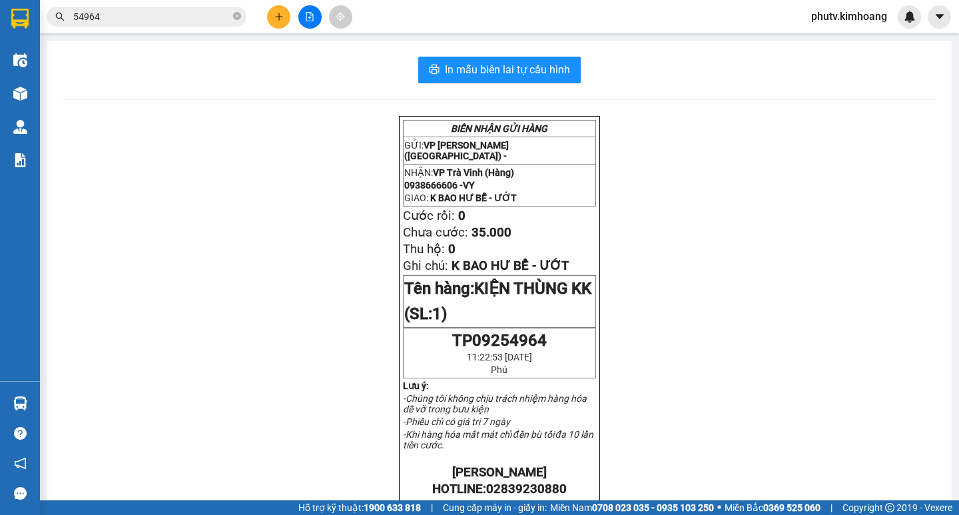
click at [272, 11] on button at bounding box center [278, 16] width 23 height 23
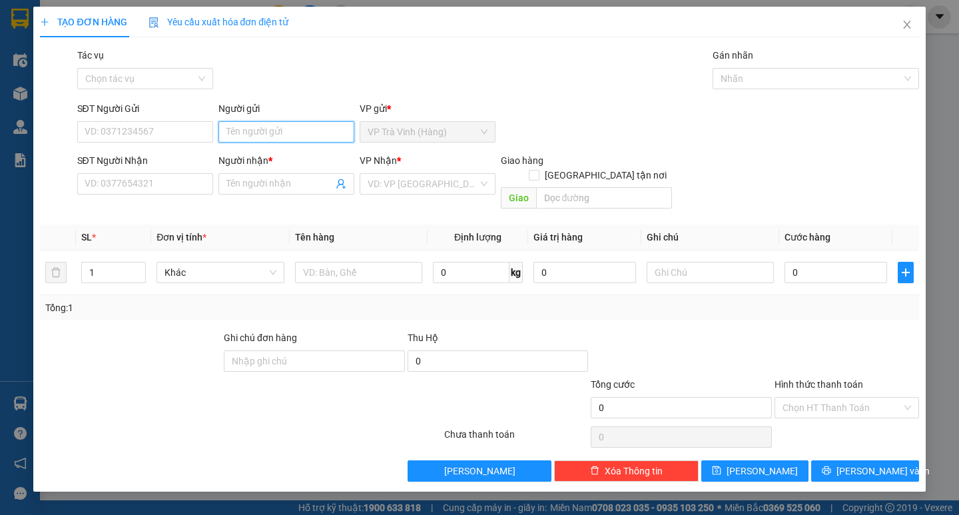
click at [299, 139] on input "Người gửi" at bounding box center [286, 131] width 136 height 21
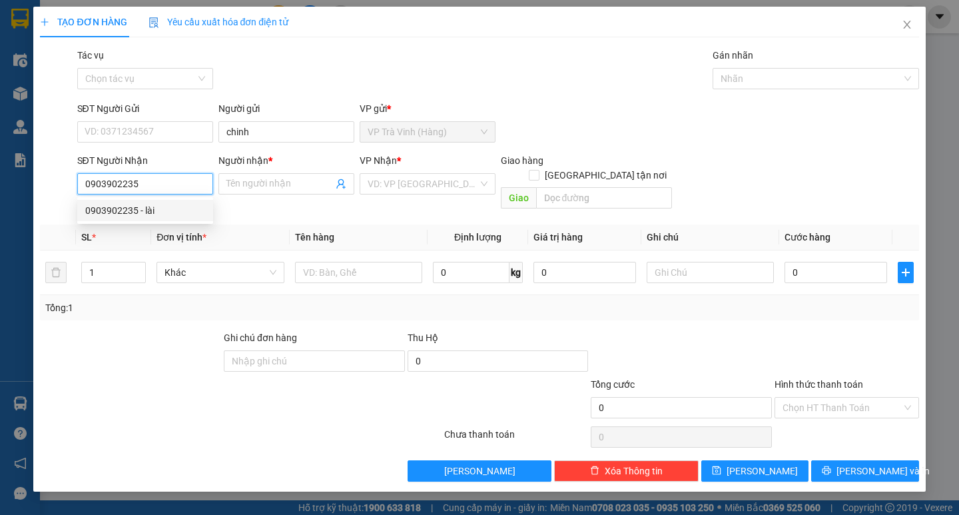
click at [154, 206] on div "0903902235 - lài" at bounding box center [145, 210] width 120 height 15
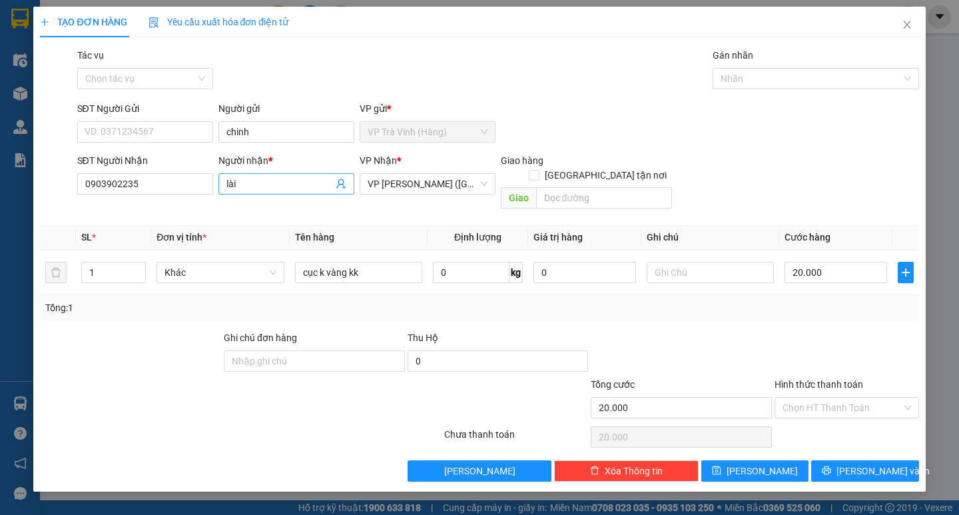
click at [237, 180] on input "lài" at bounding box center [279, 183] width 107 height 15
click at [237, 182] on input "lài" at bounding box center [279, 183] width 107 height 15
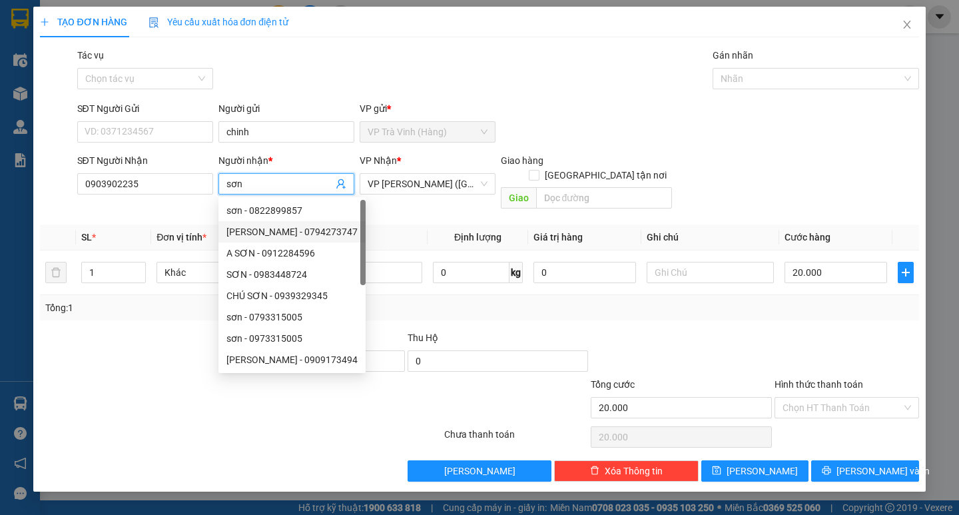
click at [503, 300] on div "Tổng: 1" at bounding box center [479, 307] width 868 height 15
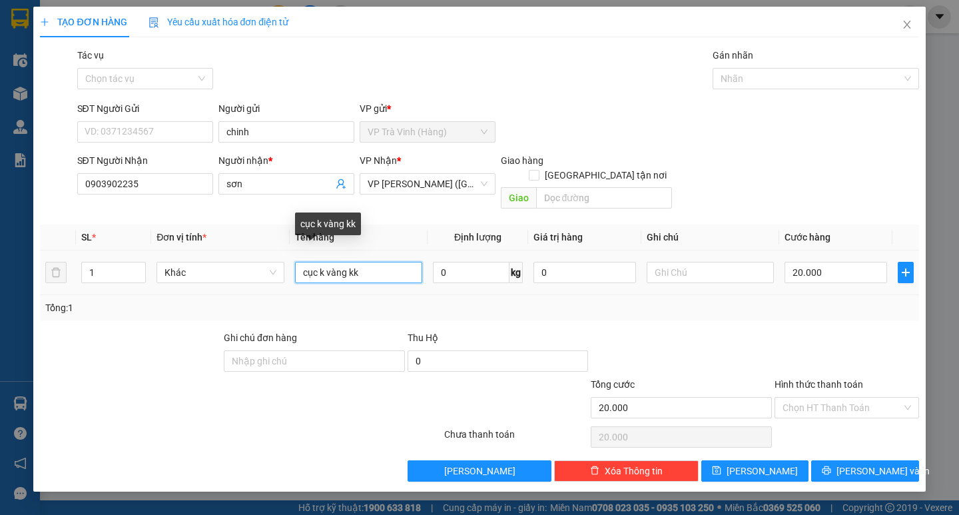
click at [296, 262] on input "cục k vàng kk" at bounding box center [358, 272] width 127 height 21
click at [314, 262] on input "cục k vàng kk" at bounding box center [358, 272] width 127 height 21
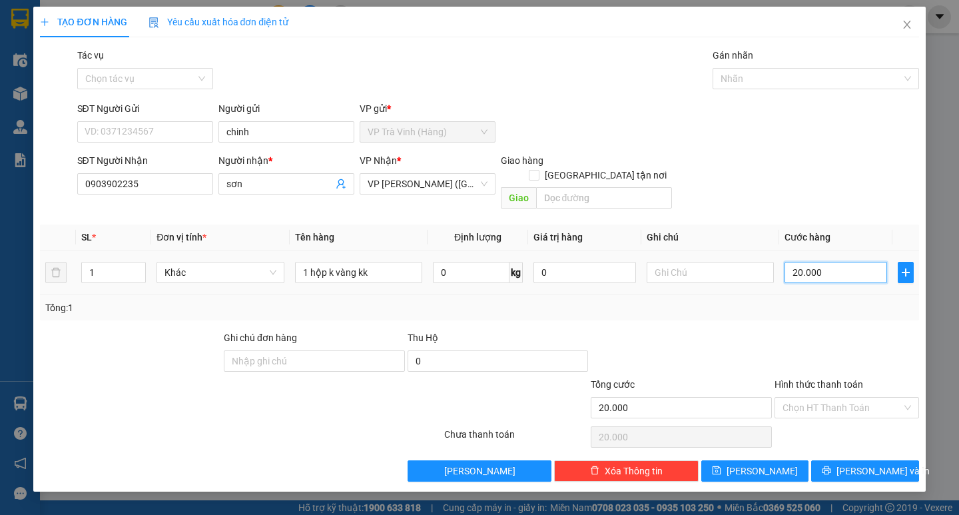
click at [827, 262] on input "20.000" at bounding box center [835, 272] width 103 height 21
click at [818, 305] on div "Tổng: 1" at bounding box center [479, 307] width 878 height 25
click at [833, 398] on input "Hình thức thanh toán" at bounding box center [841, 408] width 119 height 20
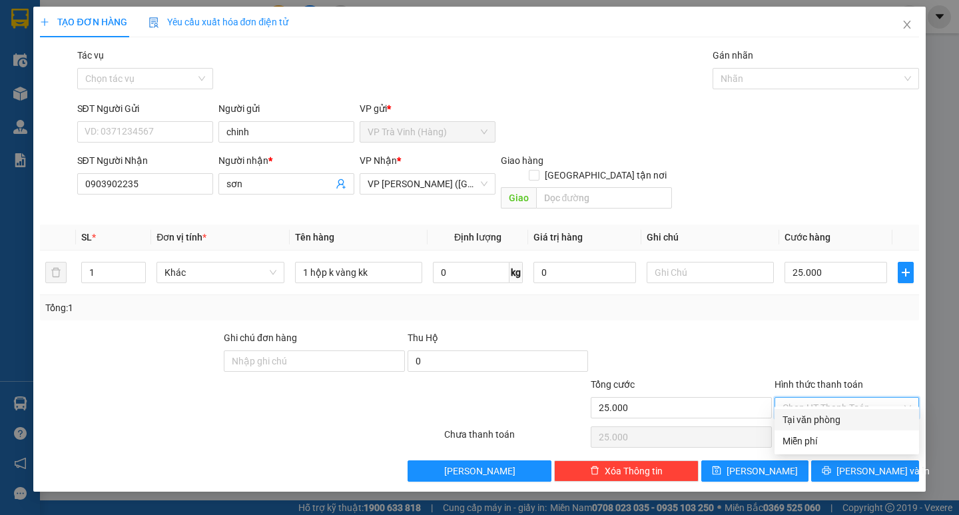
click at [828, 417] on div "Tại văn phòng" at bounding box center [846, 419] width 129 height 15
click at [830, 460] on button "[PERSON_NAME] và In" at bounding box center [864, 470] width 107 height 21
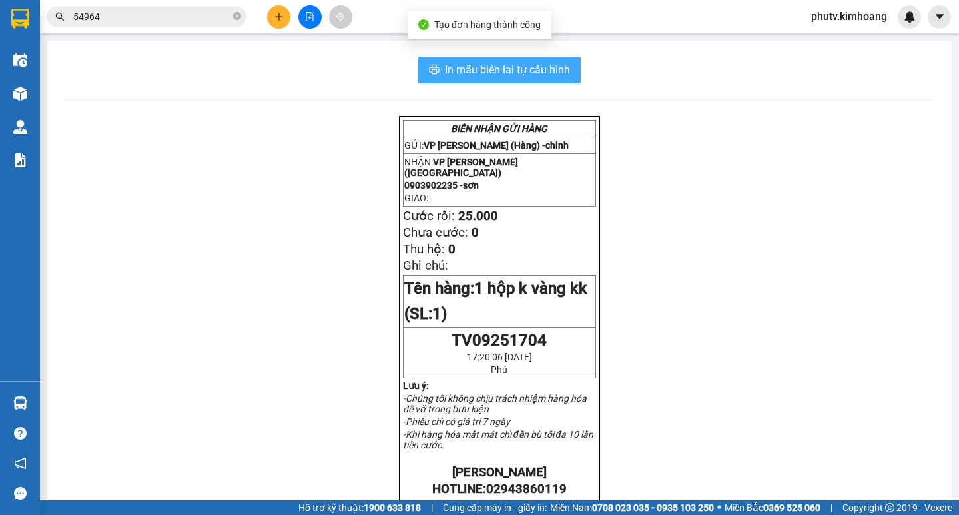
click at [516, 78] on span "In mẫu biên lai tự cấu hình" at bounding box center [507, 69] width 125 height 17
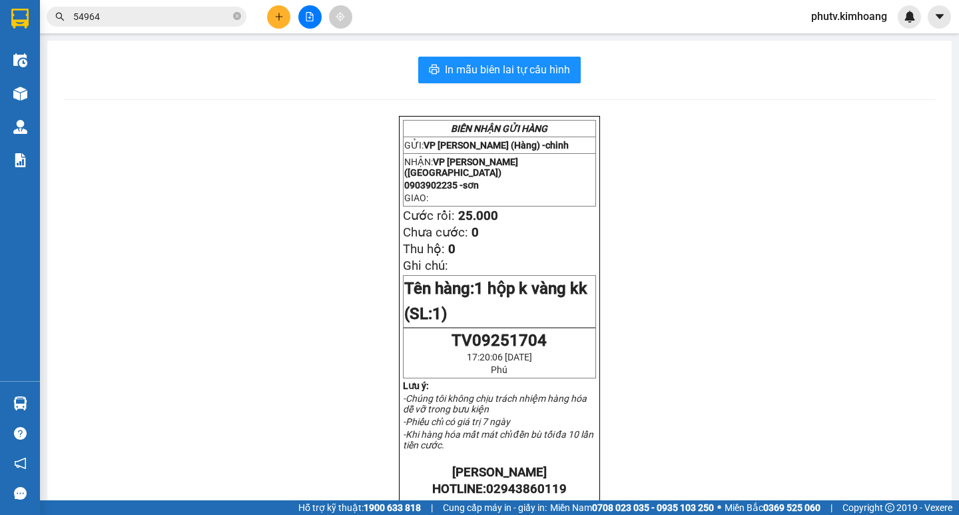
click at [131, 16] on input "54964" at bounding box center [151, 16] width 157 height 15
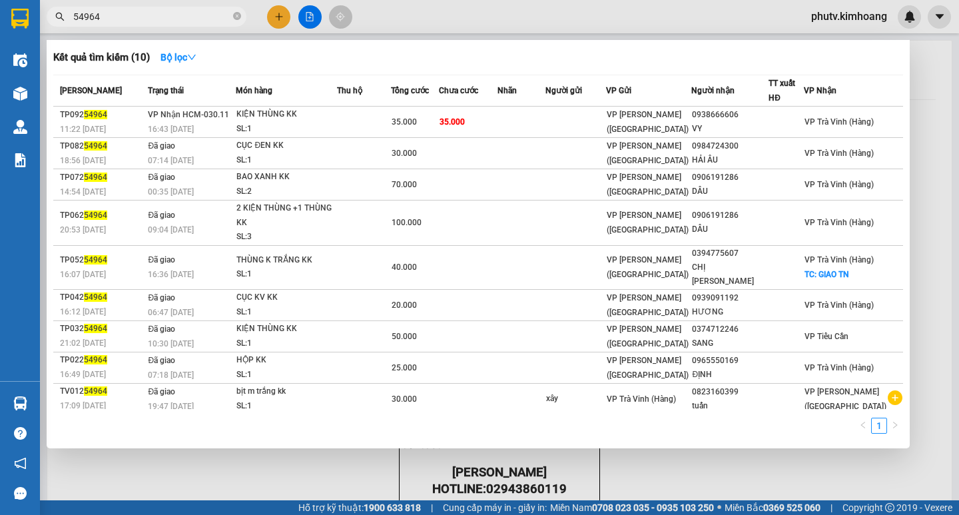
click at [131, 16] on input "54964" at bounding box center [151, 16] width 157 height 15
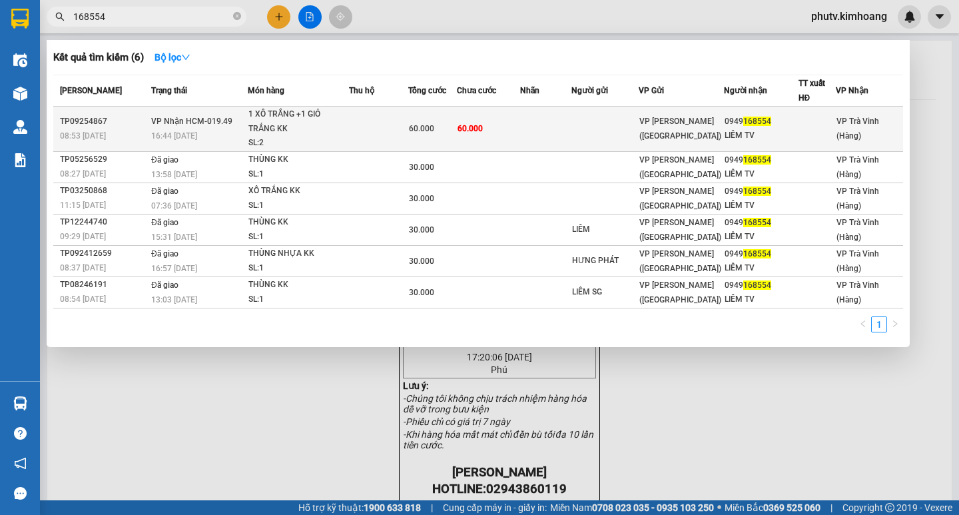
click at [452, 127] on div "60.000" at bounding box center [433, 128] width 48 height 15
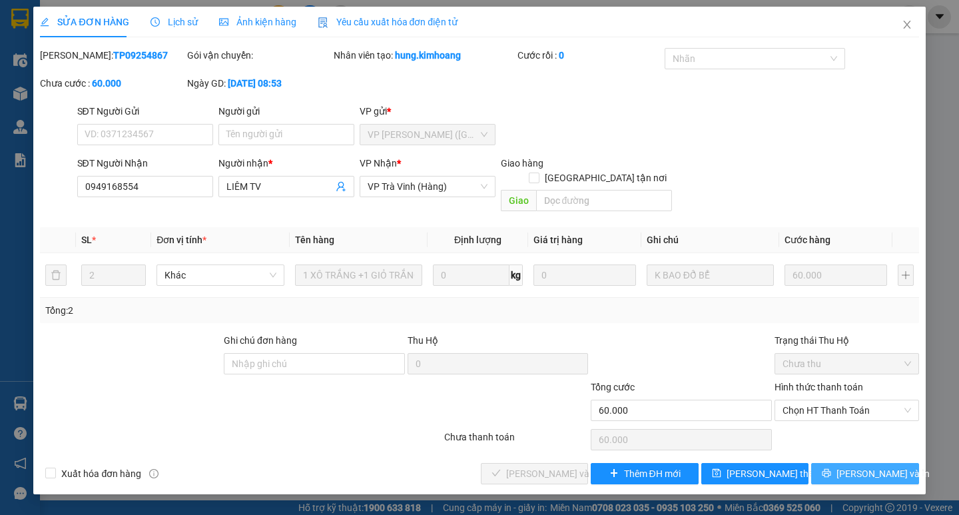
click at [854, 466] on span "[PERSON_NAME] và In" at bounding box center [882, 473] width 93 height 15
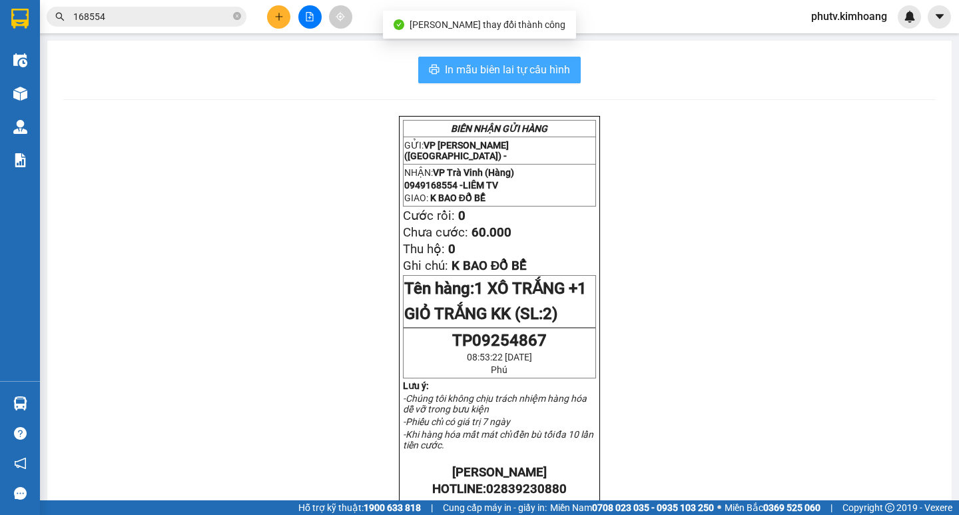
click at [536, 66] on span "In mẫu biên lai tự cấu hình" at bounding box center [507, 69] width 125 height 17
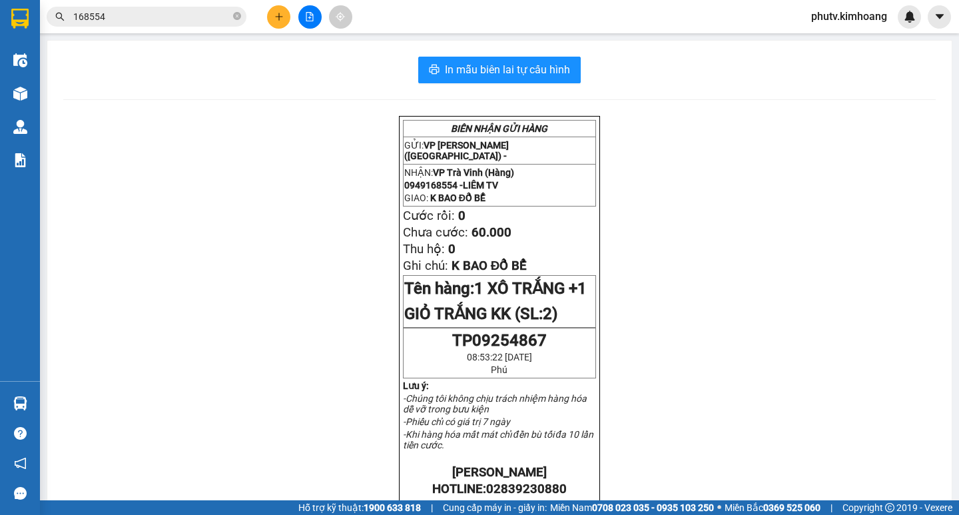
click at [276, 13] on icon "plus" at bounding box center [278, 16] width 9 height 9
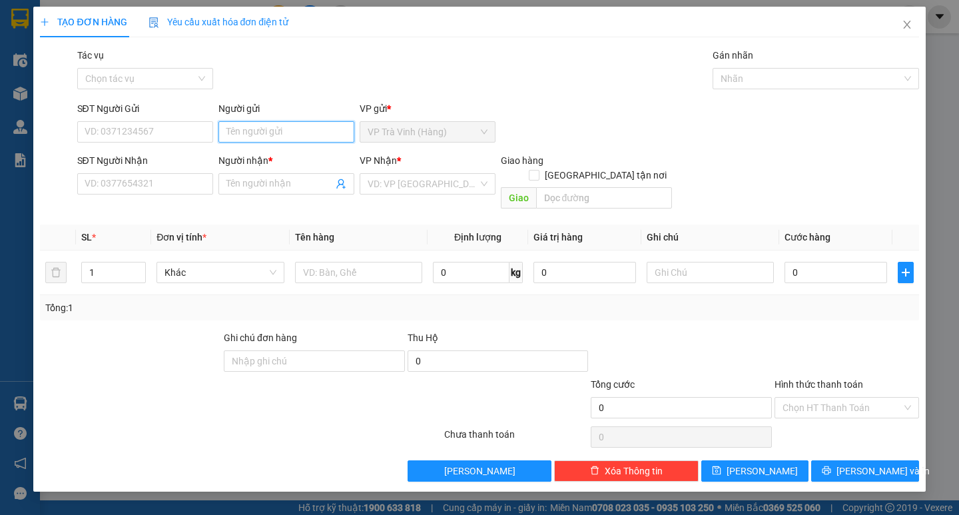
click at [284, 124] on input "Người gửi" at bounding box center [286, 131] width 136 height 21
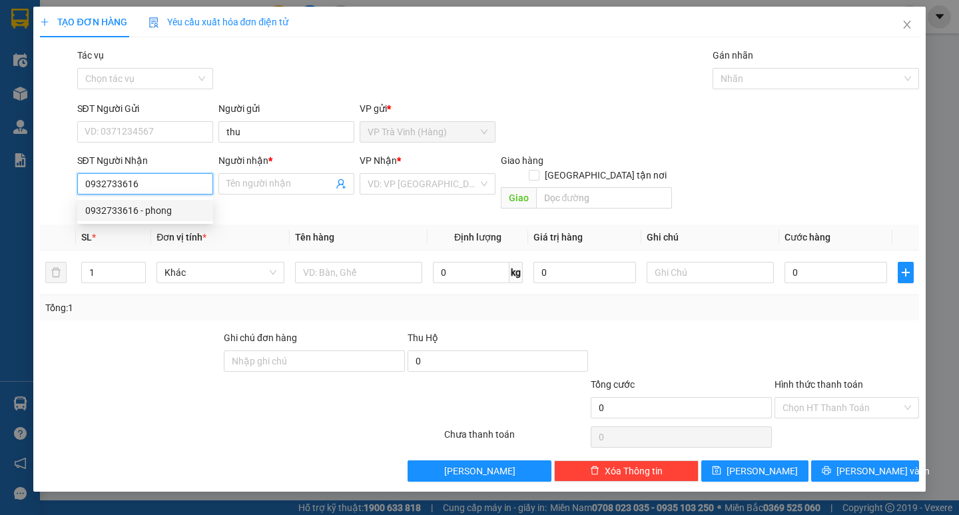
click at [157, 210] on div "0932733616 - phong" at bounding box center [145, 210] width 120 height 15
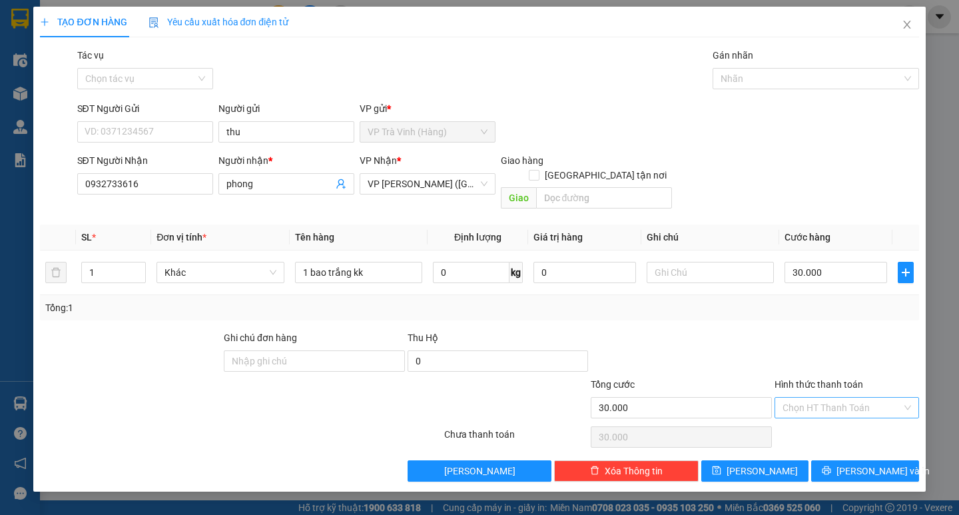
click at [850, 398] on input "Hình thức thanh toán" at bounding box center [841, 408] width 119 height 20
click at [852, 411] on div "Tại văn phòng" at bounding box center [846, 419] width 144 height 21
click at [843, 465] on button "[PERSON_NAME] và In" at bounding box center [864, 470] width 107 height 21
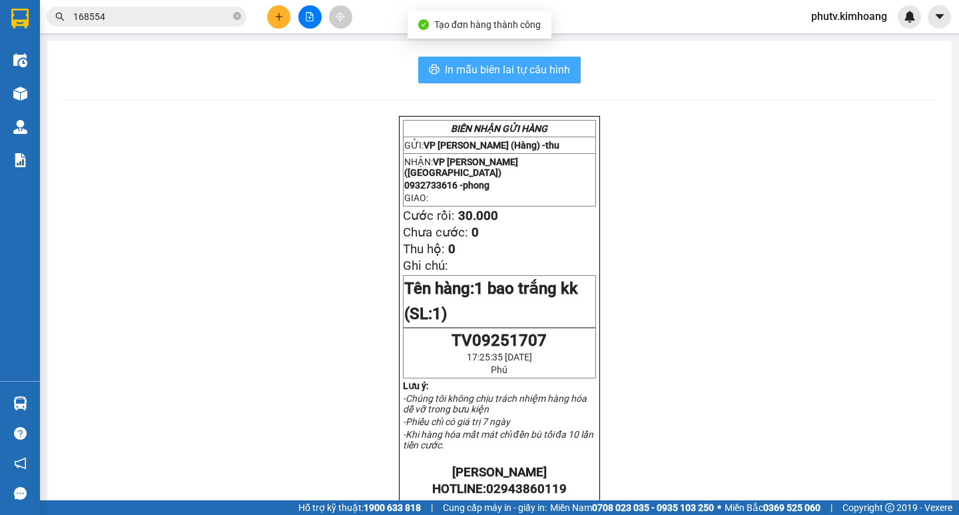
click at [471, 72] on span "In mẫu biên lai tự cấu hình" at bounding box center [507, 69] width 125 height 17
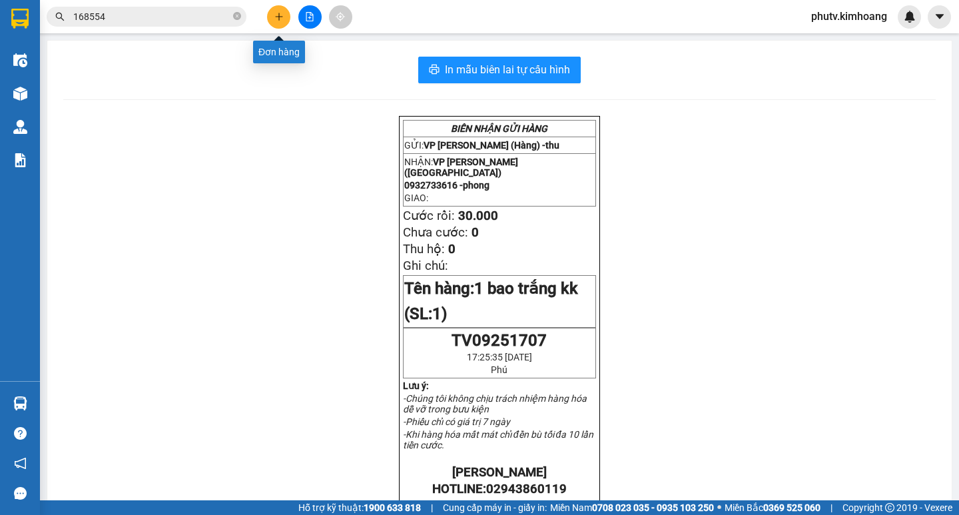
click at [284, 11] on button at bounding box center [278, 16] width 23 height 23
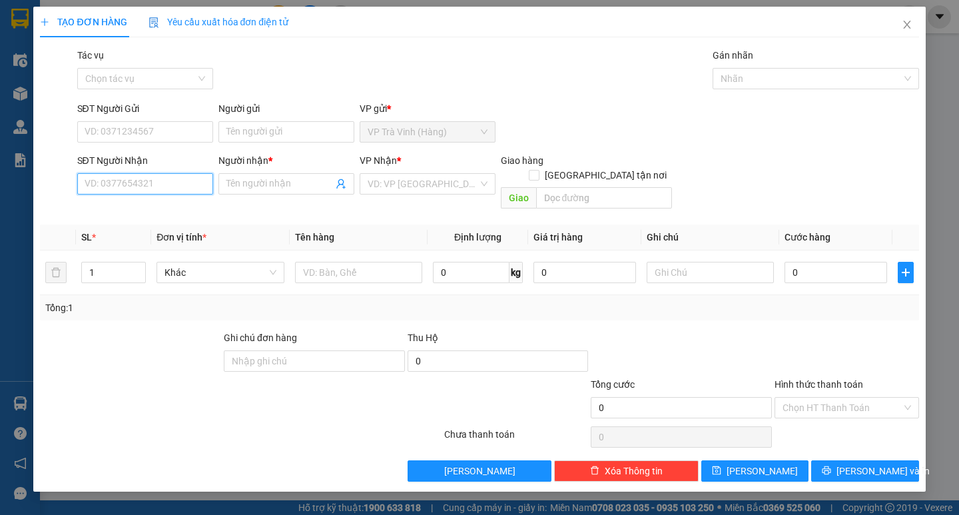
click at [193, 177] on input "SĐT Người Nhận" at bounding box center [145, 183] width 136 height 21
click at [140, 208] on div "0356623801 - hà my" at bounding box center [145, 210] width 120 height 15
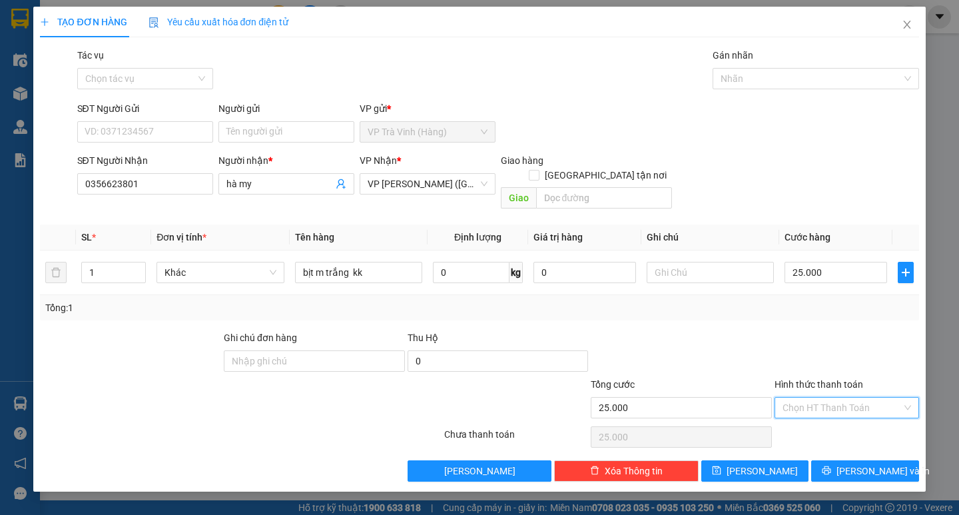
click at [831, 398] on input "Hình thức thanh toán" at bounding box center [841, 408] width 119 height 20
click at [830, 423] on div "Tại văn phòng" at bounding box center [846, 419] width 129 height 15
click at [831, 466] on icon "printer" at bounding box center [826, 470] width 9 height 9
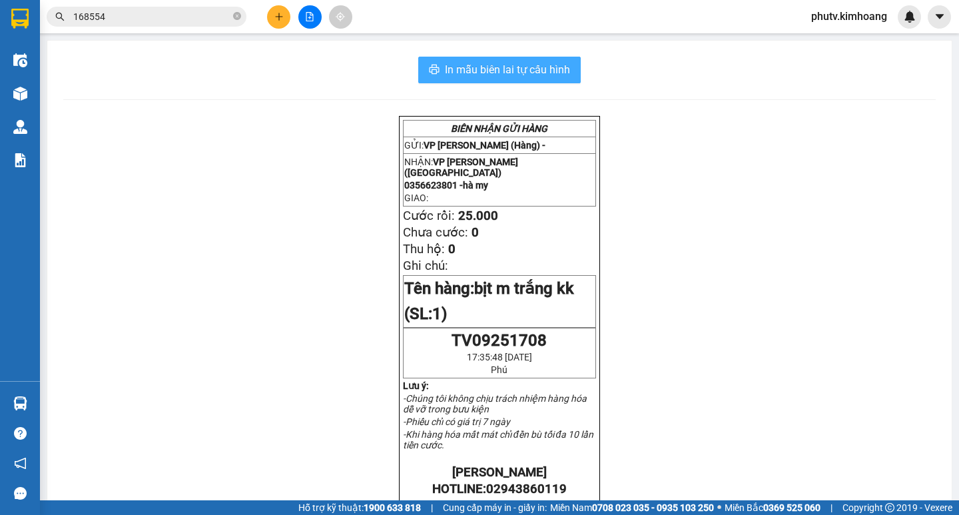
click at [539, 72] on span "In mẫu biên lai tự cấu hình" at bounding box center [507, 69] width 125 height 17
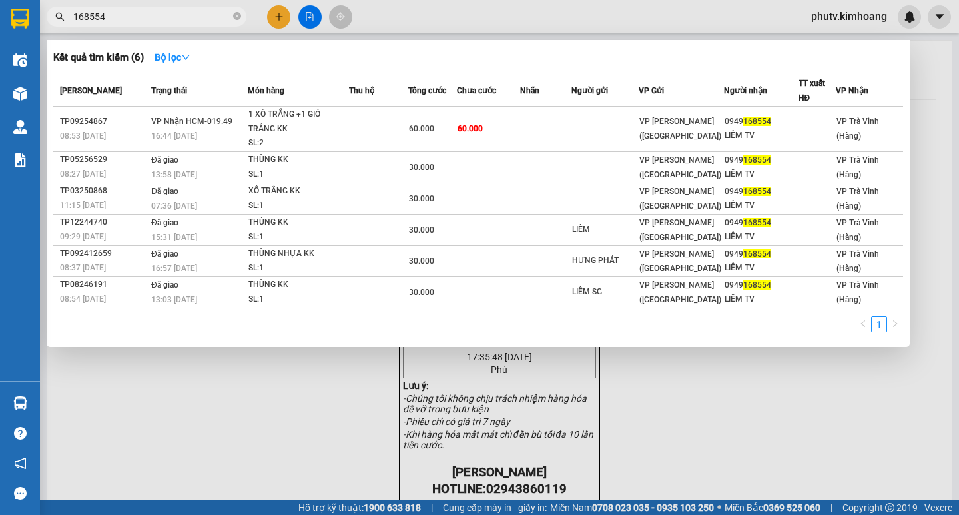
click at [142, 15] on input "168554" at bounding box center [151, 16] width 157 height 15
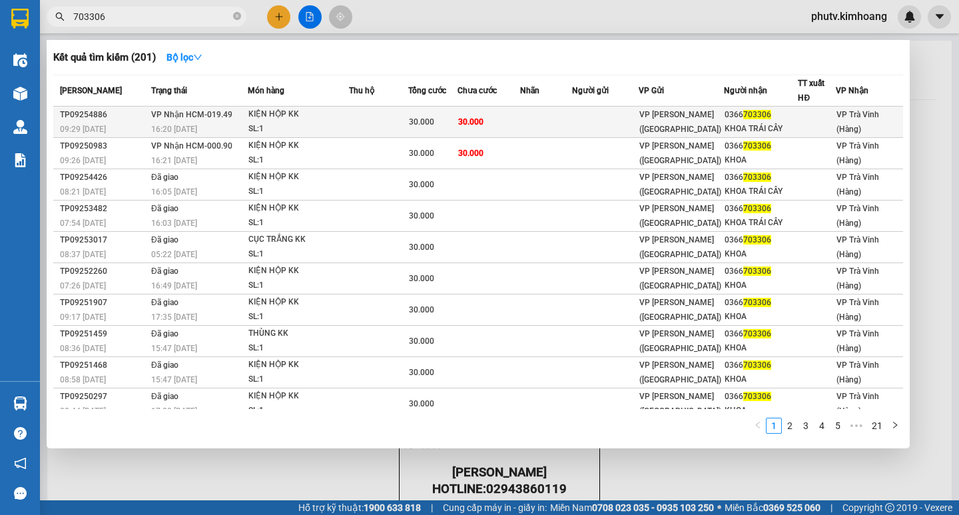
click at [516, 128] on td "30.000" at bounding box center [488, 122] width 63 height 31
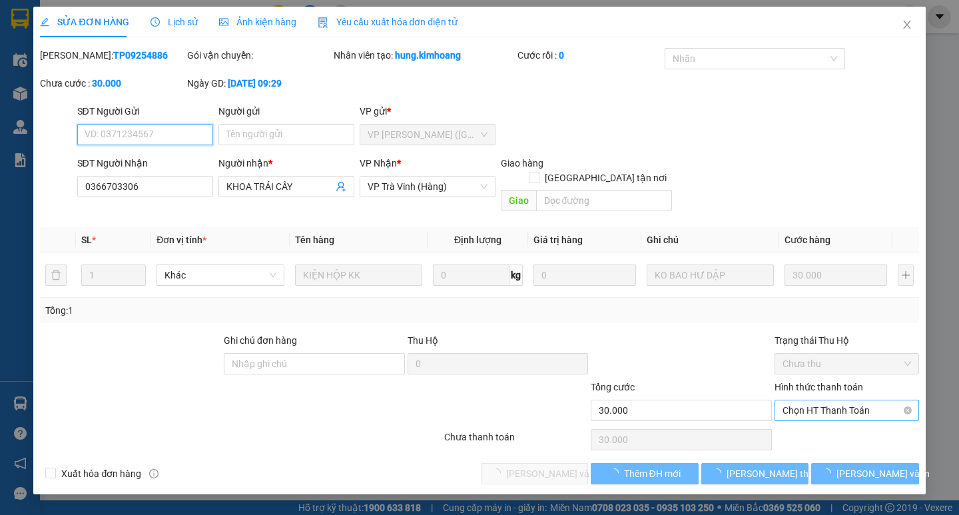
click at [828, 400] on span "Chọn HT Thanh Toán" at bounding box center [846, 410] width 129 height 20
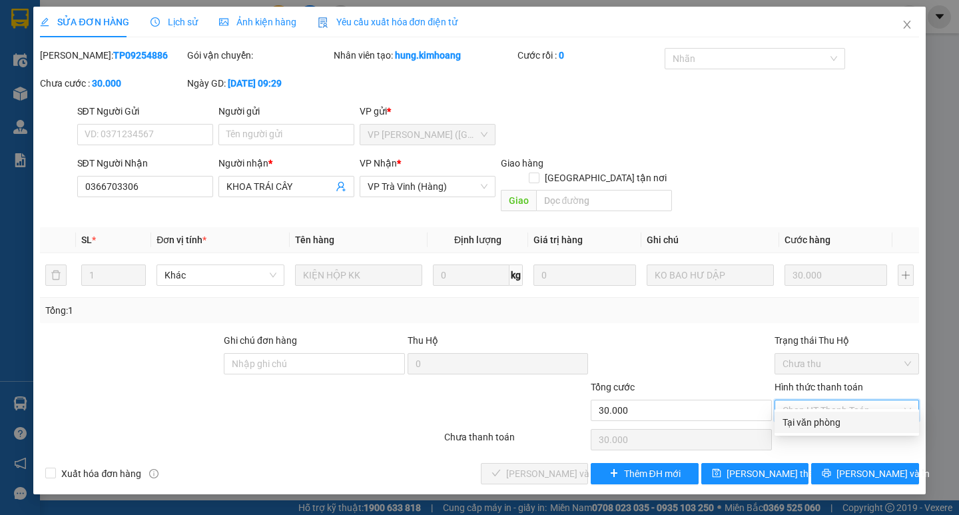
click at [832, 425] on div "Tại văn phòng" at bounding box center [846, 422] width 129 height 15
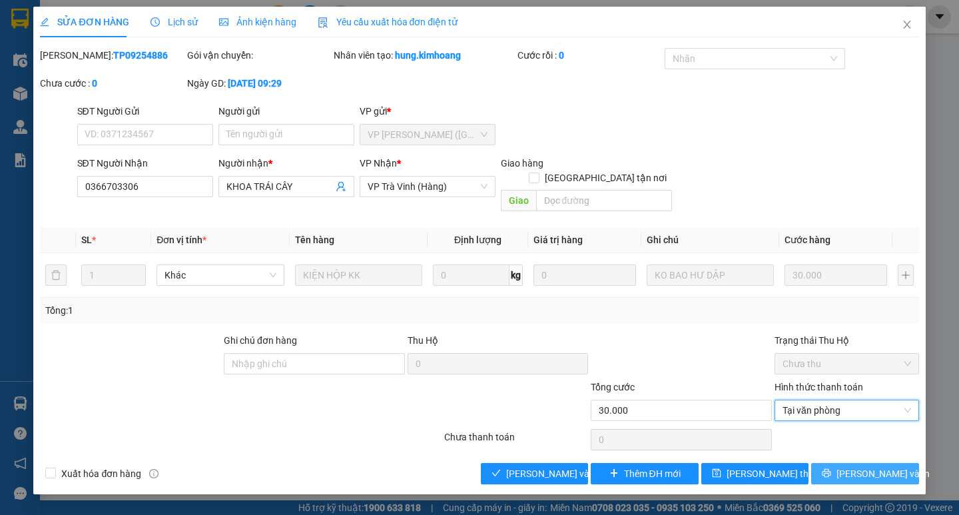
click at [831, 468] on icon "printer" at bounding box center [826, 472] width 9 height 9
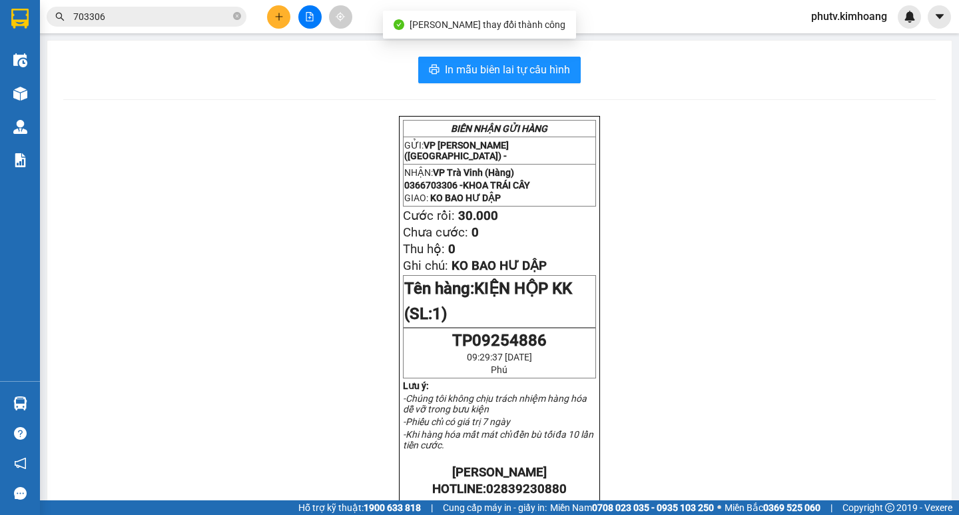
click at [177, 13] on input "703306" at bounding box center [151, 16] width 157 height 15
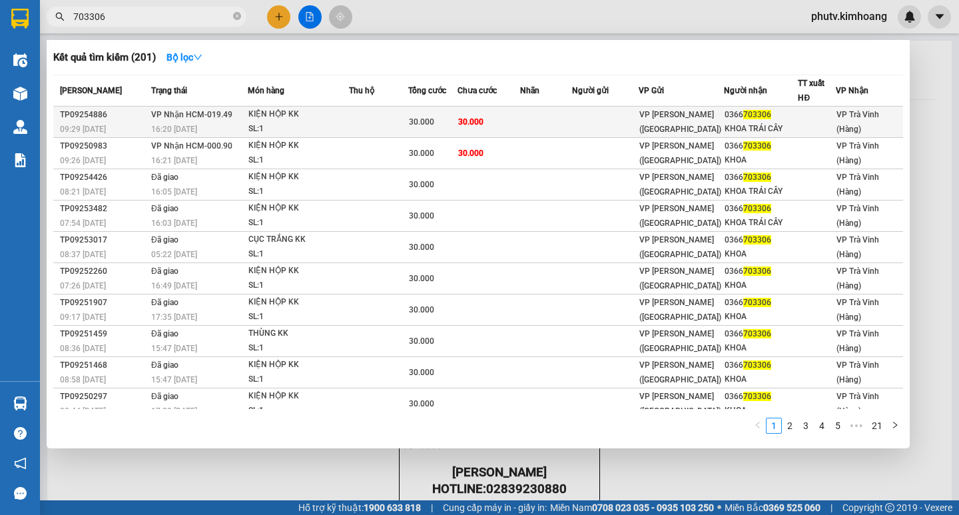
click at [419, 129] on td "30.000" at bounding box center [432, 122] width 49 height 31
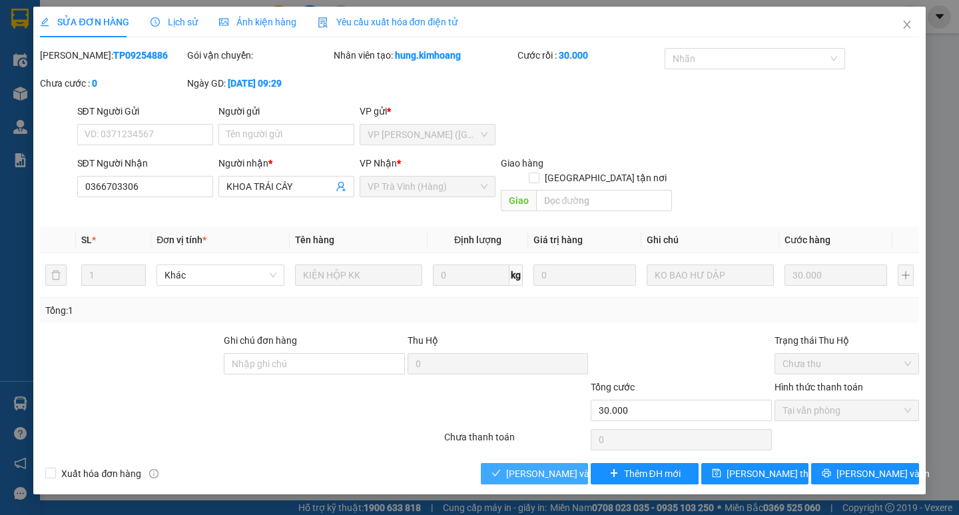
click at [549, 466] on span "[PERSON_NAME] và Giao hàng" at bounding box center [570, 473] width 128 height 15
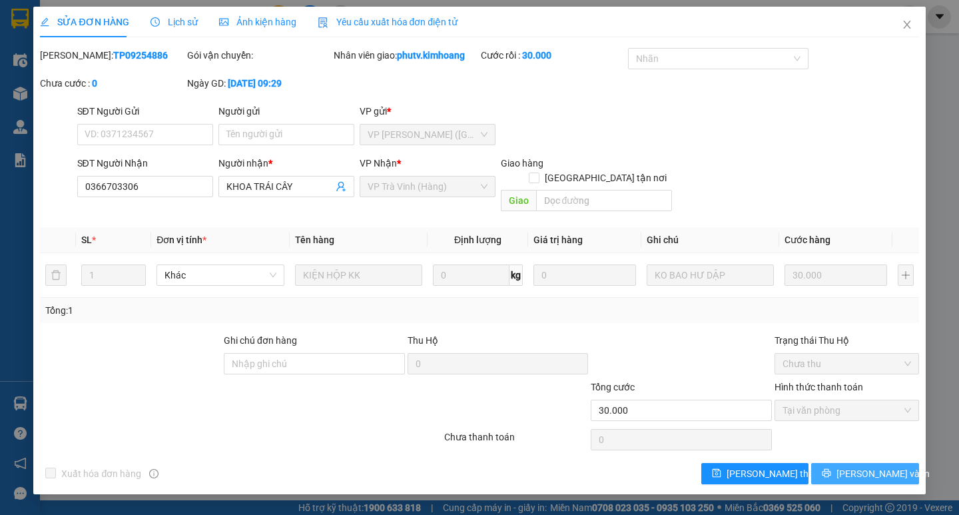
click at [866, 468] on button "[PERSON_NAME] và In" at bounding box center [864, 473] width 107 height 21
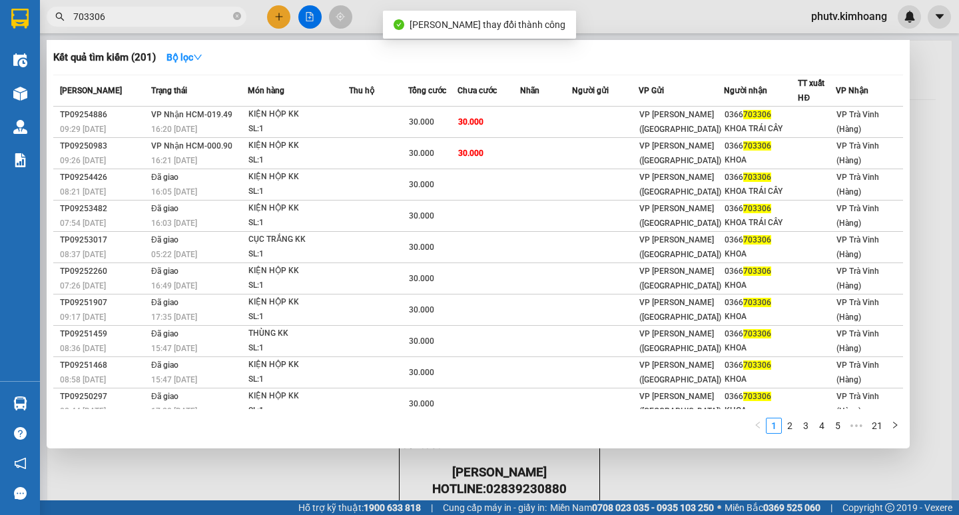
click at [179, 15] on input "703306" at bounding box center [151, 16] width 157 height 15
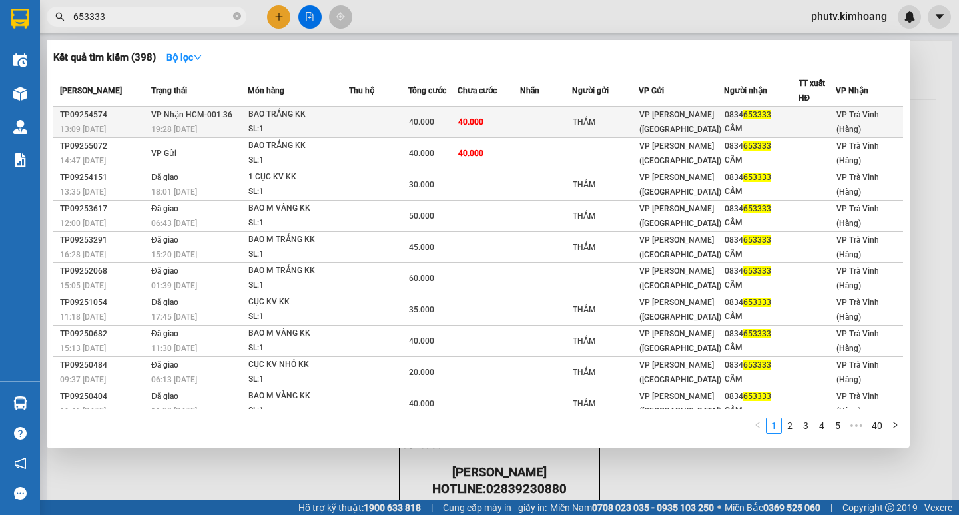
click at [459, 125] on span "40.000" at bounding box center [470, 121] width 25 height 9
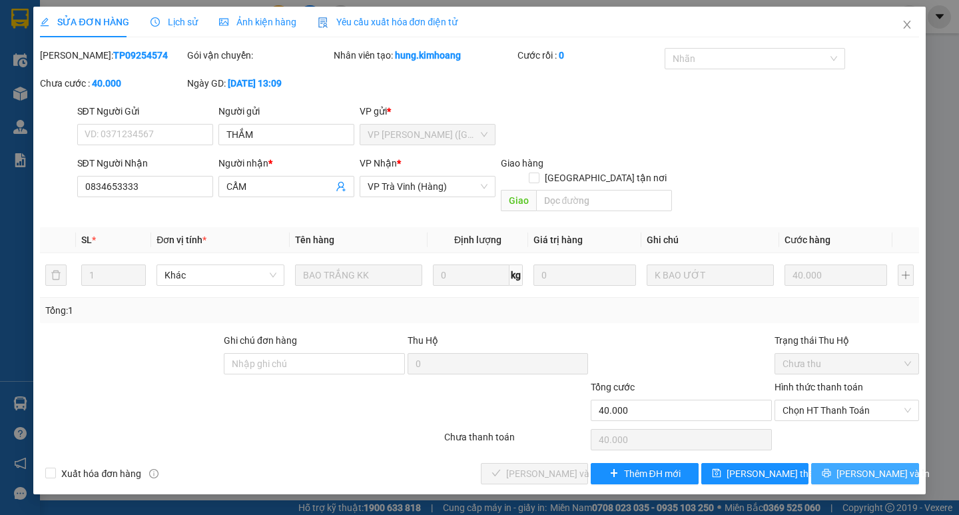
click at [853, 466] on span "[PERSON_NAME] và In" at bounding box center [882, 473] width 93 height 15
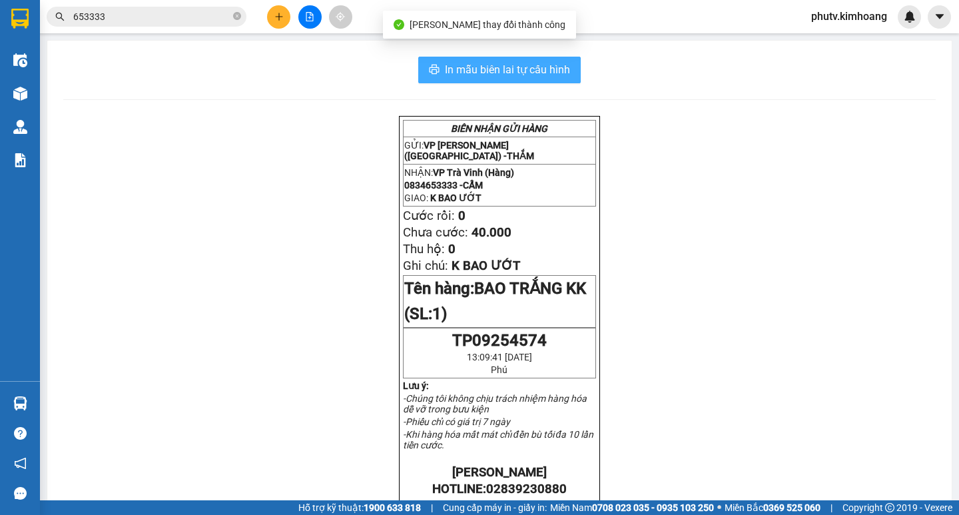
click at [485, 75] on span "In mẫu biên lai tự cấu hình" at bounding box center [507, 69] width 125 height 17
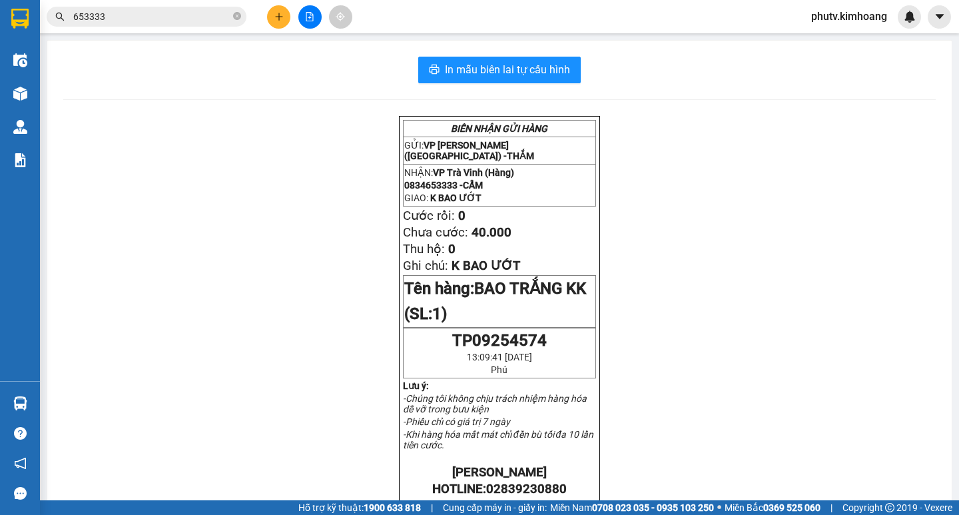
click at [120, 13] on input "653333" at bounding box center [151, 16] width 157 height 15
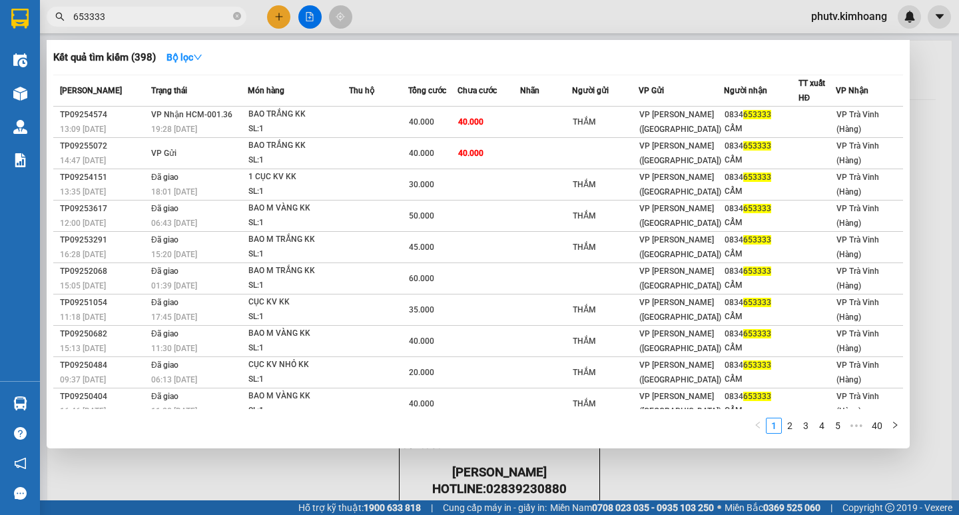
click at [120, 13] on input "653333" at bounding box center [151, 16] width 157 height 15
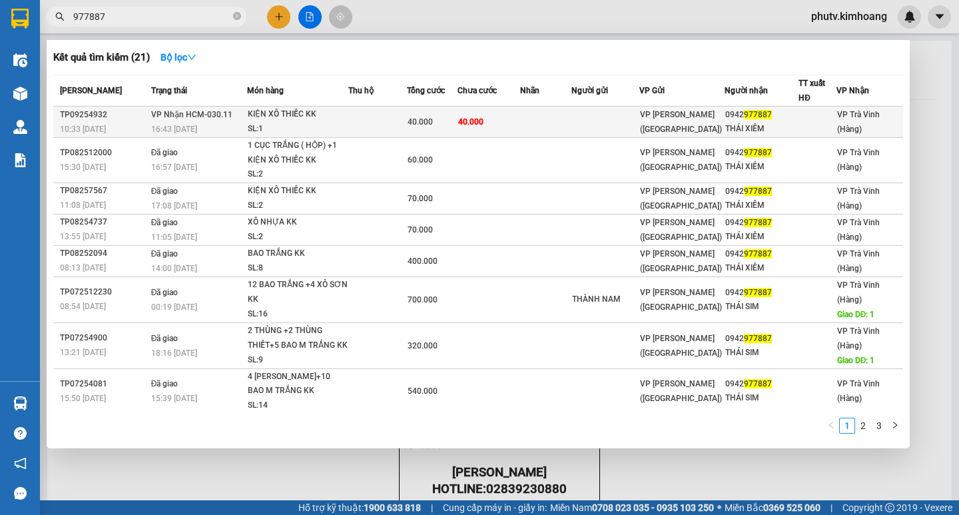
click at [337, 121] on span "KIỆN XÔ THIẾC KK SL: 1" at bounding box center [298, 121] width 100 height 29
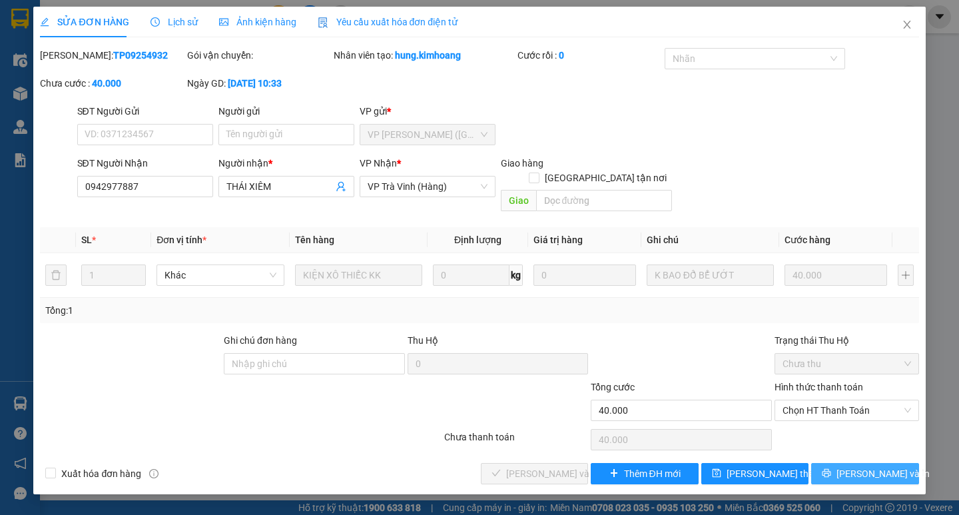
click at [840, 468] on button "[PERSON_NAME] và In" at bounding box center [864, 473] width 107 height 21
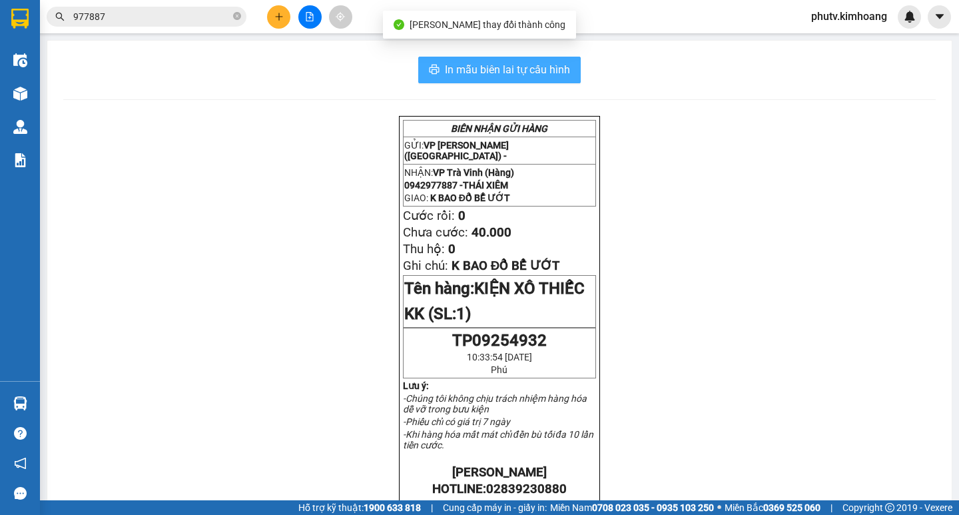
click at [505, 65] on span "In mẫu biên lai tự cấu hình" at bounding box center [507, 69] width 125 height 17
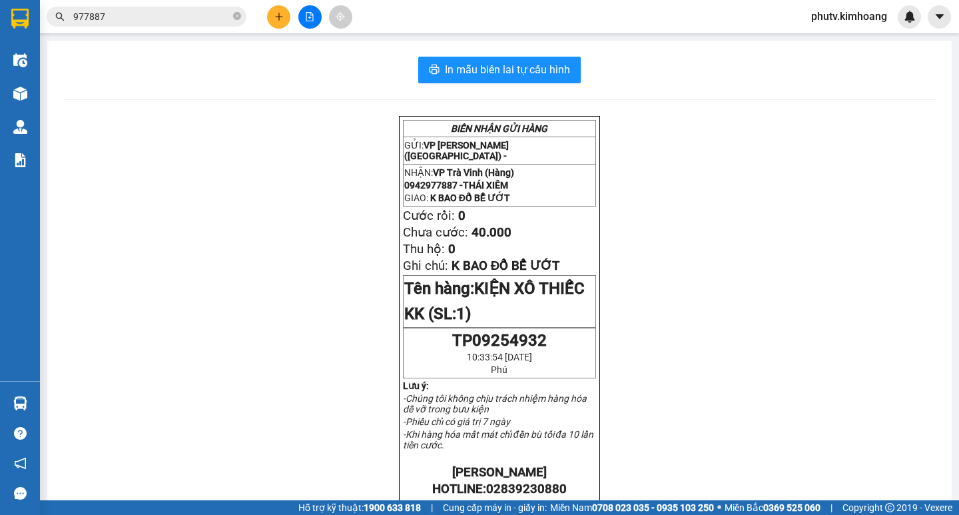
click at [276, 20] on icon "plus" at bounding box center [278, 16] width 9 height 9
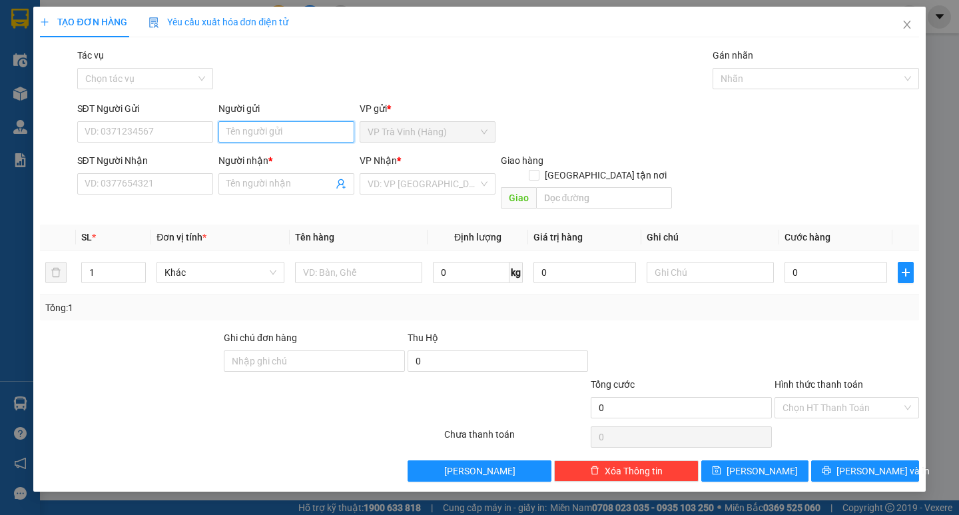
click at [270, 131] on input "Người gửi" at bounding box center [286, 131] width 136 height 21
click at [907, 25] on icon "close" at bounding box center [906, 25] width 7 height 8
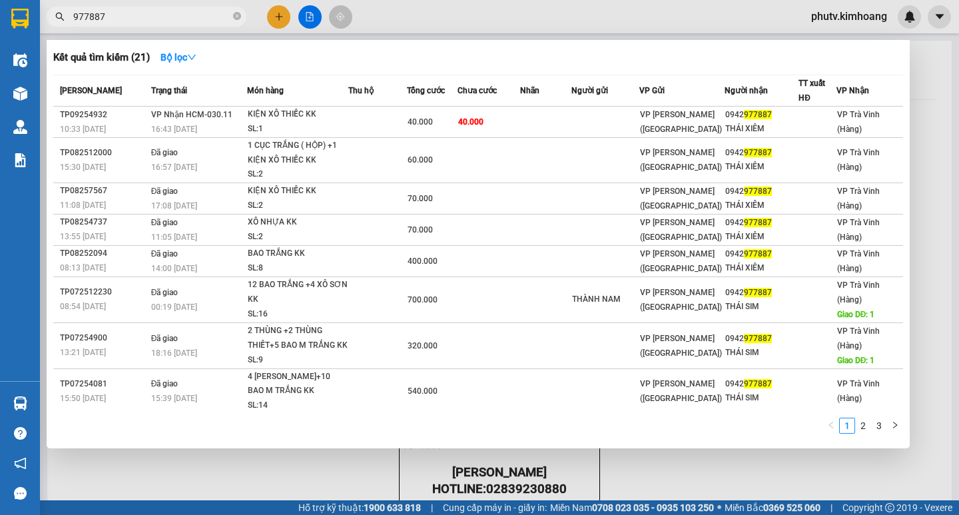
click at [148, 13] on input "977887" at bounding box center [151, 16] width 157 height 15
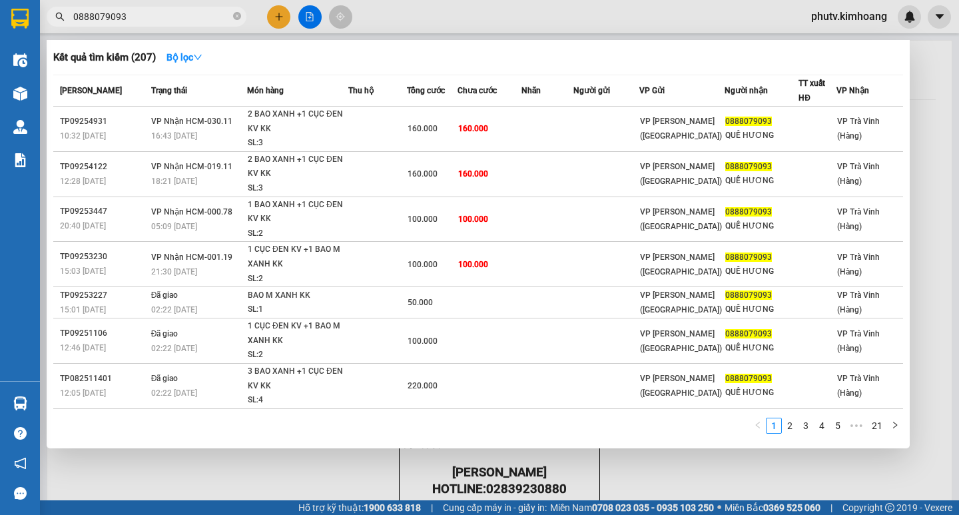
click at [276, 17] on div at bounding box center [479, 257] width 959 height 515
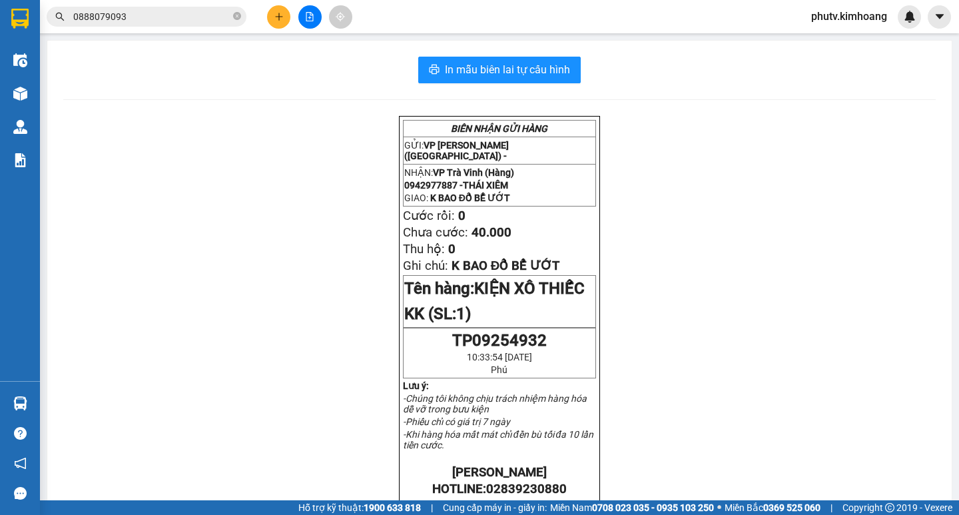
click at [284, 29] on div "Kết quả tìm kiếm ( 207 ) Bộ lọc Mã ĐH Trạng thái Món hàng Thu hộ Tổng cước Chưa…" at bounding box center [479, 16] width 959 height 33
click at [276, 12] on icon "plus" at bounding box center [278, 16] width 9 height 9
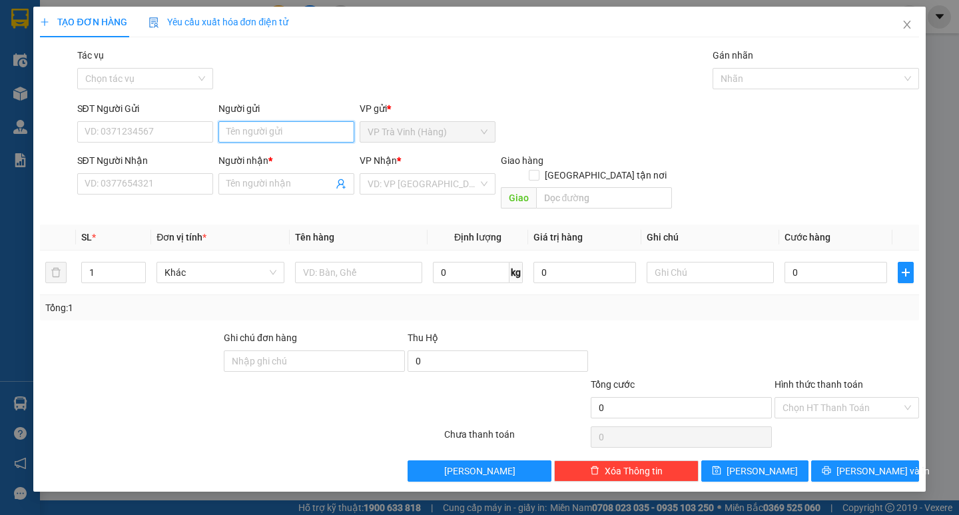
click at [297, 134] on input "Người gửi" at bounding box center [286, 131] width 136 height 21
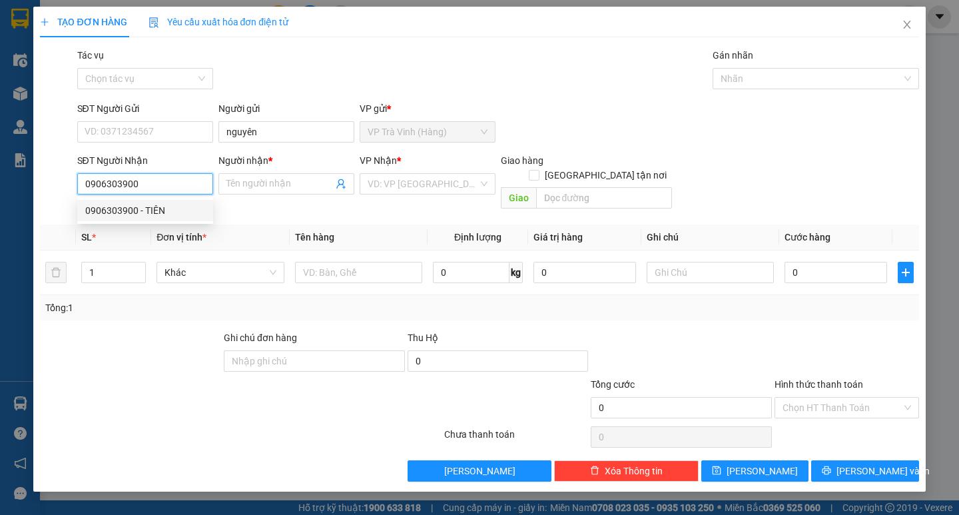
click at [146, 204] on div "0906303900 - TIÊN" at bounding box center [145, 210] width 120 height 15
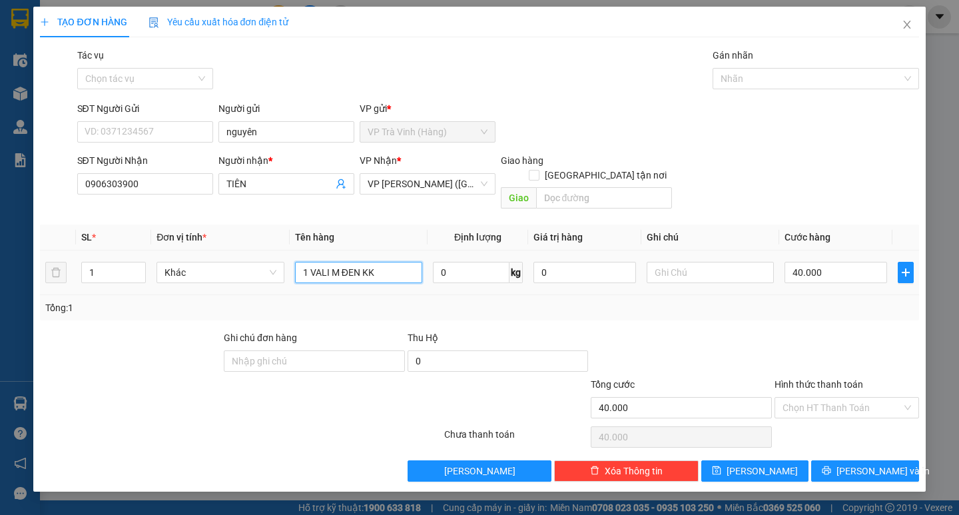
drag, startPoint x: 388, startPoint y: 257, endPoint x: 0, endPoint y: 252, distance: 388.2
click at [0, 254] on div "TẠO ĐƠN HÀNG Yêu cầu xuất hóa đơn điện tử Transit Pickup Surcharge Ids Transit …" at bounding box center [479, 257] width 959 height 515
click at [832, 263] on input "40.000" at bounding box center [835, 272] width 103 height 21
drag, startPoint x: 824, startPoint y: 311, endPoint x: 836, endPoint y: 343, distance: 34.1
click at [824, 312] on div "Transit Pickup Surcharge Ids Transit Deliver Surcharge Ids Transit Deliver Surc…" at bounding box center [479, 264] width 878 height 433
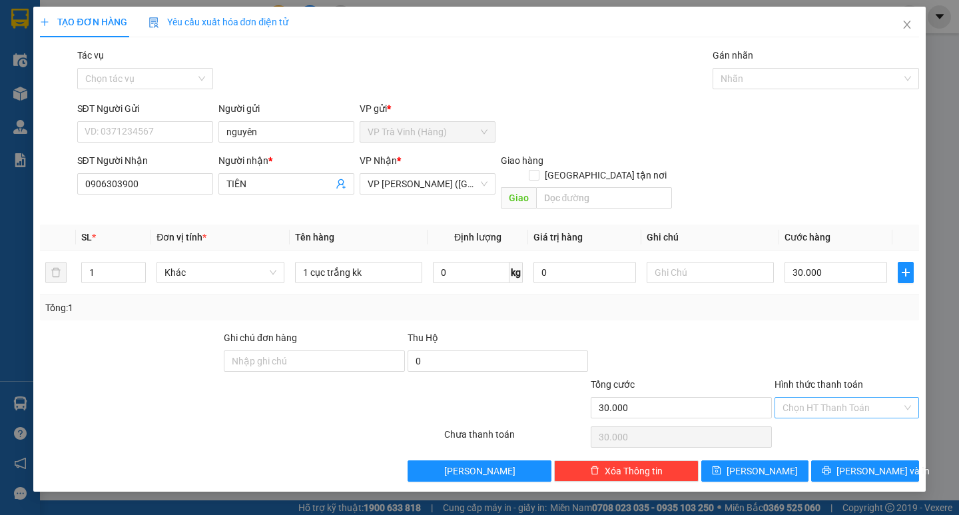
click at [838, 398] on input "Hình thức thanh toán" at bounding box center [841, 408] width 119 height 20
click at [845, 419] on div "Tại văn phòng" at bounding box center [846, 419] width 129 height 15
click at [831, 465] on icon "printer" at bounding box center [826, 469] width 9 height 9
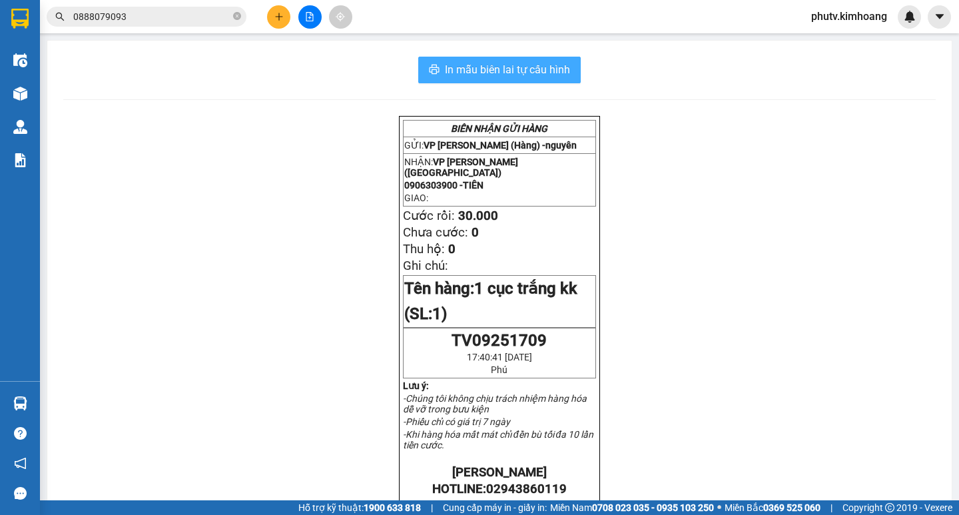
click at [451, 67] on span "In mẫu biên lai tự cấu hình" at bounding box center [507, 69] width 125 height 17
click at [278, 23] on button at bounding box center [278, 16] width 23 height 23
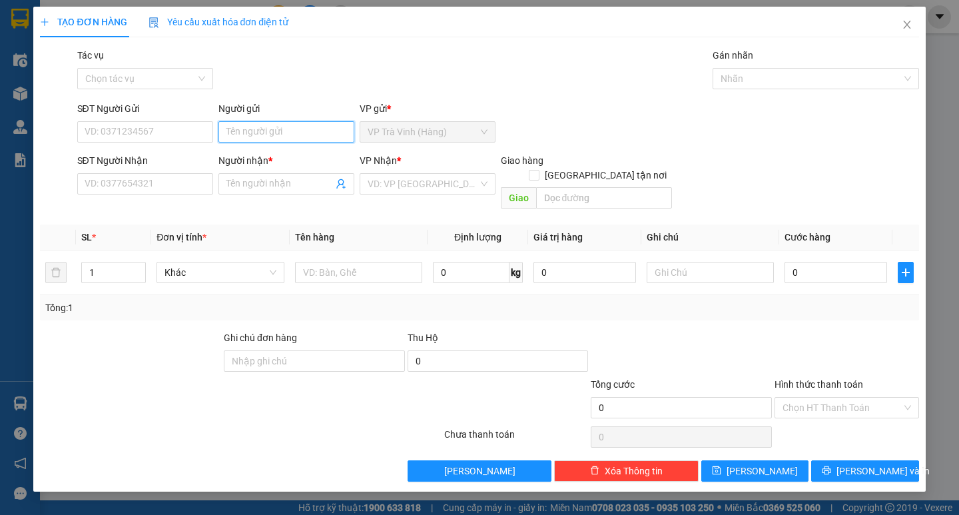
click at [316, 132] on input "Người gửi" at bounding box center [286, 131] width 136 height 21
click at [314, 133] on input "sơn" at bounding box center [286, 131] width 136 height 21
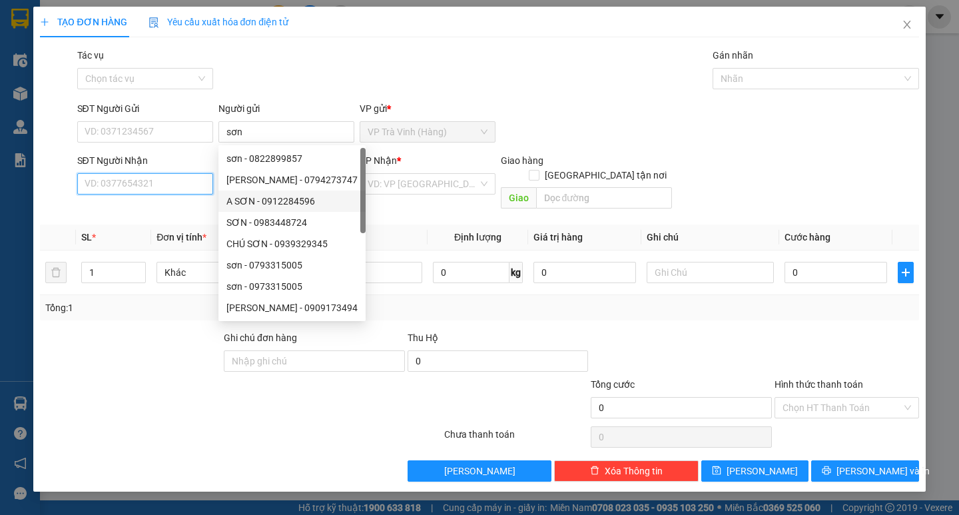
click at [161, 184] on input "SĐT Người Nhận" at bounding box center [145, 183] width 136 height 21
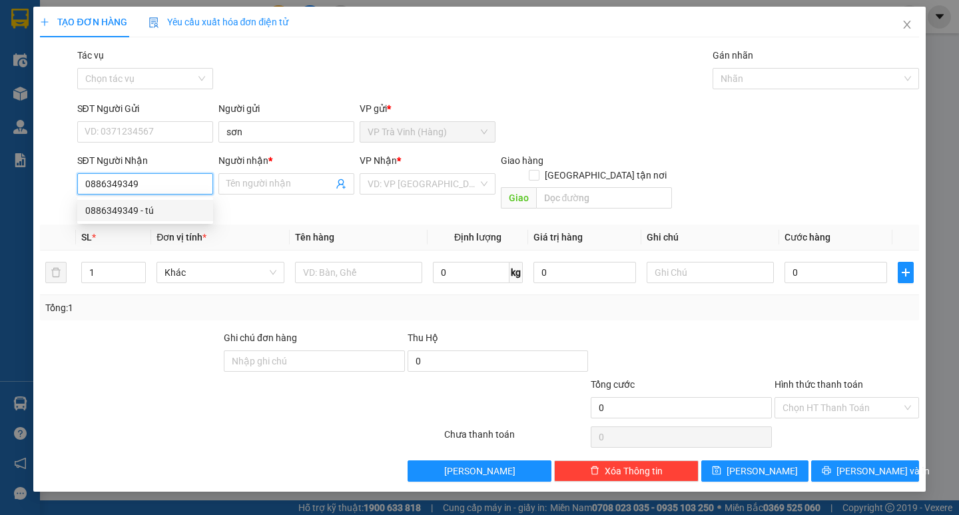
click at [152, 210] on div "0886349349 - tú" at bounding box center [145, 210] width 120 height 15
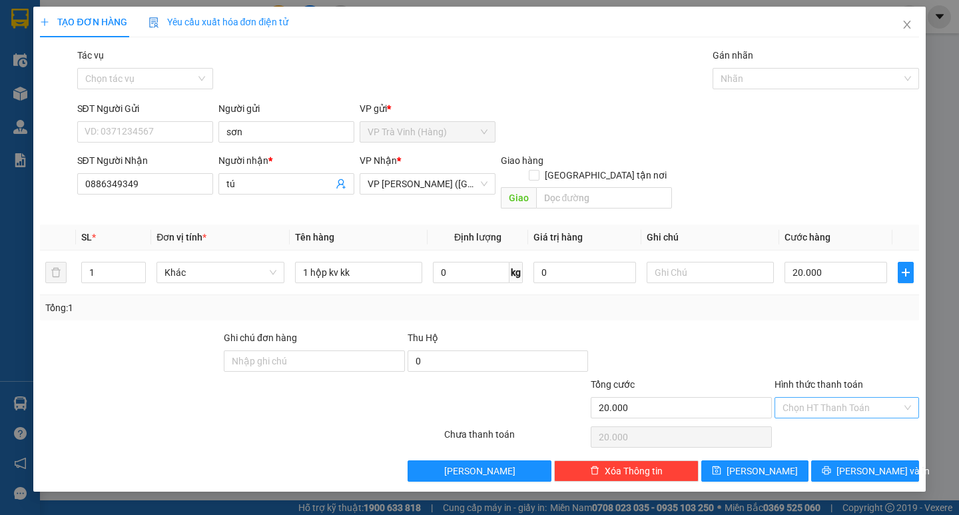
click at [841, 398] on input "Hình thức thanh toán" at bounding box center [841, 408] width 119 height 20
click at [841, 416] on div "Tại văn phòng" at bounding box center [846, 419] width 129 height 15
drag, startPoint x: 909, startPoint y: 394, endPoint x: 900, endPoint y: 401, distance: 11.9
click at [850, 460] on button "[PERSON_NAME] và In" at bounding box center [864, 470] width 107 height 21
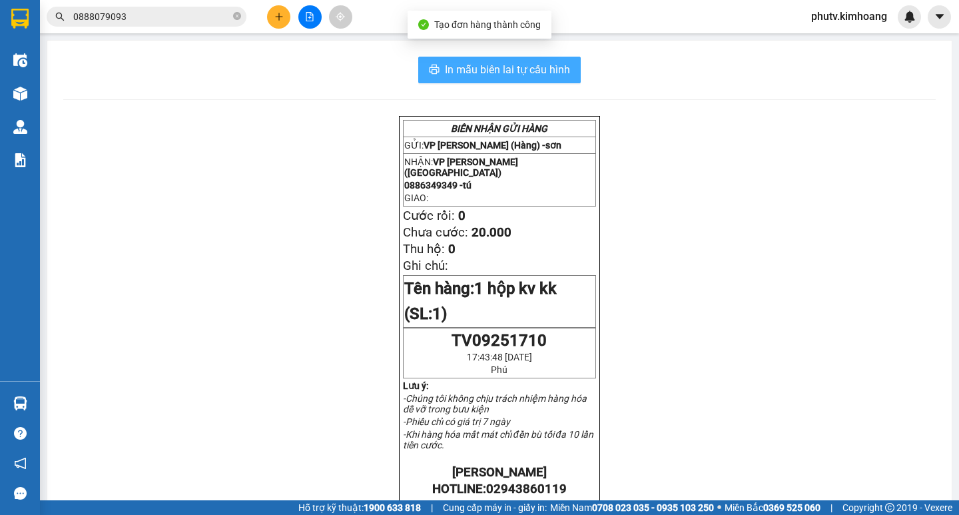
click at [499, 65] on span "In mẫu biên lai tự cấu hình" at bounding box center [507, 69] width 125 height 17
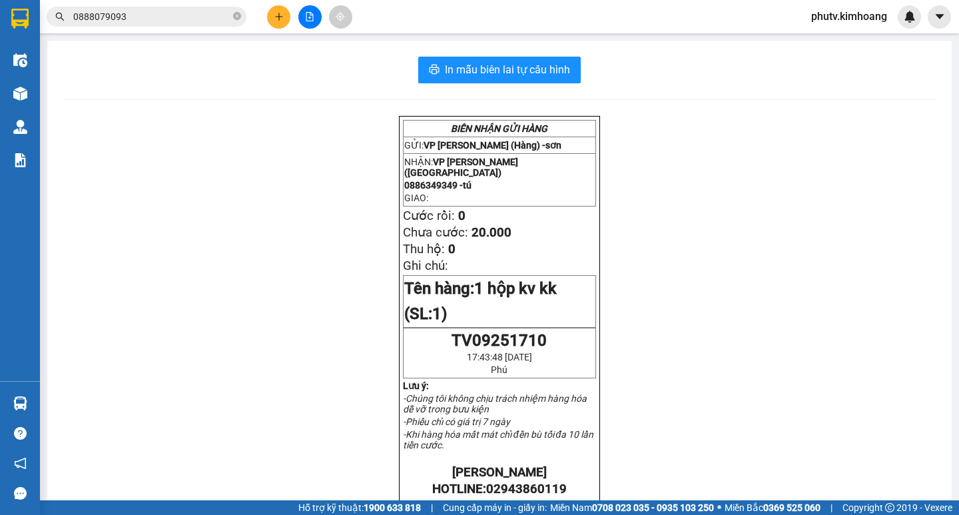
click at [140, 13] on input "0888079093" at bounding box center [151, 16] width 157 height 15
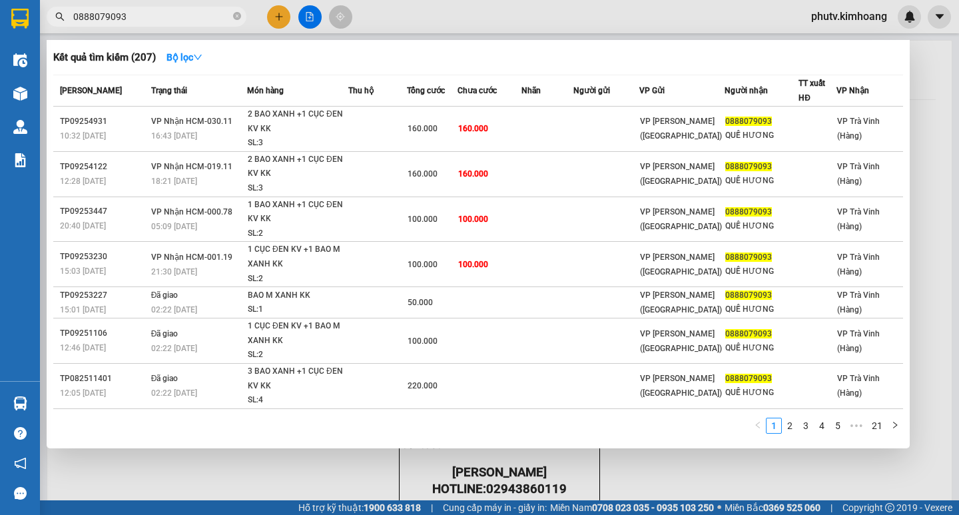
click at [140, 13] on input "0888079093" at bounding box center [151, 16] width 157 height 15
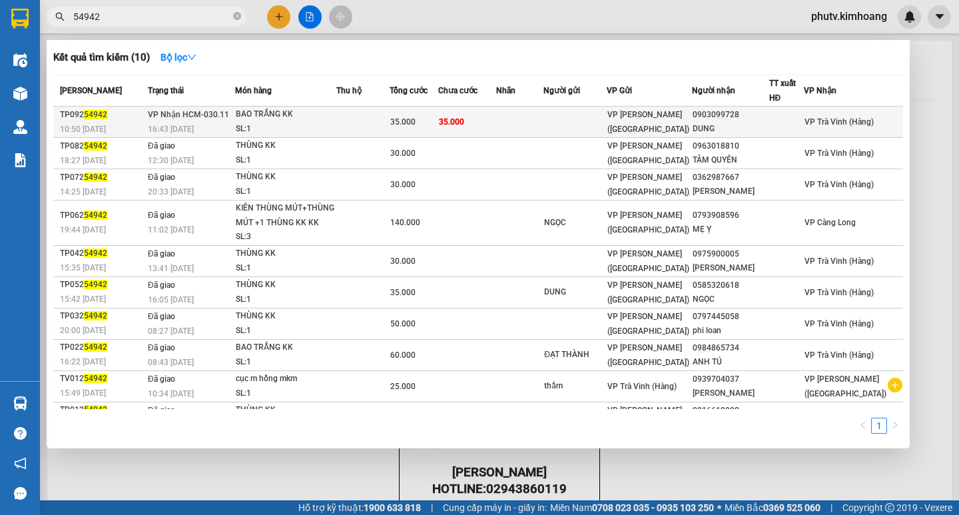
click at [370, 119] on td at bounding box center [362, 122] width 53 height 31
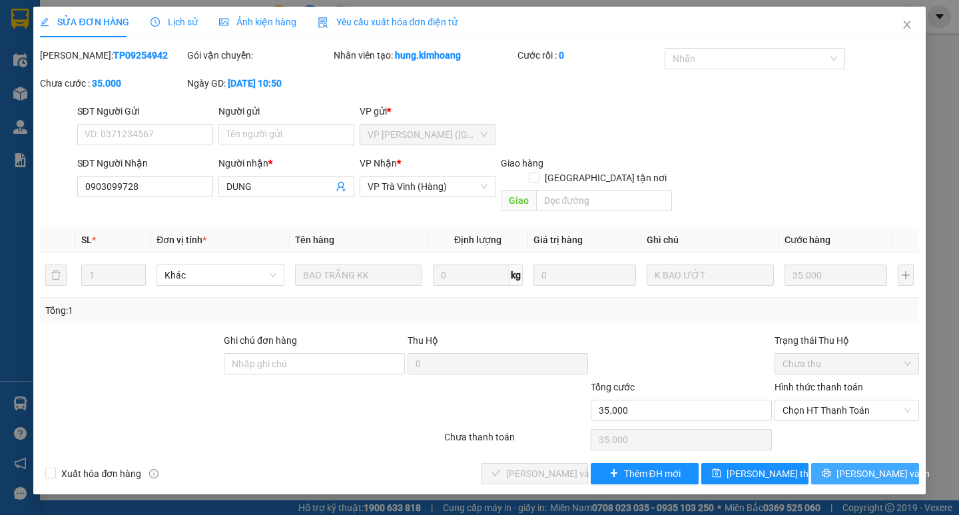
click at [865, 466] on span "[PERSON_NAME] và In" at bounding box center [882, 473] width 93 height 15
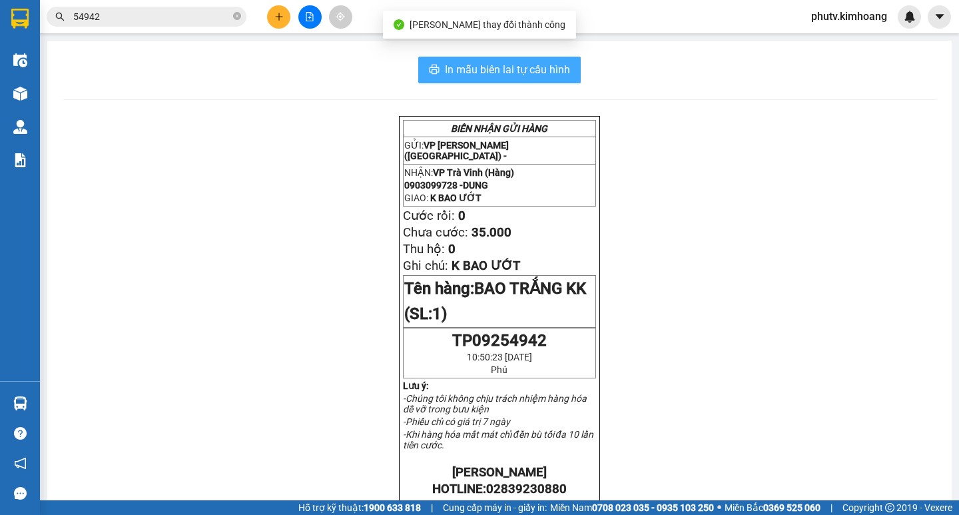
click at [513, 65] on span "In mẫu biên lai tự cấu hình" at bounding box center [507, 69] width 125 height 17
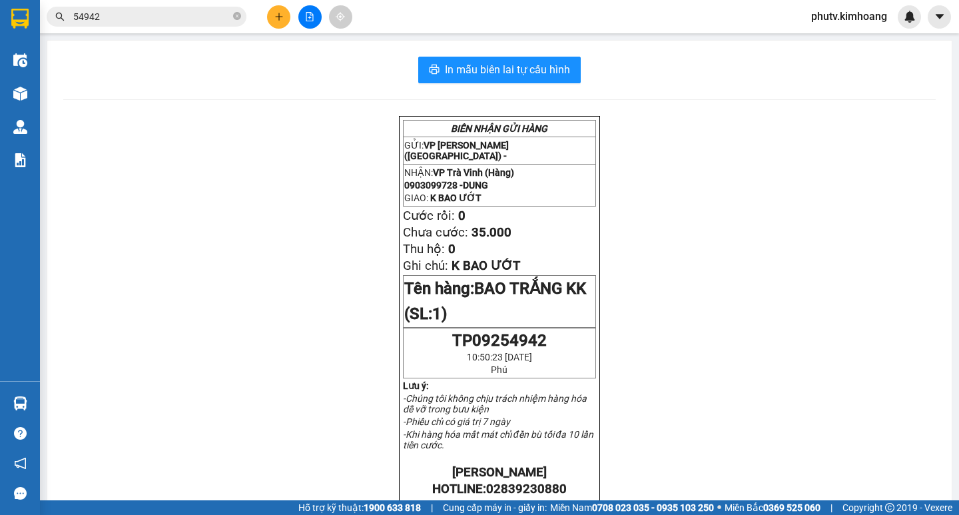
click at [140, 24] on span "54942" at bounding box center [147, 17] width 200 height 20
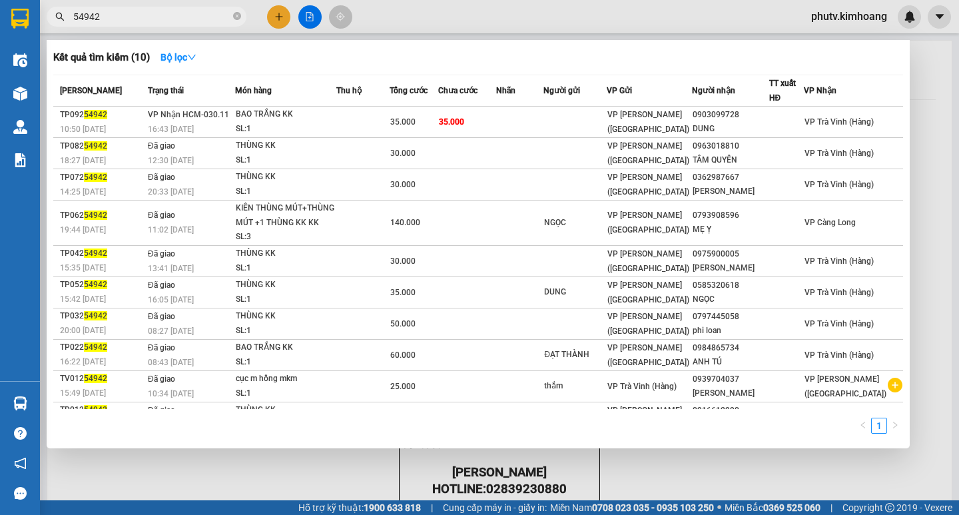
click at [140, 21] on input "54942" at bounding box center [151, 16] width 157 height 15
click at [139, 19] on input "54942" at bounding box center [151, 16] width 157 height 15
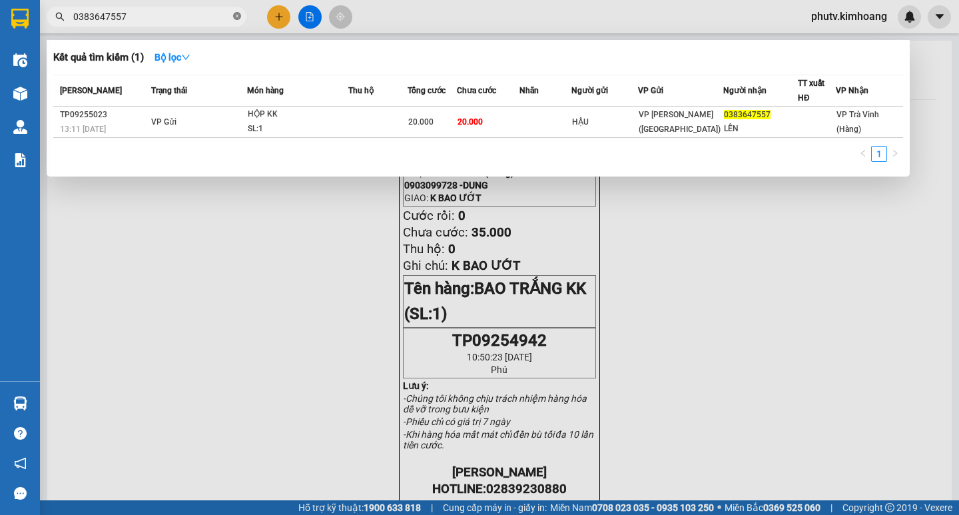
click at [238, 16] on icon "close-circle" at bounding box center [237, 16] width 8 height 8
click at [135, 10] on input "0343982404" at bounding box center [151, 16] width 157 height 15
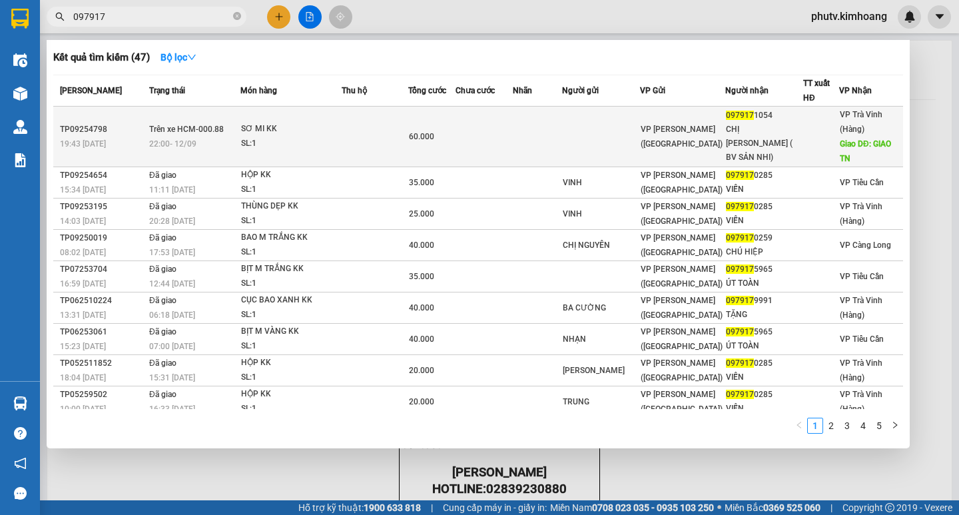
click at [384, 136] on td at bounding box center [375, 137] width 67 height 61
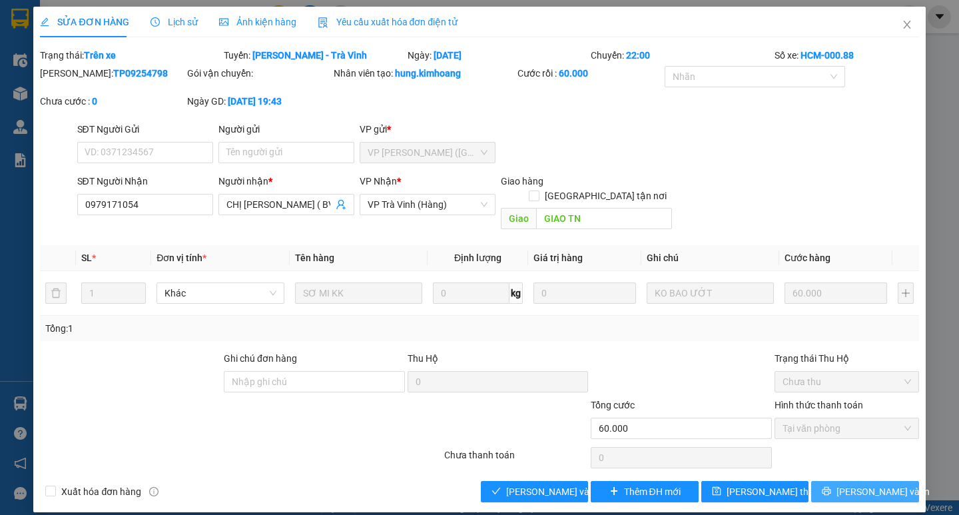
click at [864, 484] on span "[PERSON_NAME] và In" at bounding box center [882, 491] width 93 height 15
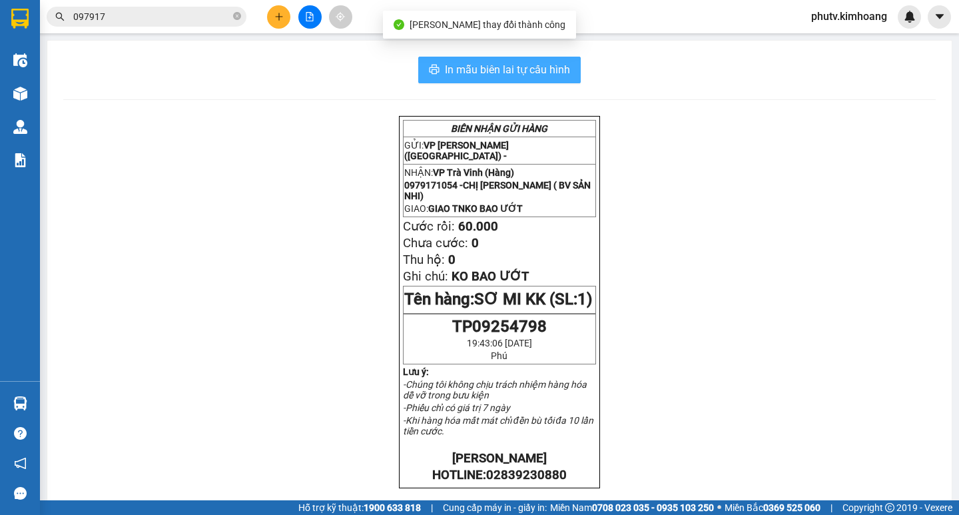
click at [510, 71] on span "In mẫu biên lai tự cấu hình" at bounding box center [507, 69] width 125 height 17
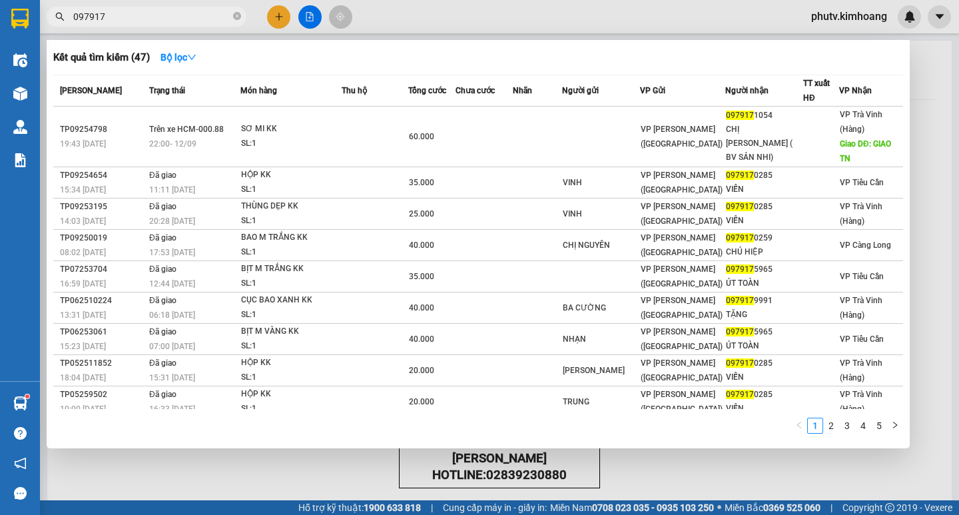
click at [152, 15] on input "097917" at bounding box center [151, 16] width 157 height 15
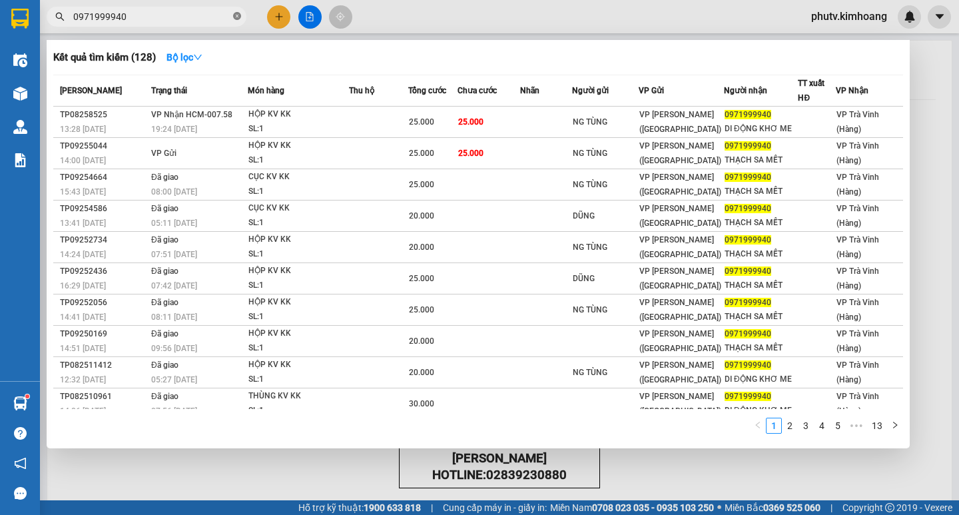
click at [235, 14] on icon "close-circle" at bounding box center [237, 16] width 8 height 8
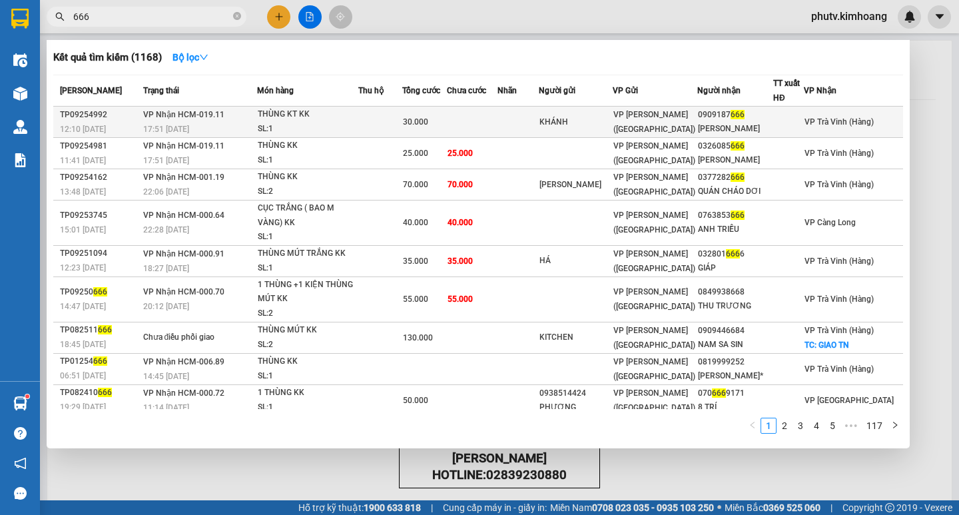
click at [431, 116] on div "30.000" at bounding box center [424, 122] width 43 height 15
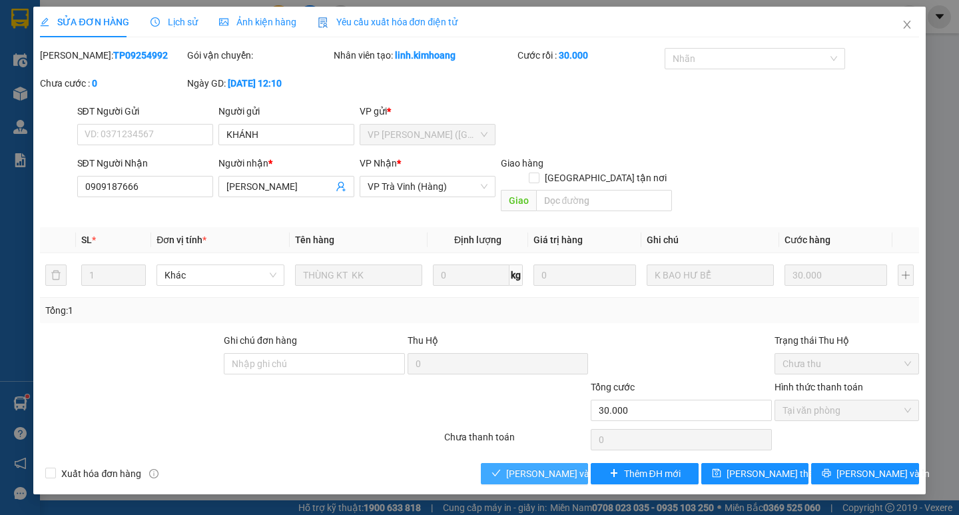
click at [550, 466] on span "[PERSON_NAME] và Giao hàng" at bounding box center [570, 473] width 128 height 15
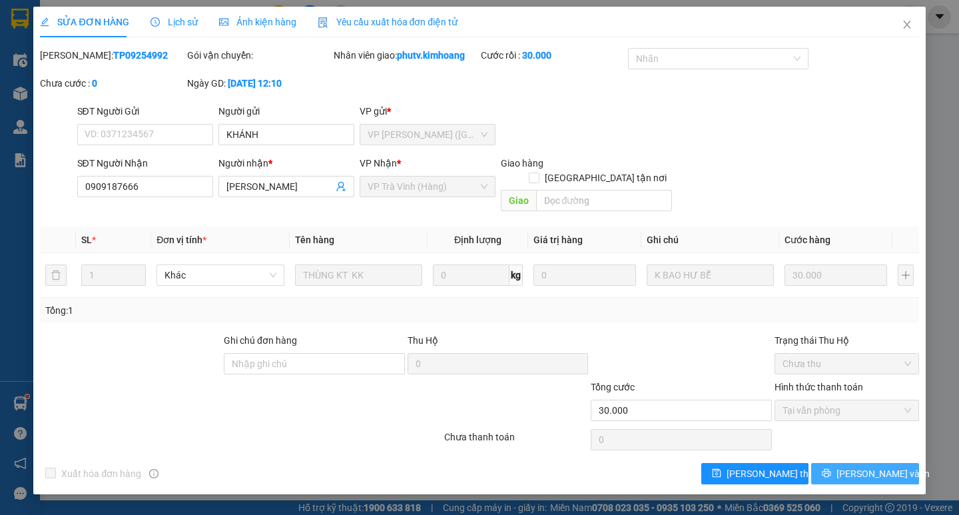
click at [845, 467] on button "[PERSON_NAME] và In" at bounding box center [864, 473] width 107 height 21
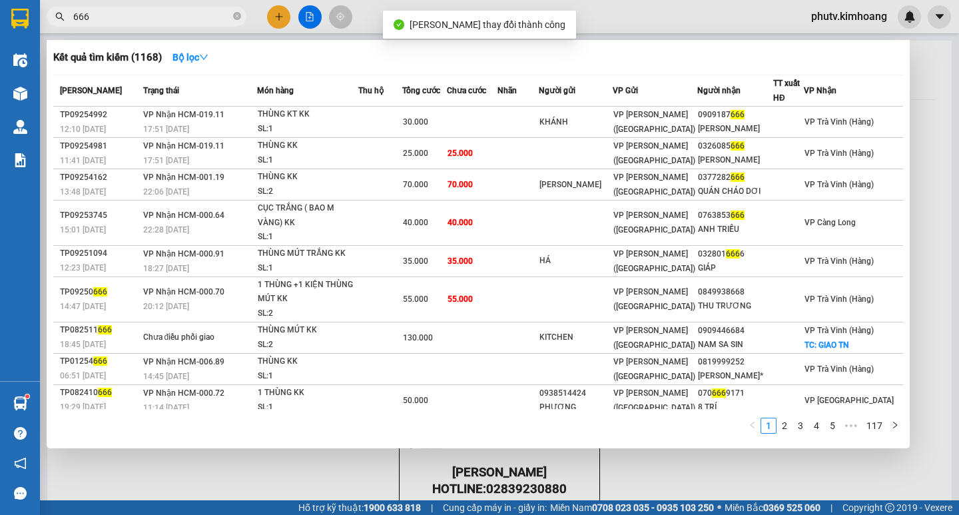
click at [170, 20] on input "666" at bounding box center [151, 16] width 157 height 15
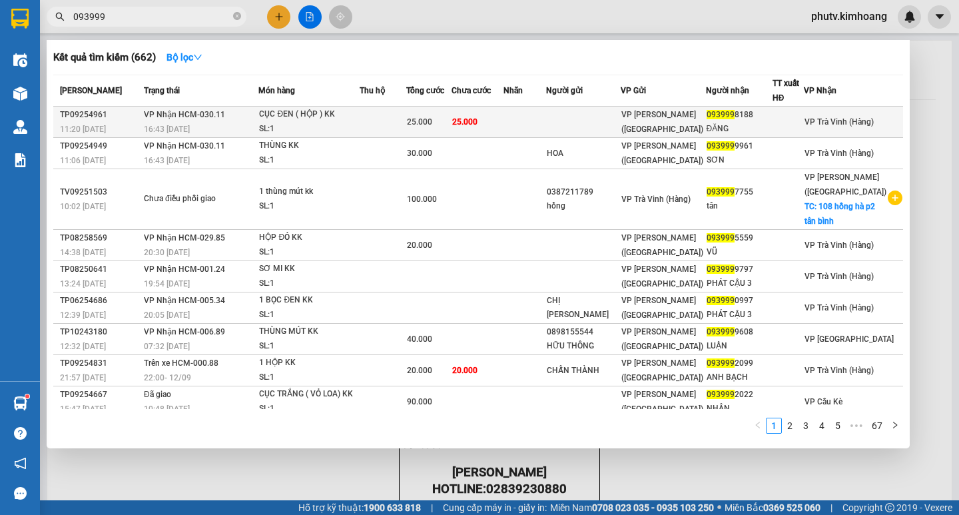
click at [313, 129] on div "SL: 1" at bounding box center [309, 129] width 100 height 15
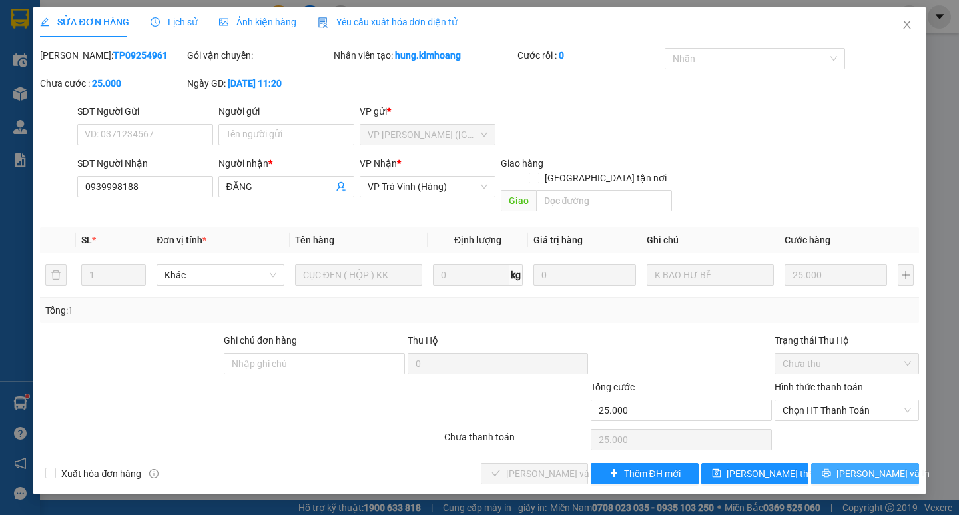
click at [830, 463] on button "[PERSON_NAME] và In" at bounding box center [864, 473] width 107 height 21
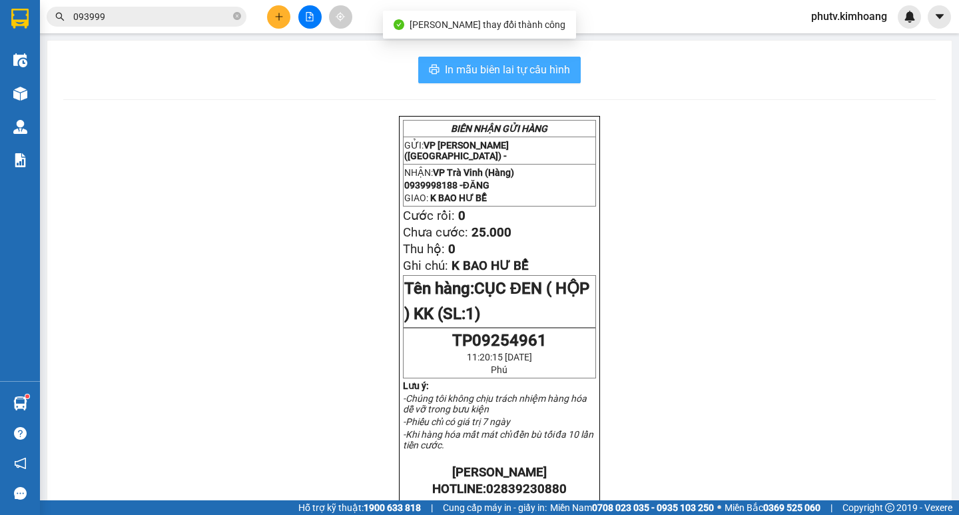
click at [530, 69] on span "In mẫu biên lai tự cấu hình" at bounding box center [507, 69] width 125 height 17
click at [544, 64] on span "In mẫu biên lai tự cấu hình" at bounding box center [507, 69] width 125 height 17
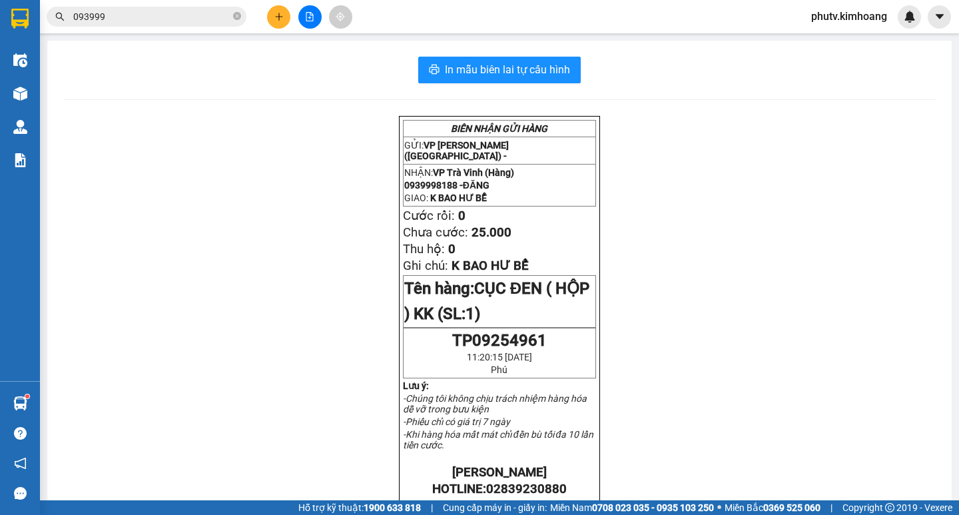
click at [132, 21] on input "093999" at bounding box center [151, 16] width 157 height 15
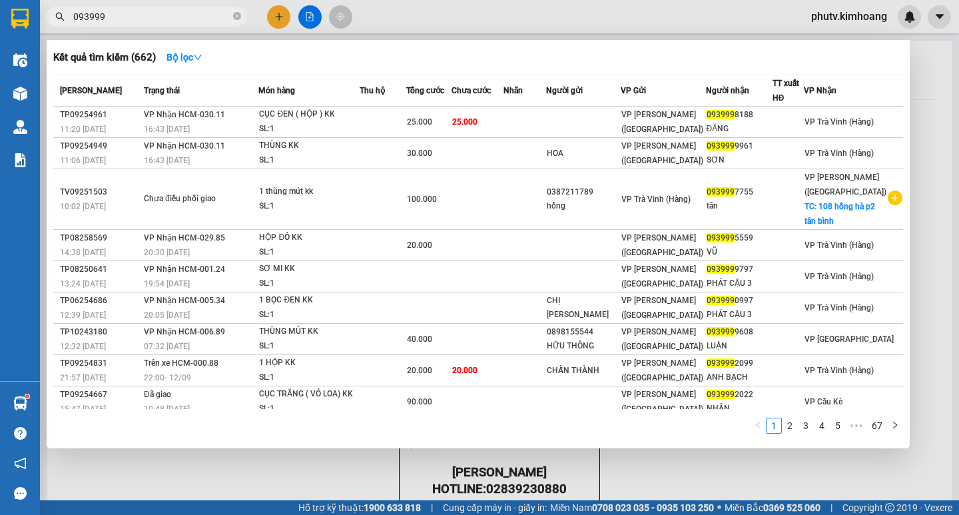
click at [132, 21] on input "093999" at bounding box center [151, 16] width 157 height 15
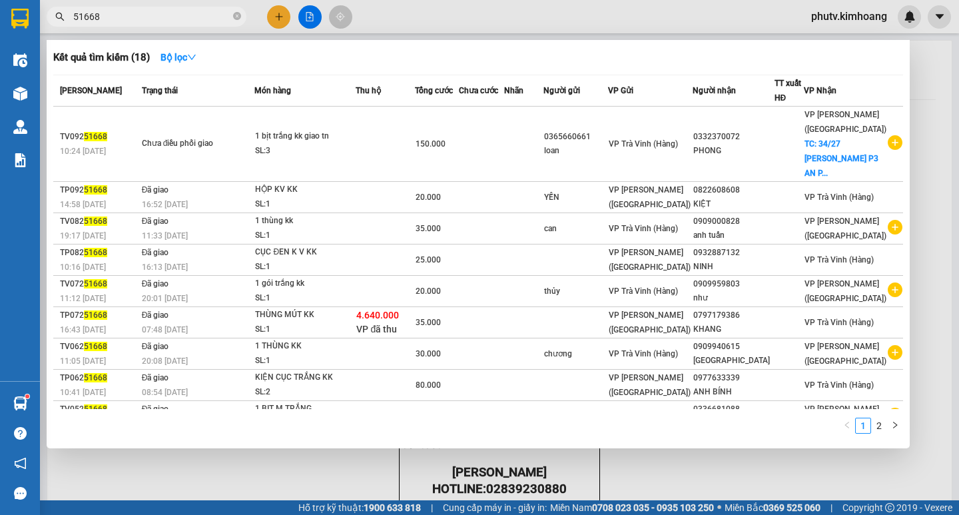
click at [148, 15] on input "51668" at bounding box center [151, 16] width 157 height 15
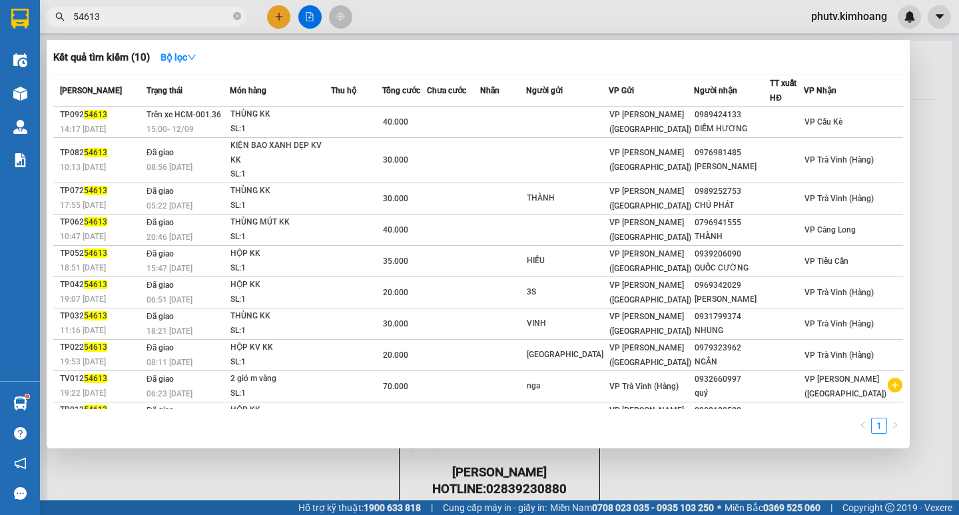
drag, startPoint x: 133, startPoint y: 13, endPoint x: 0, endPoint y: 43, distance: 136.4
click at [0, 43] on section "Kết quả tìm kiếm ( 10 ) Bộ lọc Mã ĐH Trạng thái Món hàng Thu hộ Tổng cước Chưa …" at bounding box center [479, 257] width 959 height 515
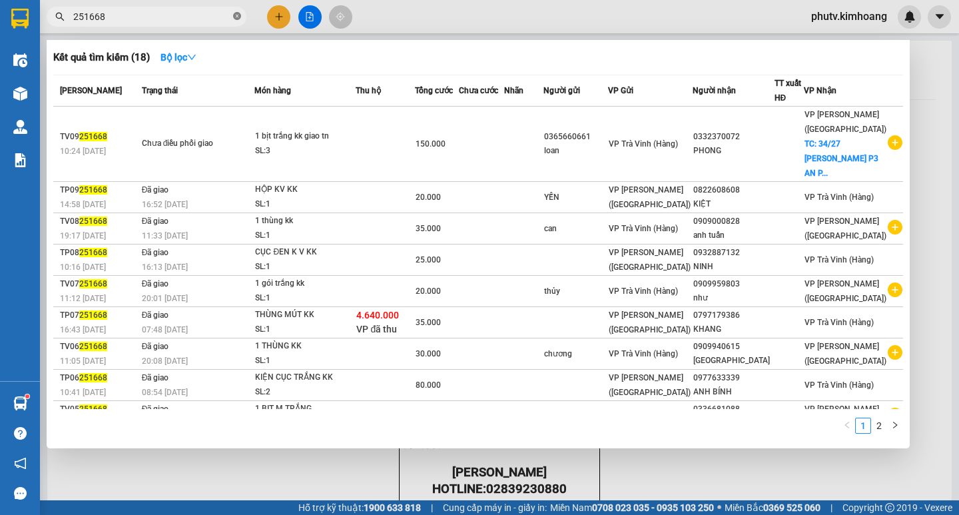
click at [238, 15] on icon "close-circle" at bounding box center [237, 16] width 8 height 8
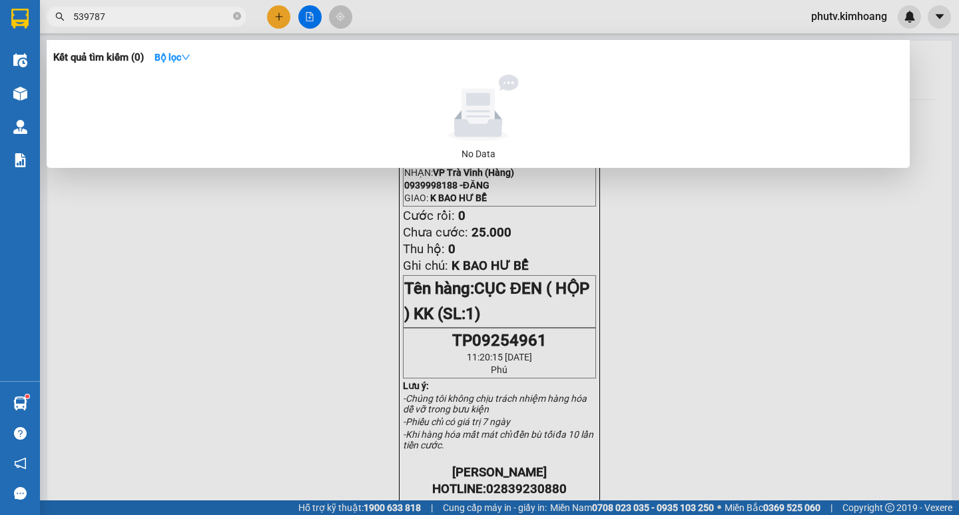
click at [134, 8] on span "539787" at bounding box center [147, 17] width 200 height 20
click at [168, 18] on input "539787" at bounding box center [151, 16] width 157 height 15
click at [168, 18] on input "0364539787" at bounding box center [151, 16] width 157 height 15
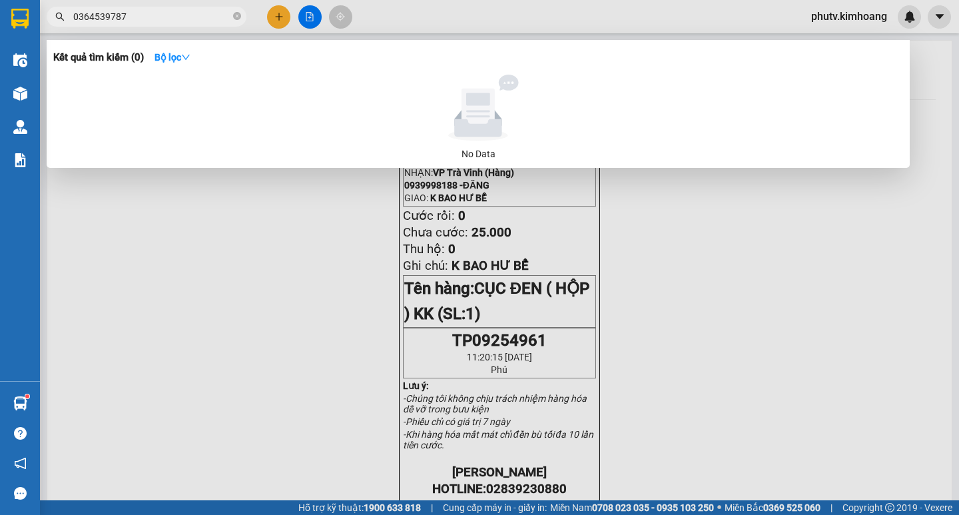
click at [168, 18] on input "0364539787" at bounding box center [151, 16] width 157 height 15
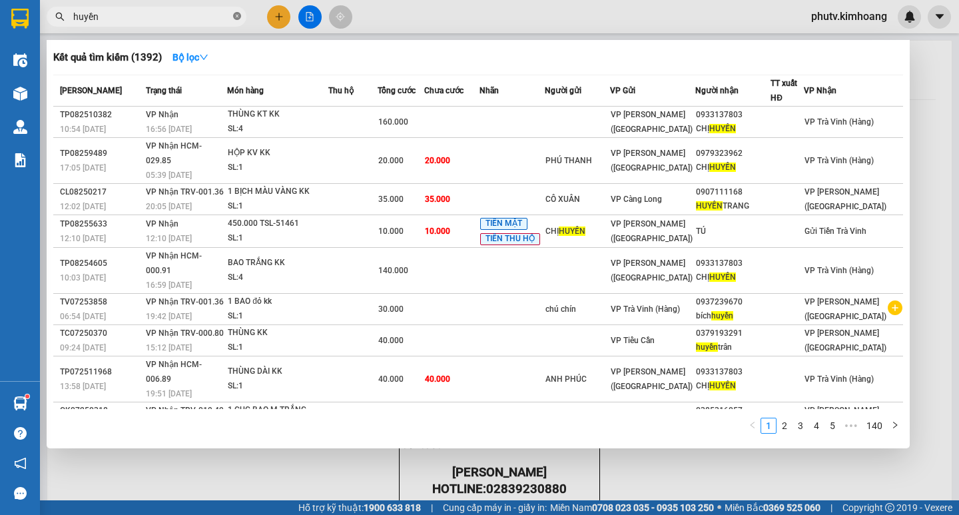
click at [236, 12] on span at bounding box center [237, 17] width 8 height 13
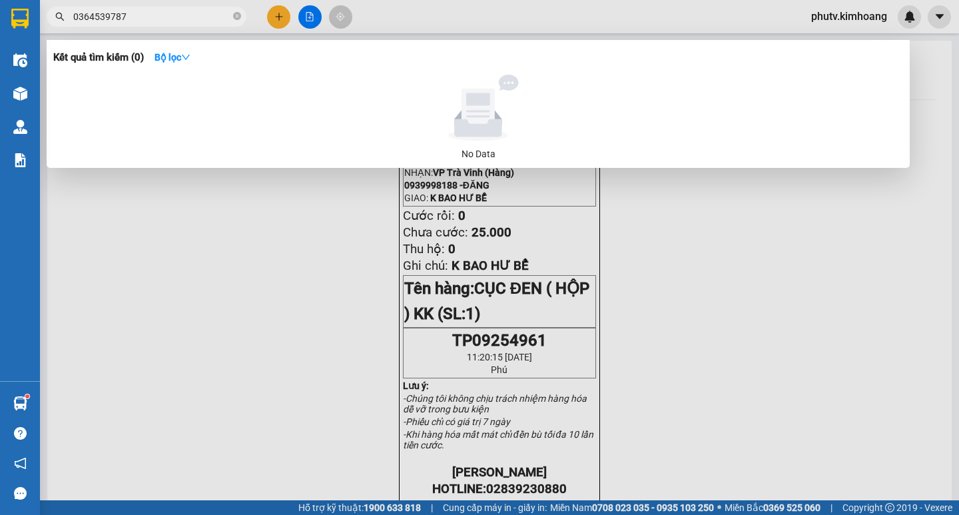
click at [235, 17] on icon "close-circle" at bounding box center [237, 16] width 8 height 8
click at [278, 25] on div at bounding box center [479, 257] width 959 height 515
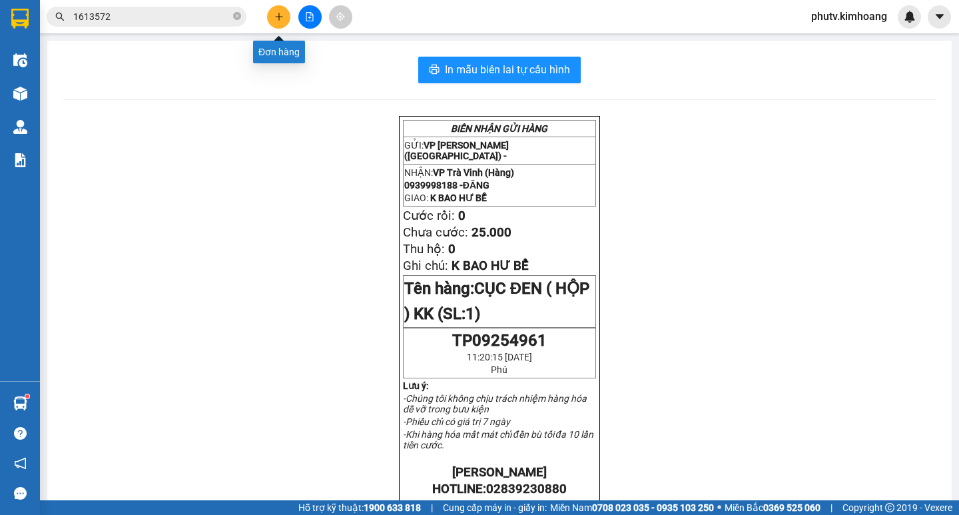
click at [282, 13] on icon "plus" at bounding box center [278, 16] width 9 height 9
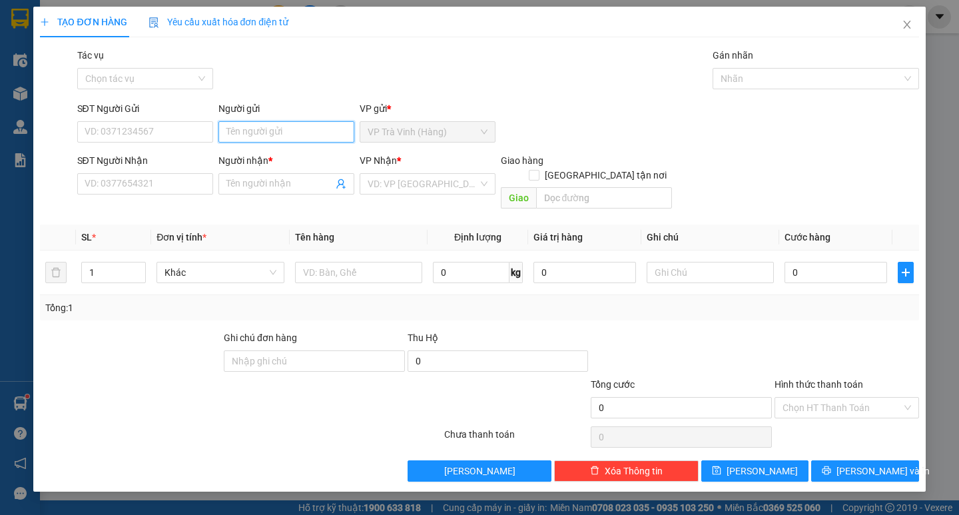
click at [288, 130] on input "Người gửi" at bounding box center [286, 131] width 136 height 21
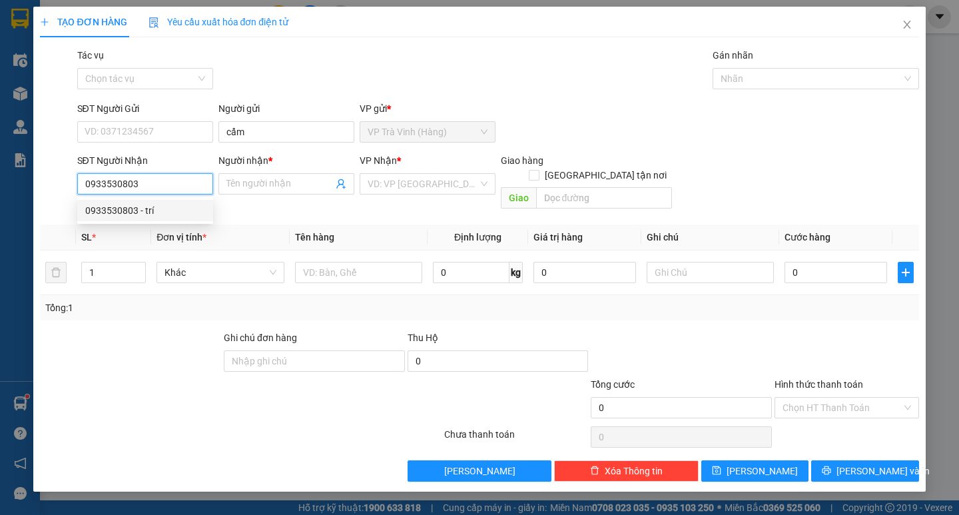
click at [161, 216] on div "0933530803 - trí" at bounding box center [145, 210] width 120 height 15
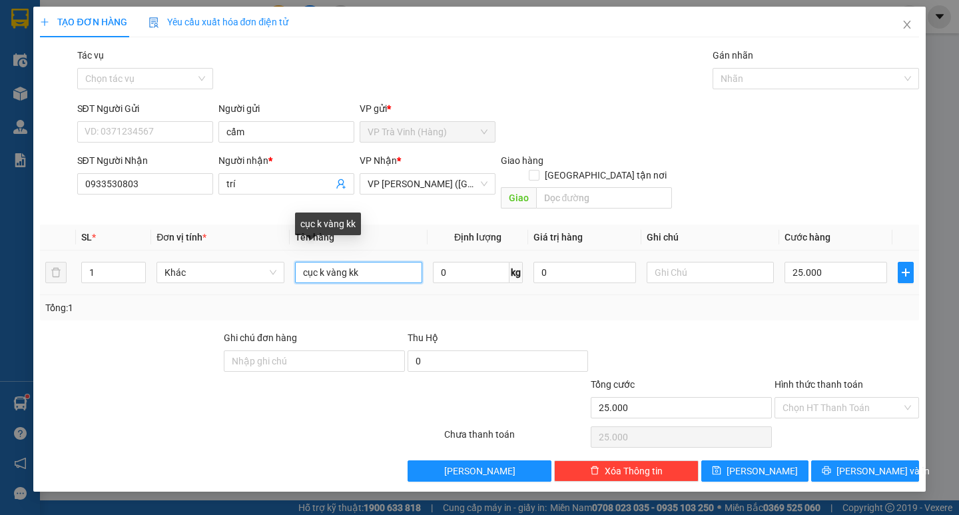
click at [298, 262] on input "cục k vàng kk" at bounding box center [358, 272] width 127 height 21
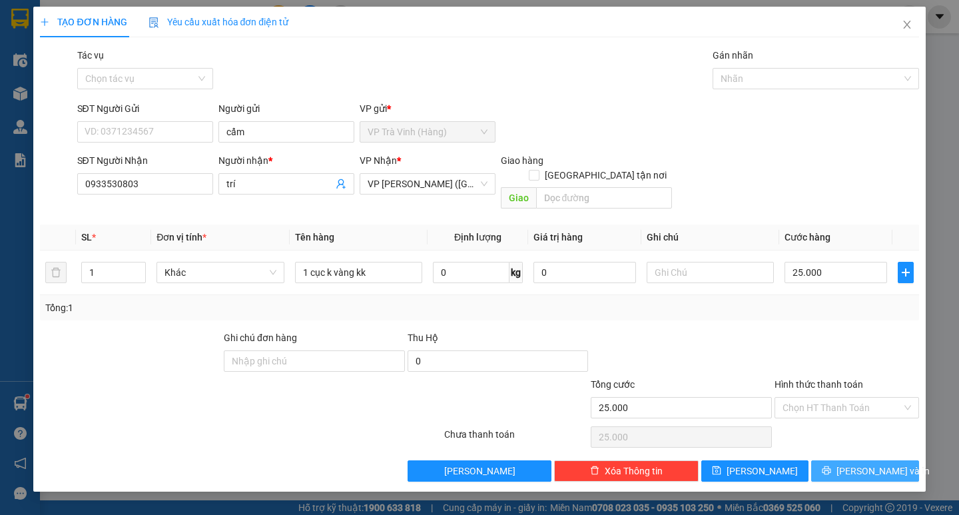
click at [831, 466] on icon "printer" at bounding box center [826, 470] width 9 height 9
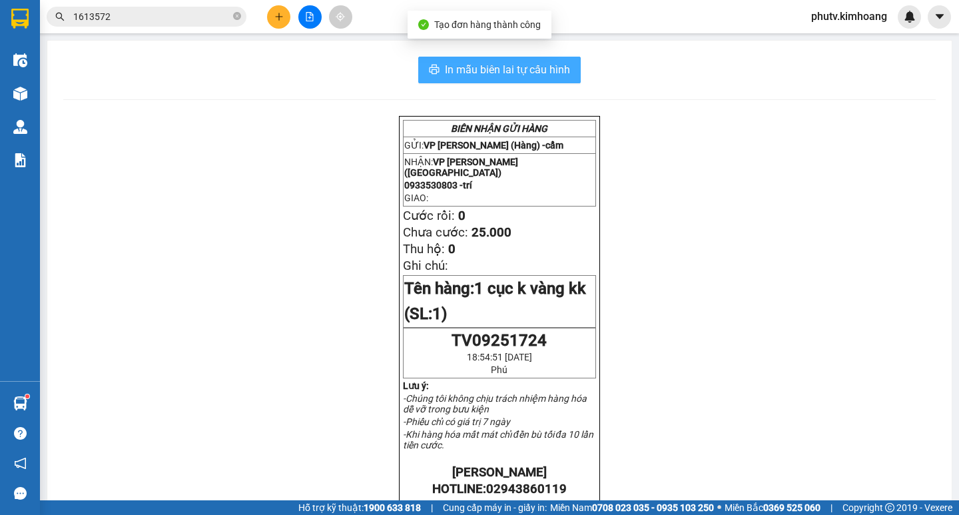
click at [473, 63] on span "In mẫu biên lai tự cấu hình" at bounding box center [507, 69] width 125 height 17
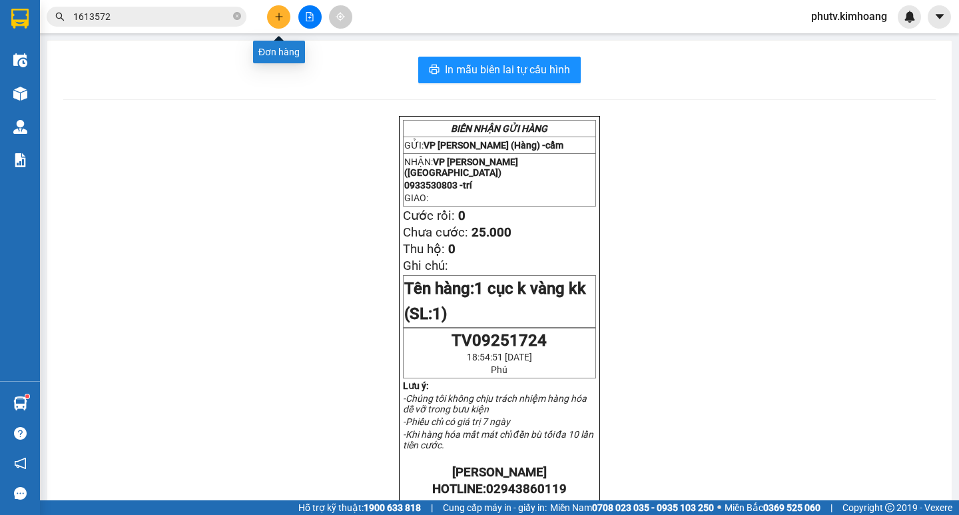
click at [274, 16] on icon "plus" at bounding box center [278, 16] width 9 height 9
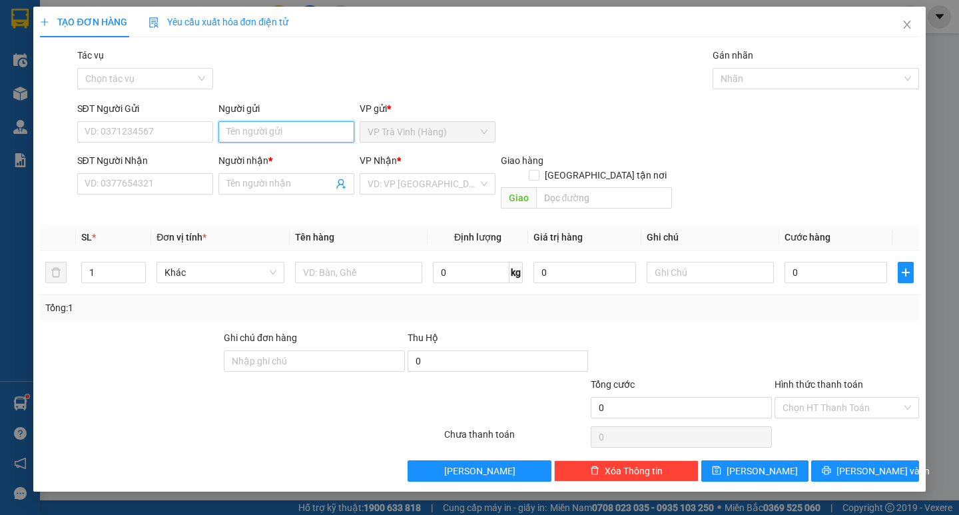
click at [236, 133] on input "Người gửi" at bounding box center [286, 131] width 136 height 21
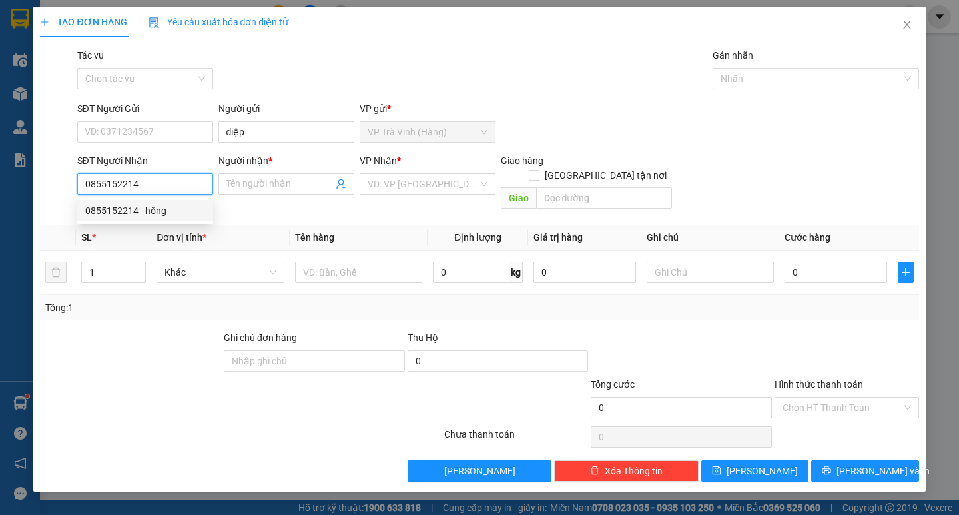
click at [190, 203] on div "0855152214 - hồng" at bounding box center [145, 210] width 120 height 15
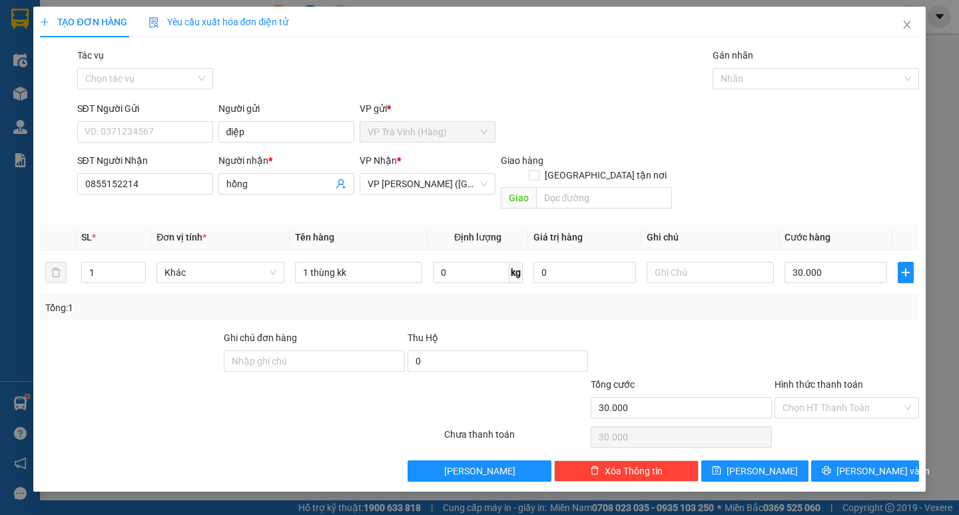
click at [827, 407] on div "Hình thức thanh toán Chọn HT Thanh Toán" at bounding box center [846, 400] width 144 height 47
click at [831, 398] on input "Hình thức thanh toán" at bounding box center [841, 408] width 119 height 20
click at [830, 424] on div "Tại văn phòng" at bounding box center [846, 419] width 129 height 15
click at [832, 460] on button "[PERSON_NAME] và In" at bounding box center [864, 470] width 107 height 21
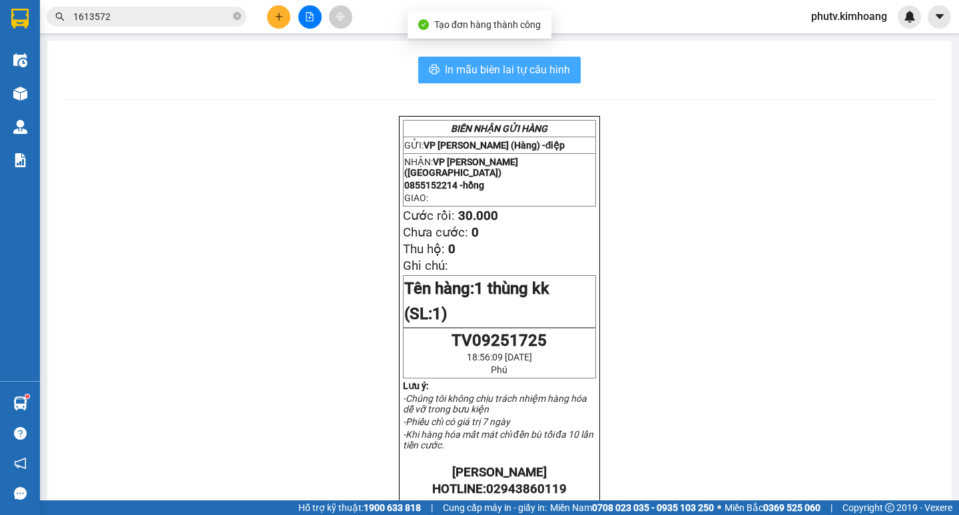
click at [427, 64] on button "In mẫu biên lai tự cấu hình" at bounding box center [499, 70] width 162 height 27
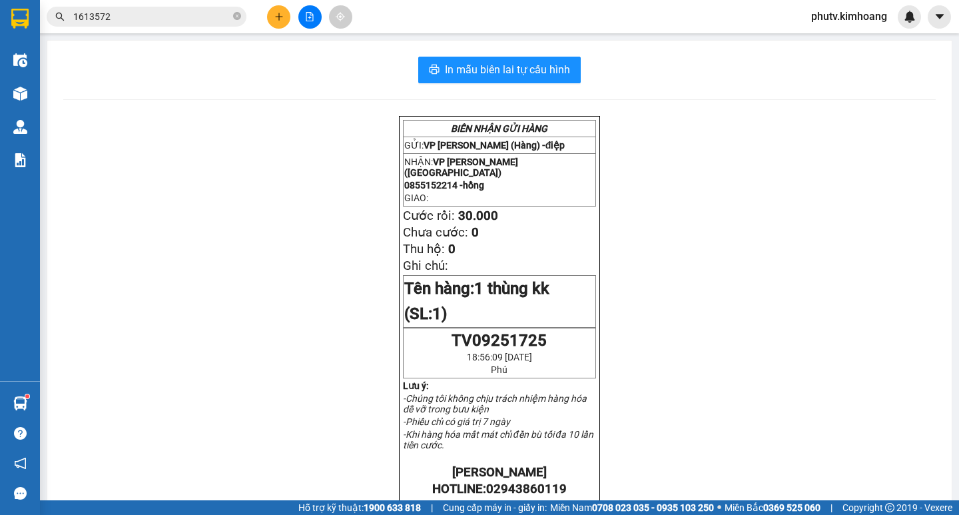
click at [174, 15] on input "1613572" at bounding box center [151, 16] width 157 height 15
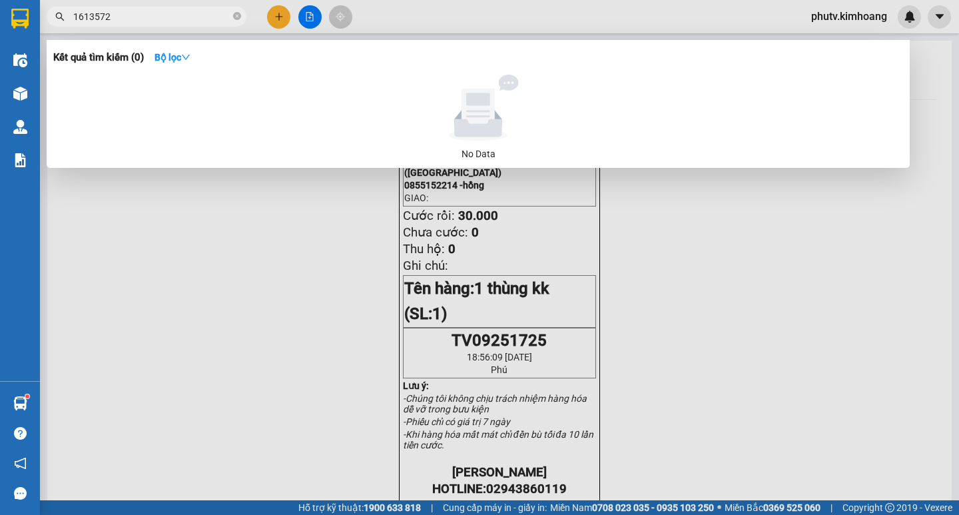
click at [174, 15] on input "1613572" at bounding box center [151, 16] width 157 height 15
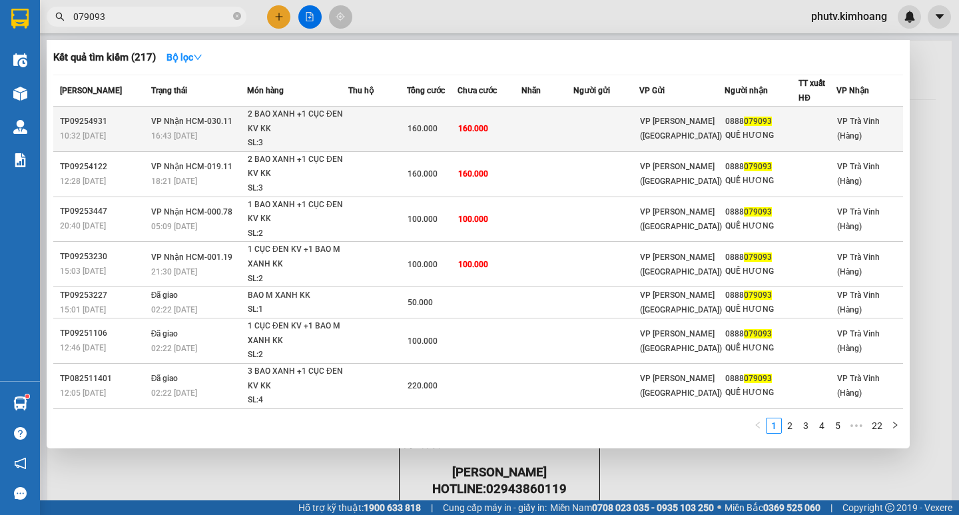
click at [342, 131] on div "2 BAO XANH +1 CỤC ĐEN KV KK" at bounding box center [298, 121] width 100 height 29
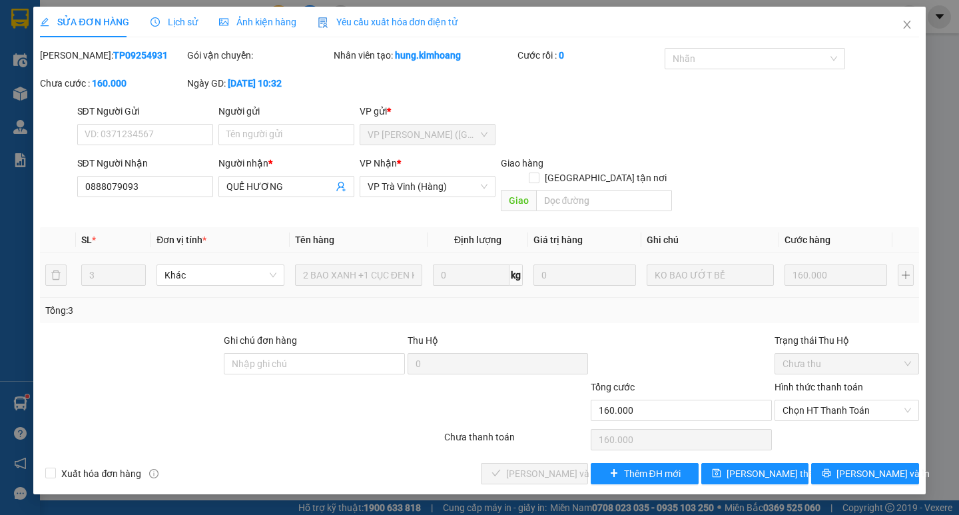
click at [851, 469] on div "SỬA ĐƠN HÀNG Lịch sử Ảnh kiện hàng Yêu cầu xuất hóa đơn điện tử Total Paid Fee …" at bounding box center [479, 250] width 892 height 487
click at [896, 463] on button "[PERSON_NAME] và In" at bounding box center [864, 473] width 107 height 21
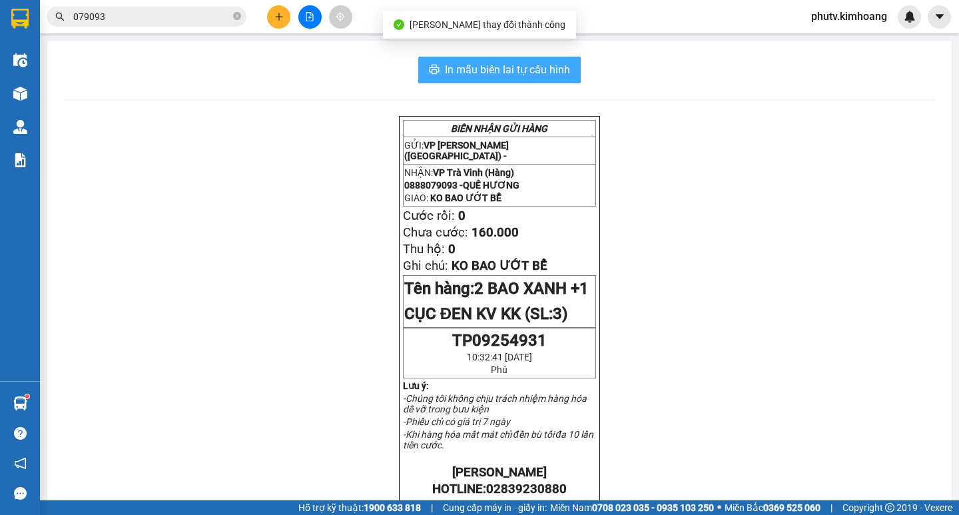
click at [429, 61] on button "In mẫu biên lai tự cấu hình" at bounding box center [499, 70] width 162 height 27
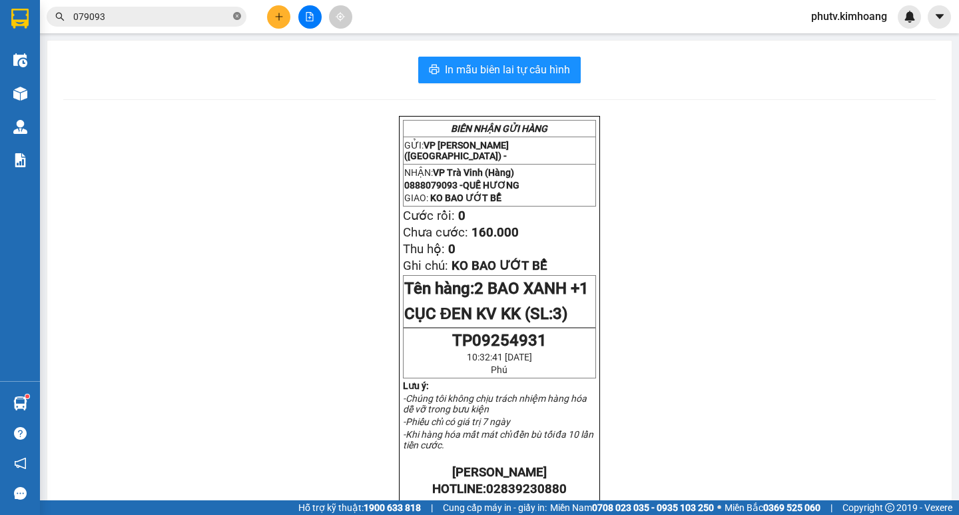
click at [237, 15] on icon "close-circle" at bounding box center [237, 16] width 8 height 8
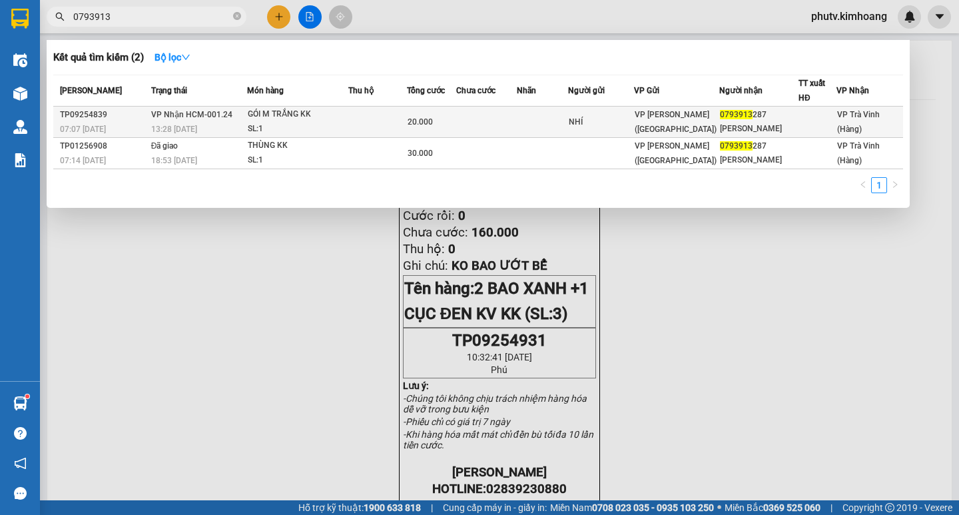
click at [326, 126] on div "SL: 1" at bounding box center [298, 129] width 100 height 15
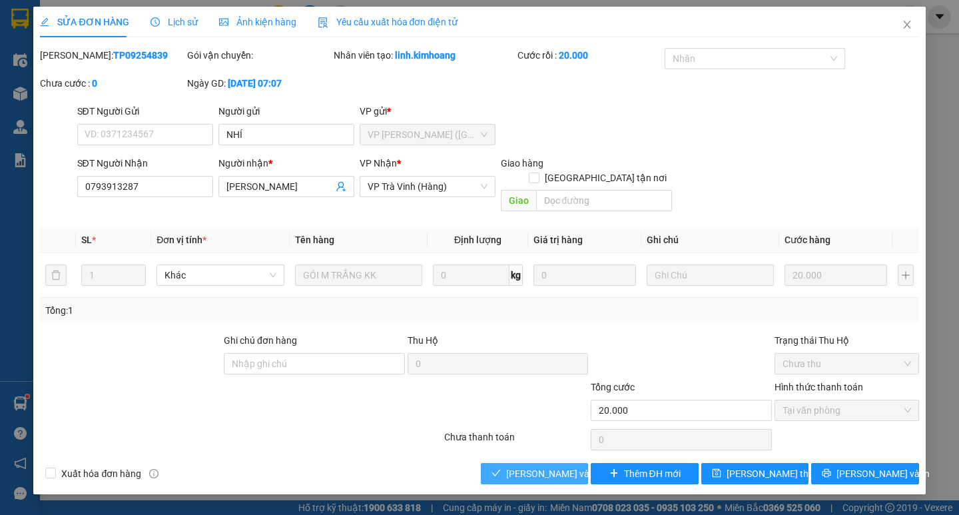
click at [528, 466] on span "[PERSON_NAME] và Giao hàng" at bounding box center [570, 473] width 128 height 15
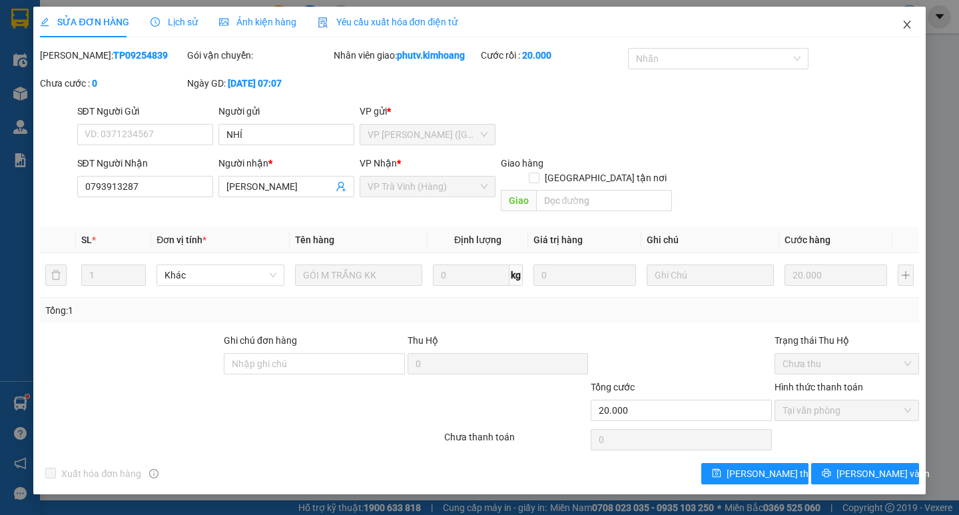
click at [904, 25] on icon "close" at bounding box center [907, 24] width 11 height 11
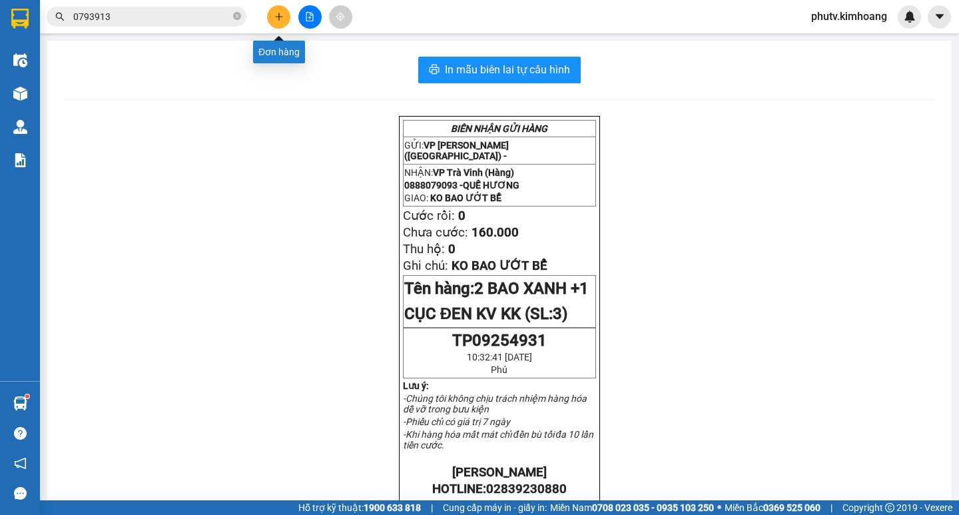
click at [278, 22] on button at bounding box center [278, 16] width 23 height 23
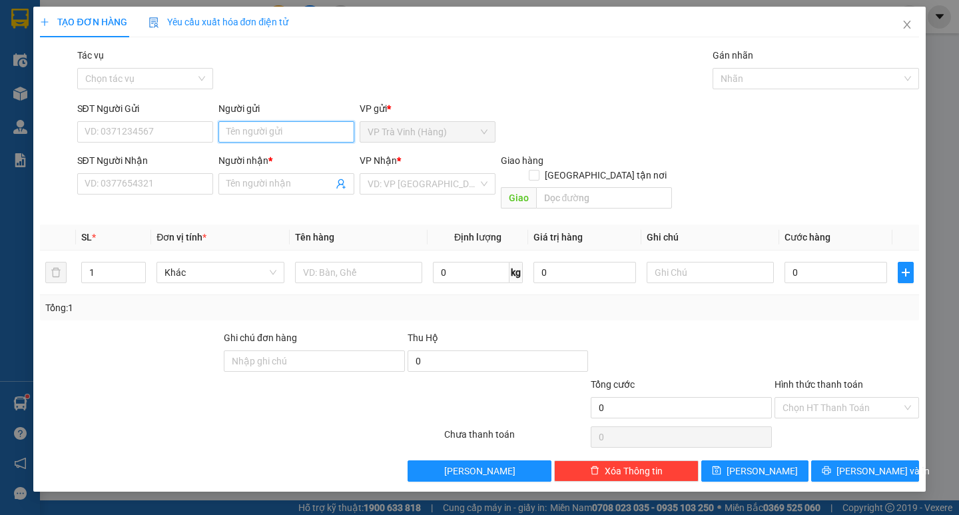
click at [284, 137] on input "Người gửi" at bounding box center [286, 131] width 136 height 21
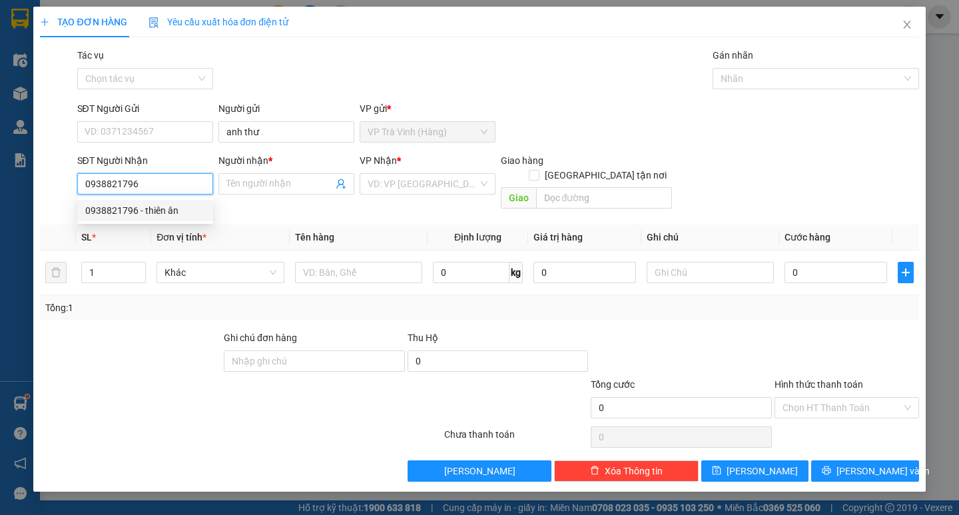
drag, startPoint x: 127, startPoint y: 216, endPoint x: 148, endPoint y: 210, distance: 22.8
click at [127, 215] on div "0938821796 - thiên ân" at bounding box center [145, 210] width 120 height 15
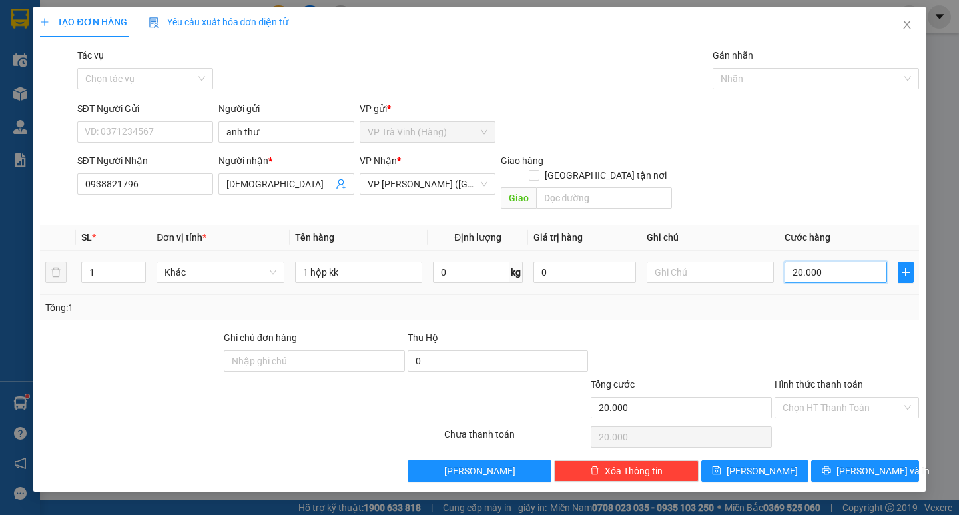
click at [824, 264] on input "20.000" at bounding box center [835, 272] width 103 height 21
click at [844, 460] on button "[PERSON_NAME] và In" at bounding box center [864, 470] width 107 height 21
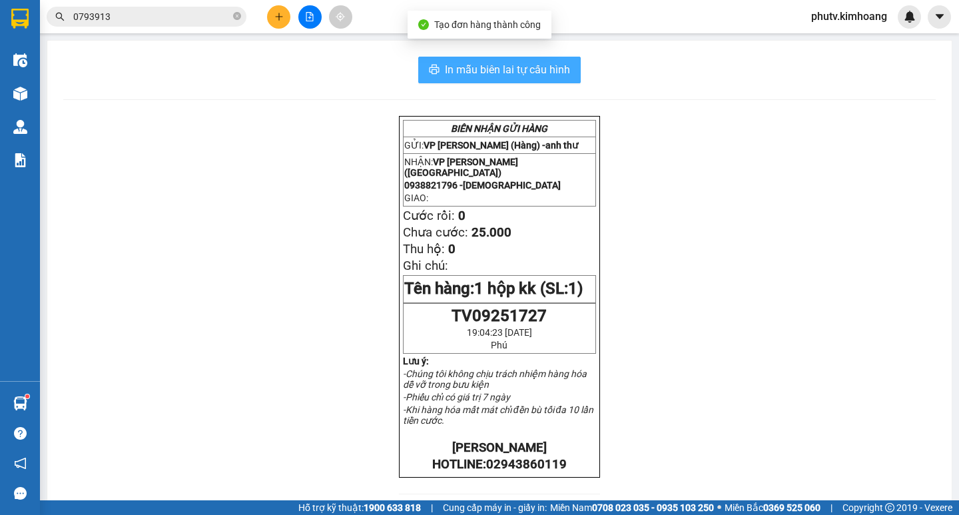
click at [523, 67] on span "In mẫu biên lai tự cấu hình" at bounding box center [507, 69] width 125 height 17
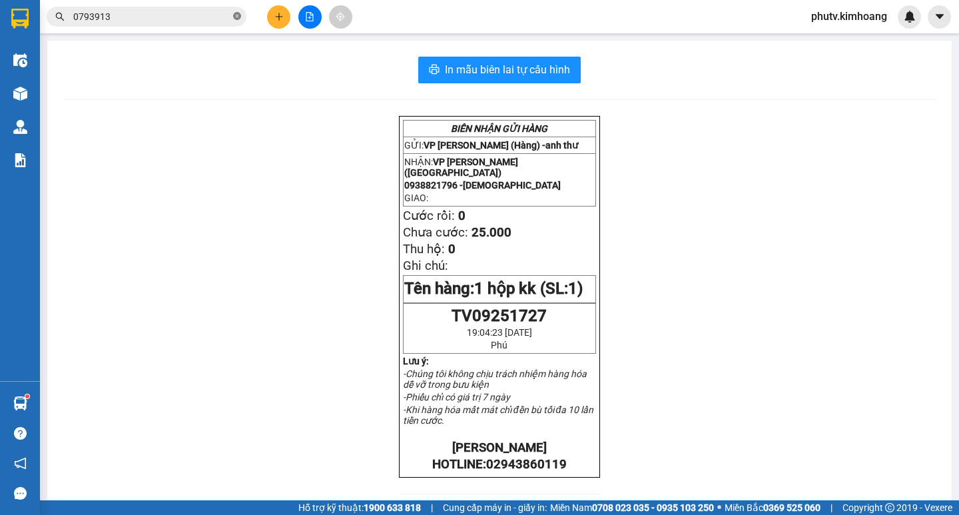
click at [234, 19] on icon "close-circle" at bounding box center [237, 16] width 8 height 8
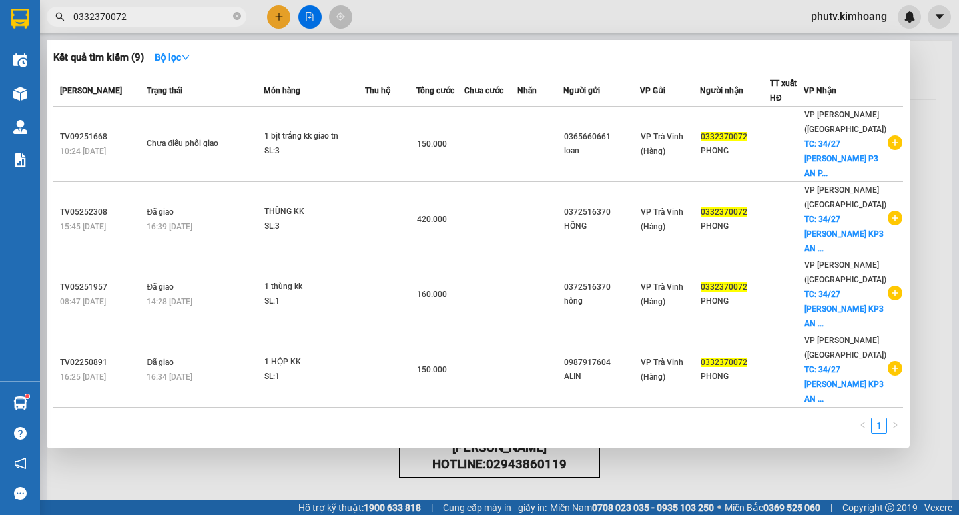
click at [281, 19] on div at bounding box center [479, 257] width 959 height 515
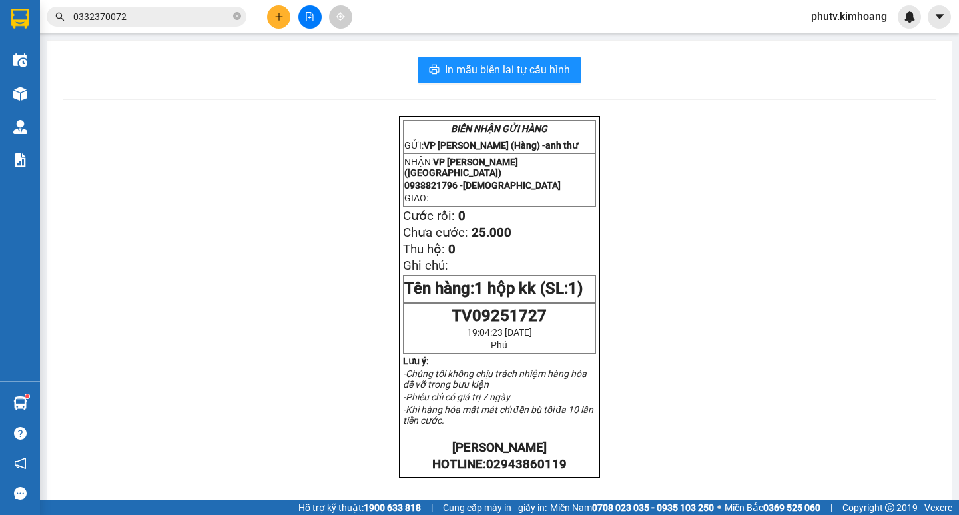
click at [279, 30] on div "Kết quả tìm kiếm ( 9 ) Bộ lọc Mã ĐH Trạng thái Món hàng Thu hộ Tổng cước Chưa c…" at bounding box center [479, 16] width 959 height 33
click at [280, 21] on icon "plus" at bounding box center [278, 16] width 9 height 9
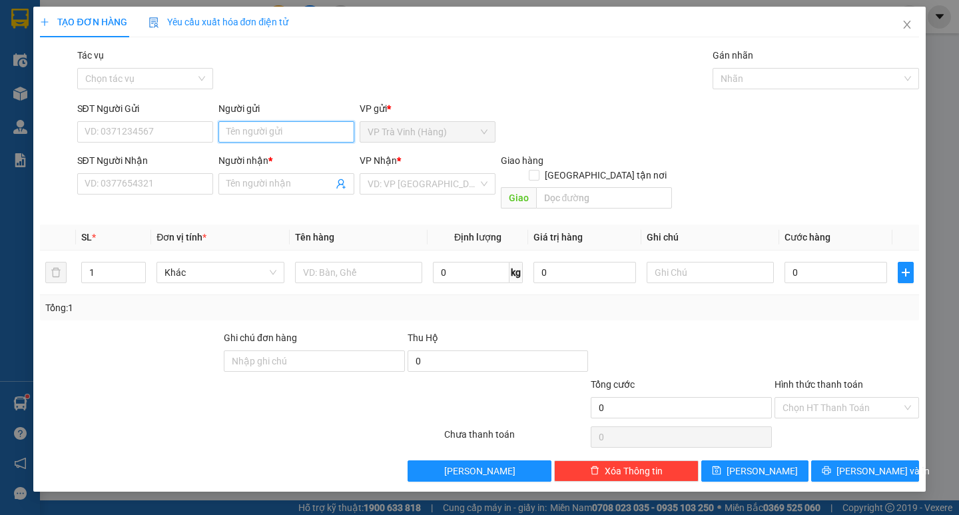
click at [278, 133] on input "Người gửi" at bounding box center [286, 131] width 136 height 21
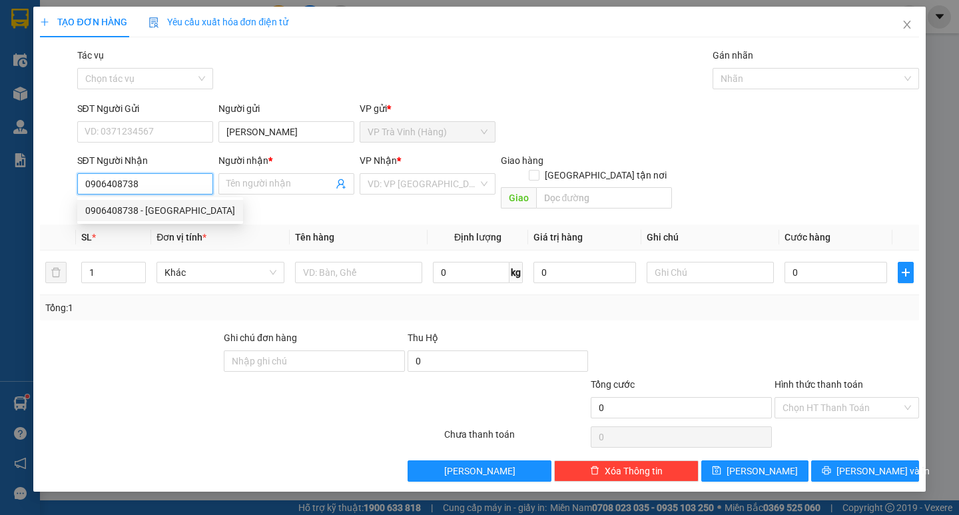
click at [135, 203] on div "0906408738 - NAM VIỆT" at bounding box center [160, 210] width 150 height 15
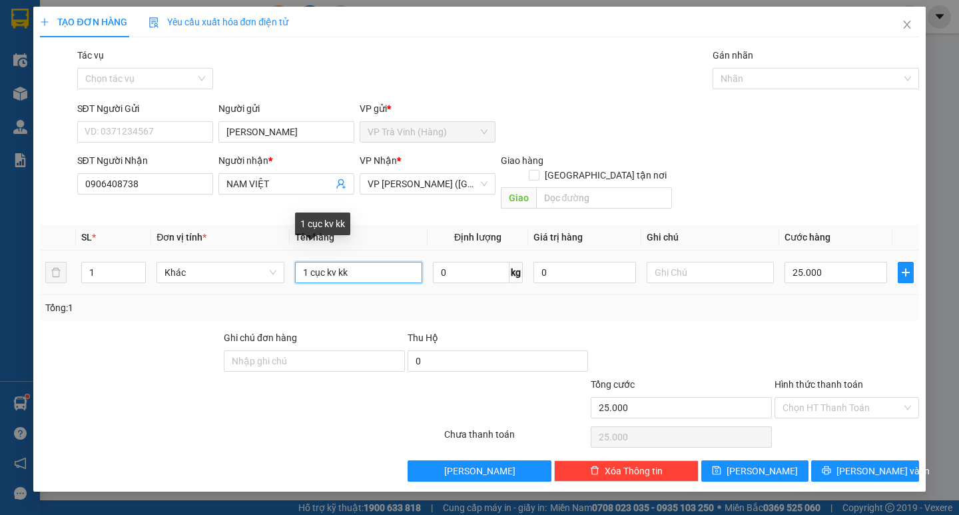
drag, startPoint x: 354, startPoint y: 260, endPoint x: 0, endPoint y: 292, distance: 355.6
click at [146, 280] on tr "1 Khác 1 cục kv kk 0 kg 0 25.000" at bounding box center [479, 272] width 878 height 45
click at [350, 262] on input "1 thùng vmuts kk" at bounding box center [358, 272] width 127 height 21
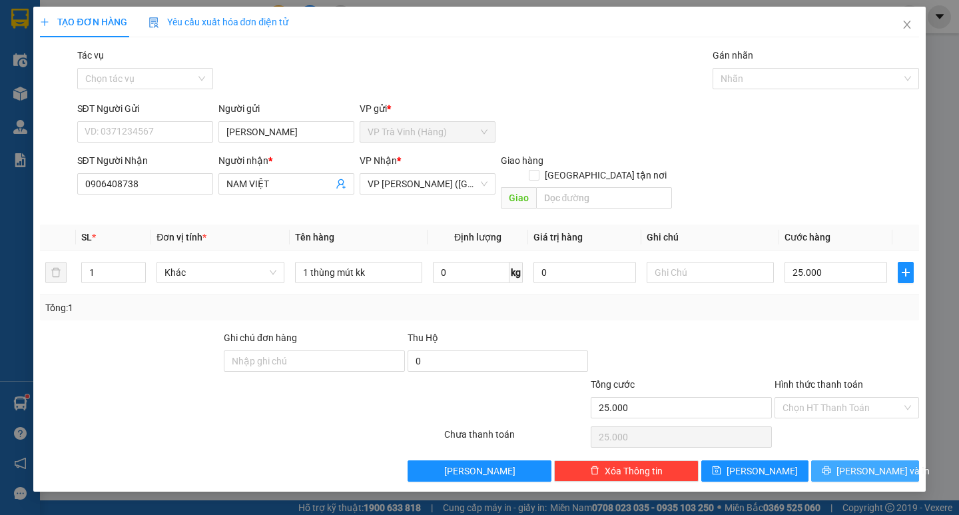
click at [865, 463] on span "[PERSON_NAME] và In" at bounding box center [882, 470] width 93 height 15
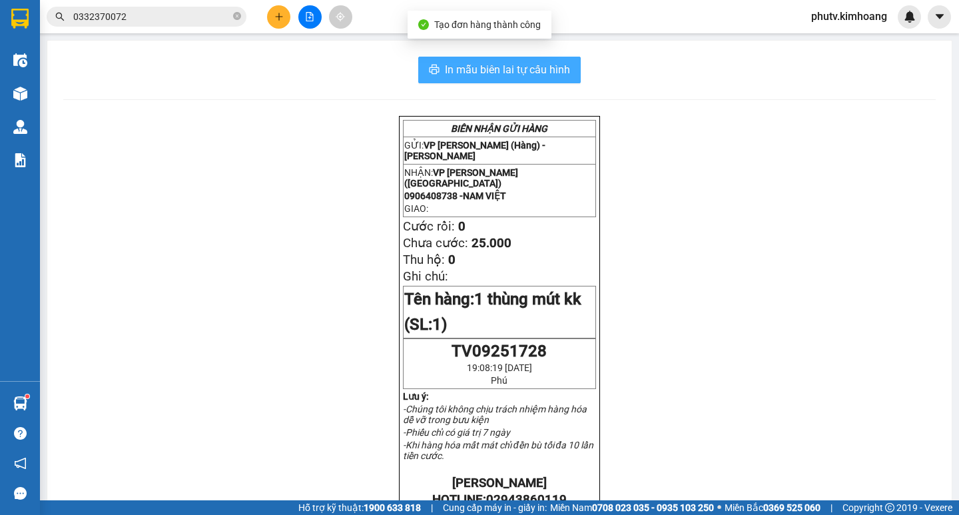
click at [549, 67] on span "In mẫu biên lai tự cấu hình" at bounding box center [507, 69] width 125 height 17
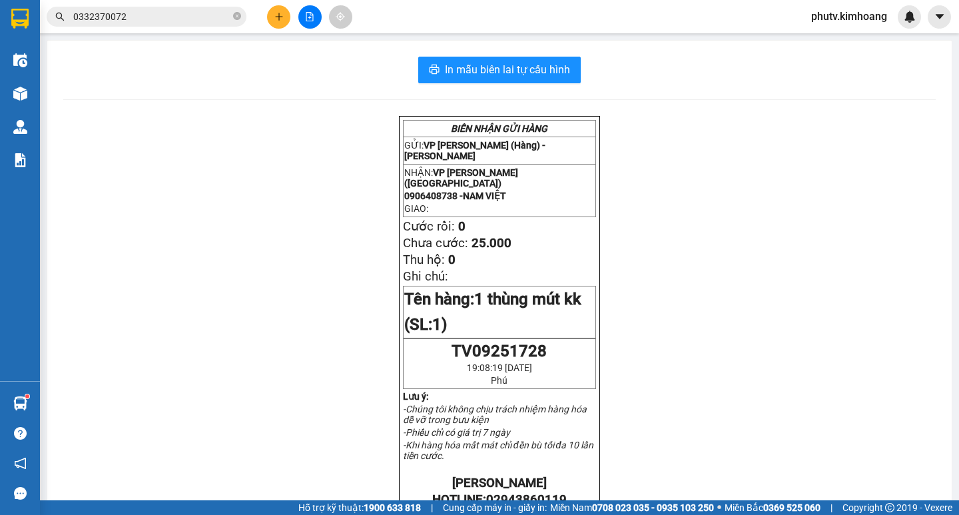
click at [117, 12] on input "0332370072" at bounding box center [151, 16] width 157 height 15
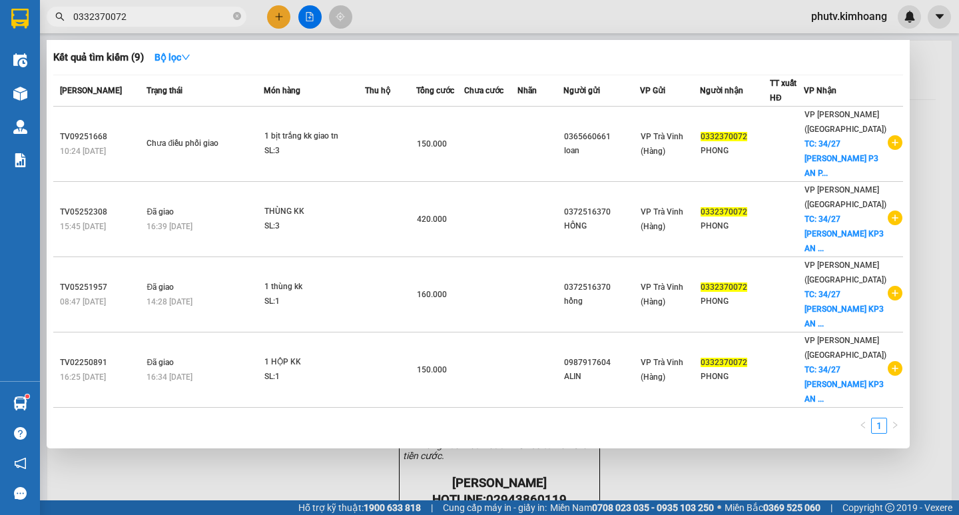
click at [117, 12] on input "0332370072" at bounding box center [151, 16] width 157 height 15
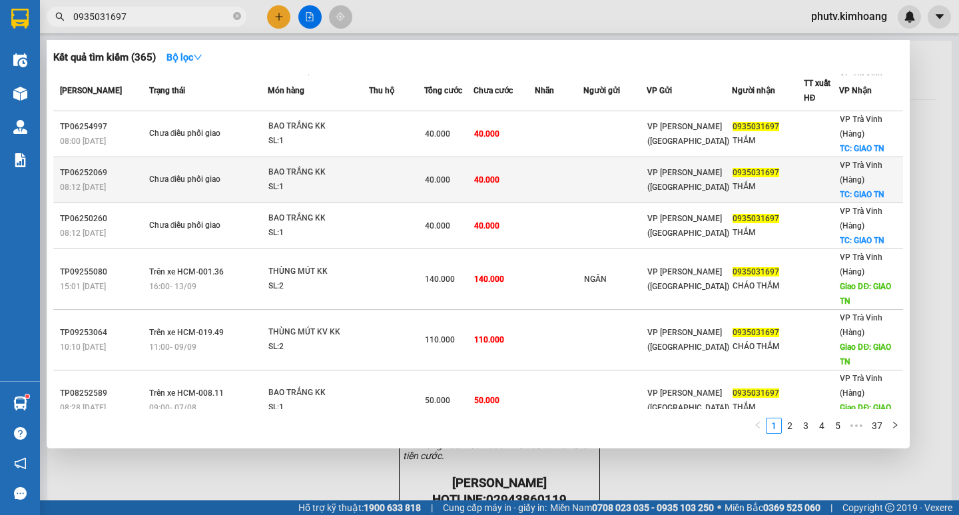
scroll to position [201, 0]
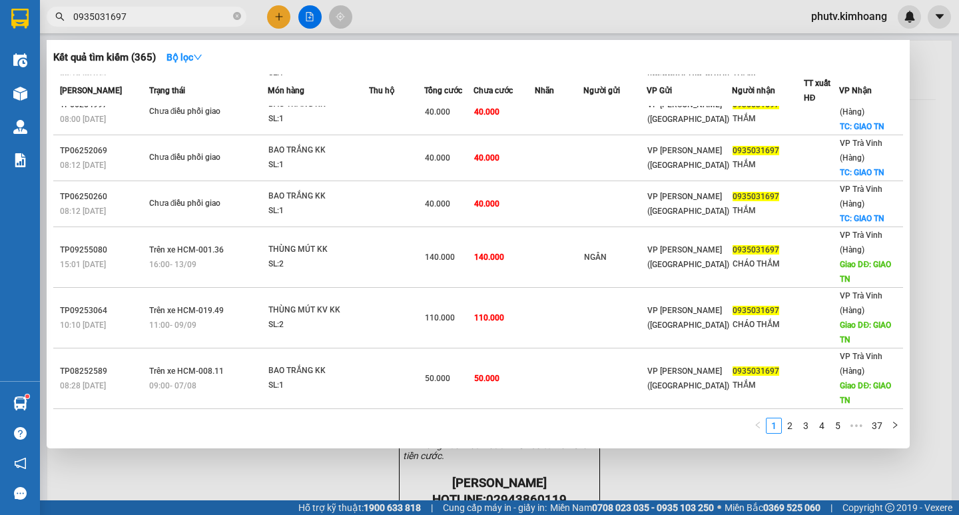
click at [283, 21] on div at bounding box center [479, 257] width 959 height 515
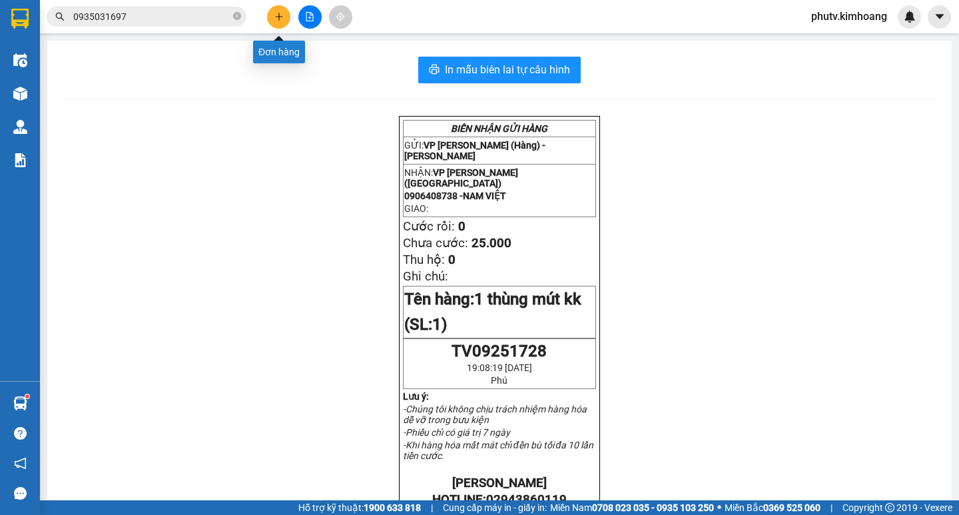
click at [280, 19] on icon "plus" at bounding box center [278, 16] width 9 height 9
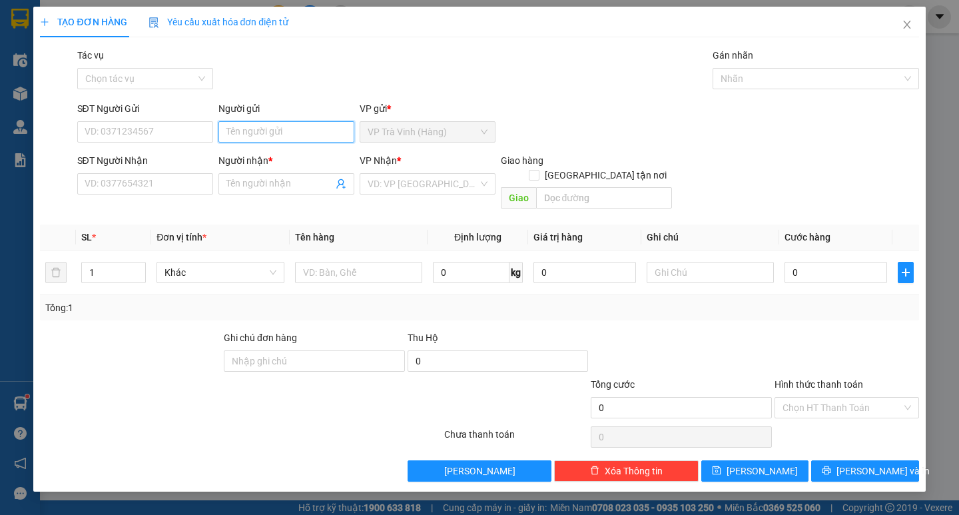
click at [262, 131] on input "Người gửi" at bounding box center [286, 131] width 136 height 21
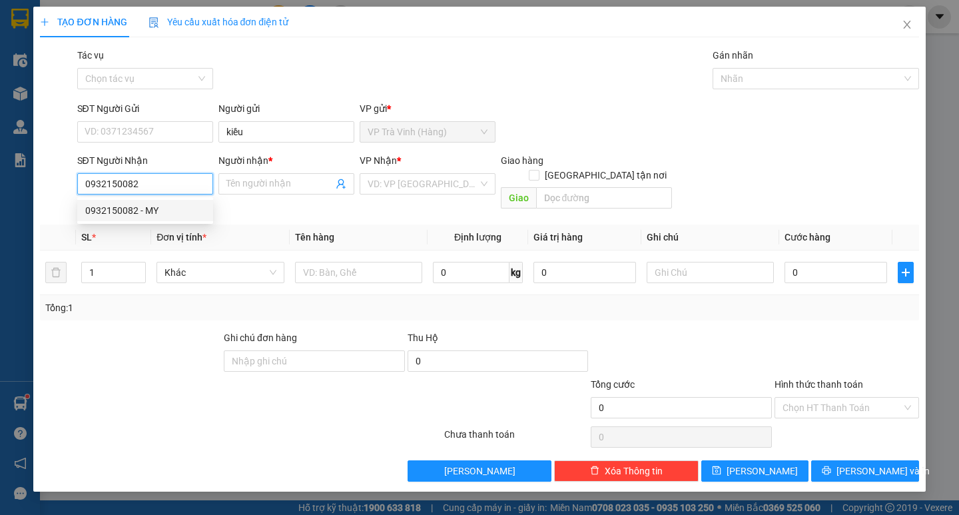
click at [157, 212] on div "0932150082 - MY" at bounding box center [145, 210] width 120 height 15
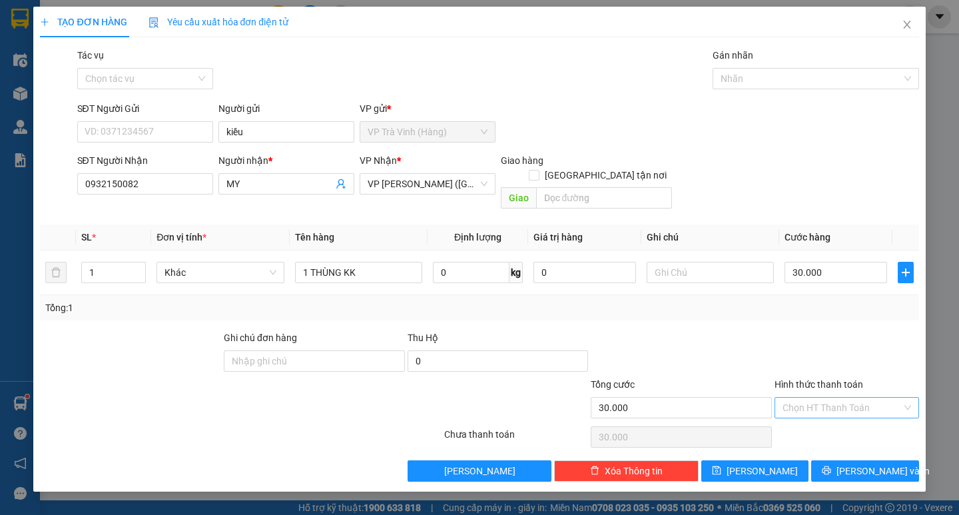
click at [841, 398] on input "Hình thức thanh toán" at bounding box center [841, 408] width 119 height 20
click at [850, 410] on div "Tại văn phòng" at bounding box center [846, 419] width 144 height 21
click at [838, 460] on button "[PERSON_NAME] và In" at bounding box center [864, 470] width 107 height 21
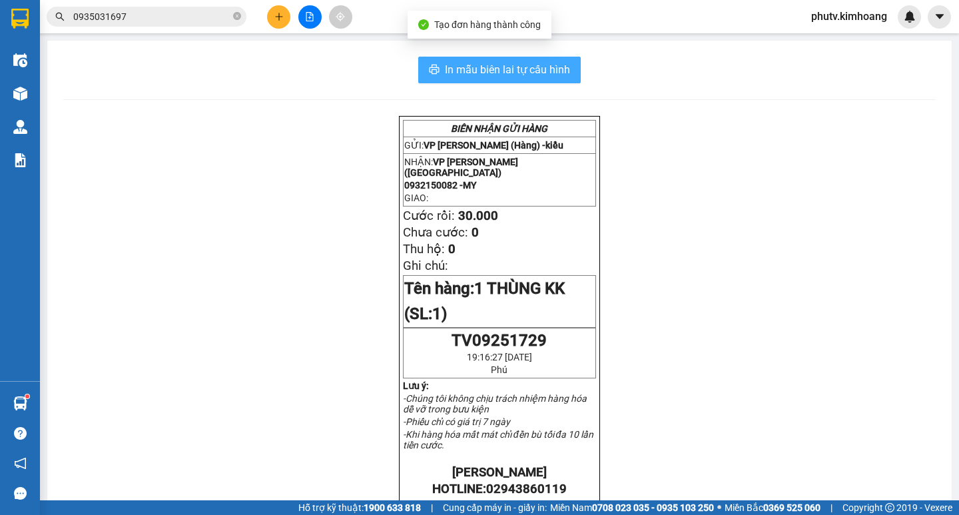
click at [529, 81] on button "In mẫu biên lai tự cấu hình" at bounding box center [499, 70] width 162 height 27
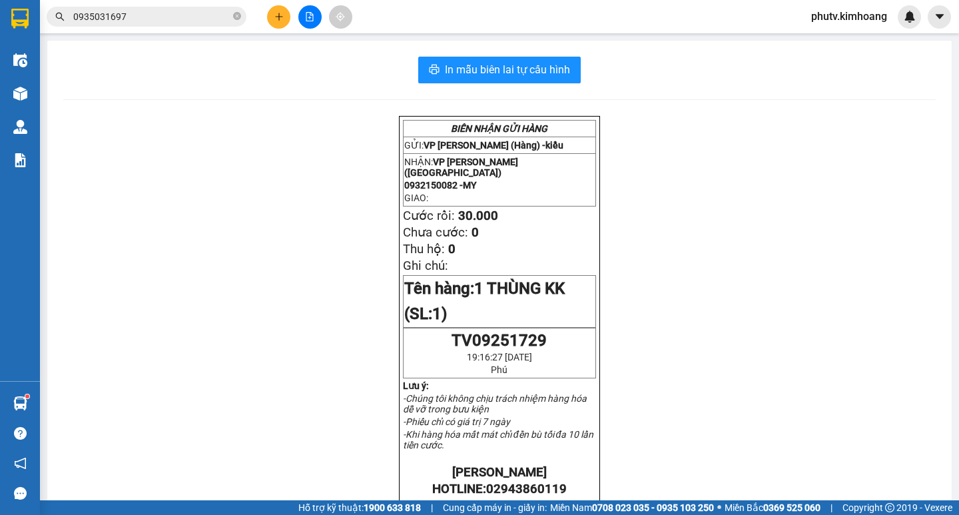
click at [146, 15] on input "0935031697" at bounding box center [151, 16] width 157 height 15
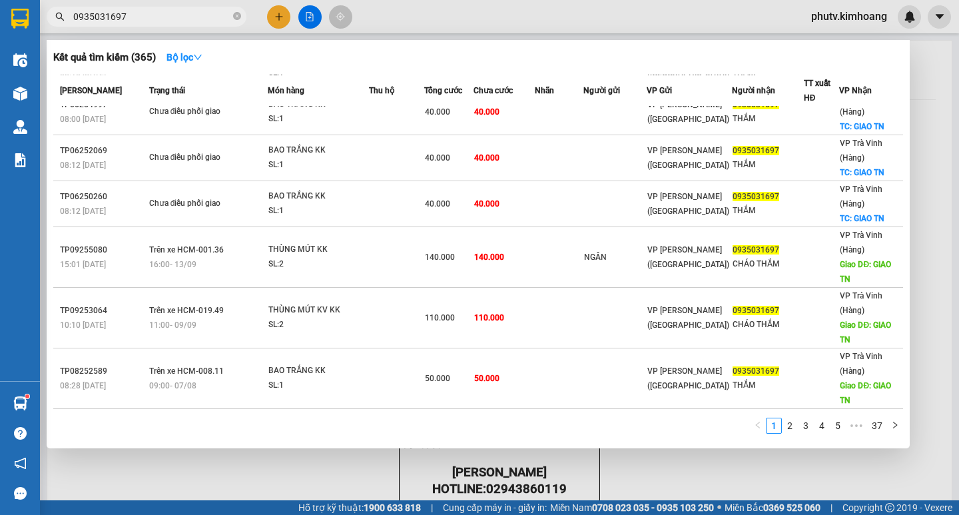
click at [146, 15] on input "0935031697" at bounding box center [151, 16] width 157 height 15
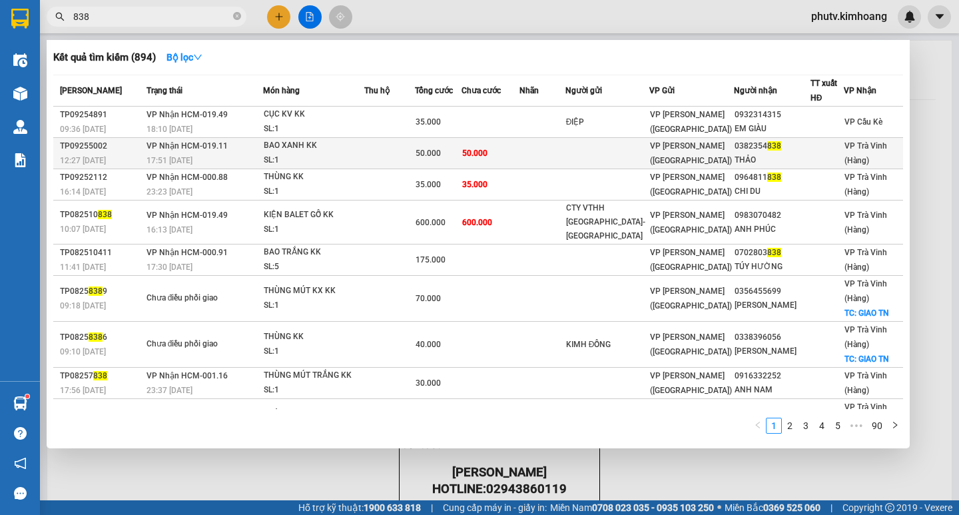
click at [565, 148] on td at bounding box center [541, 153] width 45 height 31
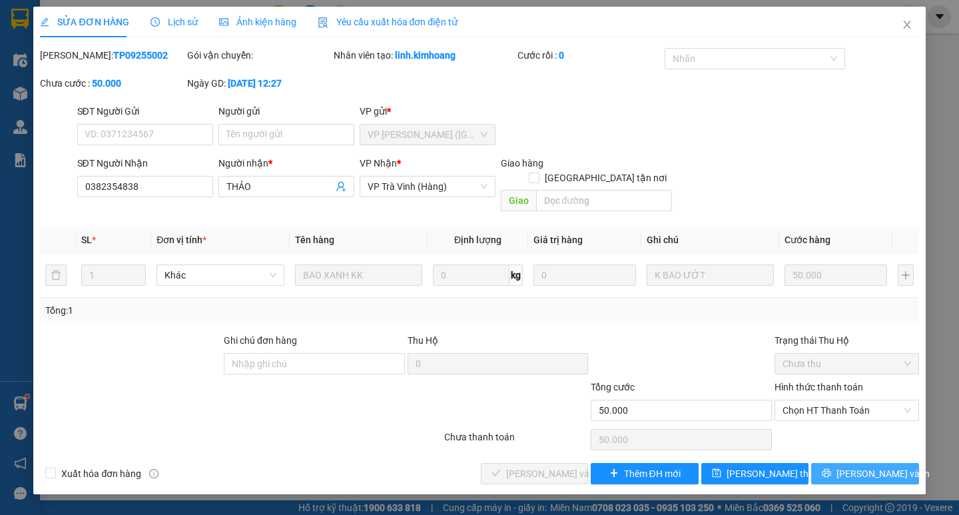
click at [833, 463] on button "[PERSON_NAME] và In" at bounding box center [864, 473] width 107 height 21
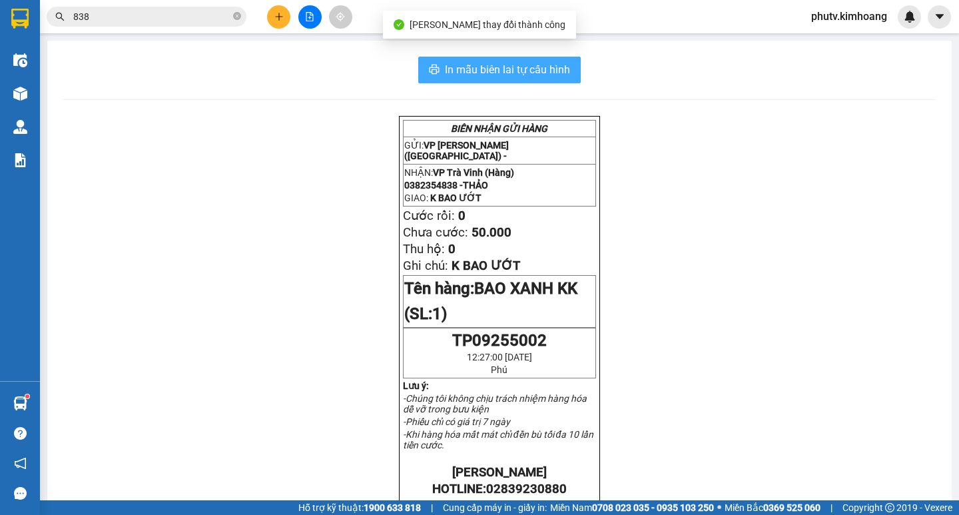
click at [508, 67] on span "In mẫu biên lai tự cấu hình" at bounding box center [507, 69] width 125 height 17
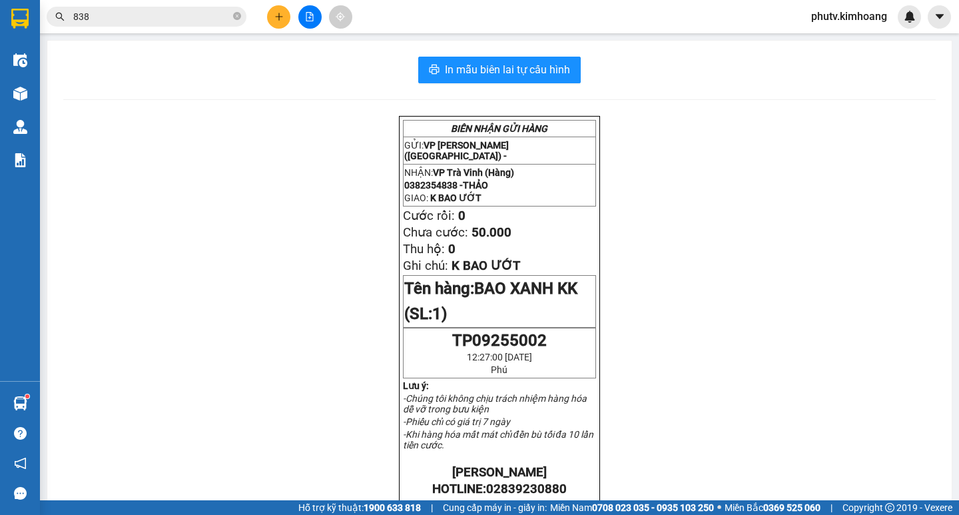
click at [164, 20] on input "838" at bounding box center [151, 16] width 157 height 15
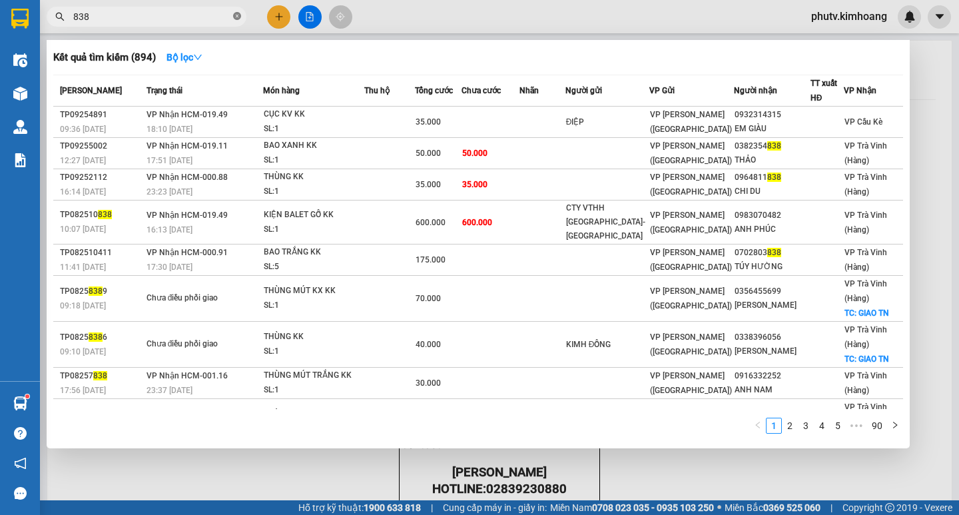
click at [236, 13] on icon "close-circle" at bounding box center [237, 16] width 8 height 8
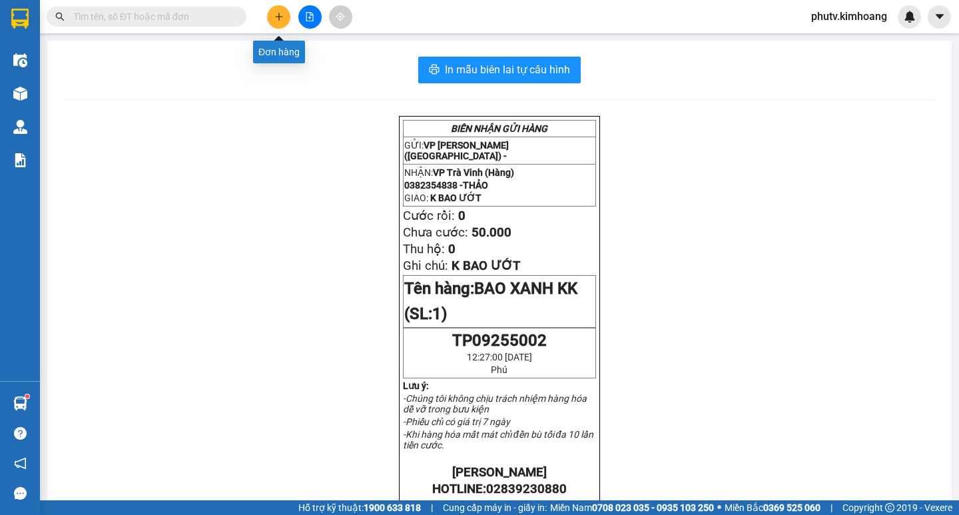
click at [279, 20] on button at bounding box center [278, 16] width 23 height 23
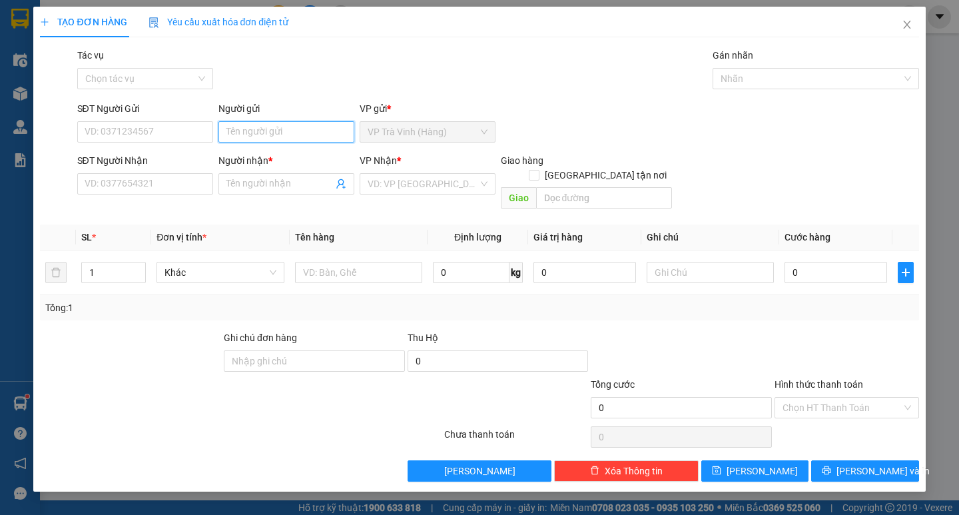
click at [273, 134] on input "Người gửi" at bounding box center [286, 131] width 136 height 21
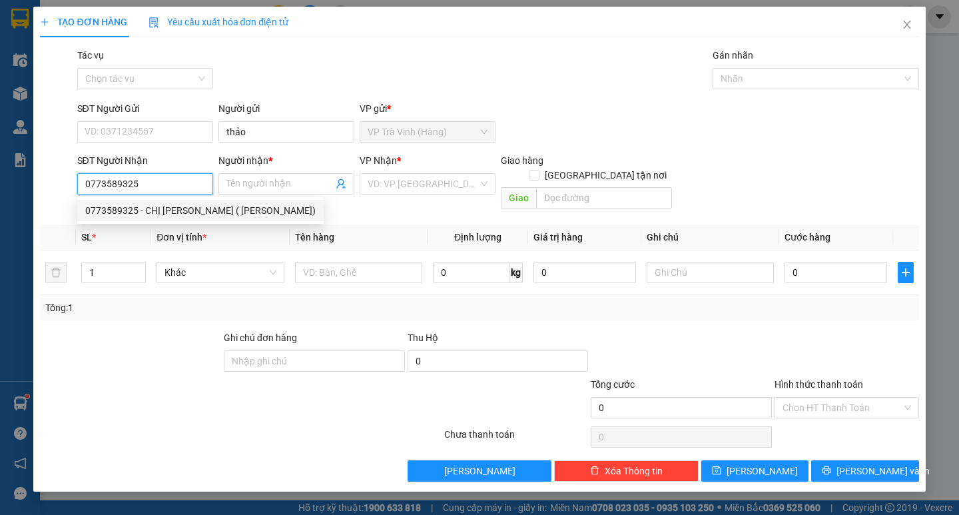
click at [191, 210] on div "0773589325 - CHỊ THẢO ( BẢO NGỌC)" at bounding box center [200, 210] width 230 height 15
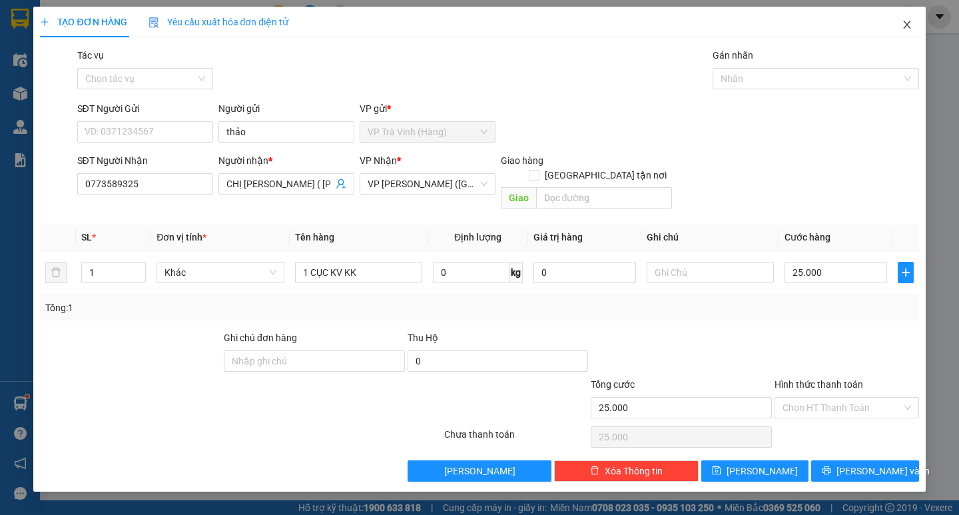
click at [908, 25] on icon "close" at bounding box center [906, 25] width 7 height 8
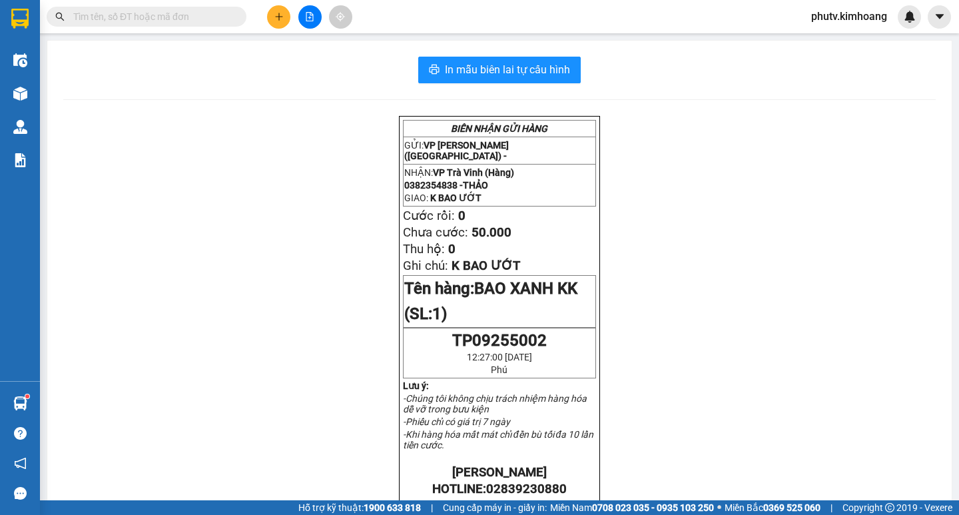
click at [176, 24] on span at bounding box center [147, 17] width 200 height 20
click at [180, 17] on input "text" at bounding box center [151, 16] width 157 height 15
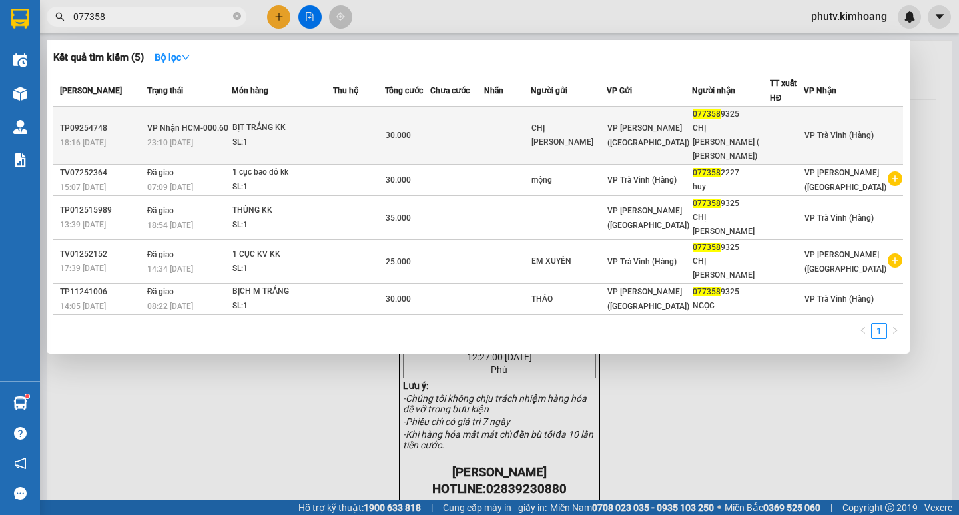
click at [332, 121] on div "BỊT TRẮNG KK" at bounding box center [282, 128] width 100 height 15
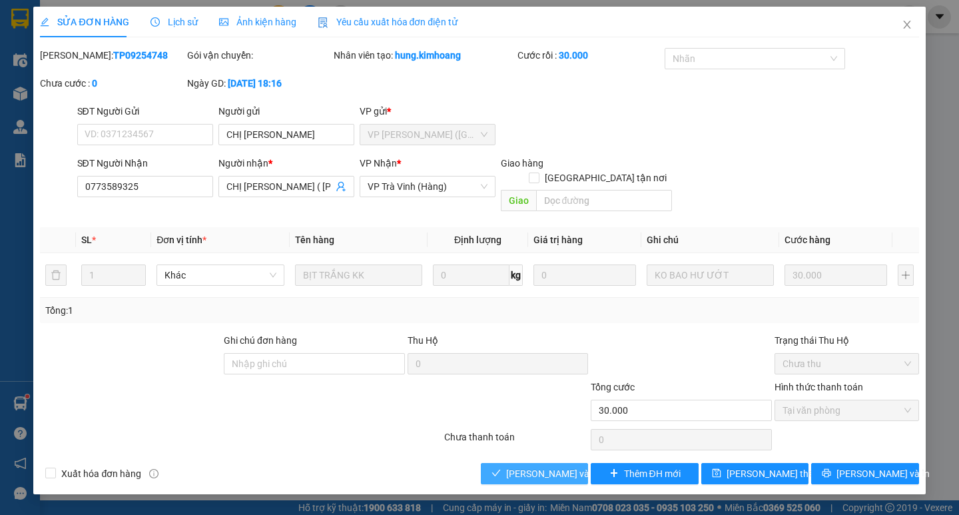
click at [512, 466] on span "[PERSON_NAME] và Giao hàng" at bounding box center [570, 473] width 128 height 15
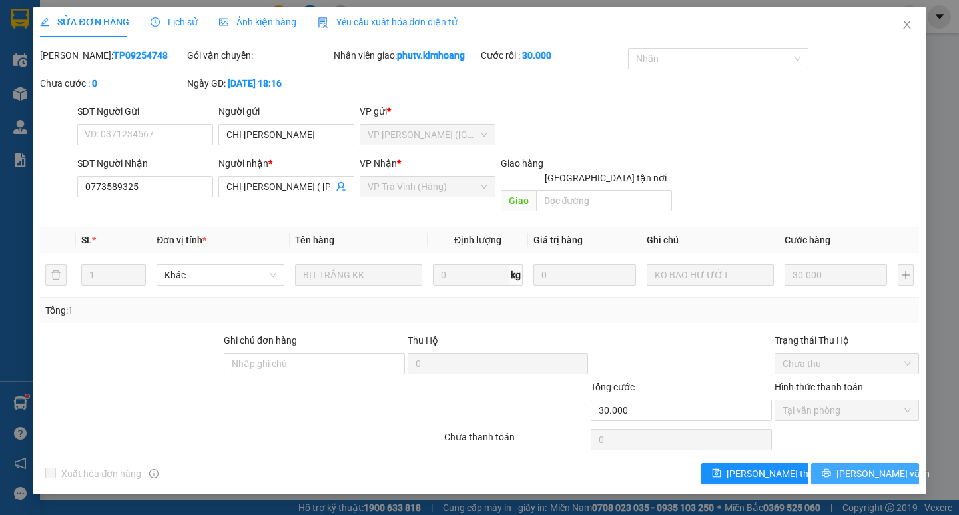
drag, startPoint x: 846, startPoint y: 445, endPoint x: 846, endPoint y: 454, distance: 8.7
click at [846, 450] on div "Total Paid Fee 30.000 Total UnPaid Fee 0 Cash Collection Total Fee Mã ĐH: TP092…" at bounding box center [479, 266] width 878 height 436
click at [831, 468] on icon "printer" at bounding box center [826, 472] width 9 height 9
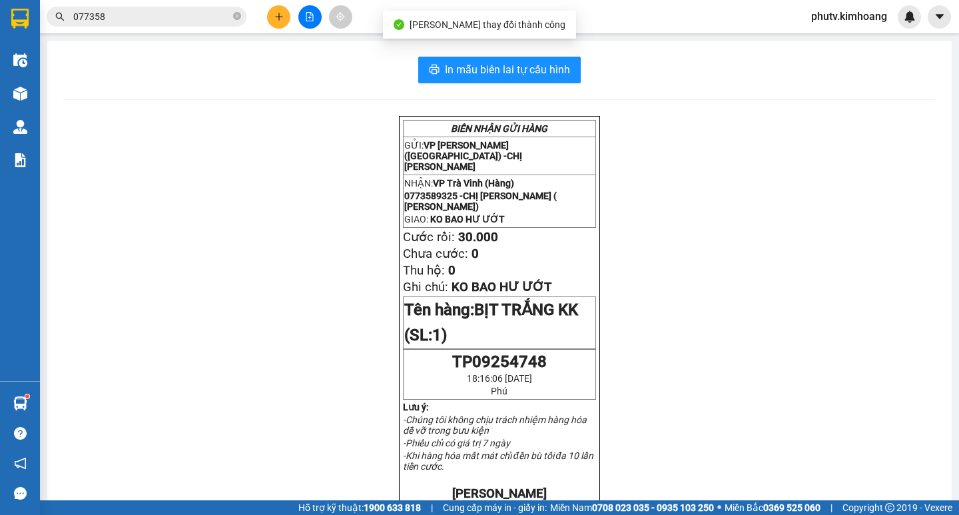
click at [164, 3] on div "Kết quả tìm kiếm ( 5 ) Bộ lọc Mã ĐH Trạng thái Món hàng Thu hộ Tổng cước Chưa c…" at bounding box center [479, 16] width 959 height 33
click at [164, 15] on input "077358" at bounding box center [151, 16] width 157 height 15
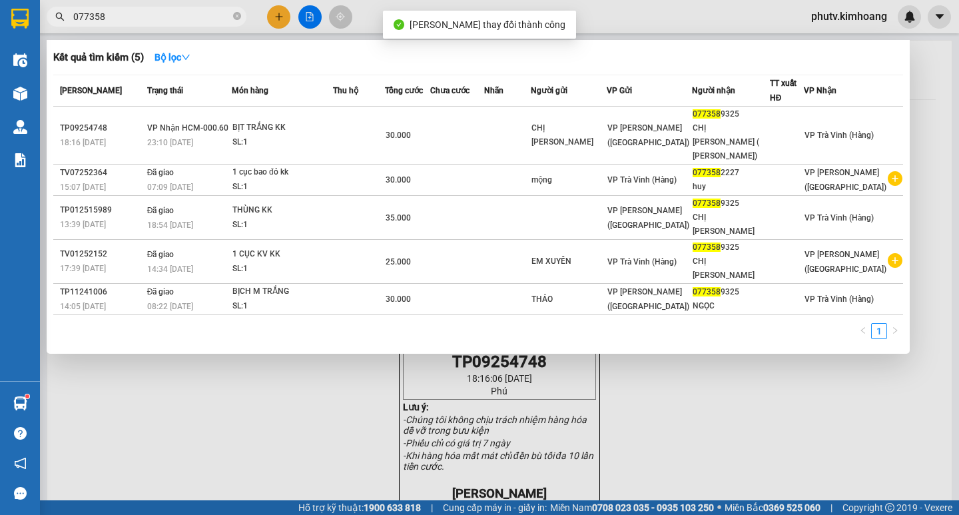
click at [164, 15] on input "077358" at bounding box center [151, 16] width 157 height 15
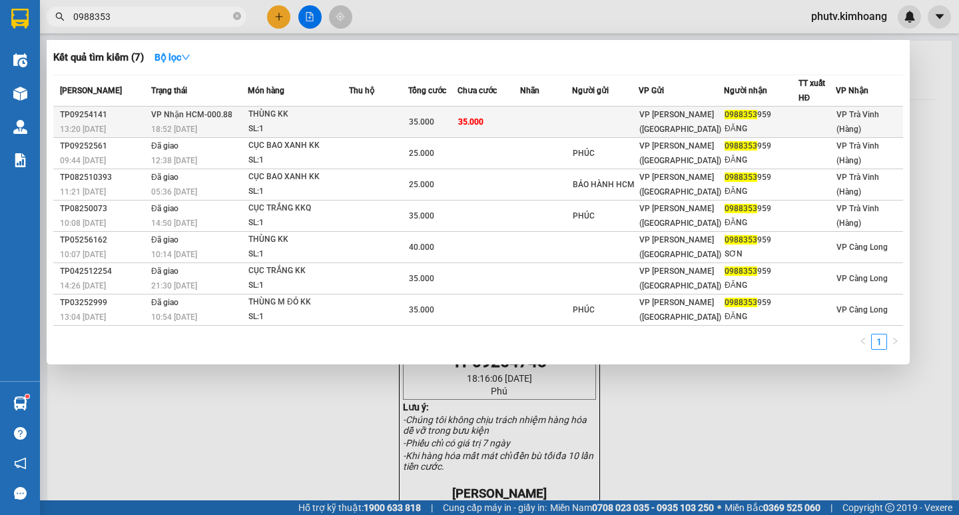
click at [441, 130] on td "35.000" at bounding box center [432, 122] width 49 height 31
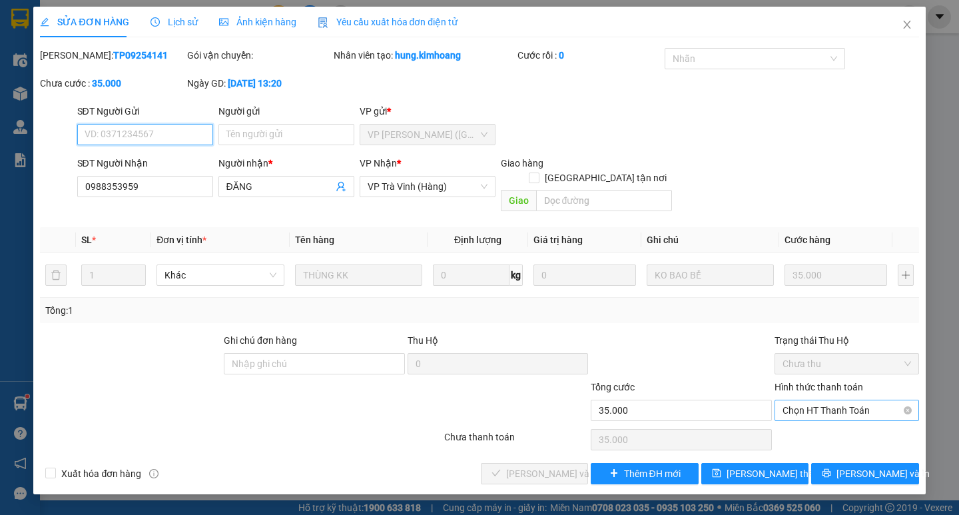
click at [806, 400] on span "Chọn HT Thanh Toán" at bounding box center [846, 410] width 129 height 20
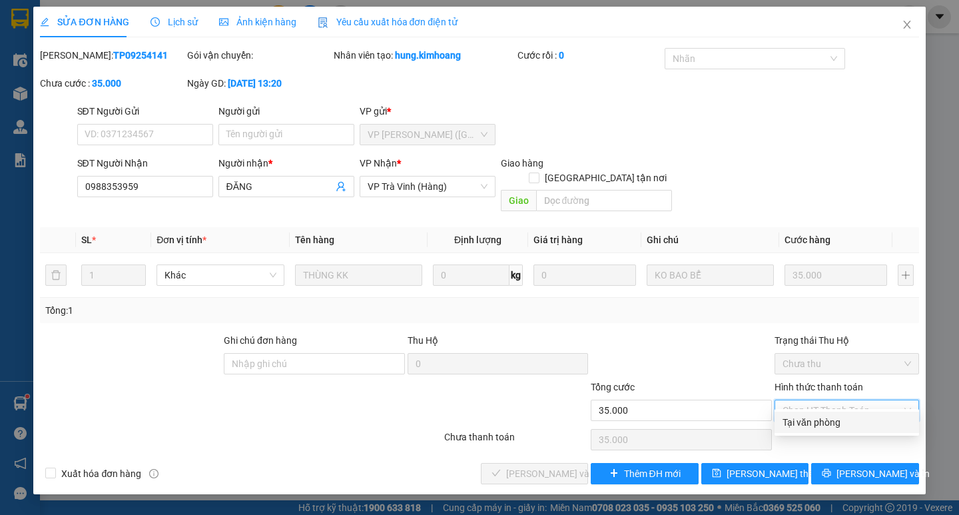
click at [816, 418] on div "Tại văn phòng" at bounding box center [846, 422] width 129 height 15
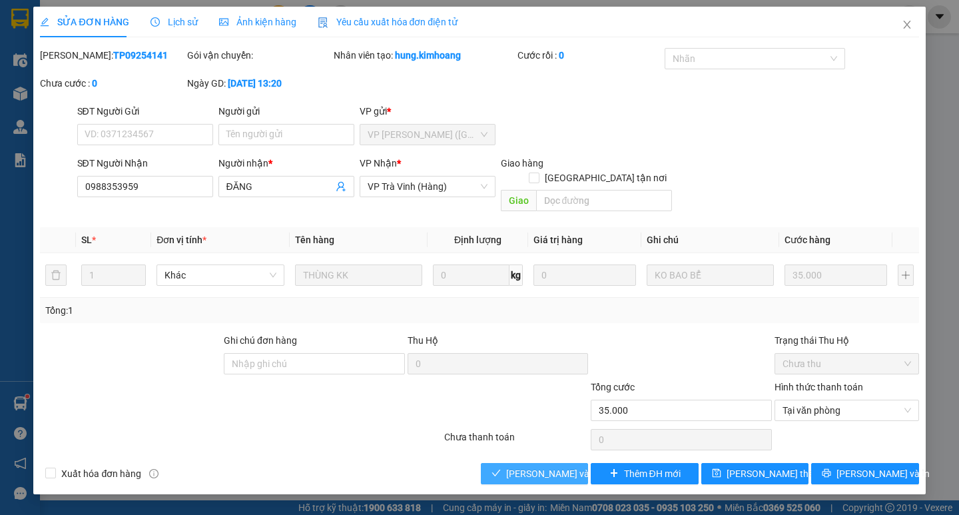
click at [547, 466] on span "[PERSON_NAME] và Giao hàng" at bounding box center [570, 473] width 128 height 15
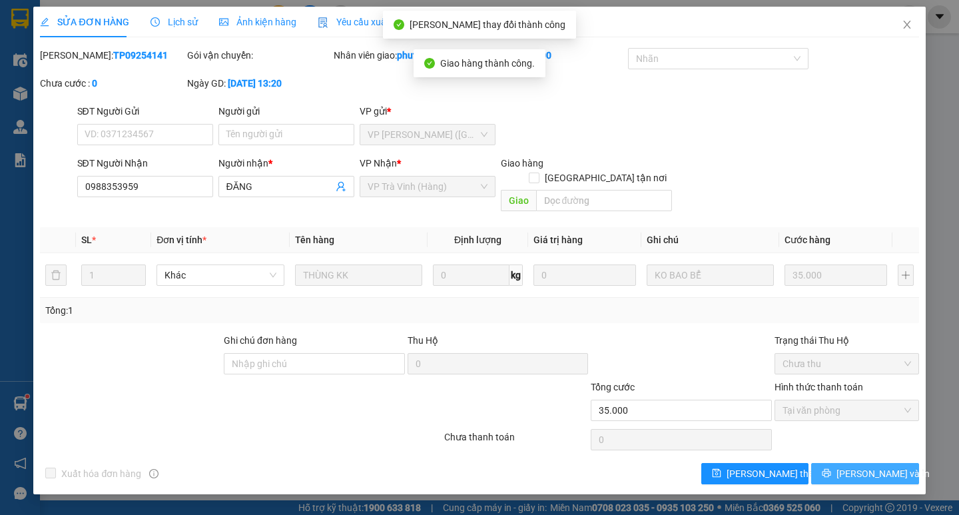
click at [855, 466] on span "[PERSON_NAME] và In" at bounding box center [882, 473] width 93 height 15
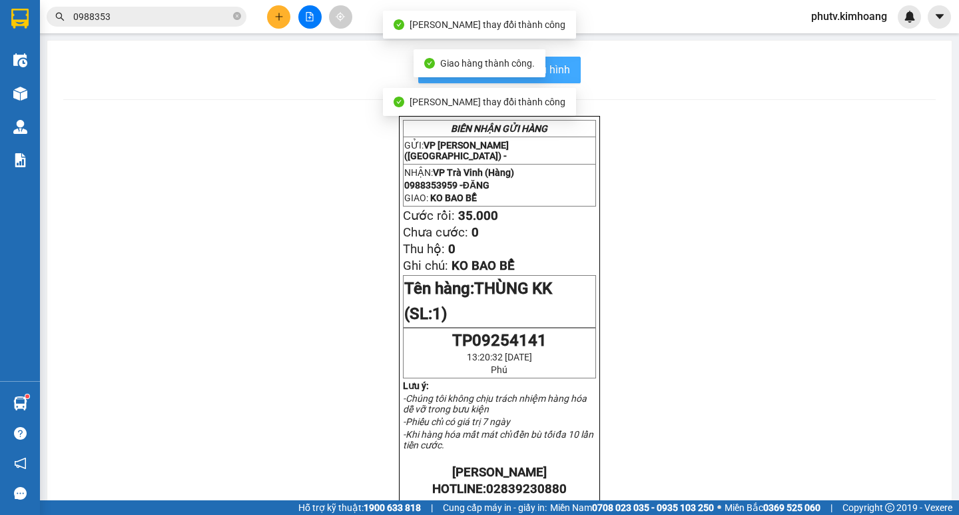
click at [562, 62] on span "In mẫu biên lai tự cấu hình" at bounding box center [507, 69] width 125 height 17
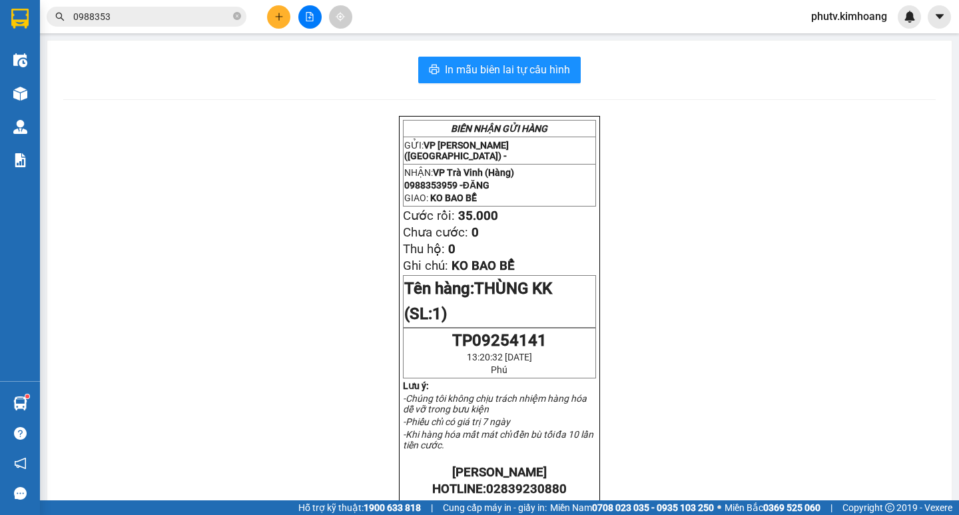
click at [274, 9] on button at bounding box center [278, 16] width 23 height 23
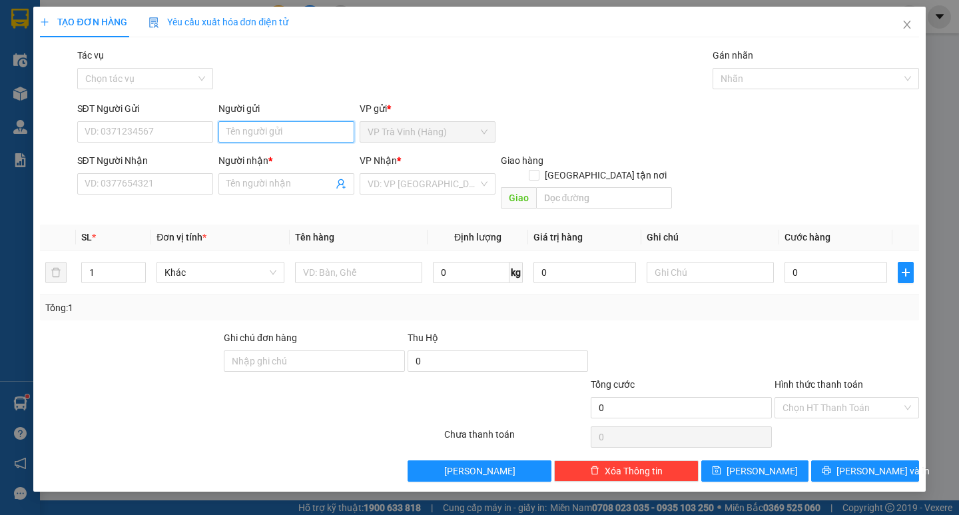
click at [272, 140] on input "Người gửi" at bounding box center [286, 131] width 136 height 21
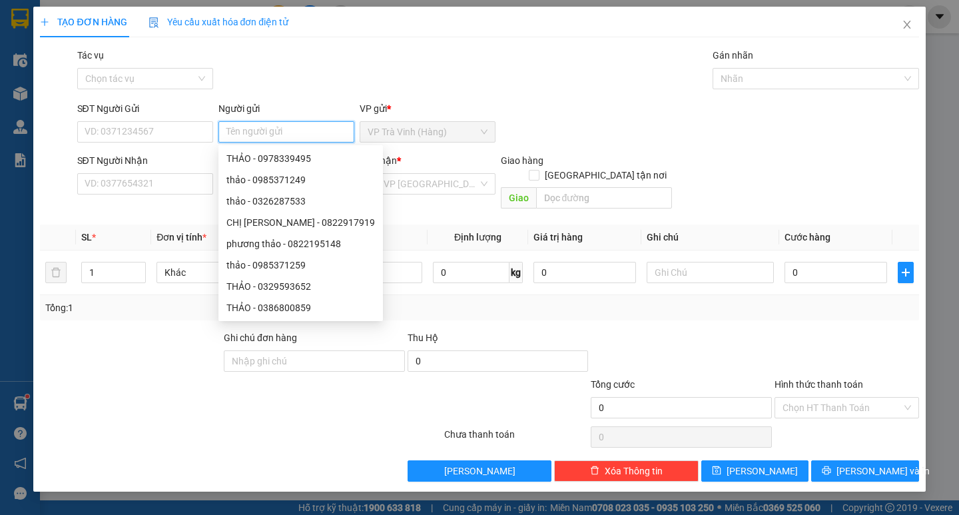
type input "d"
type input "đen"
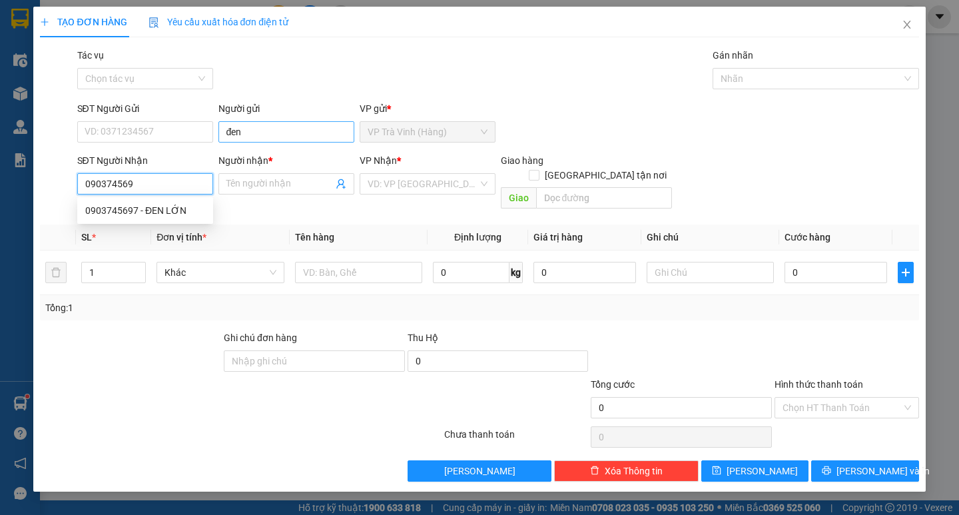
type input "0903745697"
click at [166, 216] on div "0903745697 - ĐEN LỚN" at bounding box center [145, 210] width 120 height 15
type input "ĐEN LỚN"
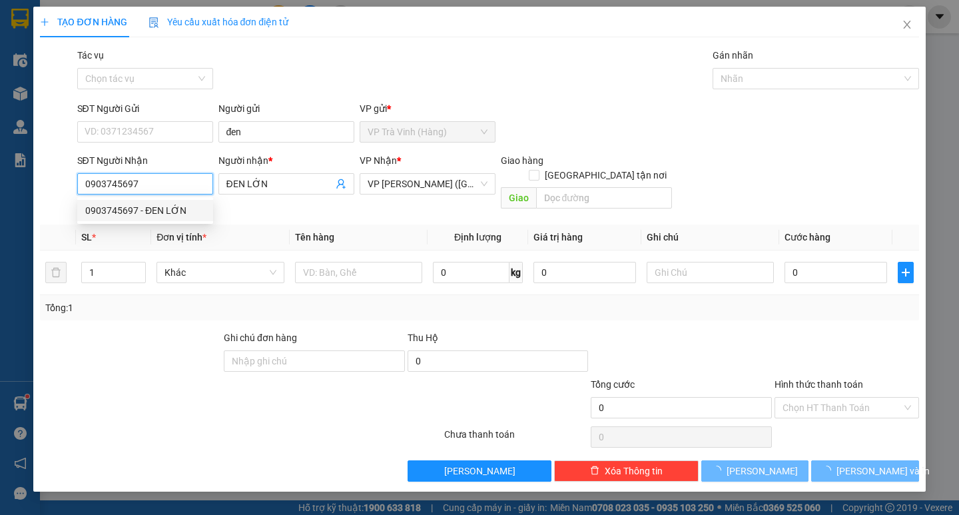
type input "30.000"
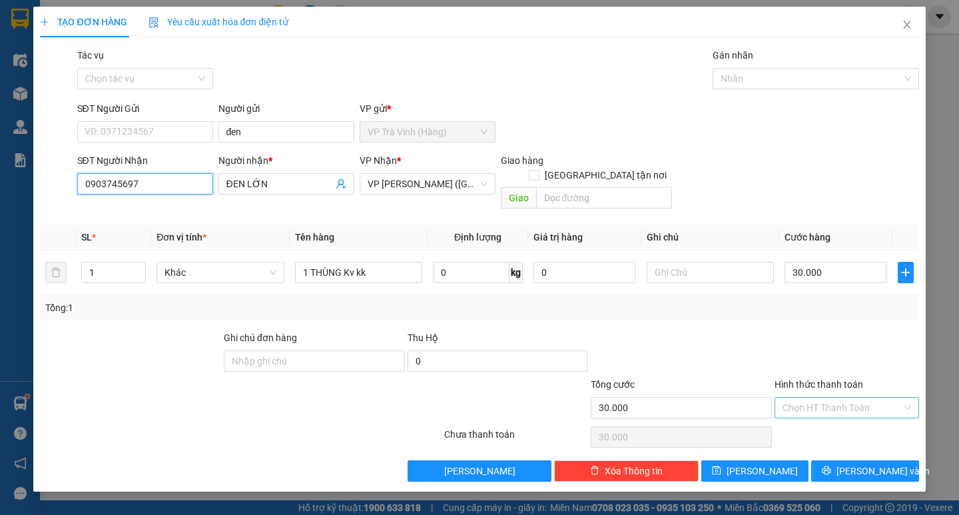
type input "0903745697"
click at [848, 398] on input "Hình thức thanh toán" at bounding box center [841, 408] width 119 height 20
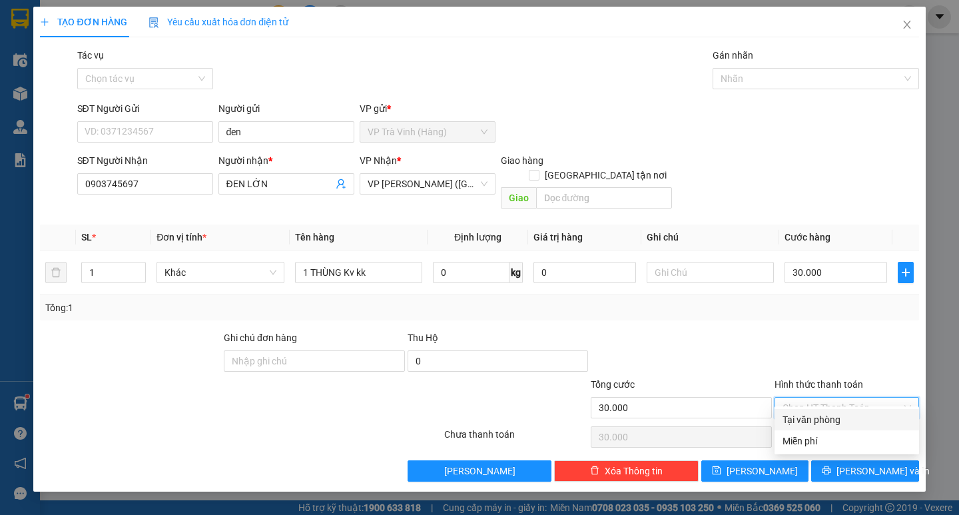
click at [854, 418] on div "Tại văn phòng" at bounding box center [846, 419] width 129 height 15
type input "0"
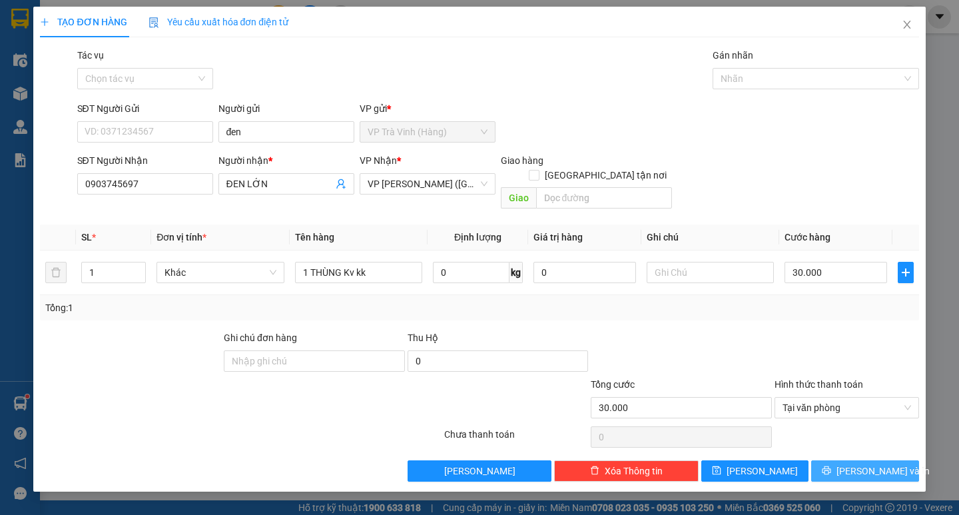
click at [853, 463] on span "[PERSON_NAME] và In" at bounding box center [882, 470] width 93 height 15
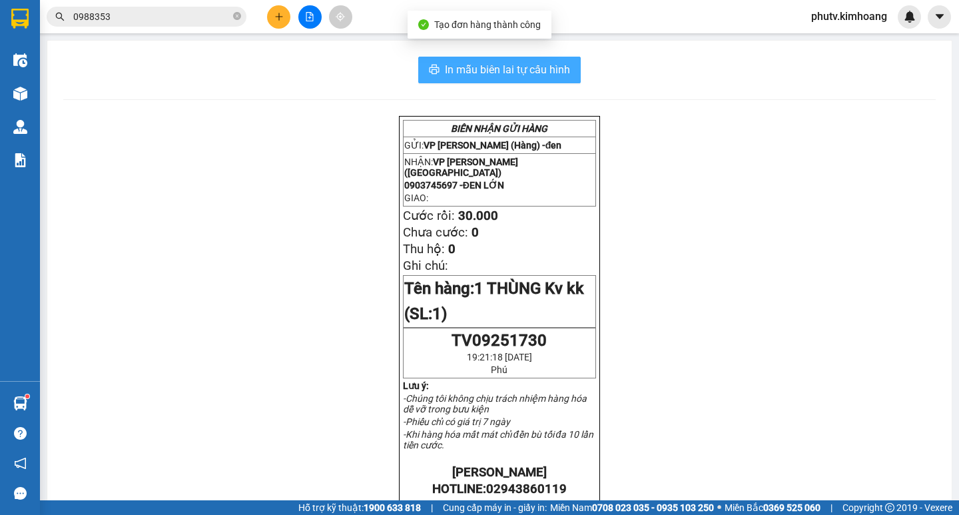
click at [495, 72] on span "In mẫu biên lai tự cấu hình" at bounding box center [507, 69] width 125 height 17
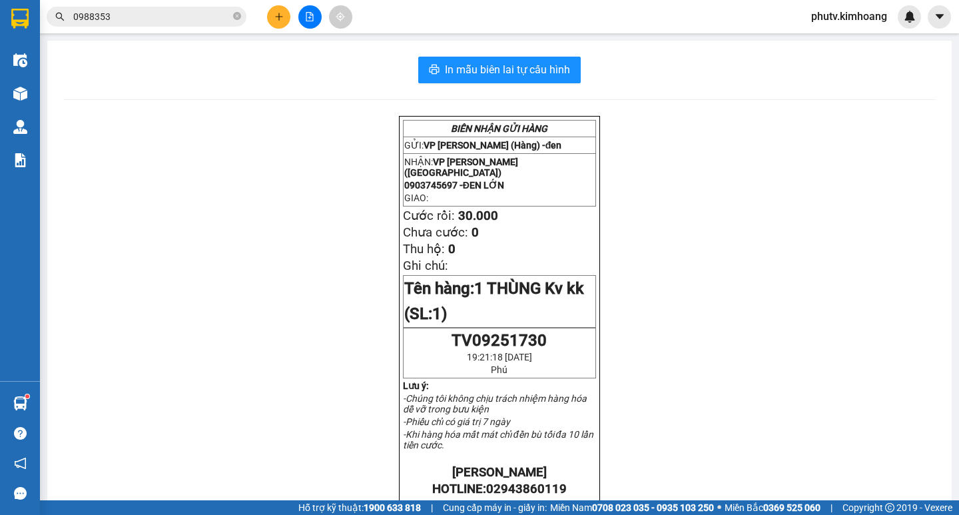
click at [234, 13] on icon "close-circle" at bounding box center [237, 16] width 8 height 8
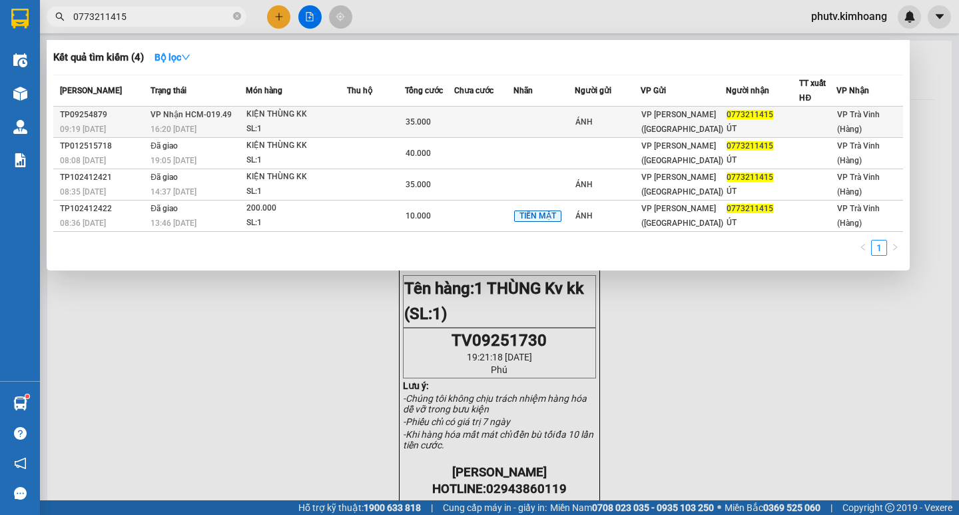
type input "0773211415"
click at [445, 116] on div "35.000" at bounding box center [429, 122] width 47 height 15
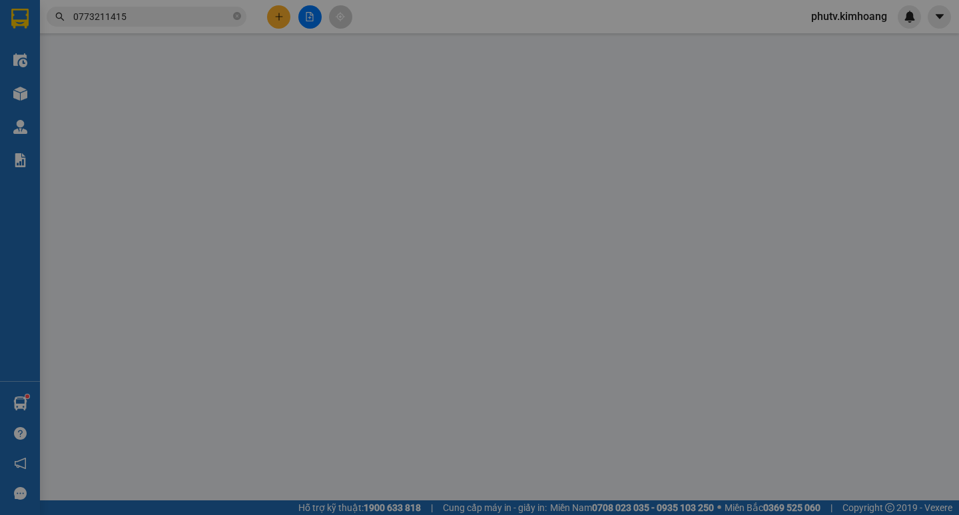
type input "ÁNH"
type input "0773211415"
type input "ÚT"
type input "35.000"
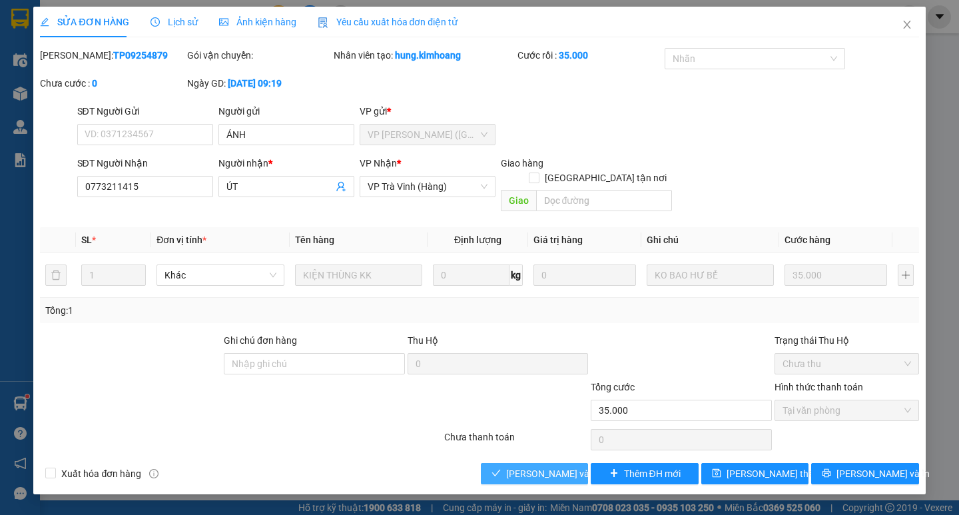
click at [547, 466] on span "[PERSON_NAME] và Giao hàng" at bounding box center [570, 473] width 128 height 15
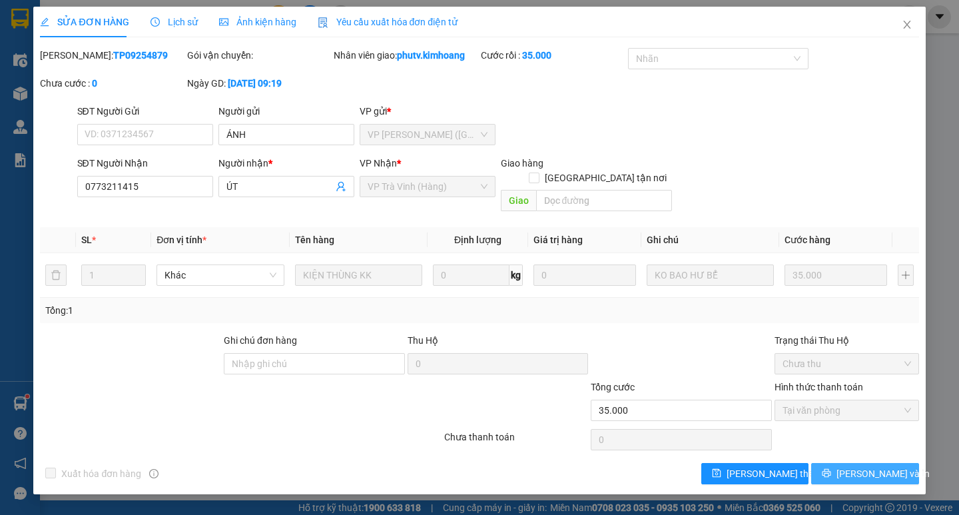
click at [872, 466] on span "[PERSON_NAME] và In" at bounding box center [882, 473] width 93 height 15
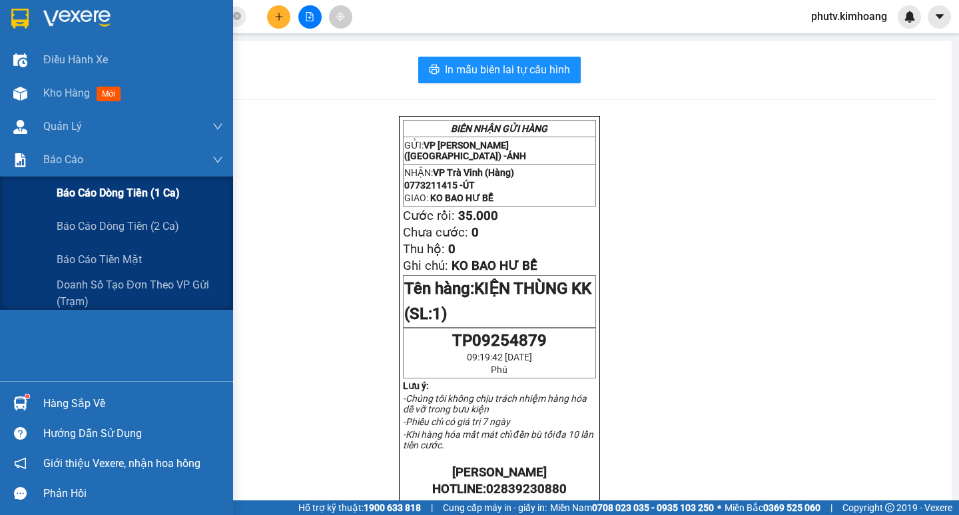
click at [104, 199] on span "Báo cáo dòng tiền (1 ca)" at bounding box center [118, 192] width 123 height 17
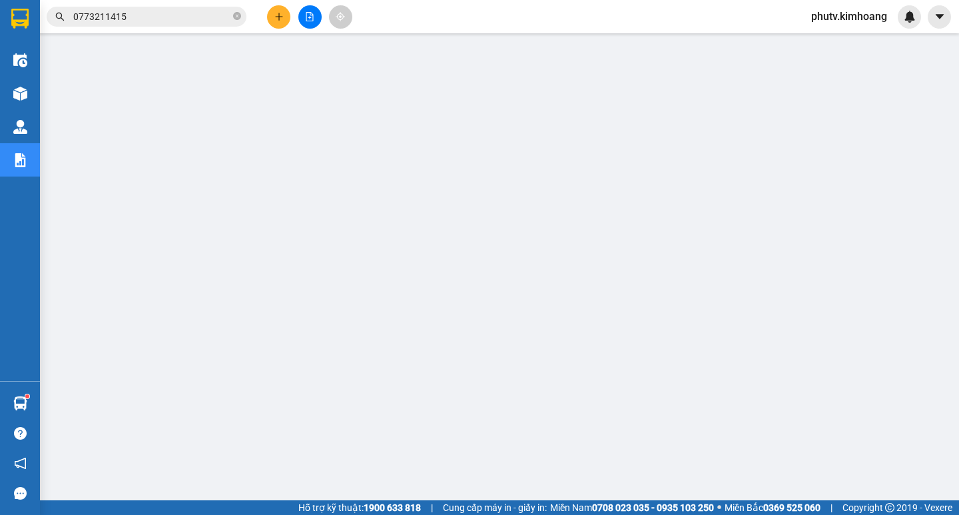
scroll to position [146, 0]
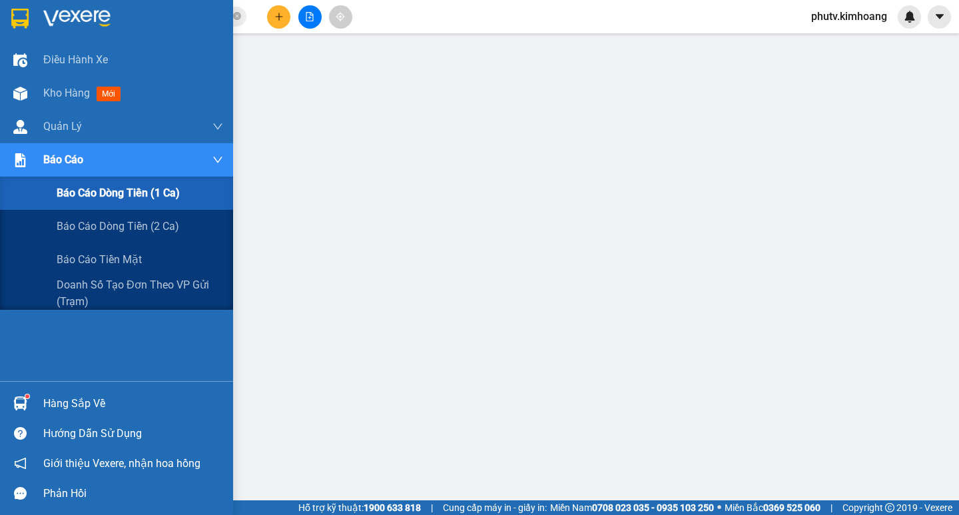
click at [143, 194] on span "Báo cáo dòng tiền (1 ca)" at bounding box center [118, 192] width 123 height 17
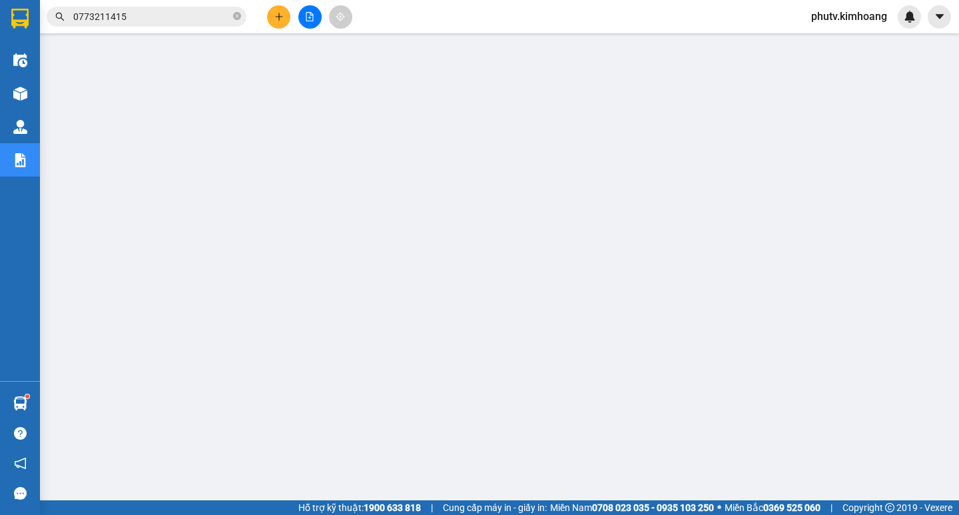
scroll to position [0, 0]
click at [839, 25] on div "phutv.kimhoang" at bounding box center [860, 16] width 121 height 23
click at [840, 22] on span "phutv.kimhoang" at bounding box center [848, 16] width 97 height 17
click at [834, 46] on span "Đăng xuất" at bounding box center [854, 41] width 71 height 15
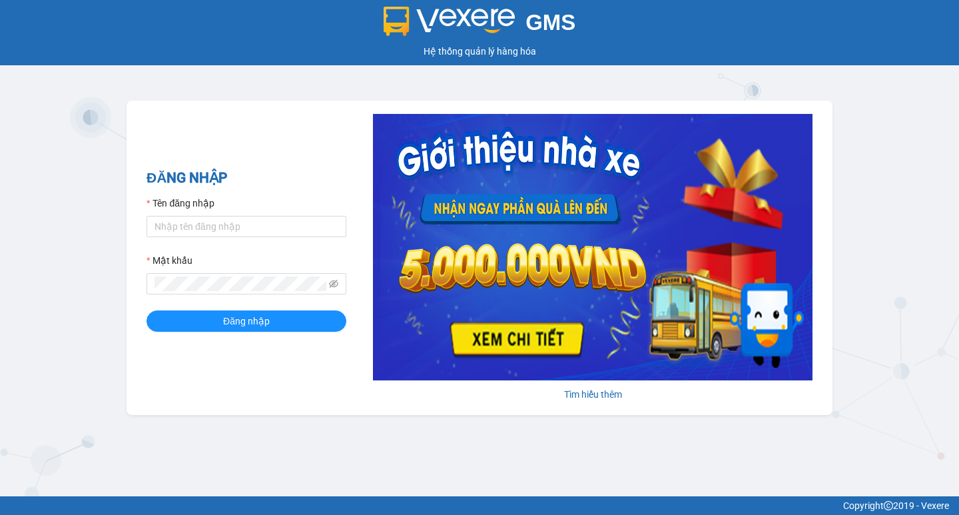
click at [904, 118] on div "GMS Hệ thống quản lý hàng hóa ĐĂNG NHẬP Tên đăng nhập Mật khẩu Đăng nhập Tìm hi…" at bounding box center [479, 248] width 959 height 496
click at [208, 221] on input "Tên đăng nhập" at bounding box center [246, 226] width 200 height 21
type input "thuoctv.kimhoang"
click at [333, 284] on icon "eye-invisible" at bounding box center [333, 283] width 9 height 9
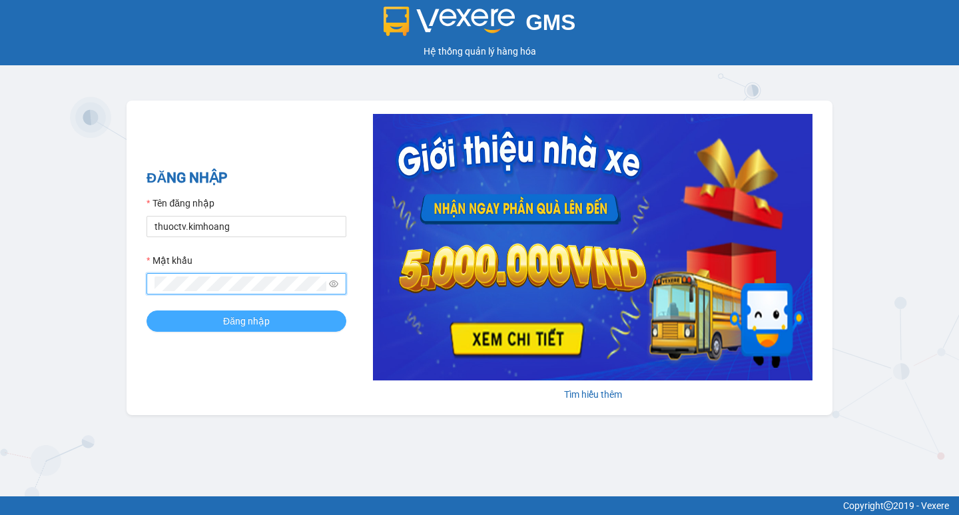
click at [240, 323] on span "Đăng nhập" at bounding box center [246, 321] width 47 height 15
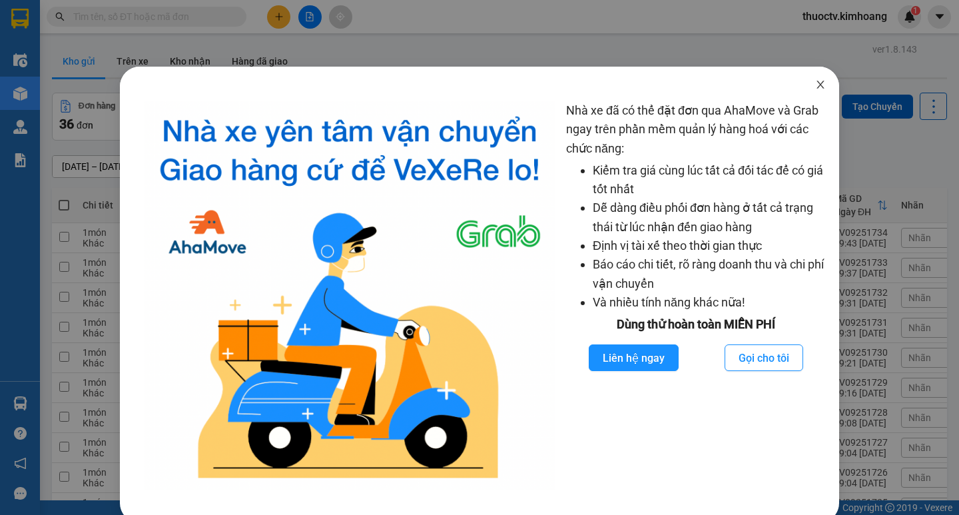
click at [815, 87] on icon "close" at bounding box center [820, 84] width 11 height 11
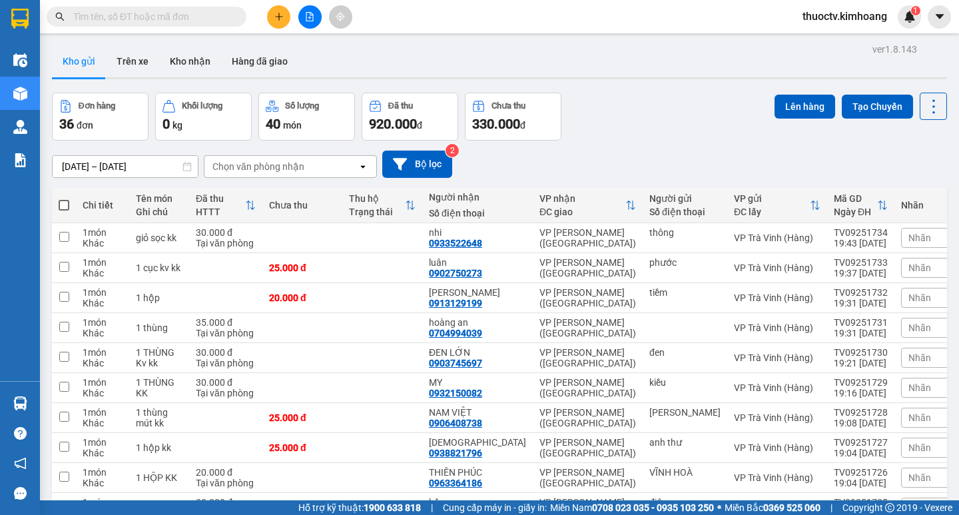
click at [158, 21] on input "text" at bounding box center [151, 16] width 157 height 15
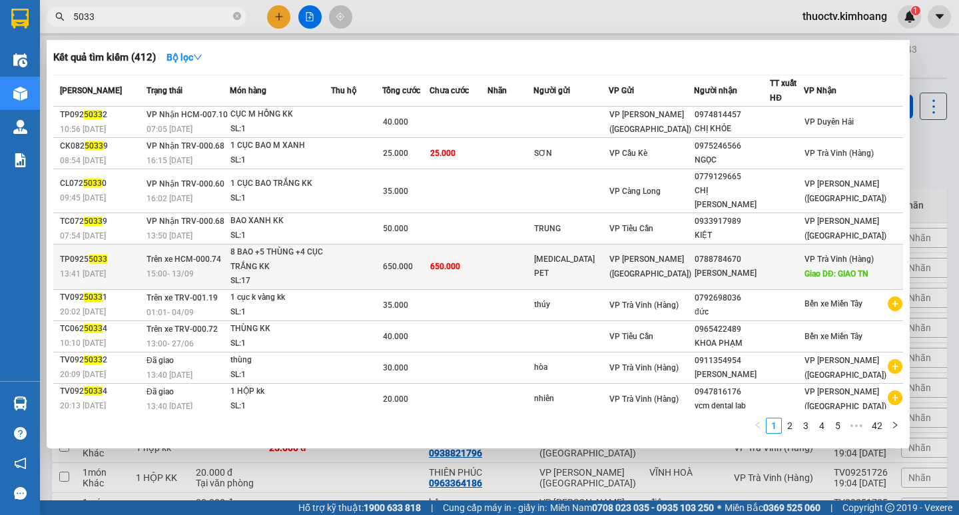
type input "5033"
click at [487, 260] on td "650.000" at bounding box center [458, 266] width 58 height 45
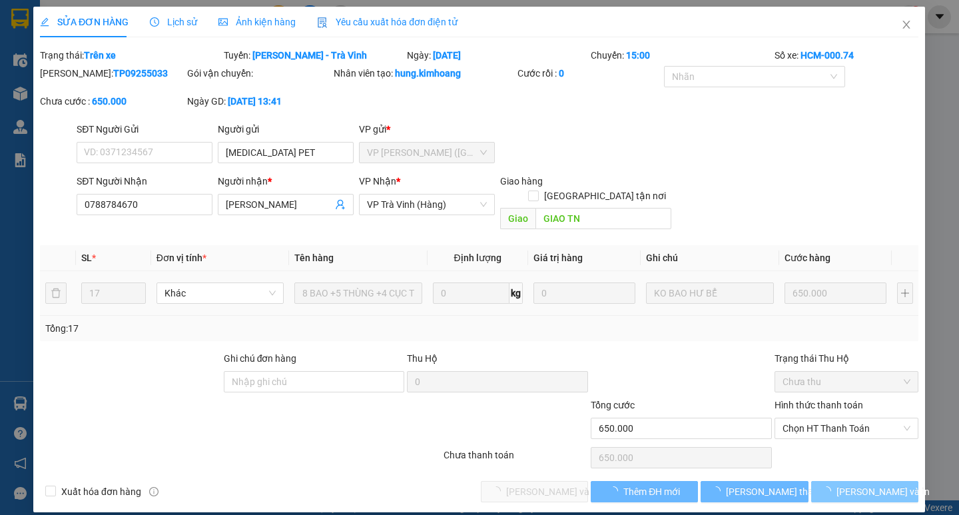
type input "[MEDICAL_DATA] PET"
type input "0788784670"
type input "[PERSON_NAME]"
type input "GIAO TN"
type input "650.000"
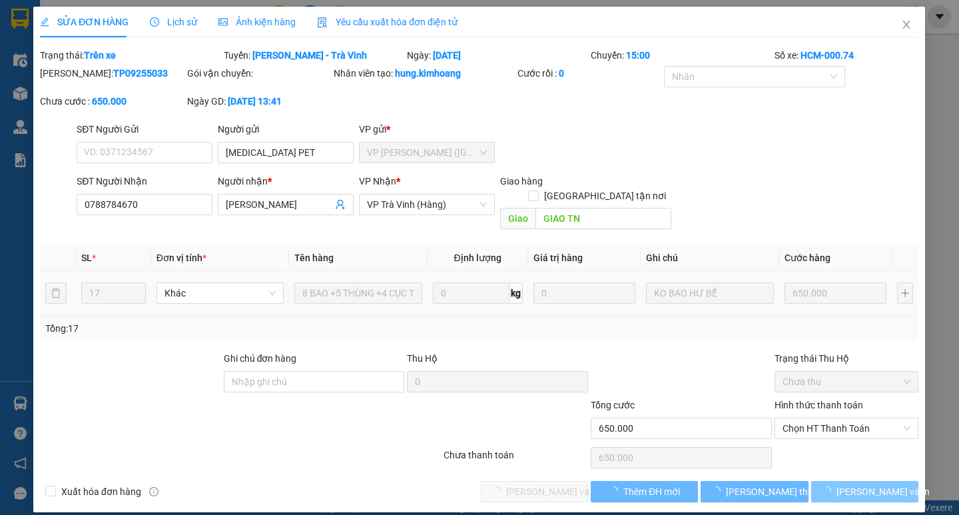
type input "650.000"
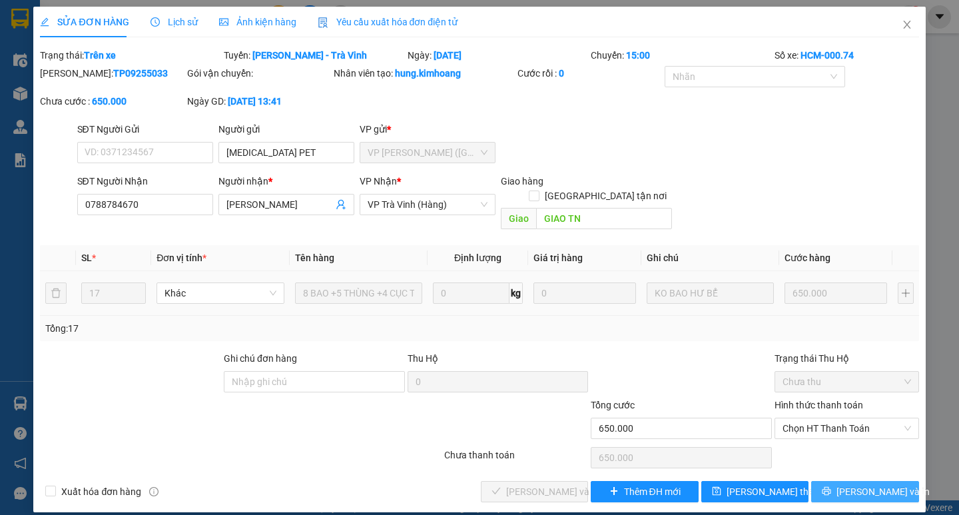
click at [882, 484] on span "[PERSON_NAME] và In" at bounding box center [882, 491] width 93 height 15
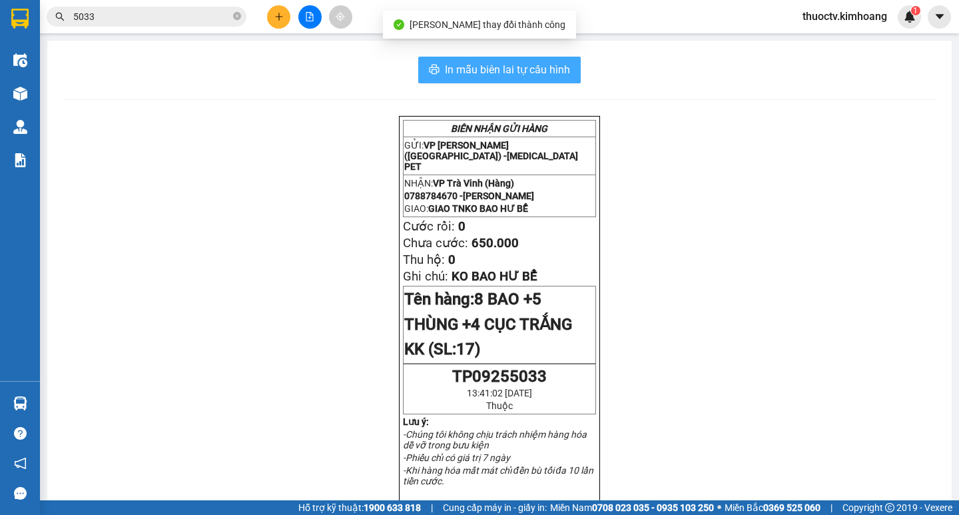
click at [445, 71] on span "In mẫu biên lai tự cấu hình" at bounding box center [507, 69] width 125 height 17
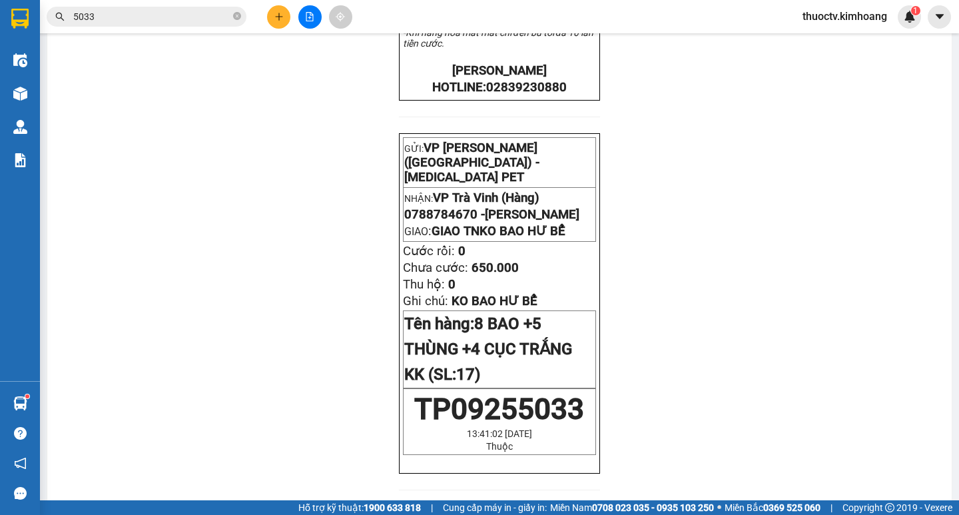
scroll to position [435, 0]
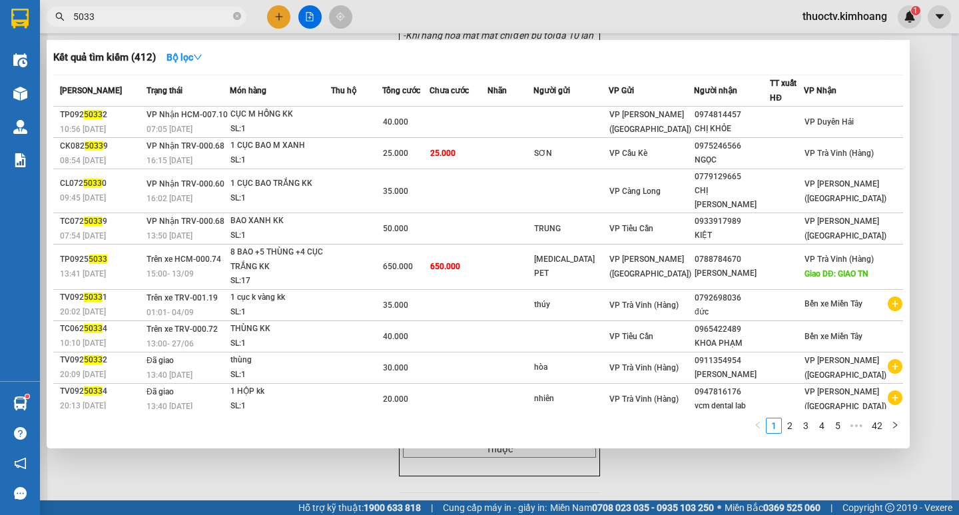
click at [184, 14] on input "5033" at bounding box center [151, 16] width 157 height 15
type input "028833"
